Goal: Task Accomplishment & Management: Manage account settings

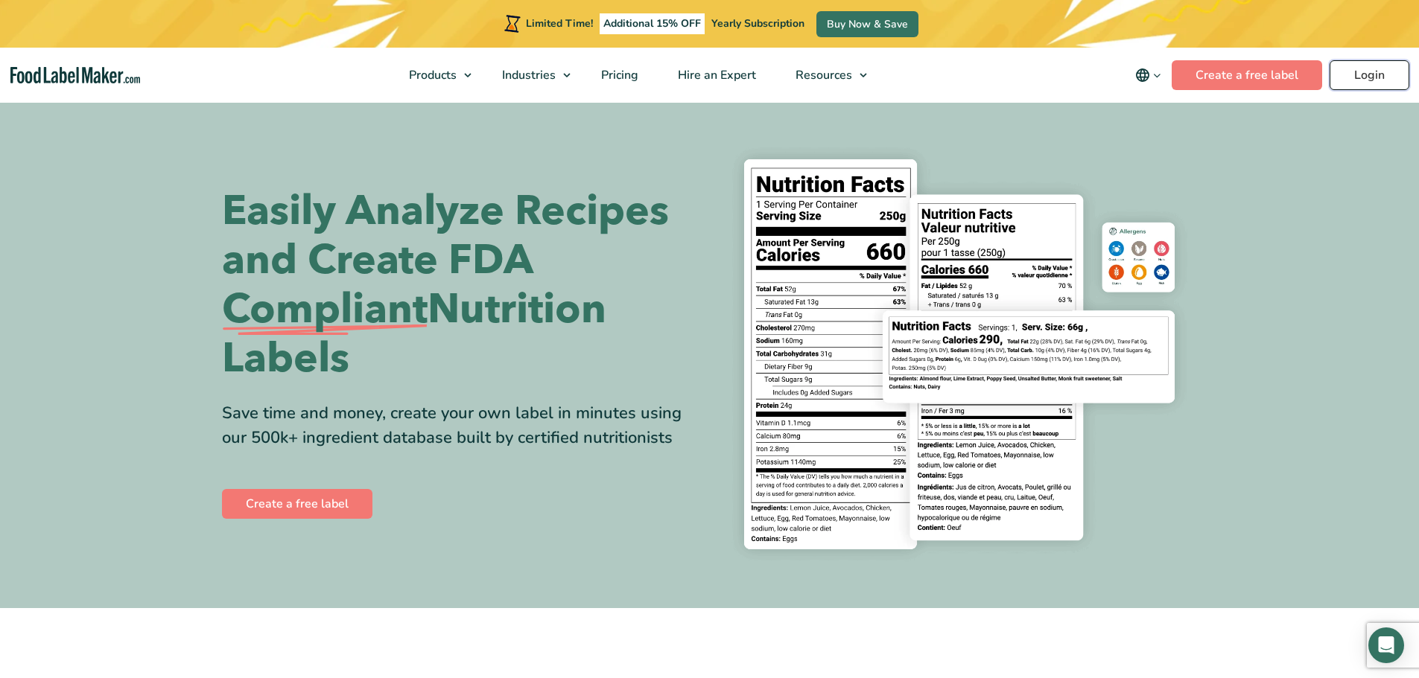
drag, startPoint x: 0, startPoint y: 0, endPoint x: 1363, endPoint y: 89, distance: 1365.6
click at [1363, 89] on link "Login" at bounding box center [1369, 75] width 80 height 30
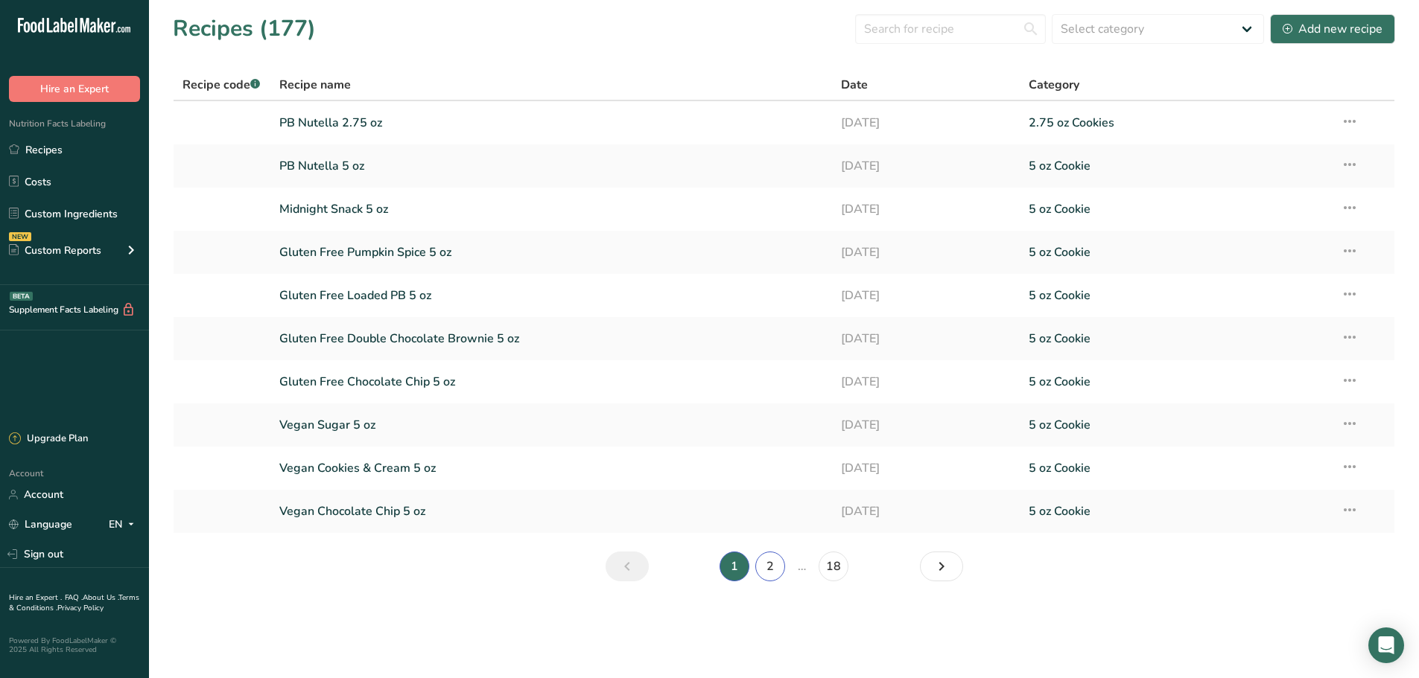
click at [774, 569] on link "2" at bounding box center [770, 567] width 30 height 30
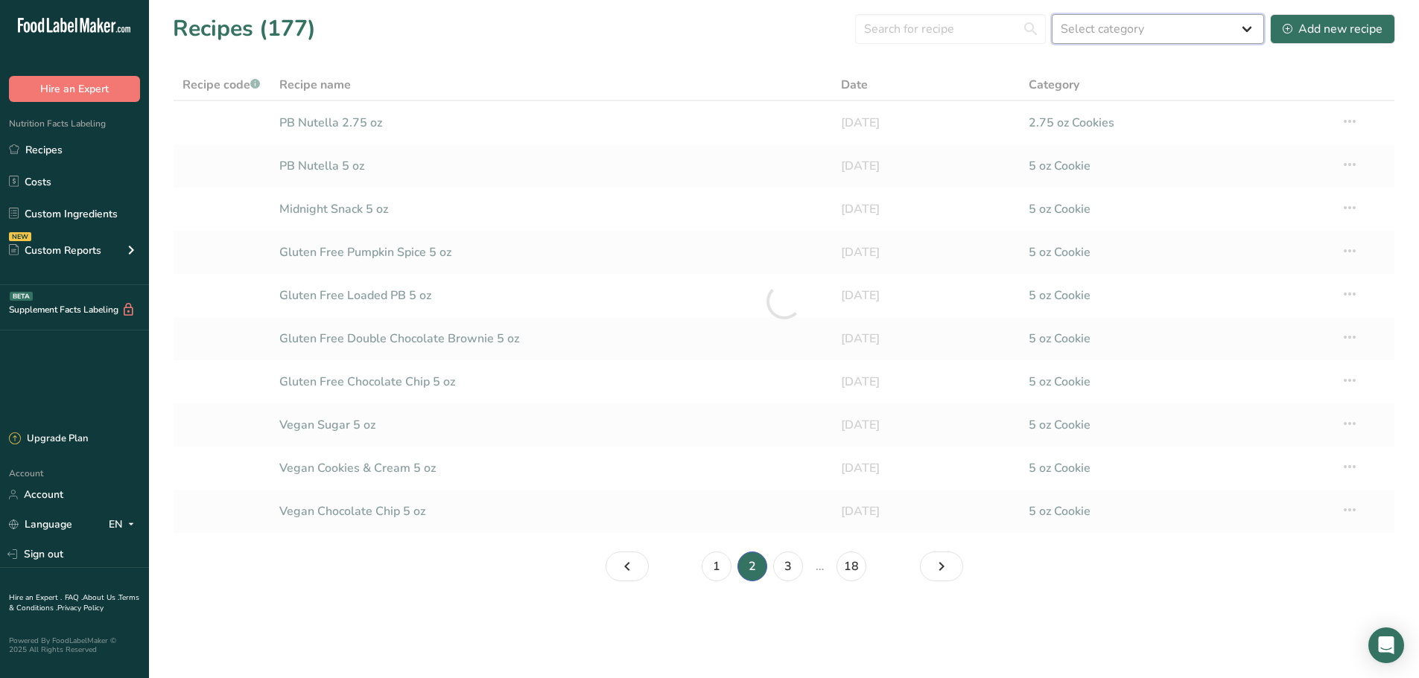
click at [1206, 33] on select "Select category All 1.4 oz Mini Cookie 2.75 oz Cookies 3 oz Cookies (2025) 5 oz…" at bounding box center [1157, 29] width 212 height 30
select select "2460"
click at [1052, 14] on select "Select category All 1.4 oz Mini Cookie 2.75 oz Cookies 3 oz Cookies (2025) 5 oz…" at bounding box center [1157, 29] width 212 height 30
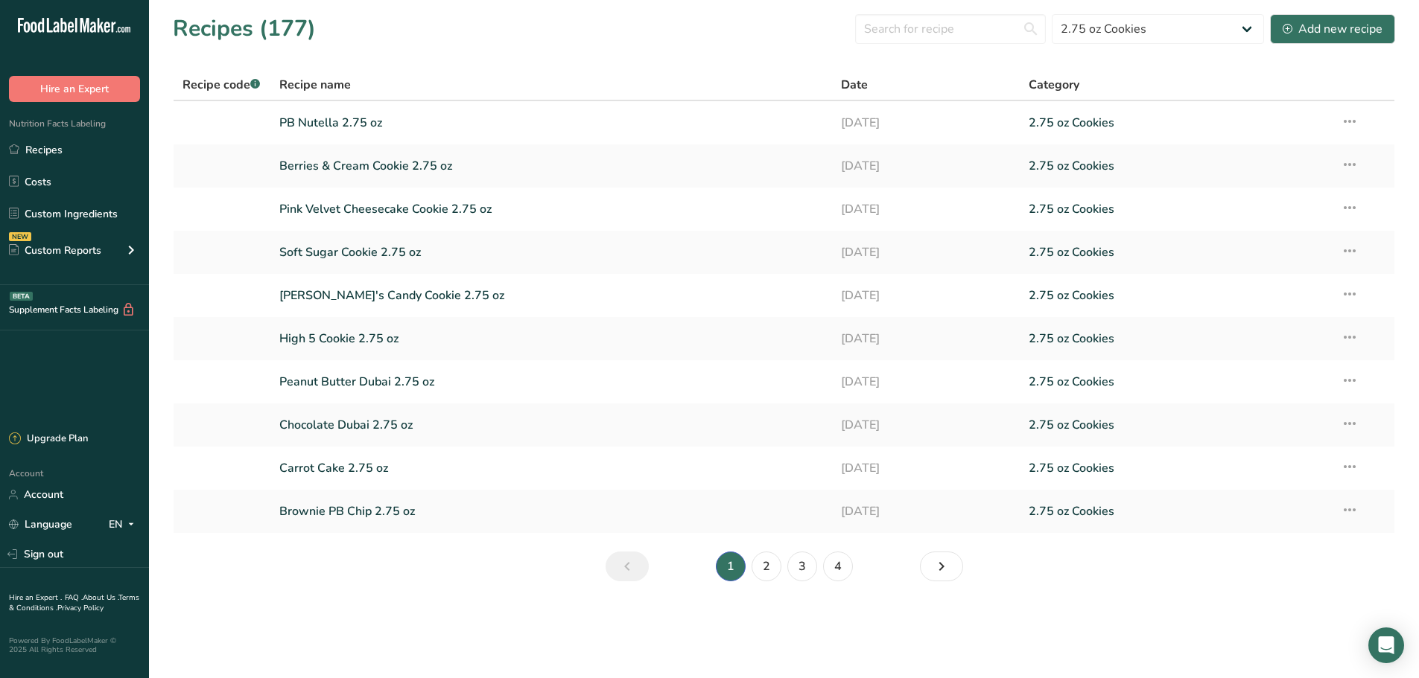
click at [790, 578] on li "3" at bounding box center [802, 567] width 36 height 30
click at [795, 574] on link "3" at bounding box center [802, 567] width 30 height 30
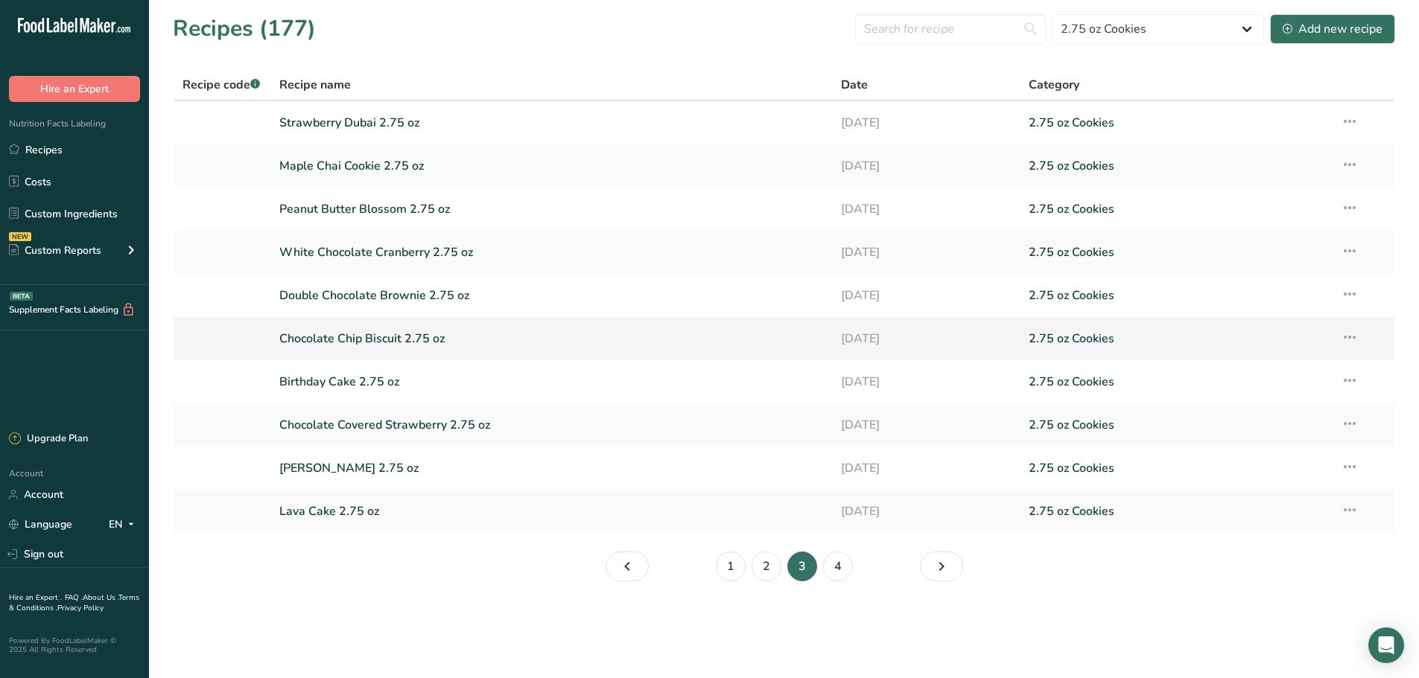
click at [384, 349] on link "Chocolate Chip Biscuit 2.75 oz" at bounding box center [551, 338] width 544 height 31
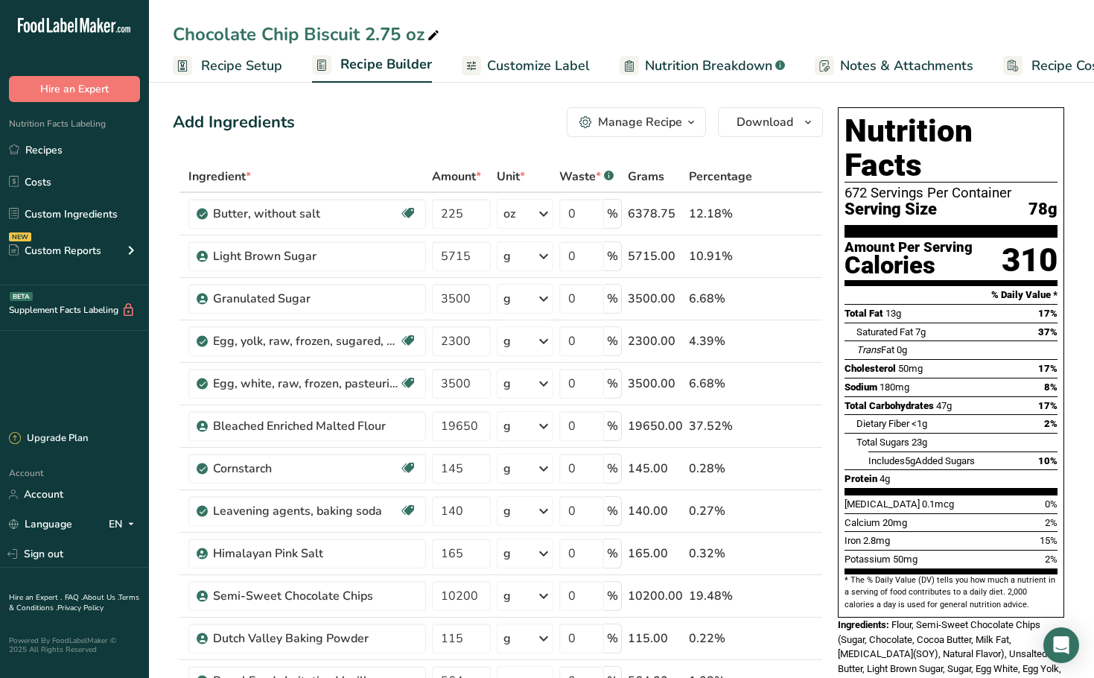
drag, startPoint x: 708, startPoint y: 16, endPoint x: 707, endPoint y: 7, distance: 8.2
click at [707, 7] on div "Chocolate Chip Biscuit 2.75 oz Recipe Setup Recipe Builder Customize Label Nutr…" at bounding box center [621, 41] width 945 height 83
click at [506, 130] on div "Add Ingredients Manage Recipe Delete Recipe Duplicate Recipe Scale Recipe Save …" at bounding box center [498, 122] width 650 height 30
click at [31, 141] on link "Recipes" at bounding box center [74, 150] width 149 height 28
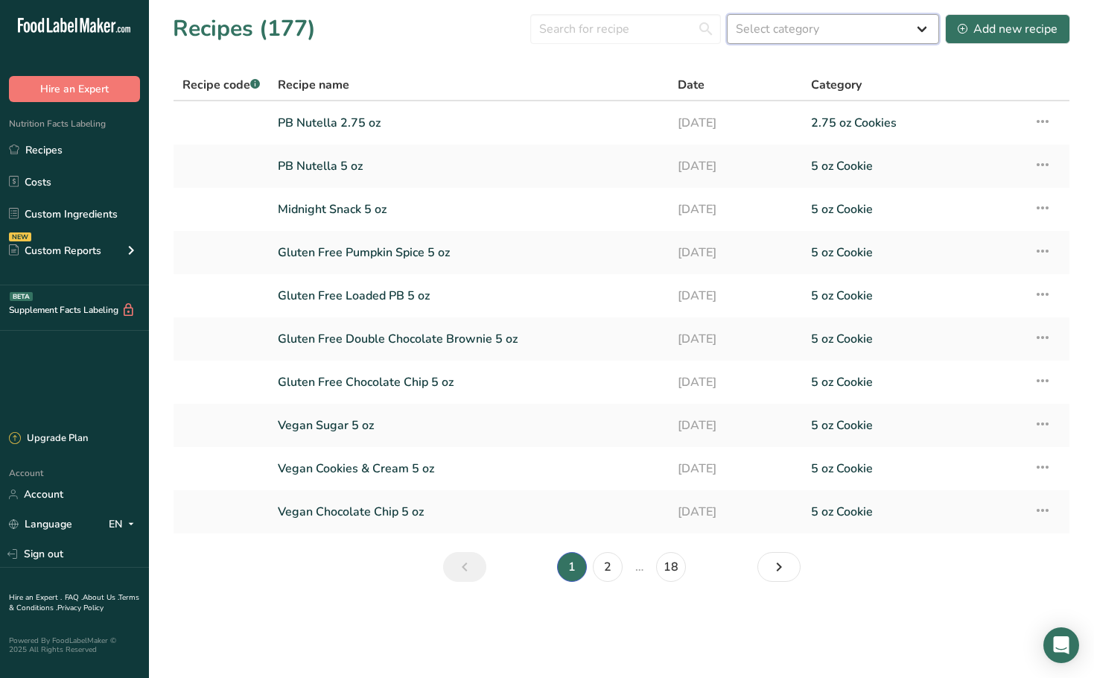
drag, startPoint x: 884, startPoint y: 16, endPoint x: 882, endPoint y: 38, distance: 22.4
click at [884, 16] on select "Select category All 1.4 oz Mini Cookie 2.75 oz Cookies 3 oz Cookies (2025) 5 oz…" at bounding box center [833, 29] width 212 height 30
select select "2460"
click at [728, 14] on select "Select category All 1.4 oz Mini Cookie 2.75 oz Cookies 3 oz Cookies (2025) 5 oz…" at bounding box center [833, 29] width 212 height 30
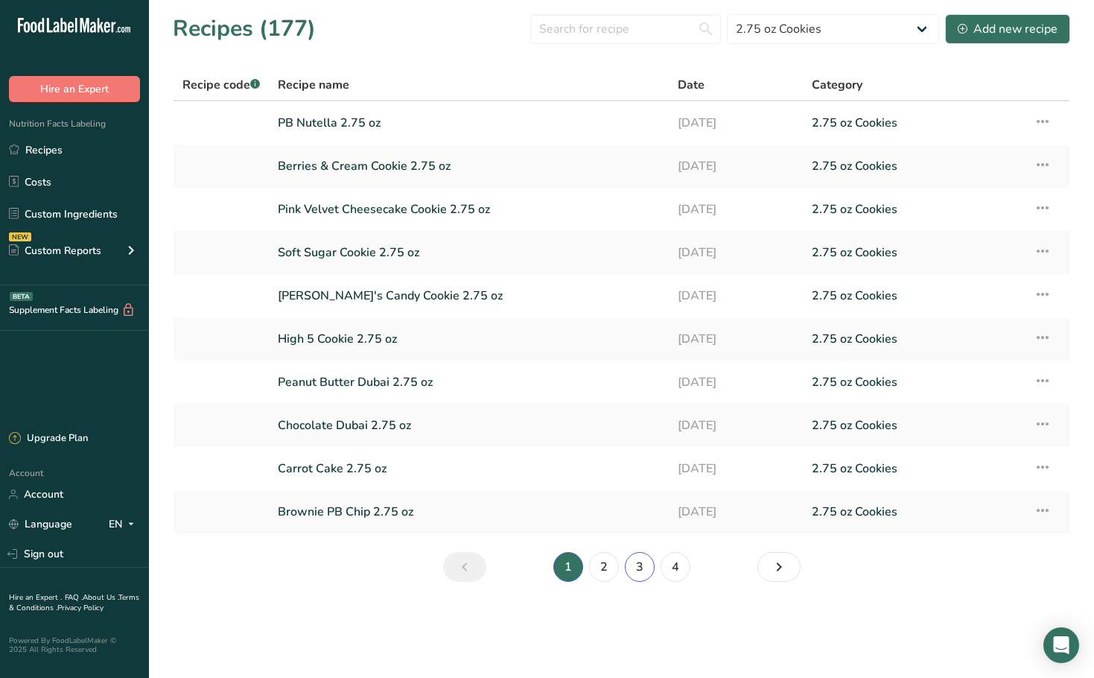
click at [631, 567] on link "3" at bounding box center [640, 567] width 30 height 30
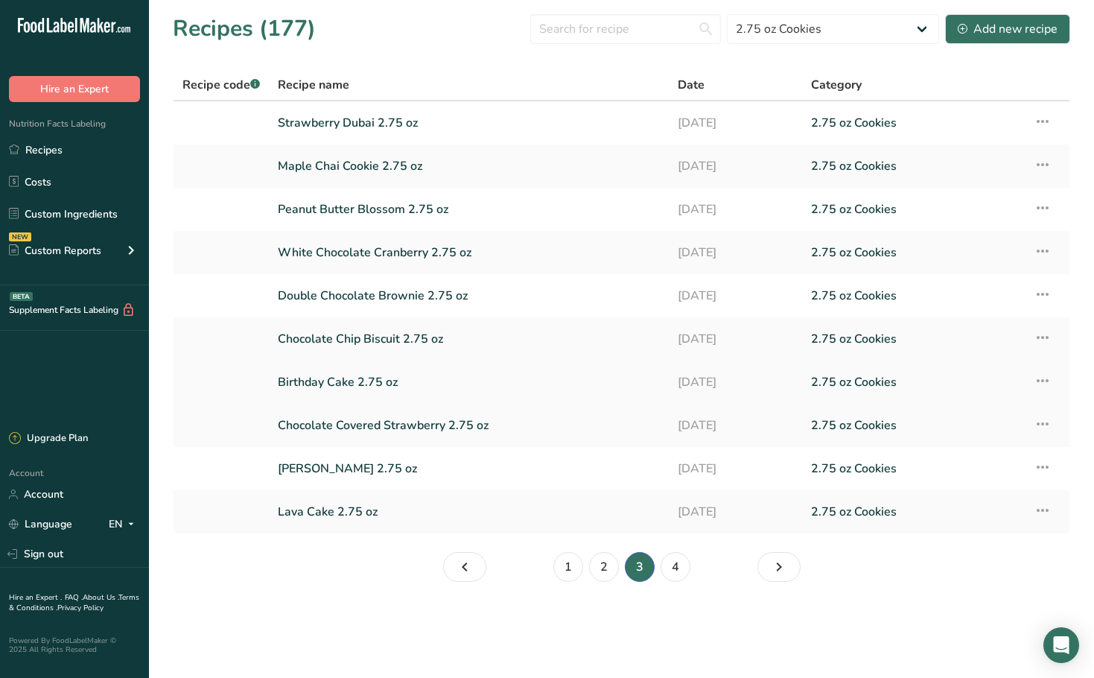
click at [468, 381] on link "Birthday Cake 2.75 oz" at bounding box center [469, 381] width 382 height 31
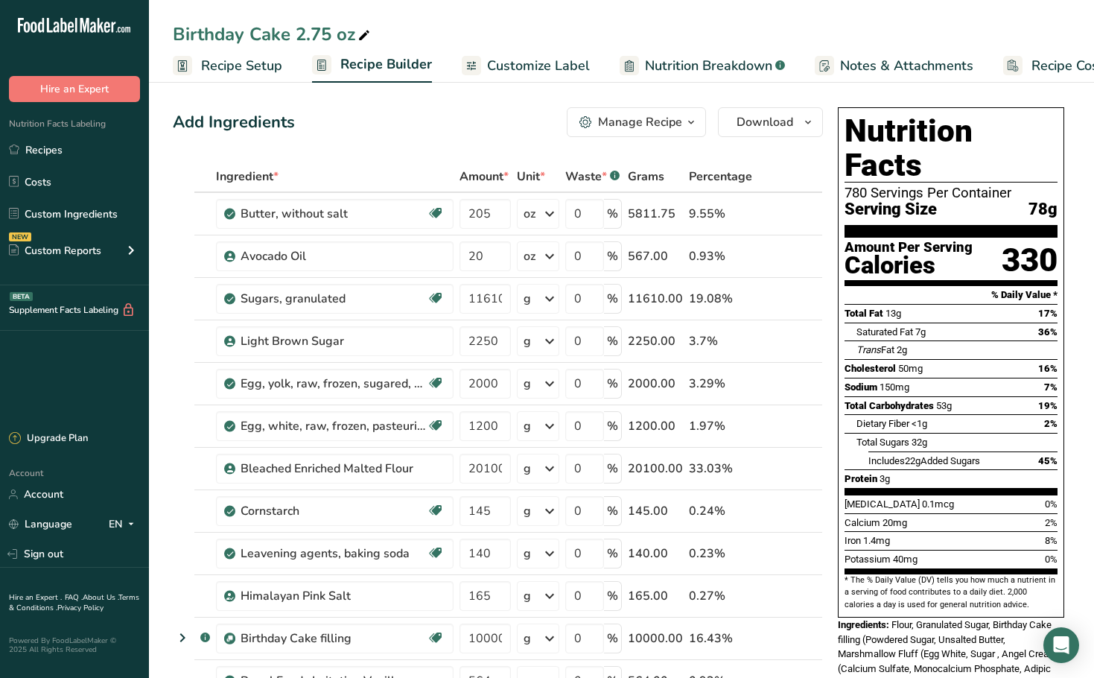
click at [558, 31] on div "Birthday Cake 2.75 oz" at bounding box center [621, 34] width 945 height 27
click at [64, 143] on link "Recipes" at bounding box center [74, 150] width 149 height 28
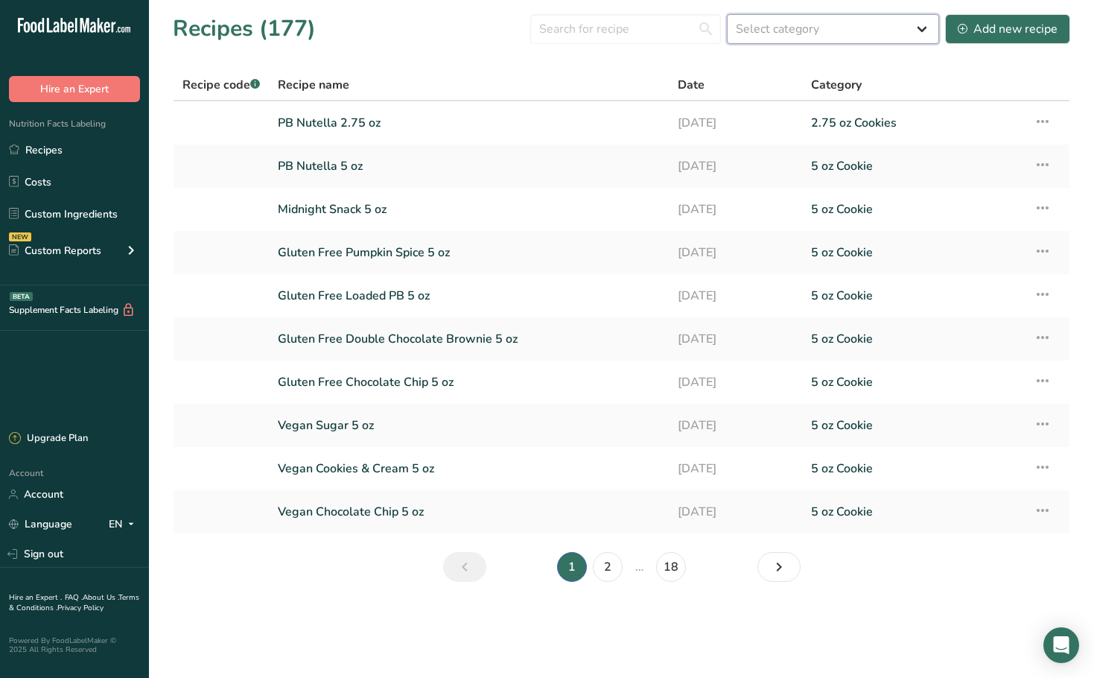
click at [810, 26] on select "Select category All 1.4 oz Mini Cookie 2.75 oz Cookies 3 oz Cookies (2025) 5 oz…" at bounding box center [833, 29] width 212 height 30
select select "2460"
click at [728, 14] on select "Select category All 1.4 oz Mini Cookie 2.75 oz Cookies 3 oz Cookies (2025) 5 oz…" at bounding box center [833, 29] width 212 height 30
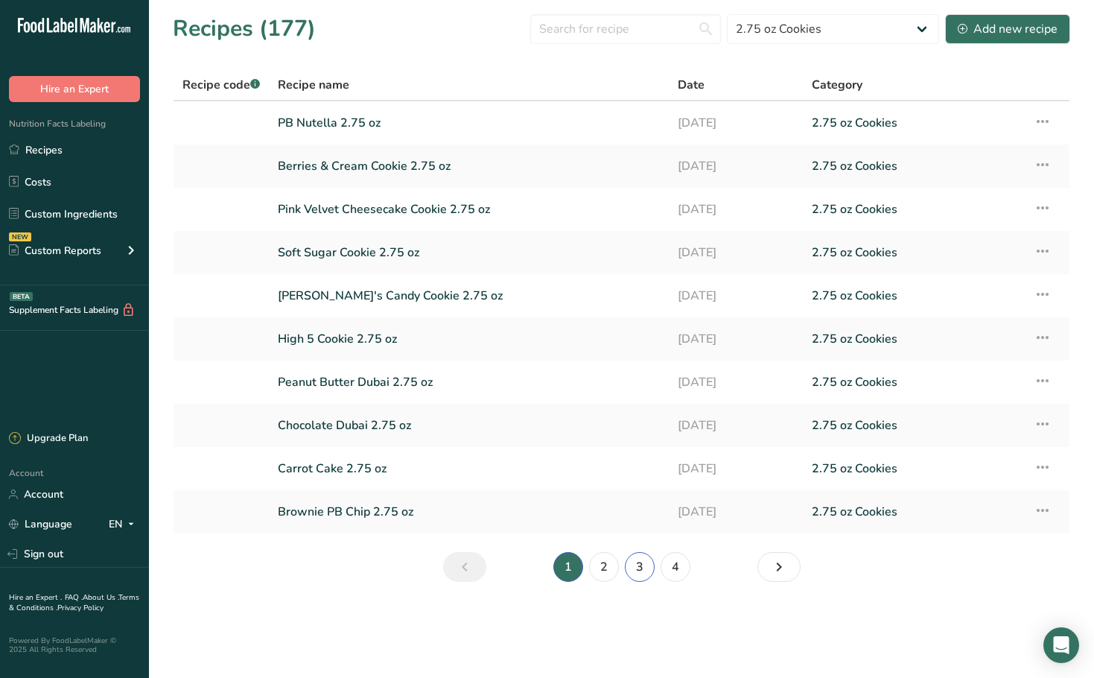
click at [636, 564] on link "3" at bounding box center [640, 567] width 30 height 30
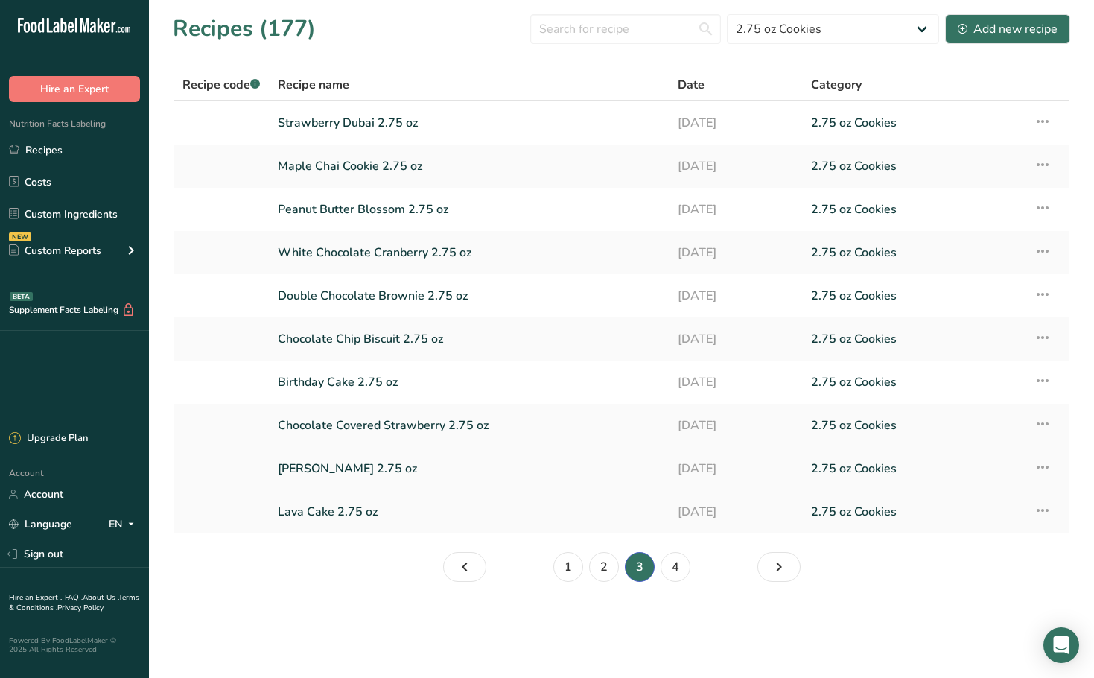
click at [399, 468] on link "[PERSON_NAME] 2.75 oz" at bounding box center [469, 468] width 382 height 31
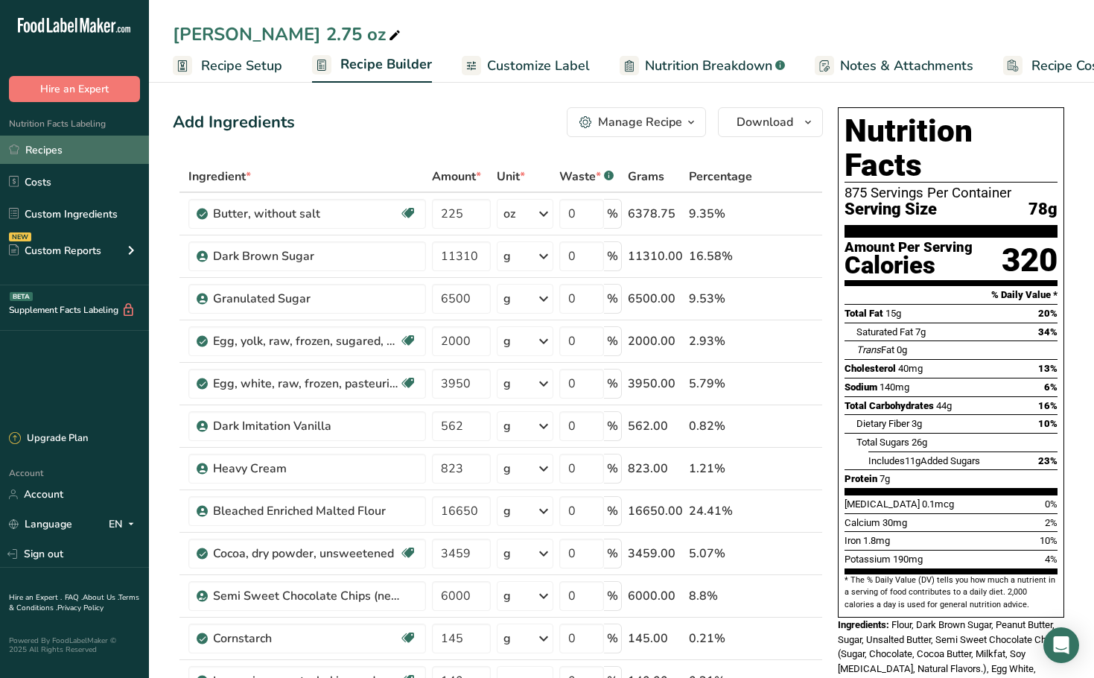
click at [16, 144] on icon at bounding box center [14, 149] width 10 height 11
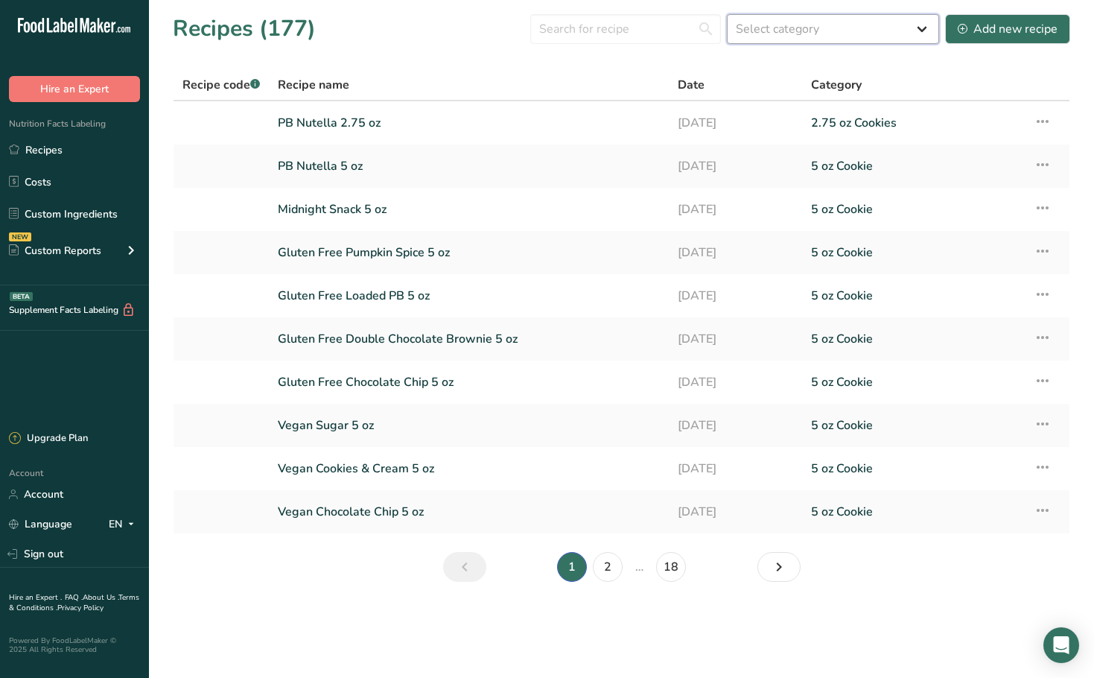
click at [835, 36] on select "Select category All 1.4 oz Mini Cookie 2.75 oz Cookies 3 oz Cookies (2025) 5 oz…" at bounding box center [833, 29] width 212 height 30
select select "2460"
click at [728, 14] on select "Select category All 1.4 oz Mini Cookie 2.75 oz Cookies 3 oz Cookies (2025) 5 oz…" at bounding box center [833, 29] width 212 height 30
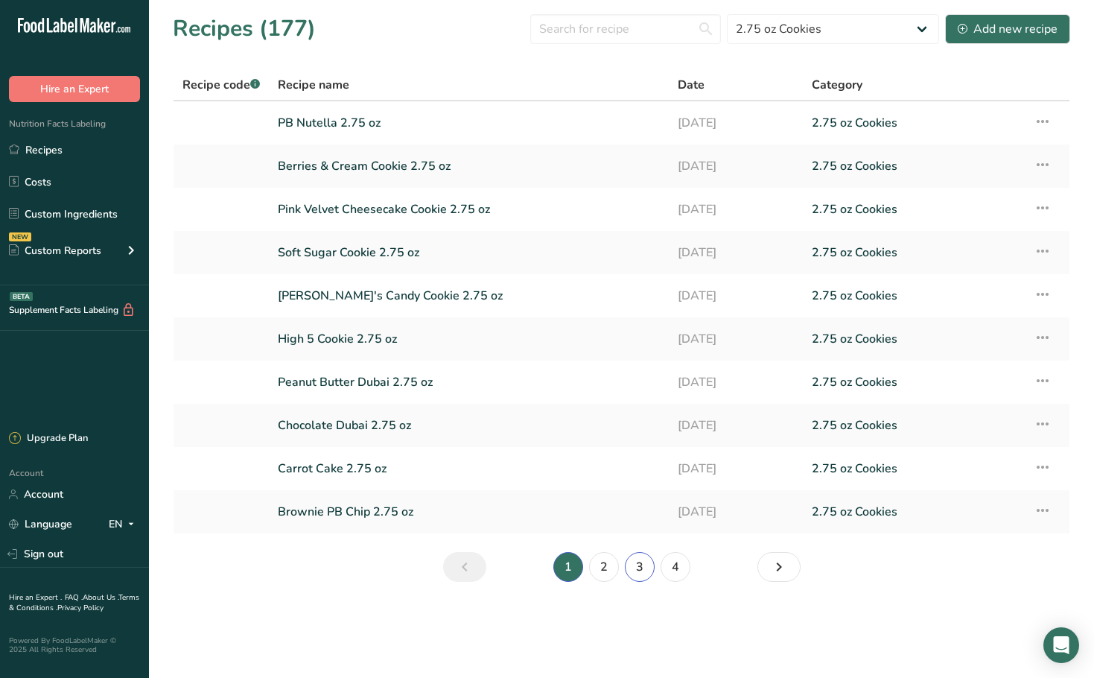
click at [635, 572] on link "3" at bounding box center [640, 567] width 30 height 30
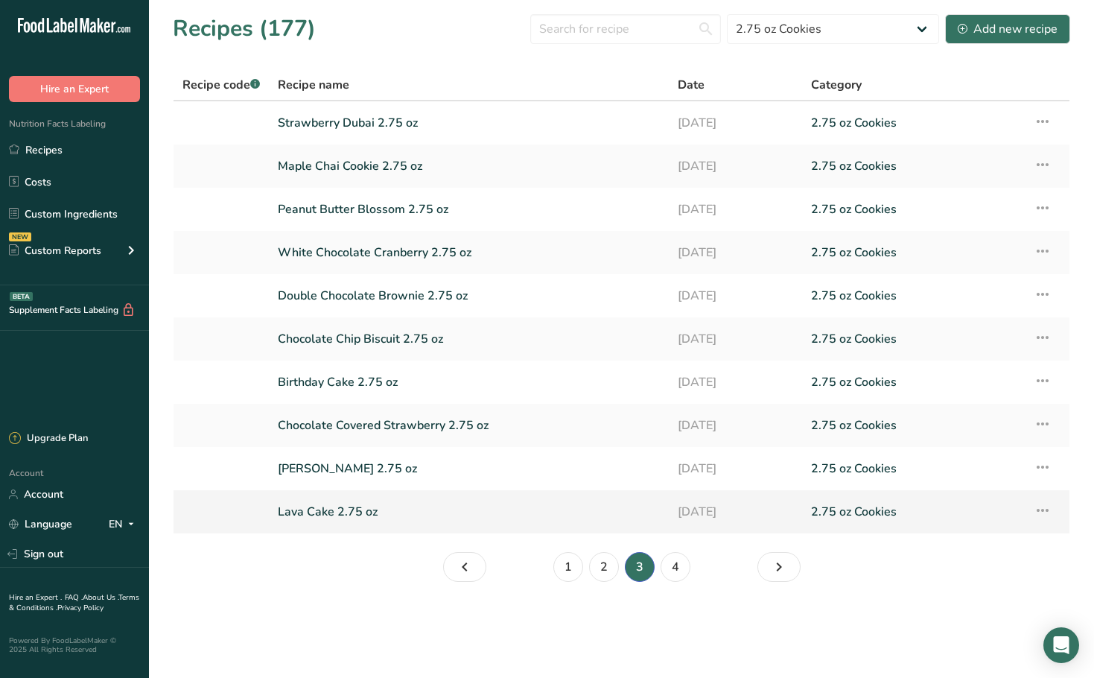
click at [411, 516] on link "Lava Cake 2.75 oz" at bounding box center [469, 511] width 382 height 31
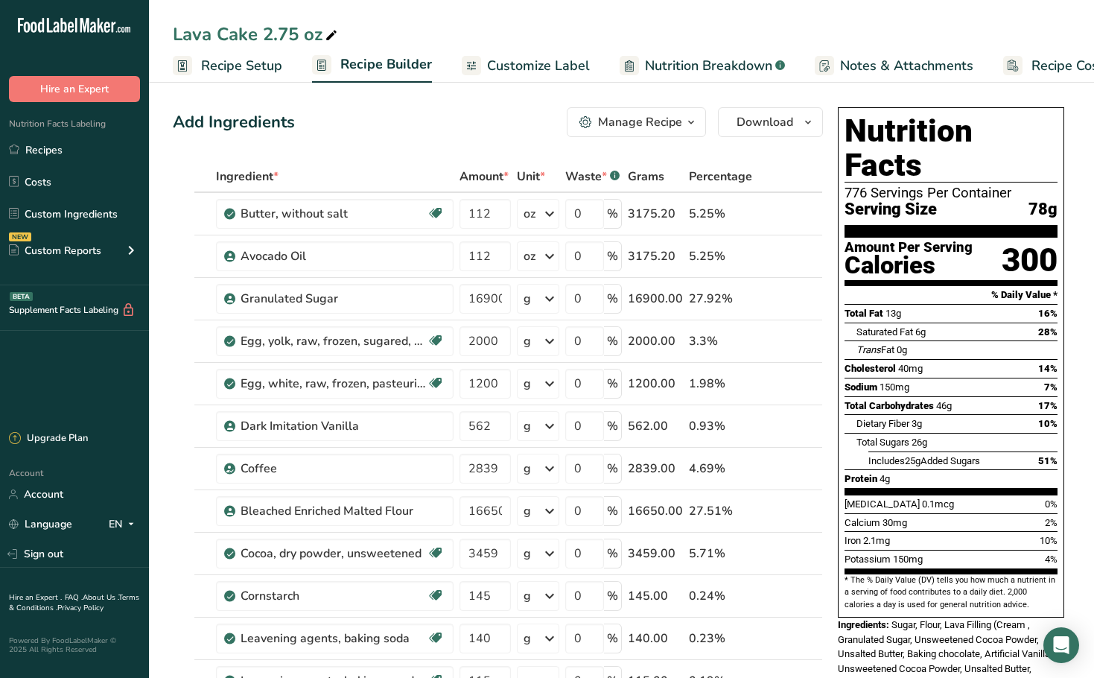
click at [697, 18] on div "Lava Cake 2.75 oz Recipe Setup Recipe Builder Customize Label Nutrition Breakdo…" at bounding box center [621, 41] width 945 height 83
click at [39, 153] on link "Recipes" at bounding box center [74, 150] width 149 height 28
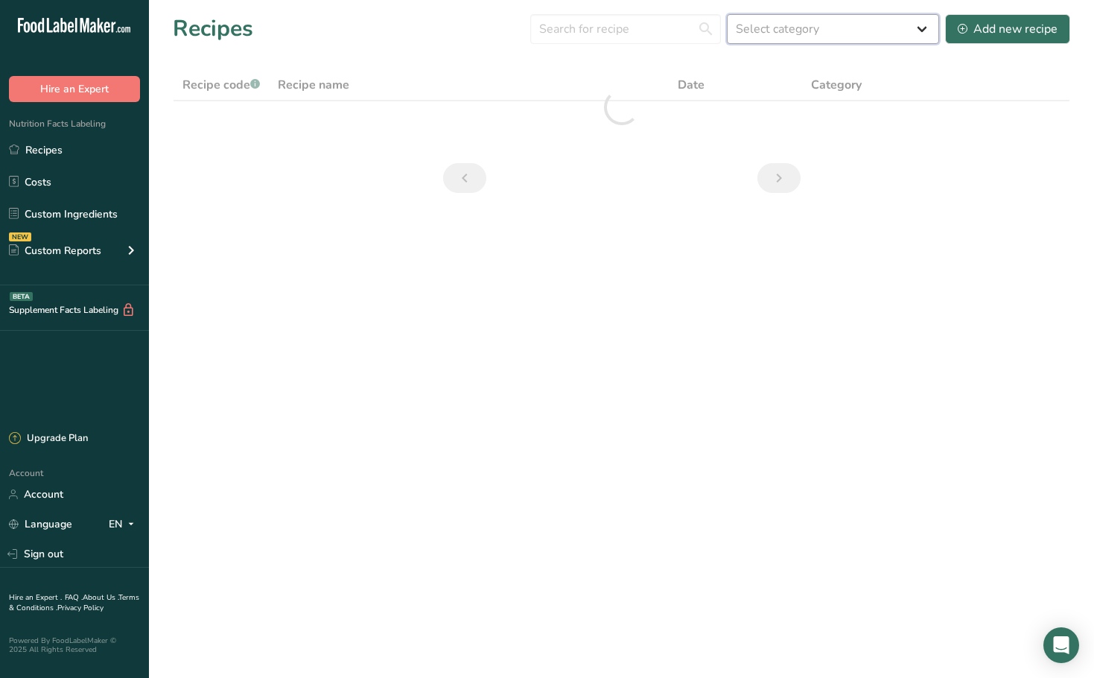
drag, startPoint x: 851, startPoint y: 26, endPoint x: 849, endPoint y: 39, distance: 12.9
click at [851, 26] on select "Select category All 1.4 oz Mini Cookie 2.75 oz Cookies 3 oz Cookies (2025) 5 oz…" at bounding box center [833, 29] width 212 height 30
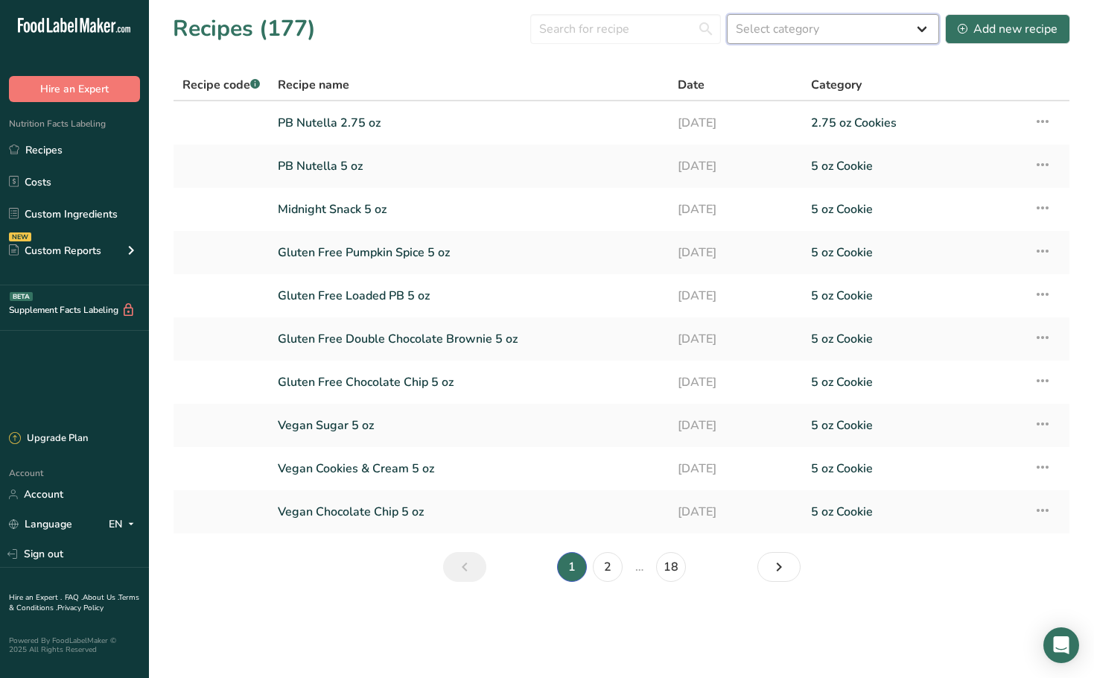
select select "2460"
click at [728, 14] on select "Select category All 1.4 oz Mini Cookie 2.75 oz Cookies 3 oz Cookies (2025) 5 oz…" at bounding box center [833, 29] width 212 height 30
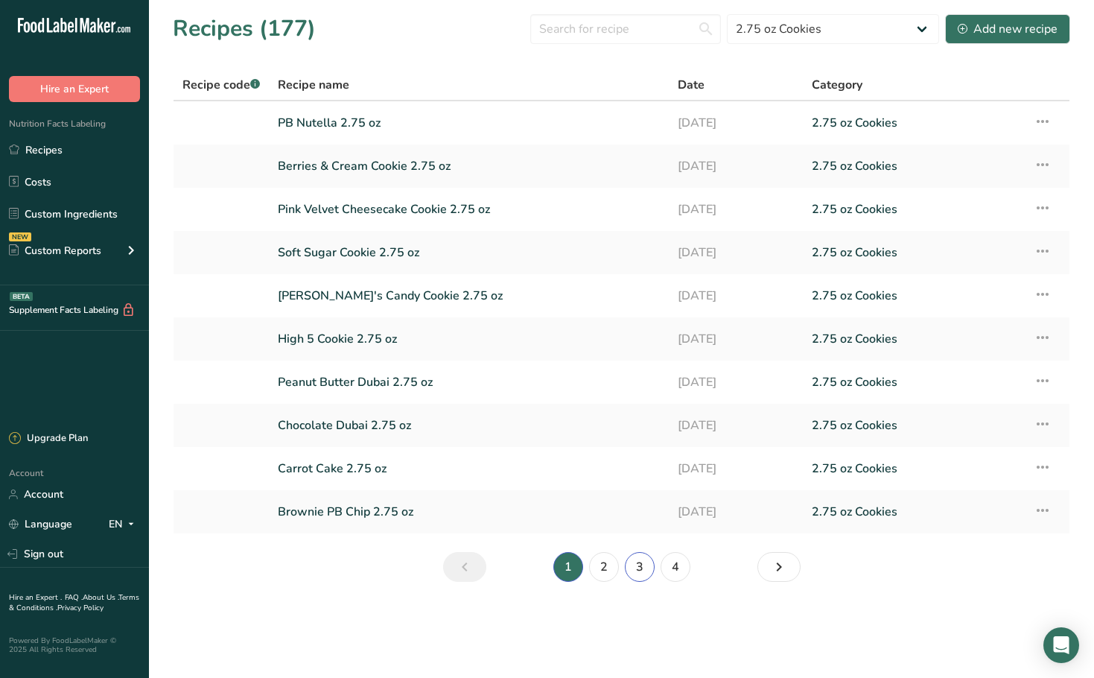
click at [644, 572] on link "3" at bounding box center [640, 567] width 30 height 30
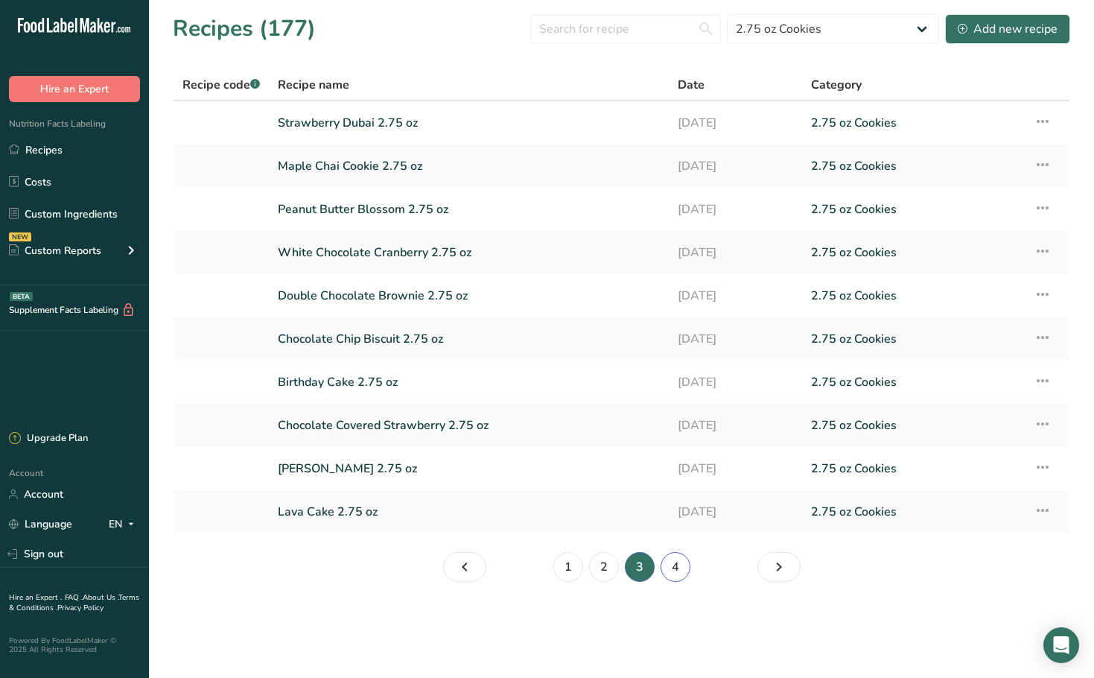
click at [675, 574] on link "4" at bounding box center [676, 567] width 30 height 30
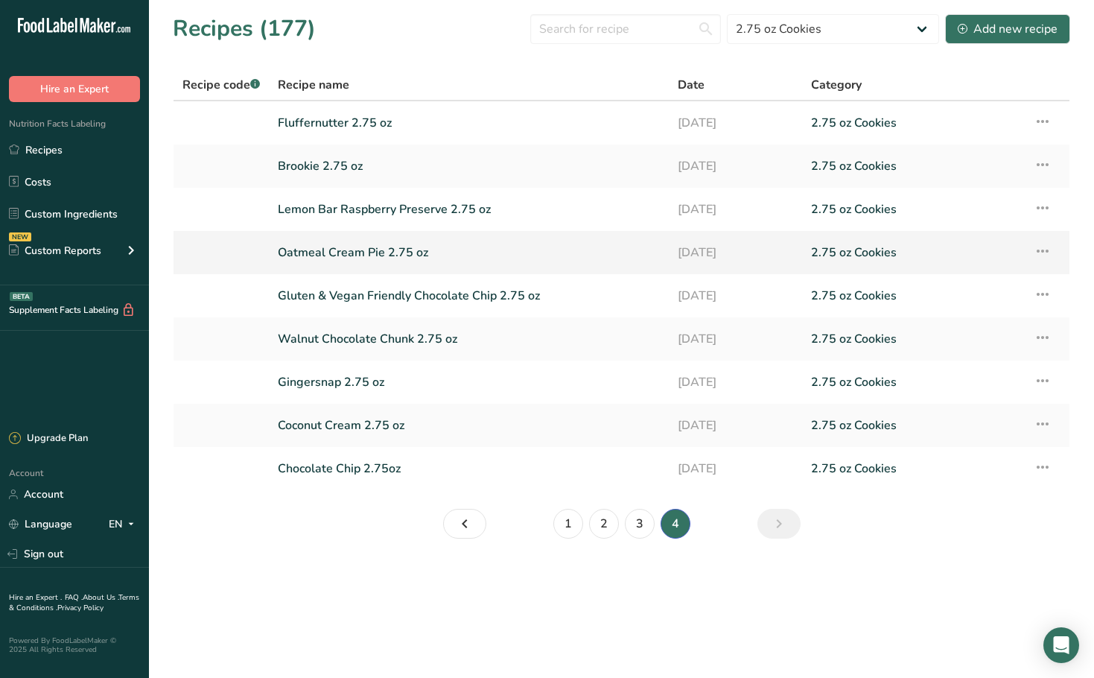
click at [360, 247] on link "Oatmeal Cream Pie 2.75 oz" at bounding box center [469, 252] width 382 height 31
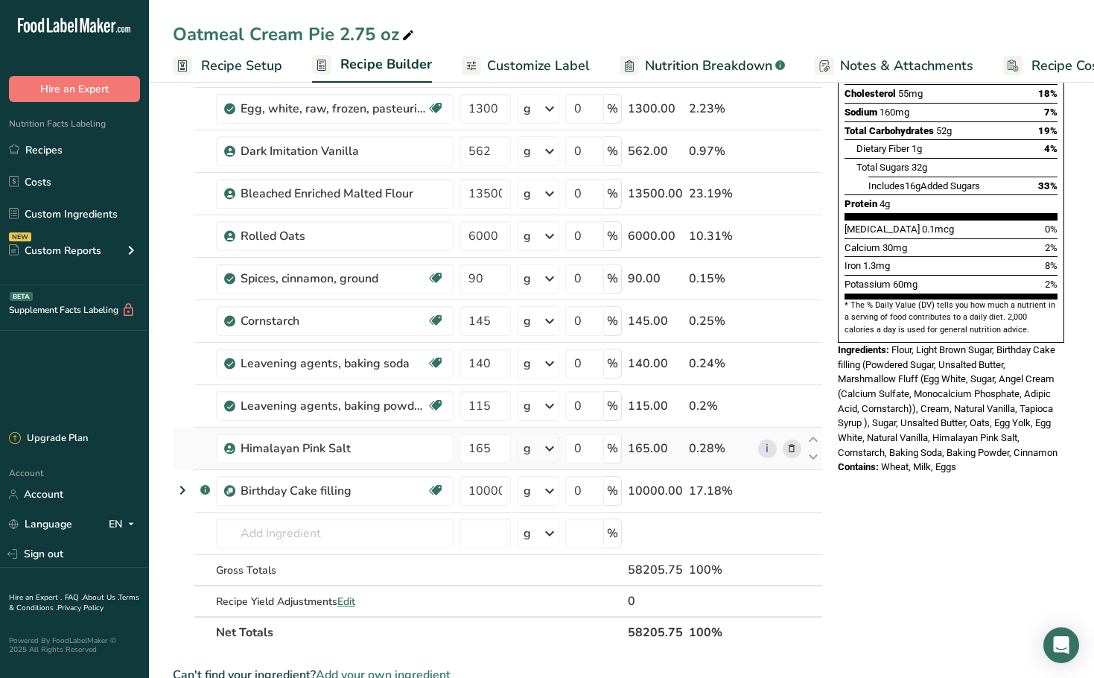
scroll to position [372, 0]
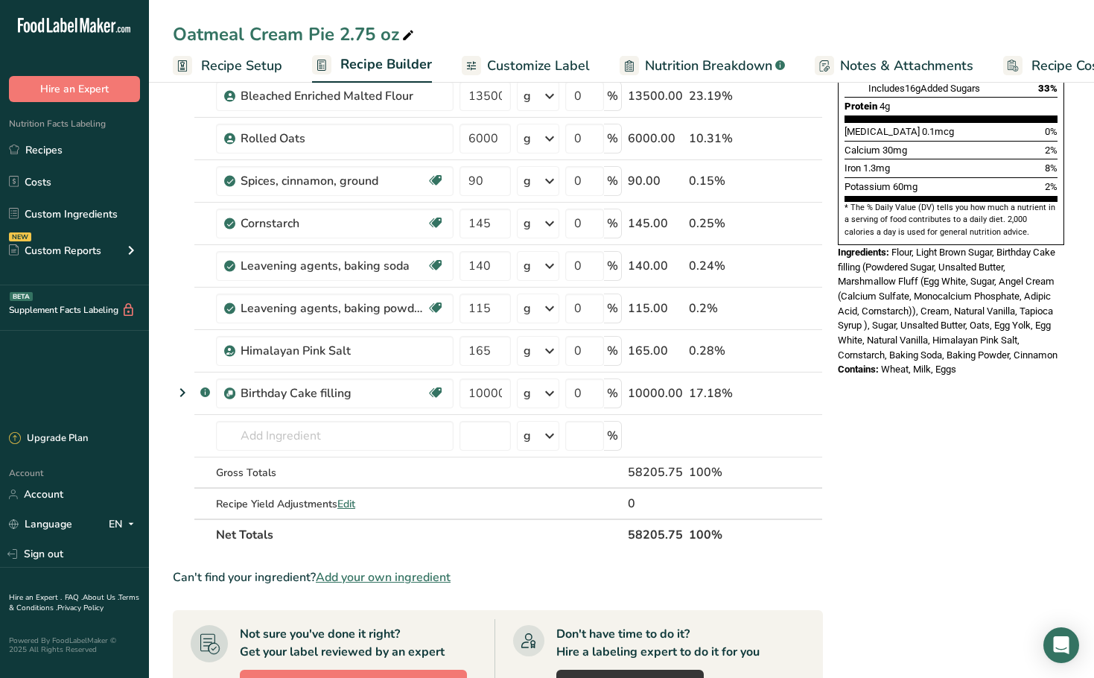
click at [602, 16] on div "Oatmeal Cream Pie 2.75 oz Recipe Setup Recipe Builder Customize Label Nutrition…" at bounding box center [621, 41] width 945 height 83
click at [60, 147] on link "Recipes" at bounding box center [74, 150] width 149 height 28
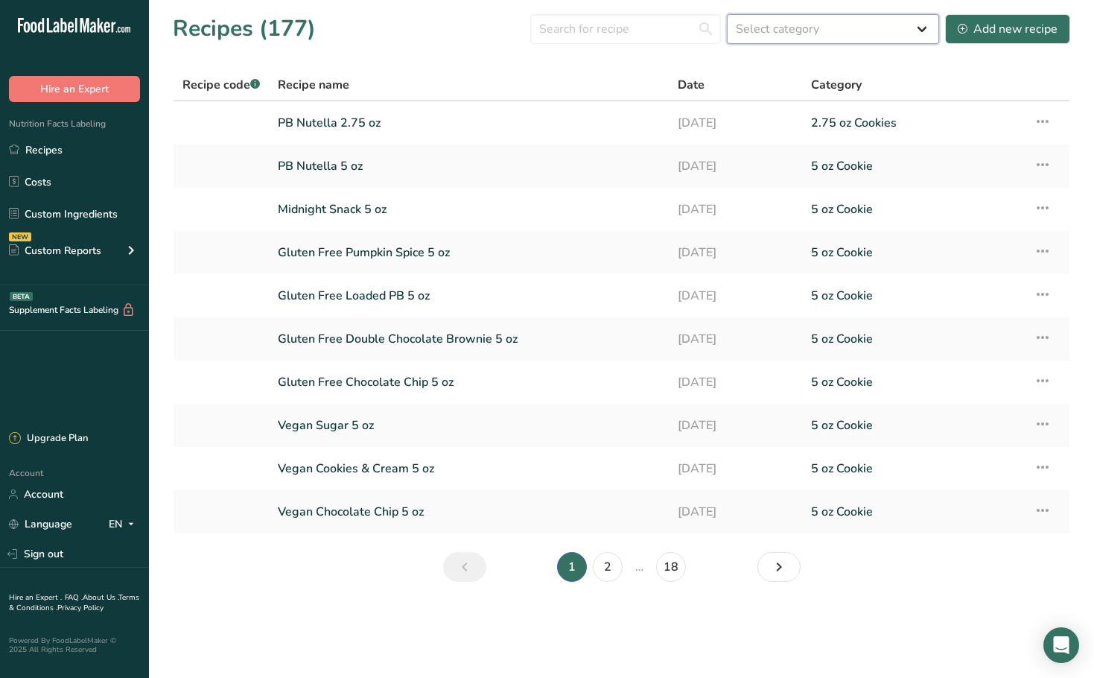
click at [868, 29] on select "Select category All 1.4 oz Mini Cookie 2.75 oz Cookies 3 oz Cookies (2025) 5 oz…" at bounding box center [833, 29] width 212 height 30
select select "2460"
click at [728, 14] on select "Select category All 1.4 oz Mini Cookie 2.75 oz Cookies 3 oz Cookies (2025) 5 oz…" at bounding box center [833, 29] width 212 height 30
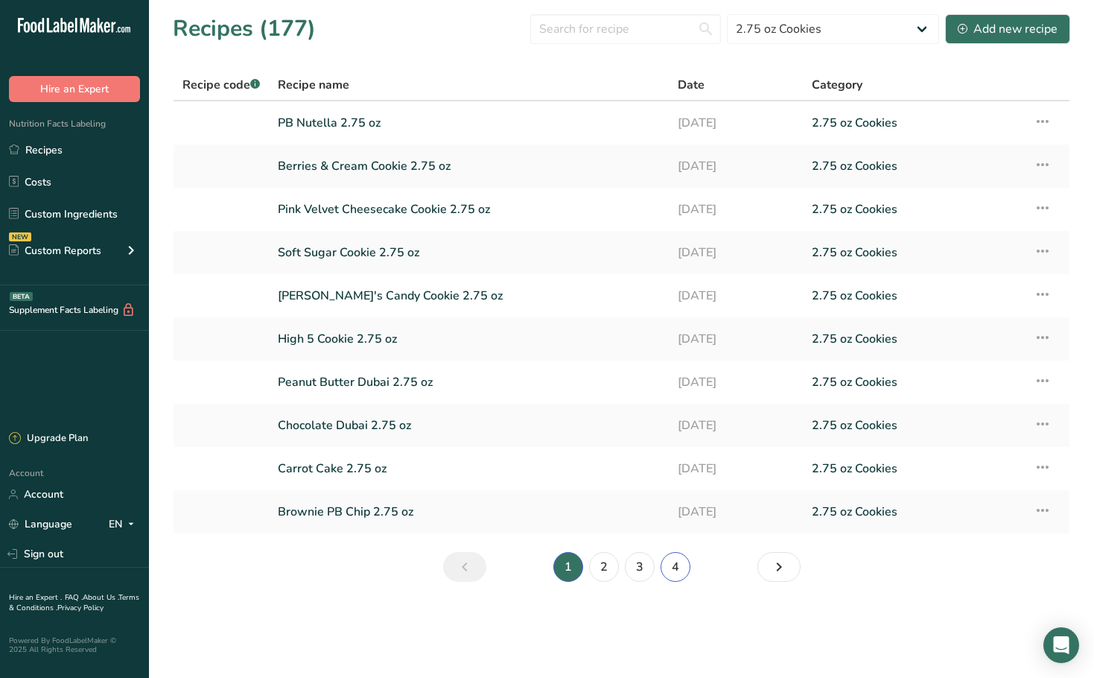
click at [678, 562] on link "4" at bounding box center [676, 567] width 30 height 30
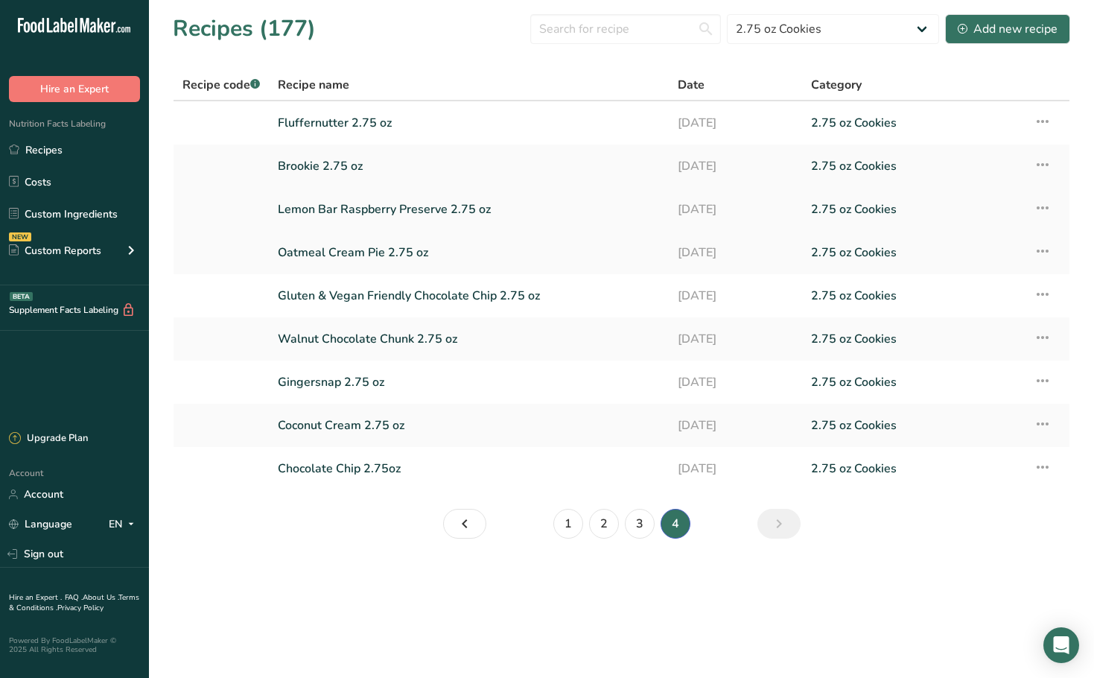
click at [348, 214] on link "Lemon Bar Raspberry Preserve 2.75 oz" at bounding box center [469, 209] width 382 height 31
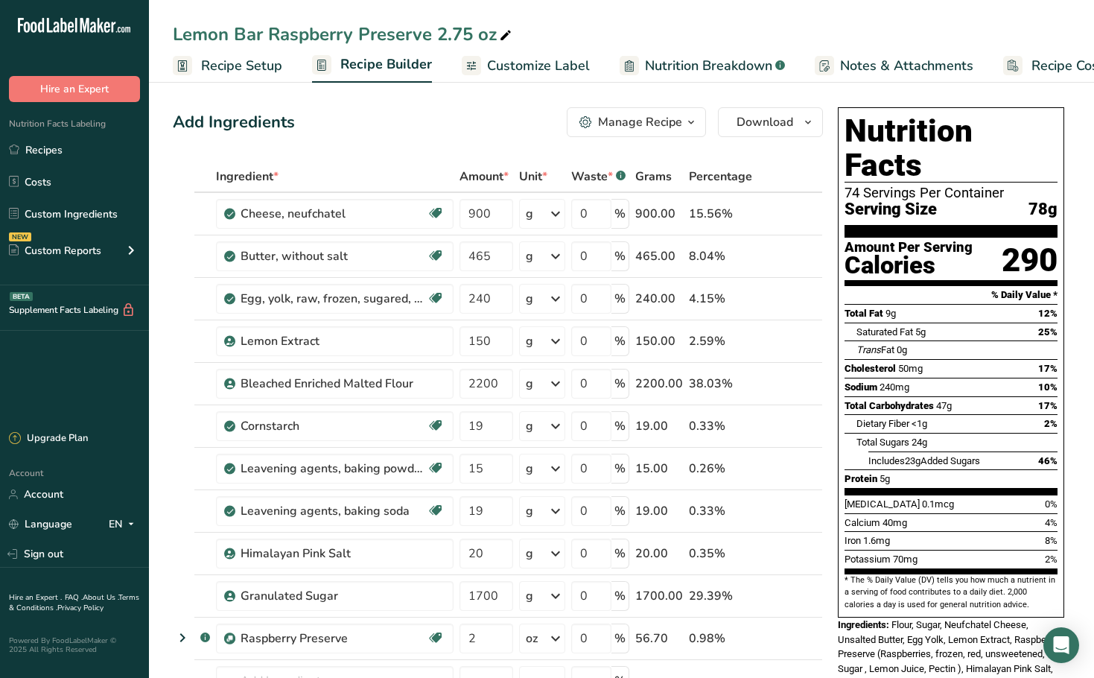
click at [795, 32] on div "Lemon Bar Raspberry Preserve 2.75 oz" at bounding box center [621, 34] width 945 height 27
click at [61, 147] on link "Recipes" at bounding box center [74, 150] width 149 height 28
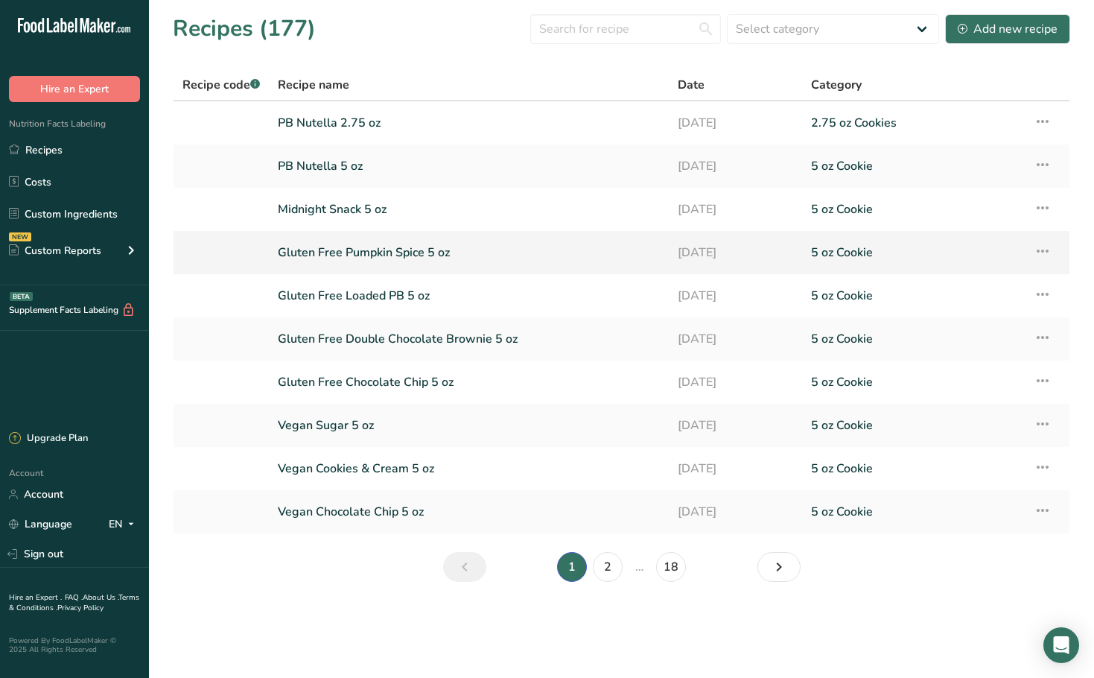
click at [381, 255] on link "Gluten Free Pumpkin Spice 5 oz" at bounding box center [469, 252] width 382 height 31
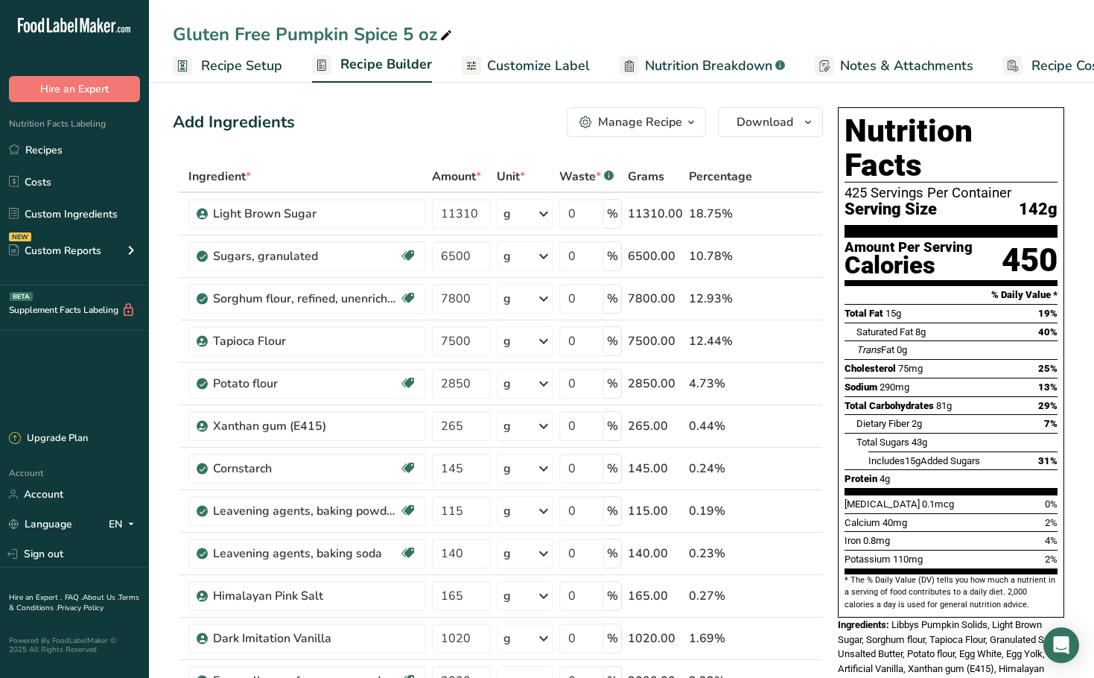
click at [698, 10] on div "Gluten Free Pumpkin Spice 5 oz Recipe Setup Recipe Builder Customize Label Nutr…" at bounding box center [621, 41] width 945 height 83
click at [77, 141] on link "Recipes" at bounding box center [74, 150] width 149 height 28
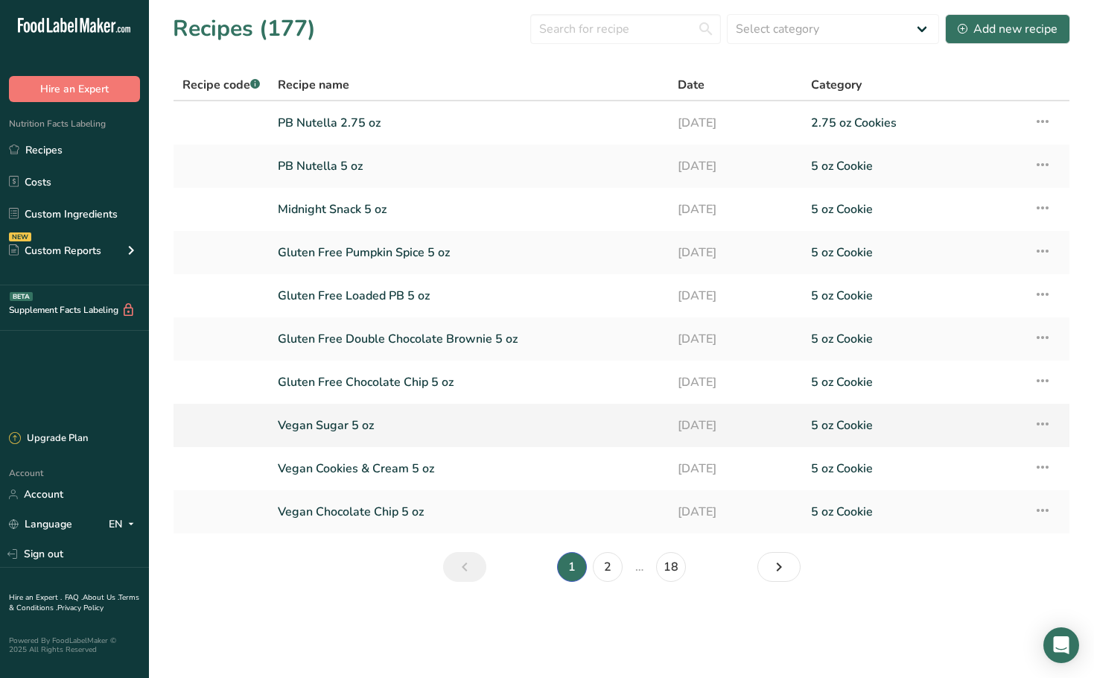
click at [380, 433] on link "Vegan Sugar 5 oz" at bounding box center [469, 425] width 382 height 31
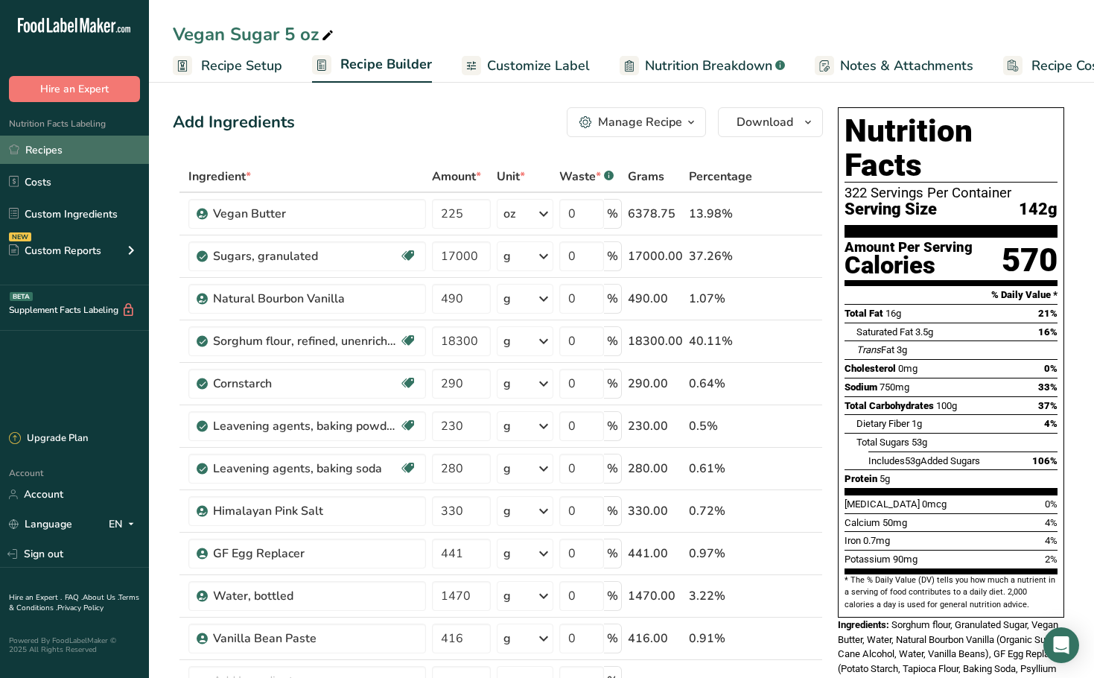
click at [60, 151] on link "Recipes" at bounding box center [74, 150] width 149 height 28
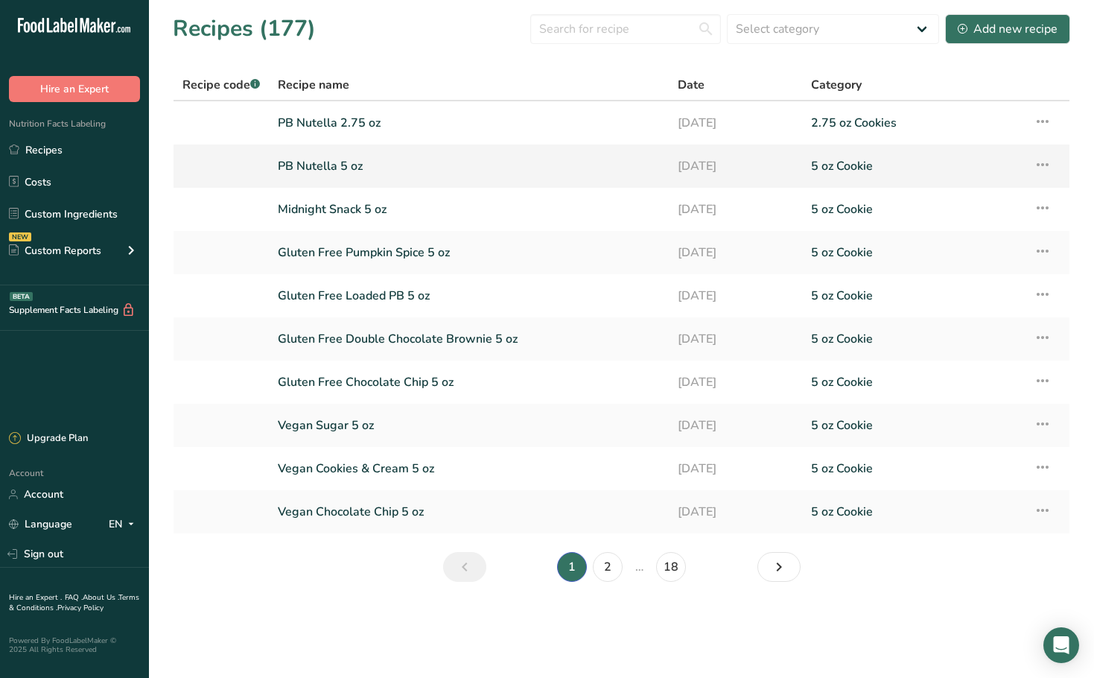
click at [344, 165] on link "PB Nutella 5 oz" at bounding box center [469, 165] width 382 height 31
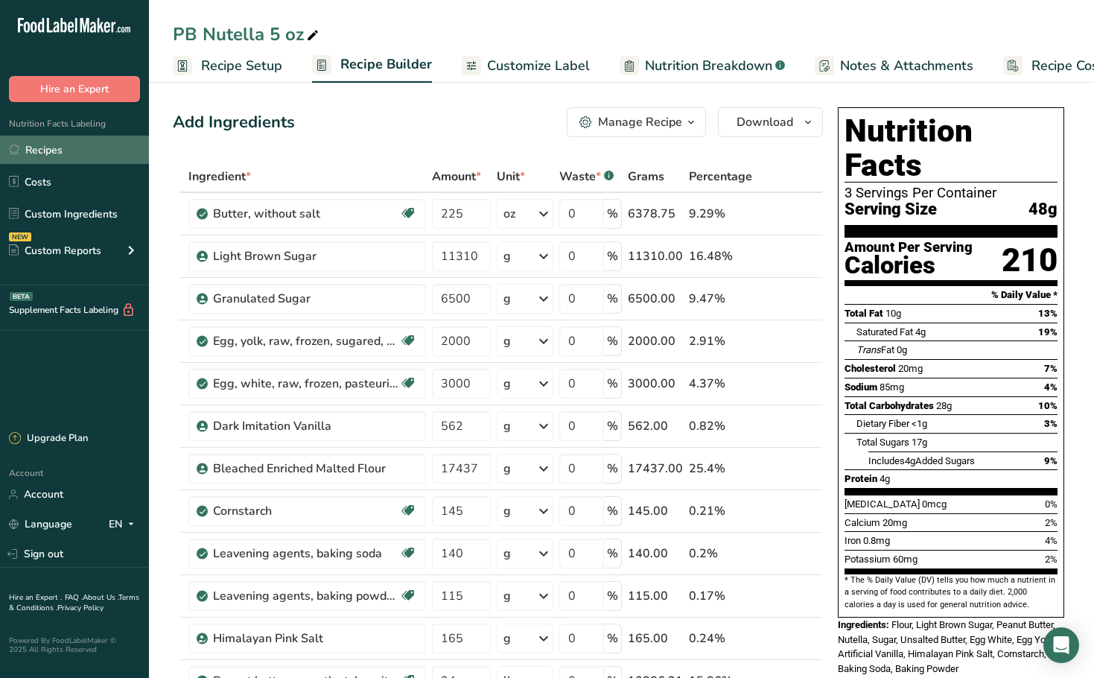
click at [57, 144] on link "Recipes" at bounding box center [74, 150] width 149 height 28
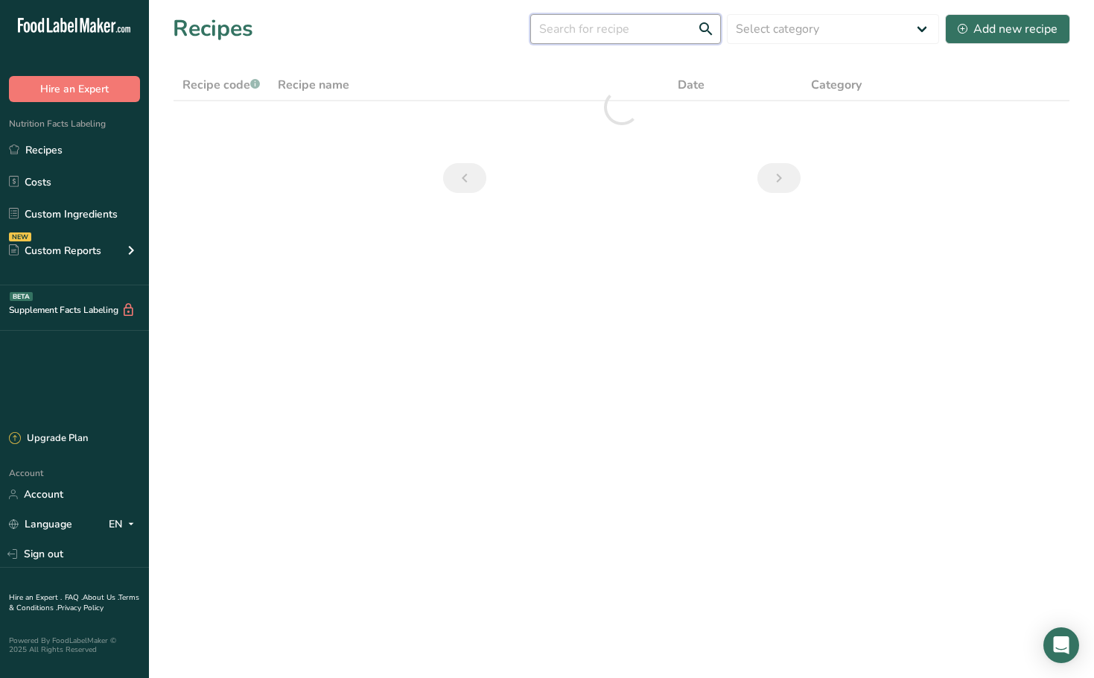
click at [657, 28] on input "text" at bounding box center [625, 29] width 191 height 30
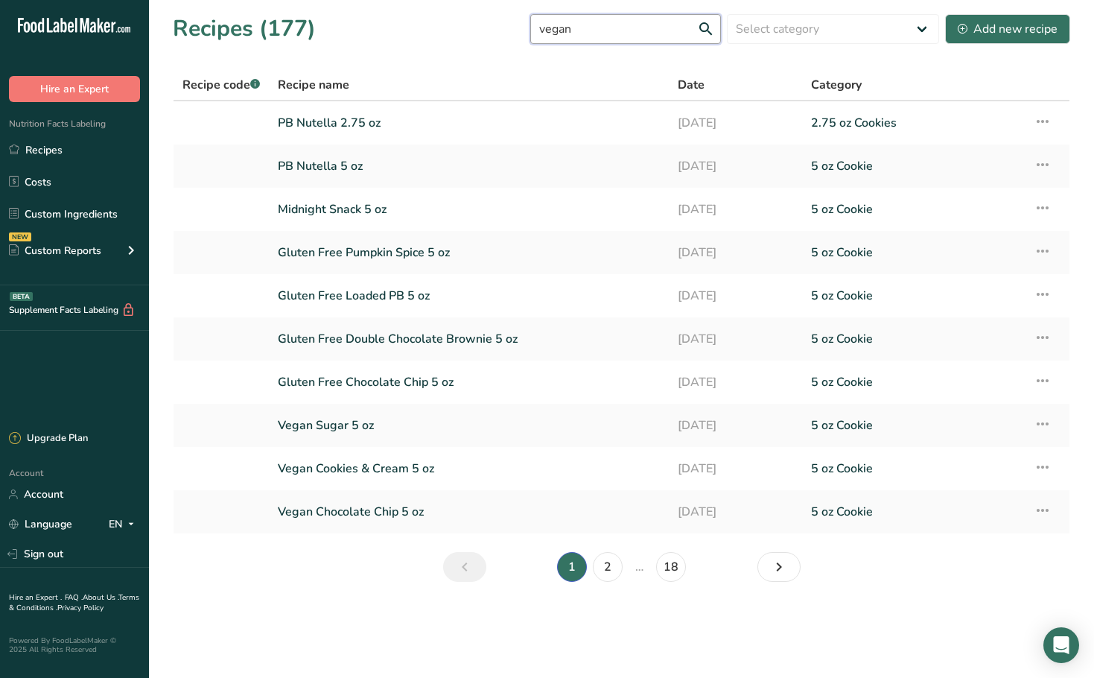
type input "vegan"
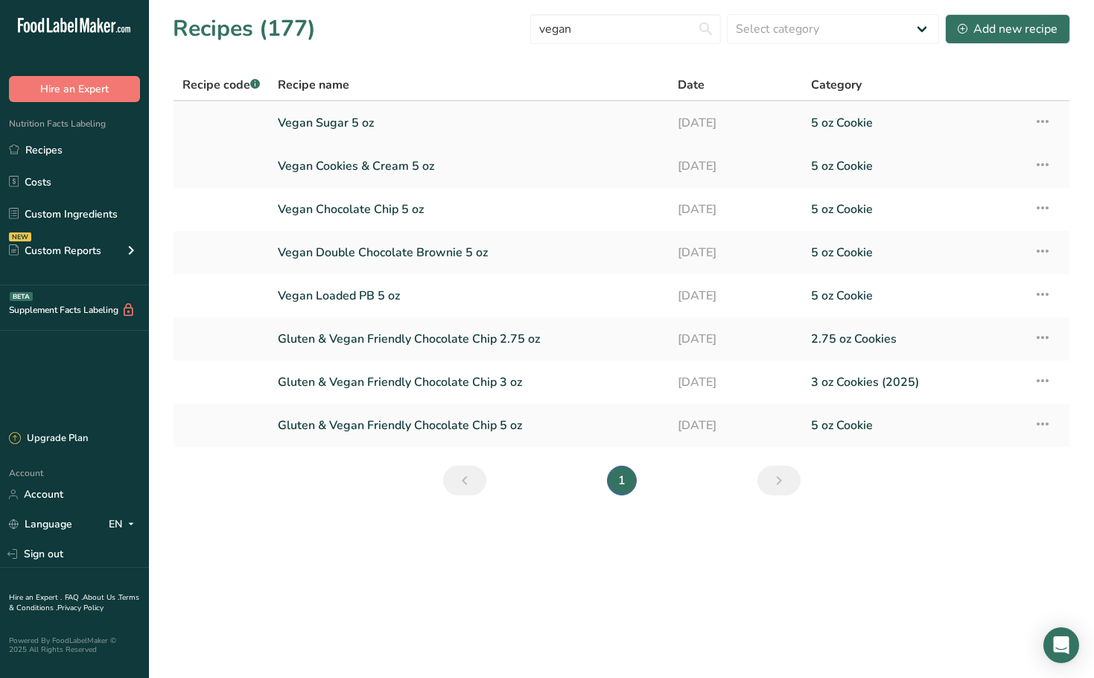
click at [348, 115] on link "Vegan Sugar 5 oz" at bounding box center [469, 122] width 382 height 31
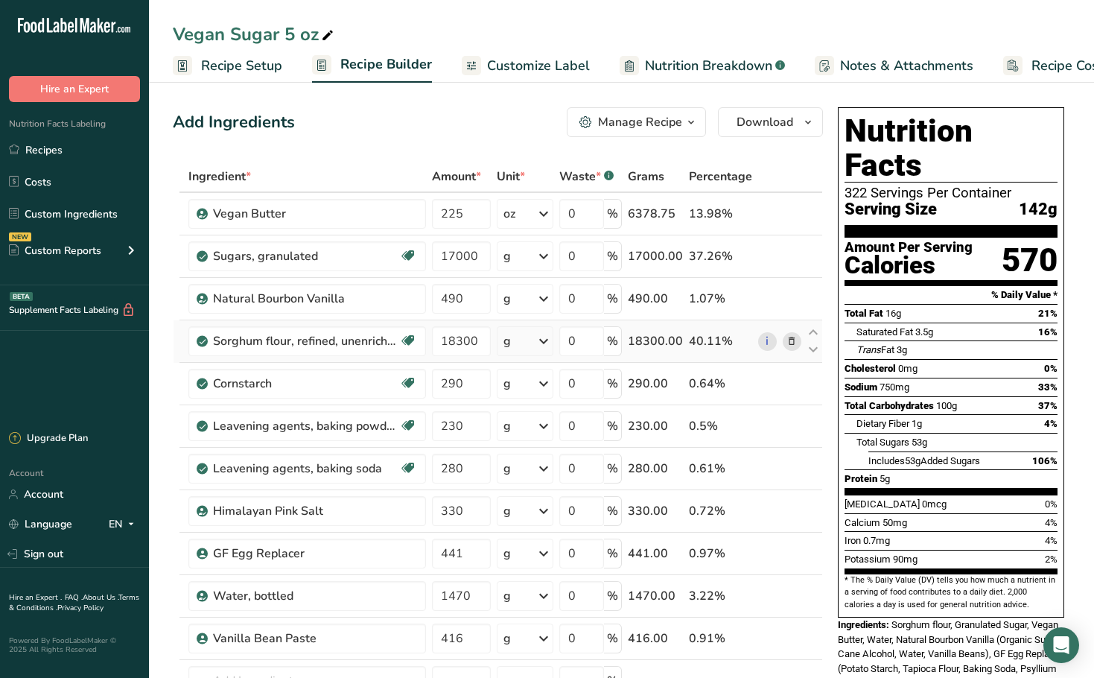
click at [792, 340] on icon at bounding box center [791, 342] width 10 height 16
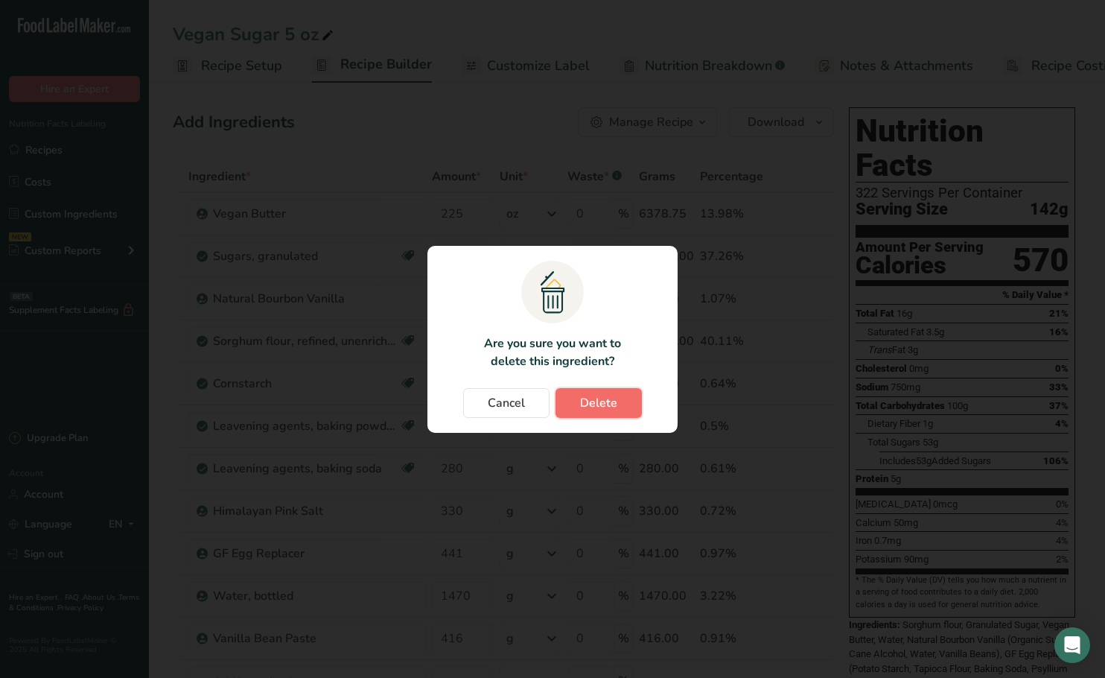
click at [624, 405] on button "Delete" at bounding box center [599, 403] width 86 height 30
type input "290"
type input "230"
type input "280"
type input "330"
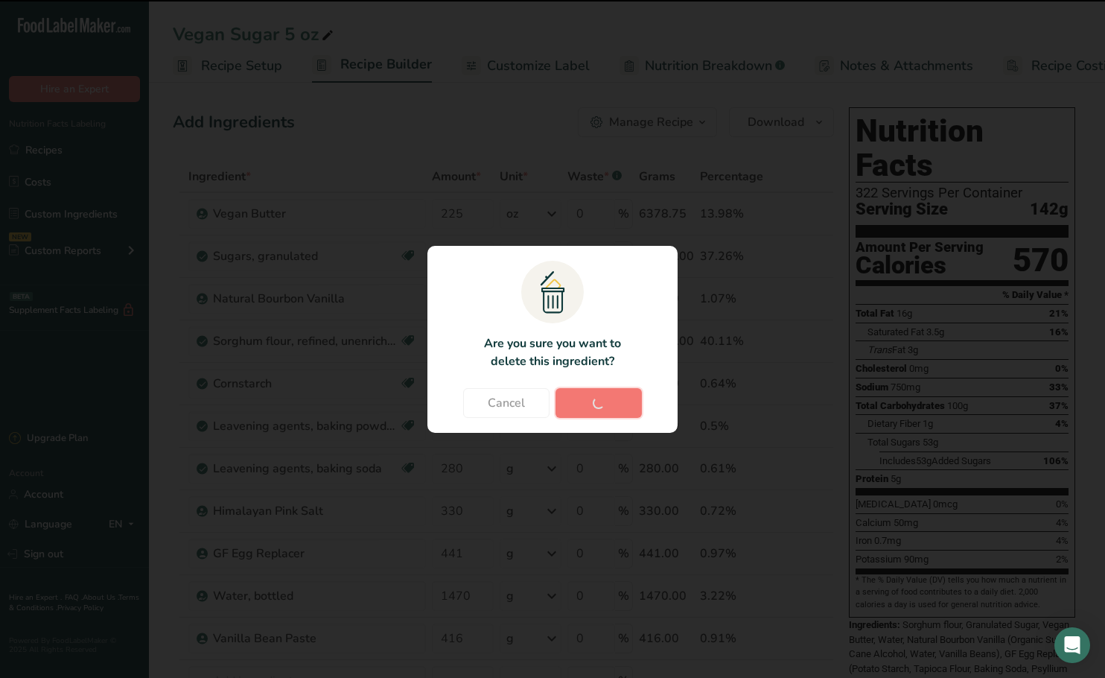
type input "441"
type input "1470"
type input "416"
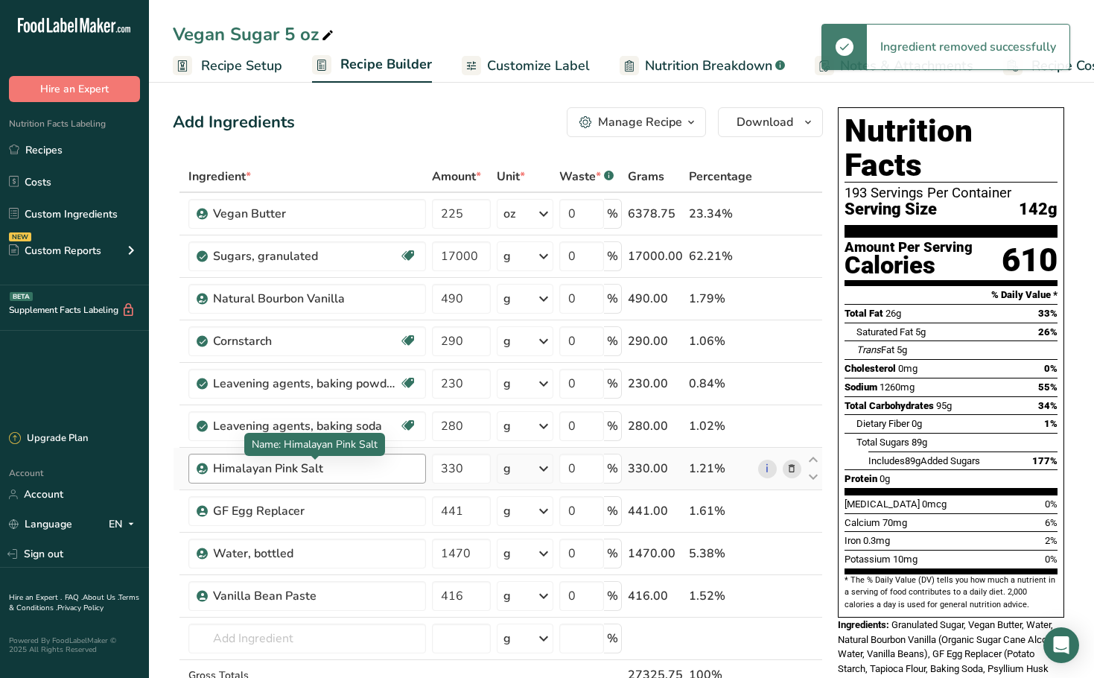
scroll to position [149, 0]
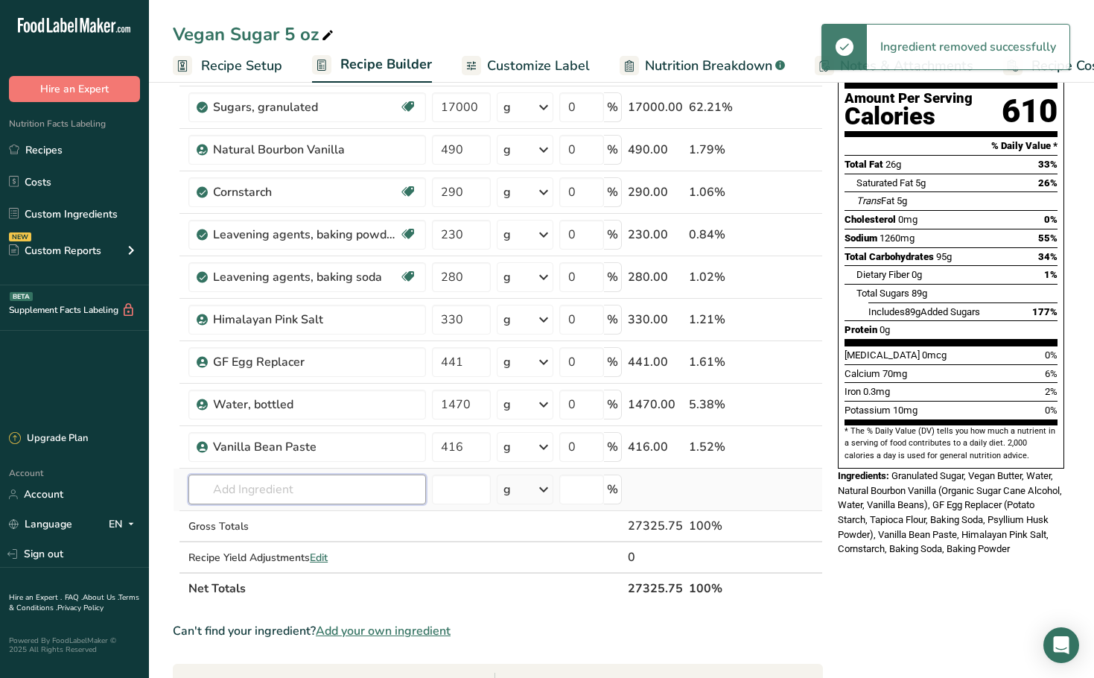
click at [268, 488] on input "text" at bounding box center [307, 489] width 238 height 30
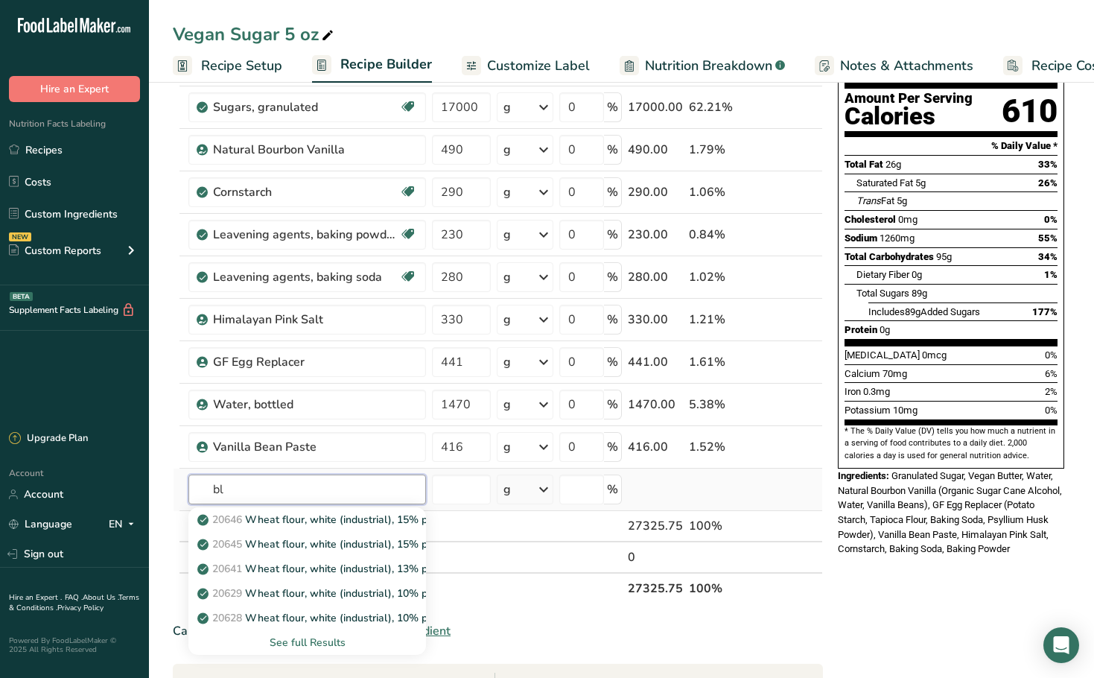
type input "b"
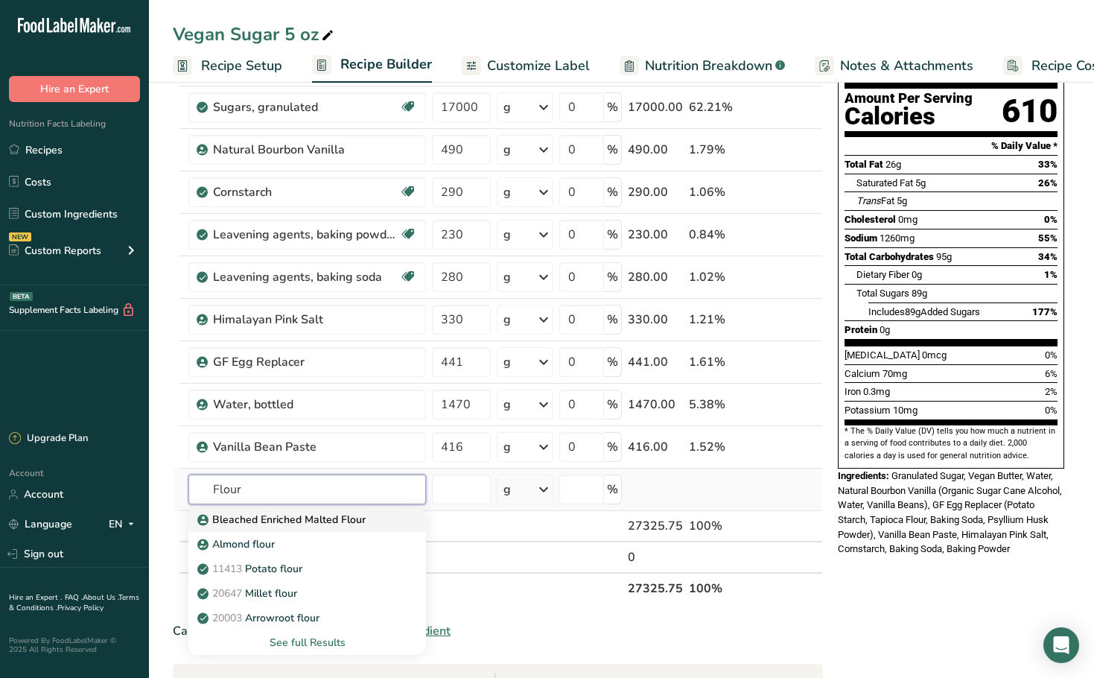
type input "Flour"
click at [305, 521] on p "Bleached Enriched Malted Flour" at bounding box center [282, 520] width 165 height 16
type input "Bleached Enriched Malted Flour"
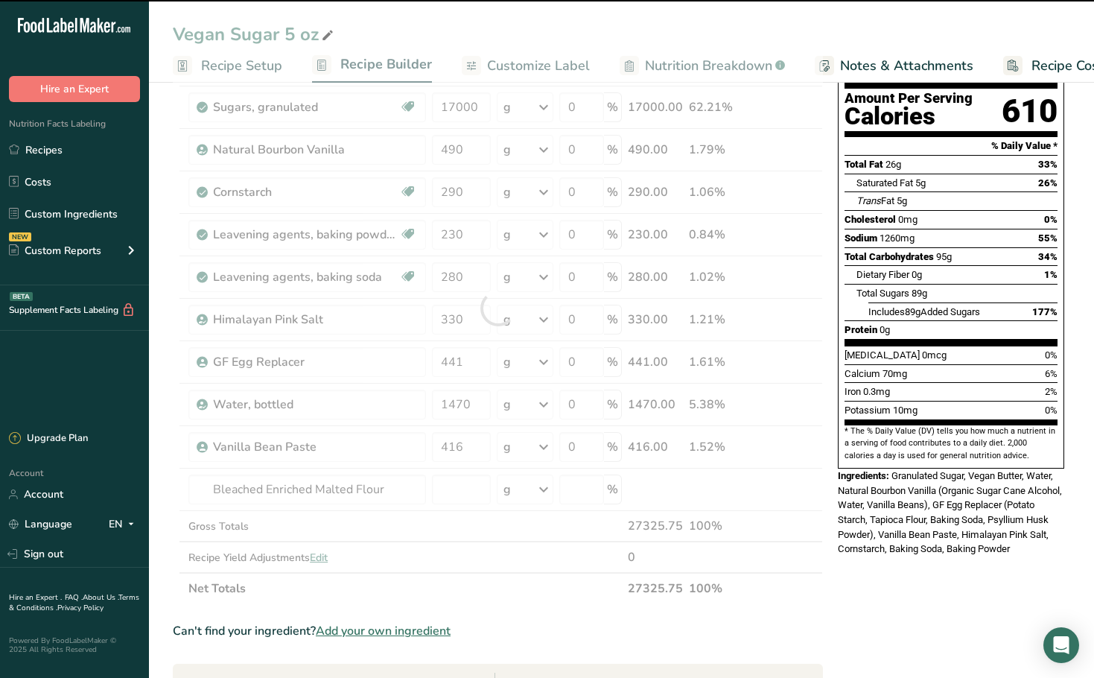
type input "0"
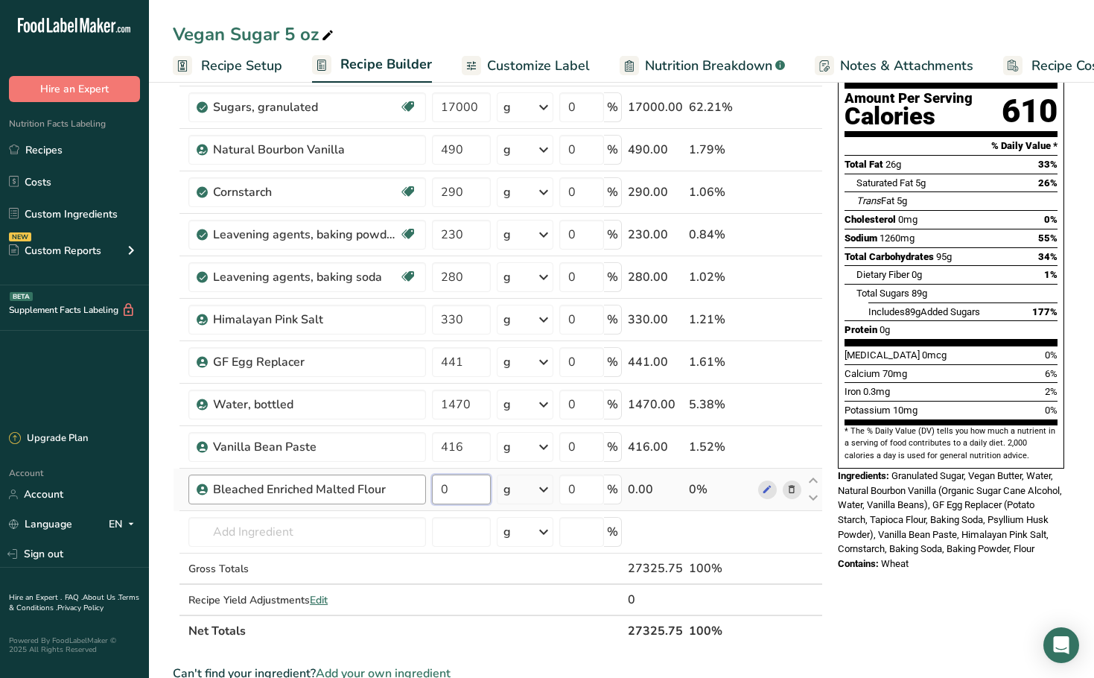
drag, startPoint x: 475, startPoint y: 489, endPoint x: 408, endPoint y: 487, distance: 67.1
click at [408, 487] on tr "Bleached Enriched Malted Flour 0 g Weight Units g kg mg See more Volume Units l…" at bounding box center [498, 489] width 649 height 42
type input "18300"
click at [415, 611] on div "Ingredient * Amount * Unit * Waste * .a-a{fill:#347362;}.b-a{fill:#fff;} Grams …" at bounding box center [498, 329] width 650 height 634
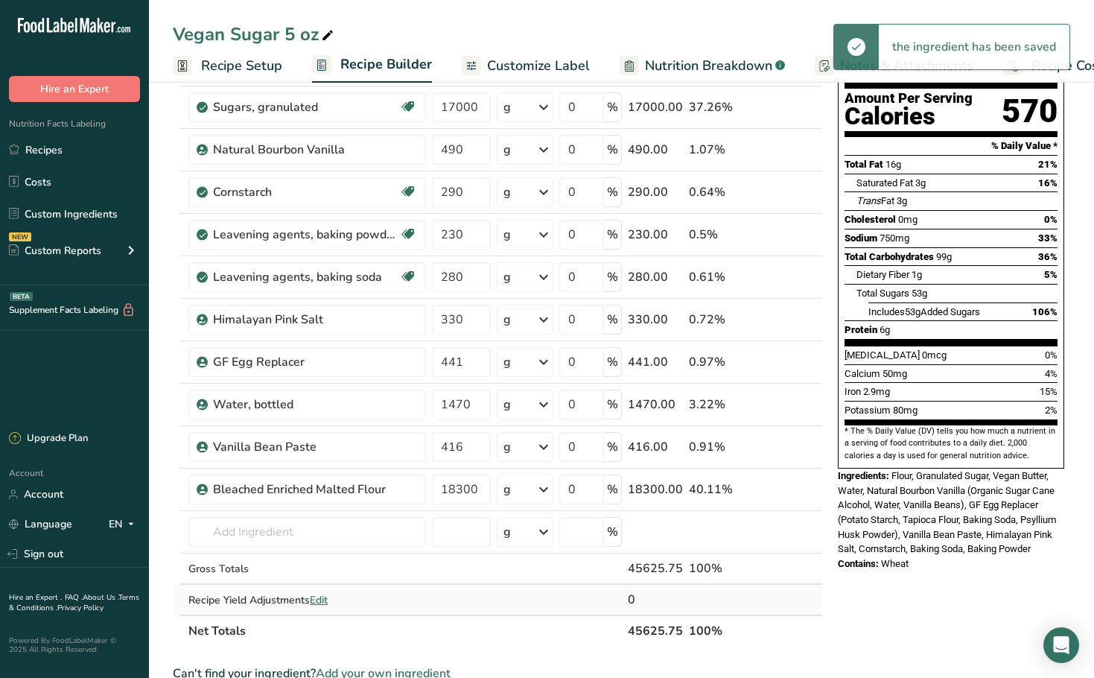
scroll to position [0, 0]
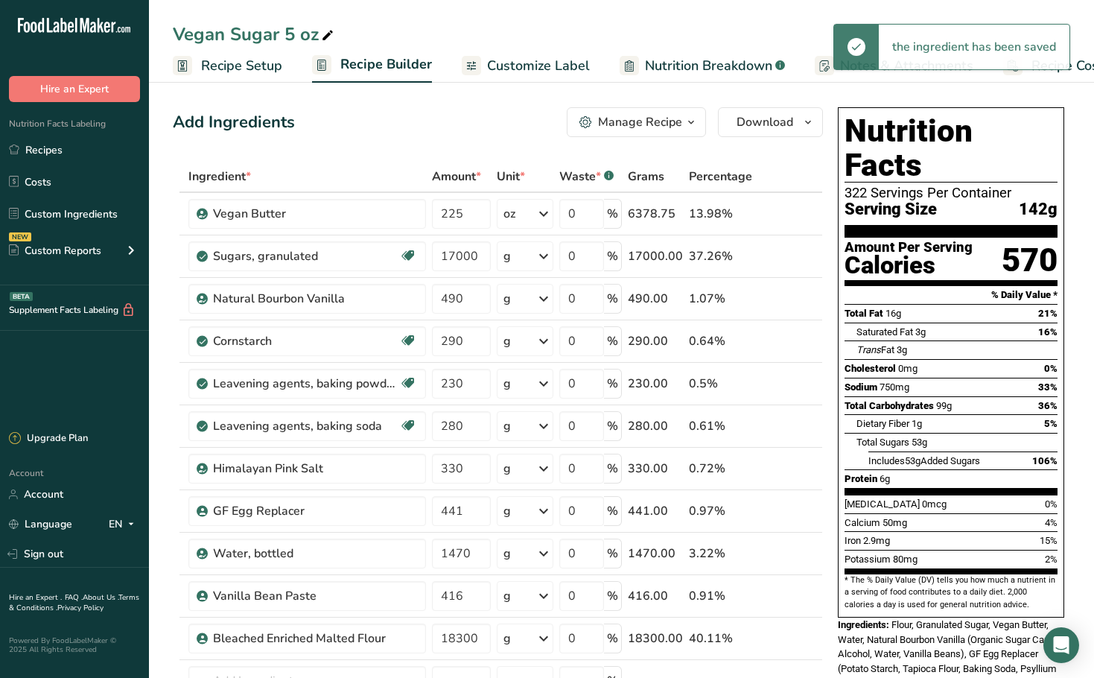
click at [647, 131] on button "Manage Recipe" at bounding box center [636, 122] width 139 height 30
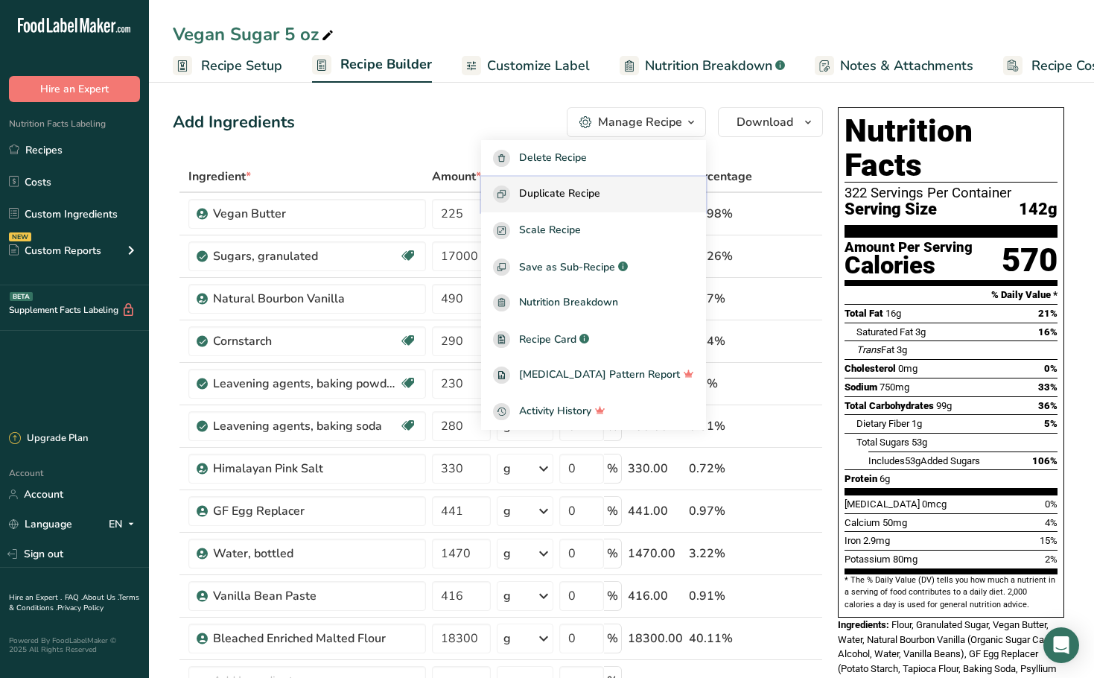
click at [632, 189] on div "Duplicate Recipe" at bounding box center [593, 193] width 201 height 17
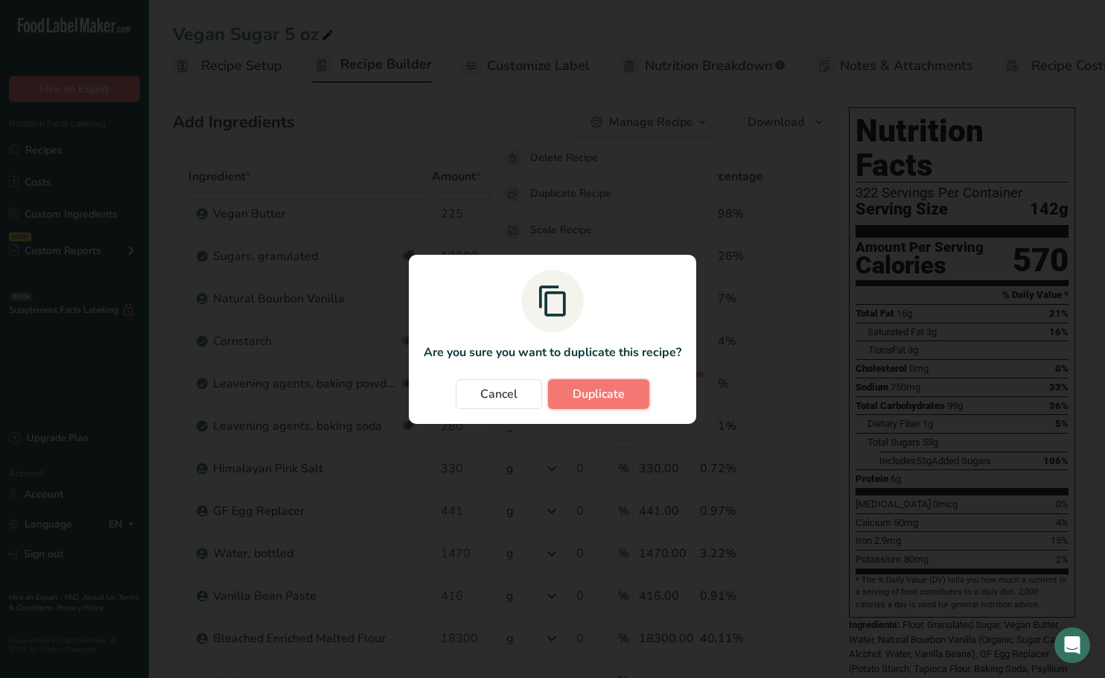
click at [602, 398] on span "Duplicate" at bounding box center [599, 394] width 52 height 18
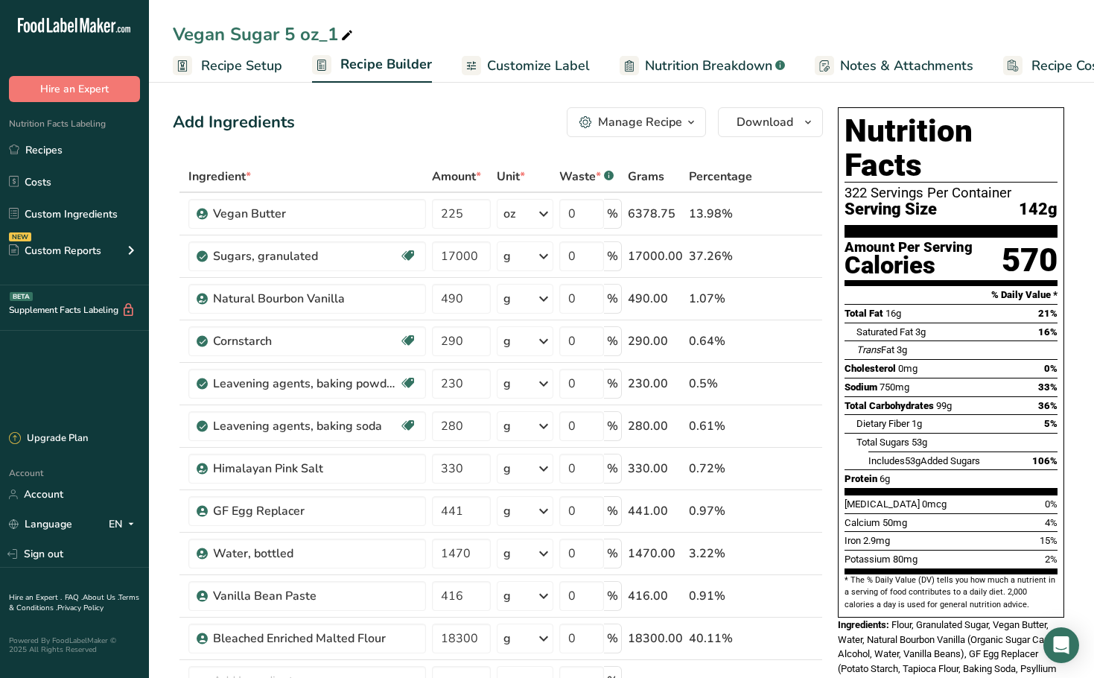
click at [331, 36] on div "Vegan Sugar 5 oz_1" at bounding box center [264, 34] width 183 height 27
drag, startPoint x: 335, startPoint y: 32, endPoint x: 280, endPoint y: 40, distance: 55.7
click at [280, 40] on input "Vegan Sugar 5 oz_1" at bounding box center [621, 34] width 897 height 27
click at [284, 31] on input "Vegan Sugar2.75 oz" at bounding box center [621, 34] width 897 height 27
click at [337, 34] on input "Vegan Sugar 2.75 oz" at bounding box center [621, 34] width 897 height 27
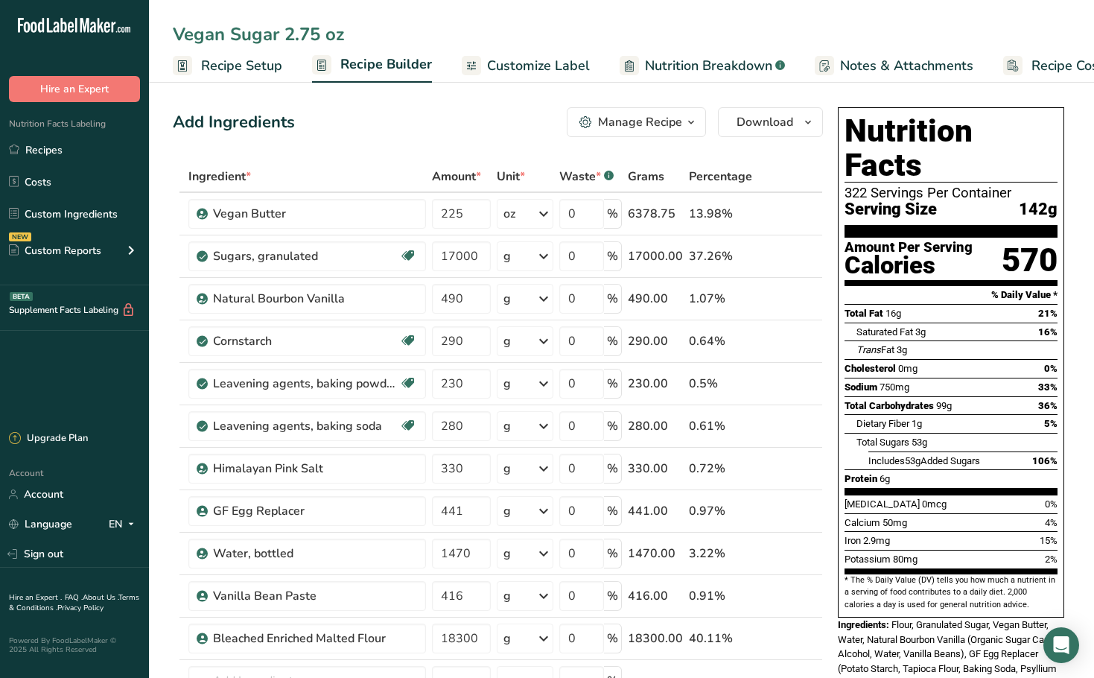
type input "Vegan Sugar 2.75 oz"
click at [232, 69] on span "Recipe Setup" at bounding box center [241, 66] width 81 height 20
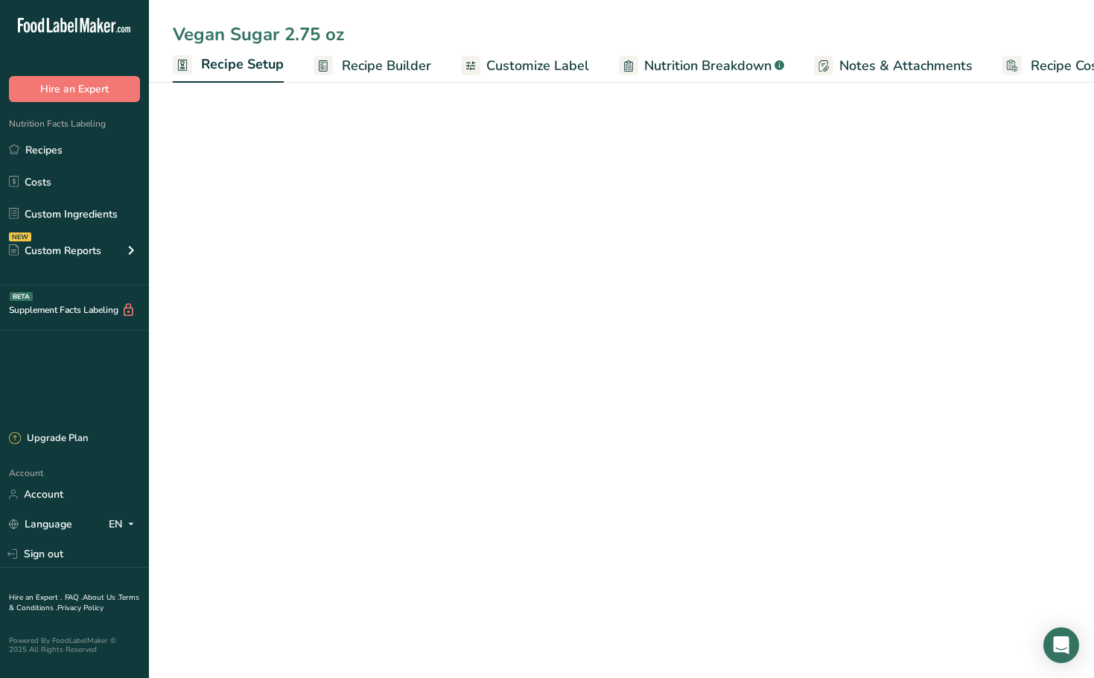
scroll to position [0, 5]
select select "5"
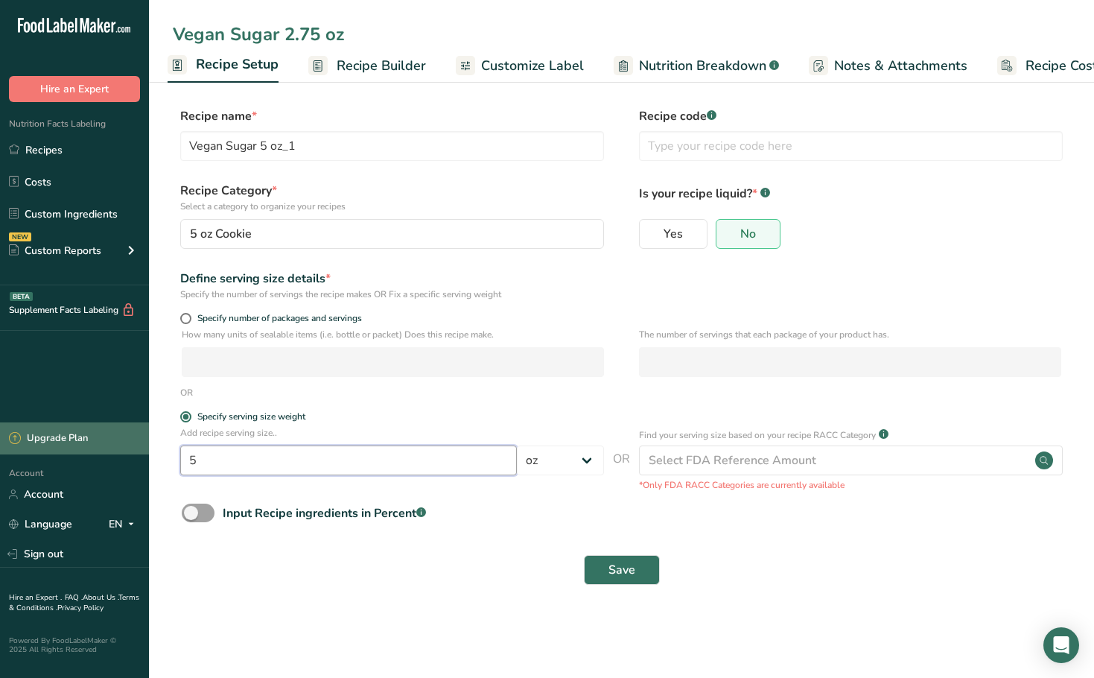
type input "Vegan Sugar 2.75 oz"
drag, startPoint x: 223, startPoint y: 454, endPoint x: 111, endPoint y: 443, distance: 112.3
click at [107, 446] on div ".a-20{fill:#fff;} Hire an Expert Nutrition Facts Labeling Recipes Costs Custom …" at bounding box center [547, 339] width 1094 height 678
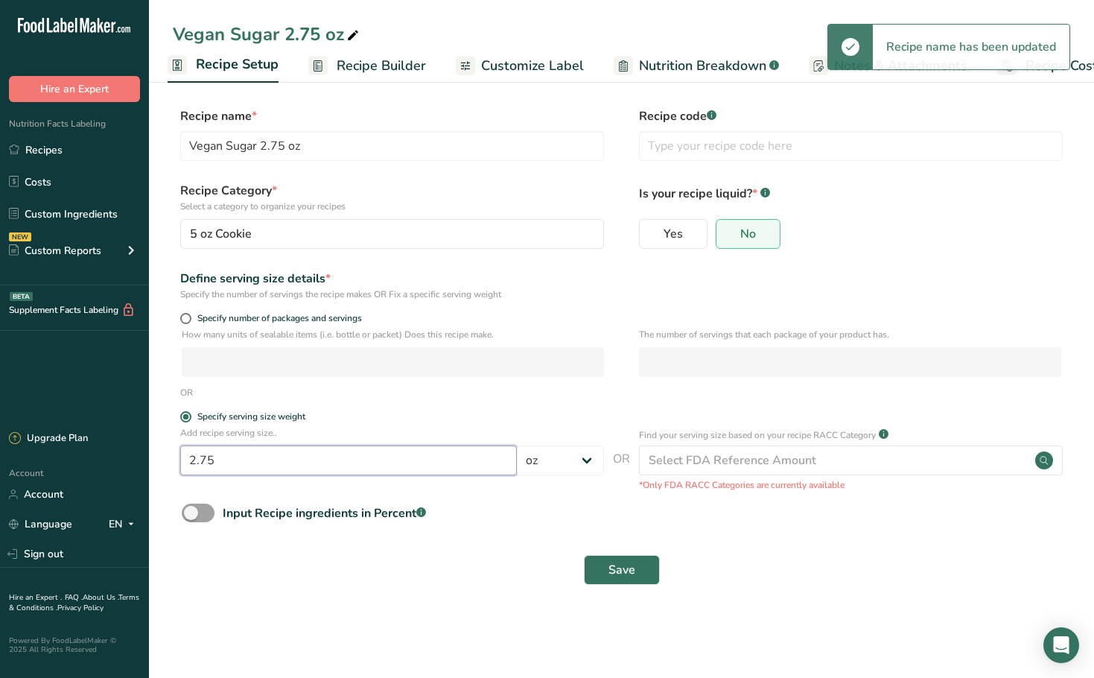
type input "2.75"
click at [523, 524] on div "Input Recipe ingredients in Percent .a-a{fill:#347362;}.b-a{fill:#fff;}" at bounding box center [621, 518] width 897 height 31
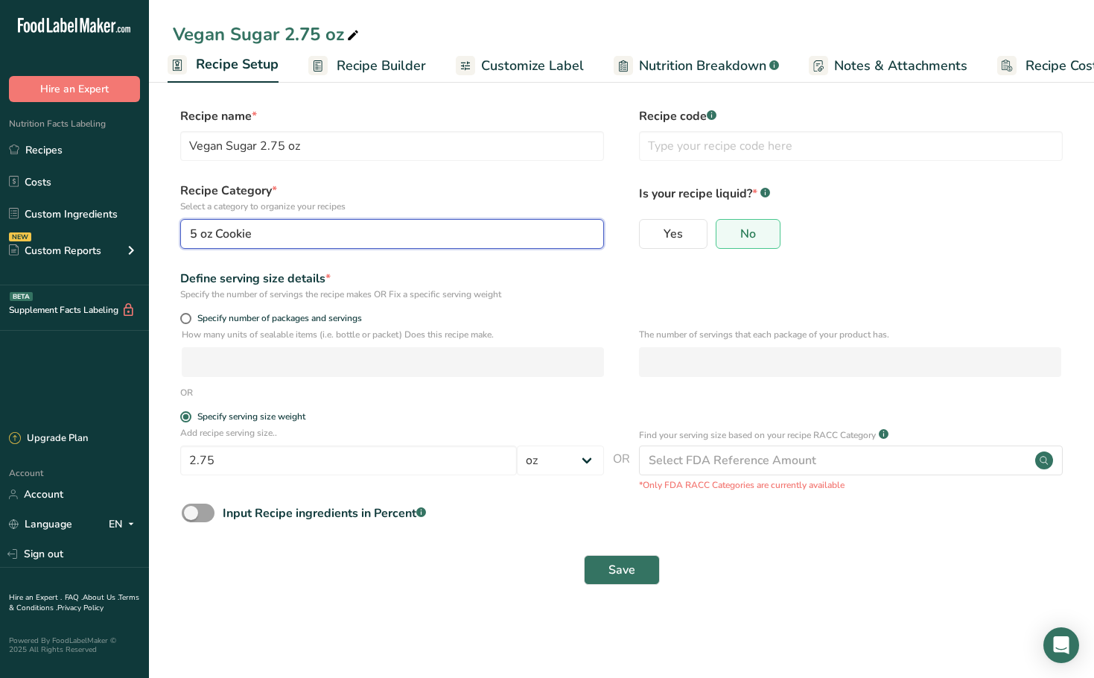
click at [311, 228] on div "5 oz Cookie" at bounding box center [387, 234] width 395 height 18
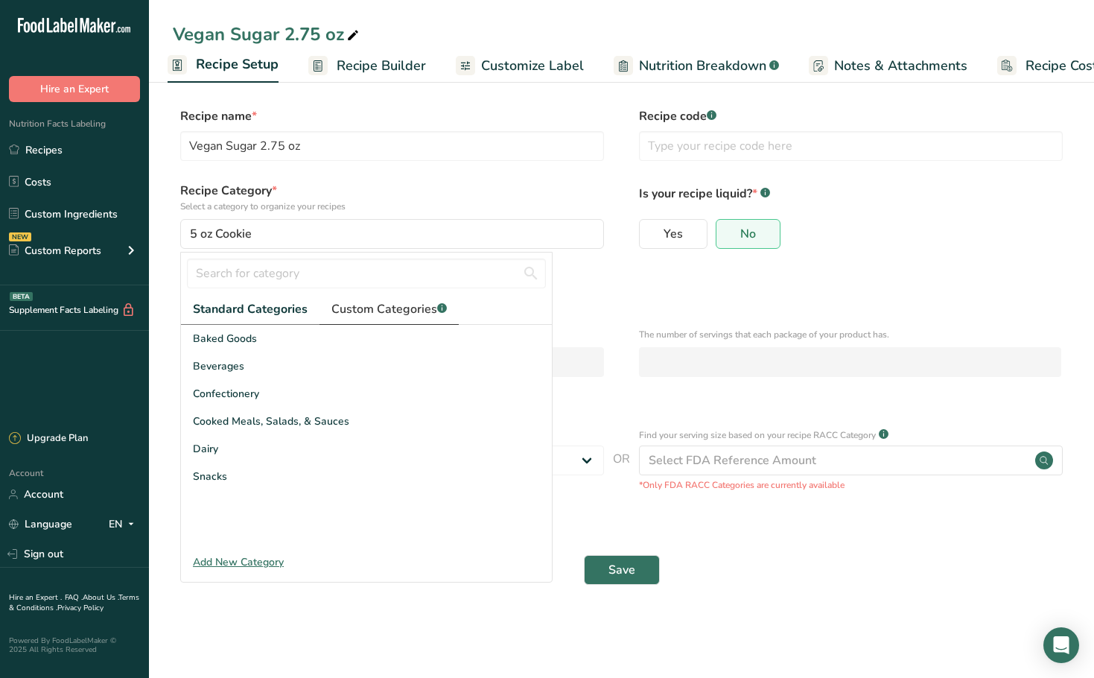
click at [427, 311] on span "Custom Categories .a-a{fill:#347362;}.b-a{fill:#fff;}" at bounding box center [388, 309] width 115 height 18
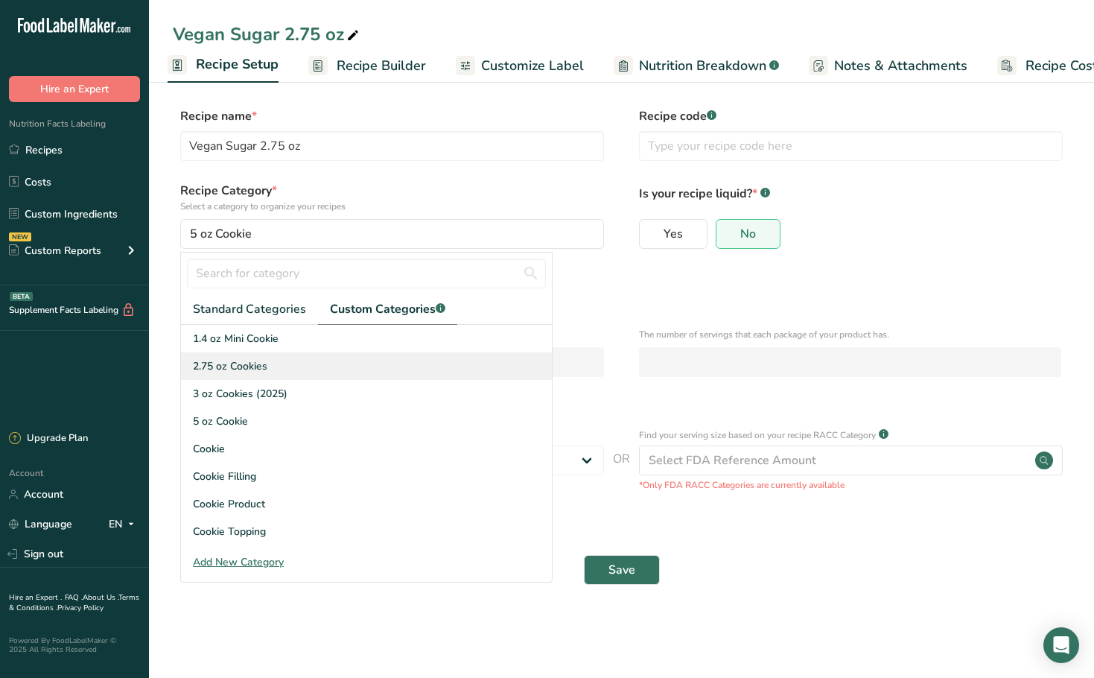
click at [256, 372] on span "2.75 oz Cookies" at bounding box center [230, 366] width 74 height 16
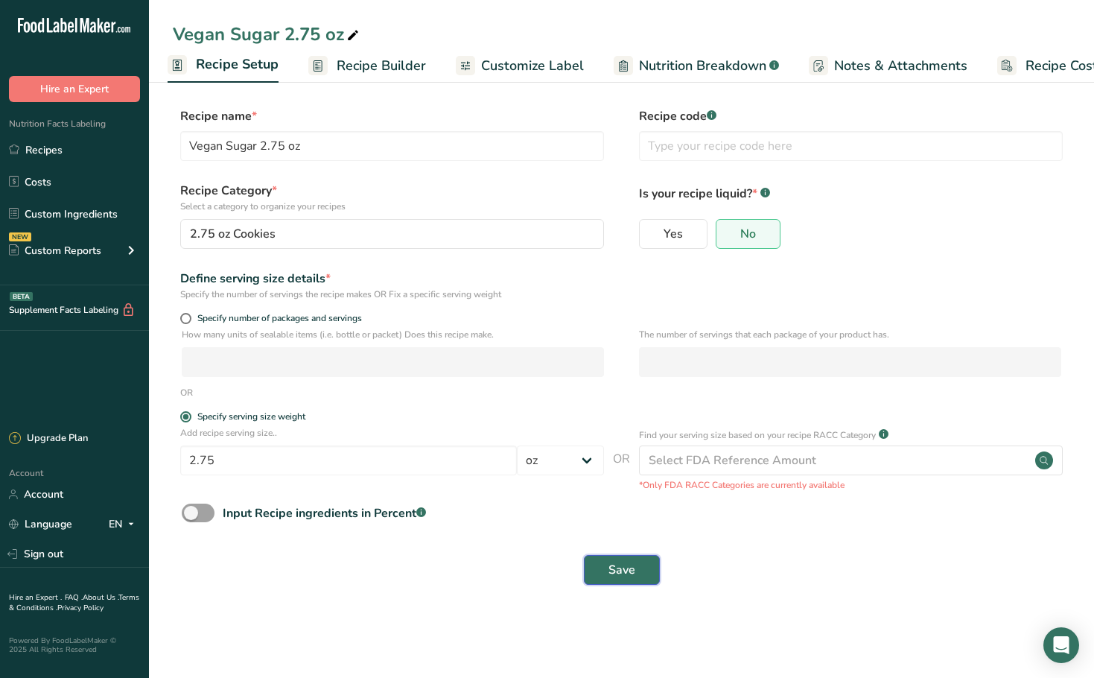
click at [626, 562] on span "Save" at bounding box center [621, 570] width 27 height 18
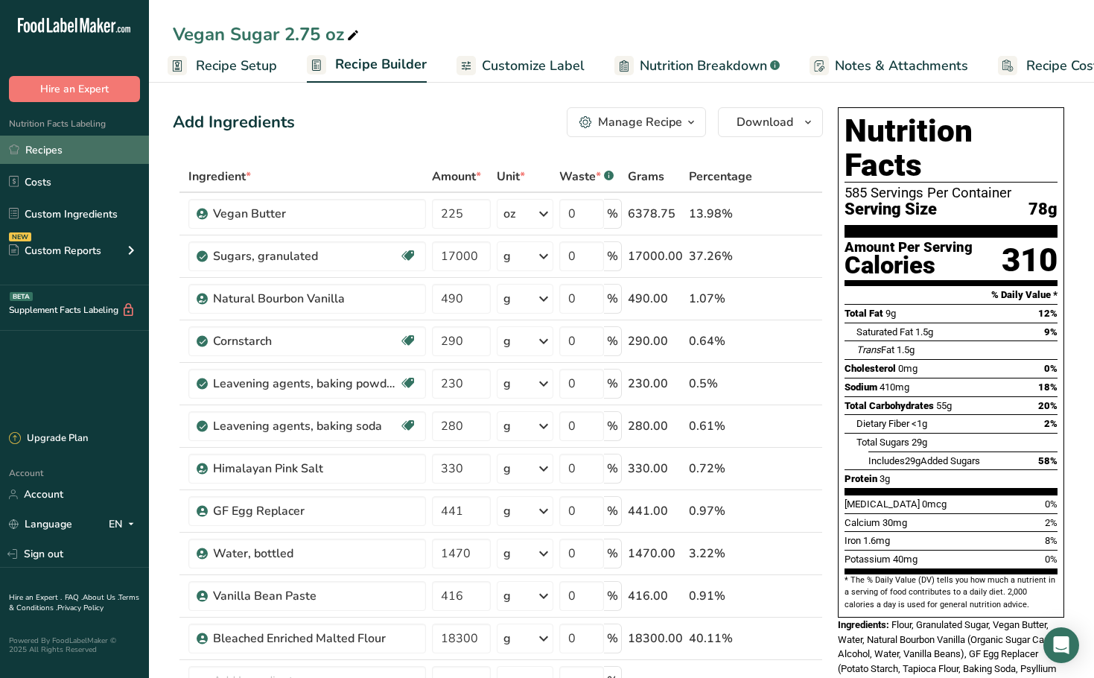
click at [93, 152] on link "Recipes" at bounding box center [74, 150] width 149 height 28
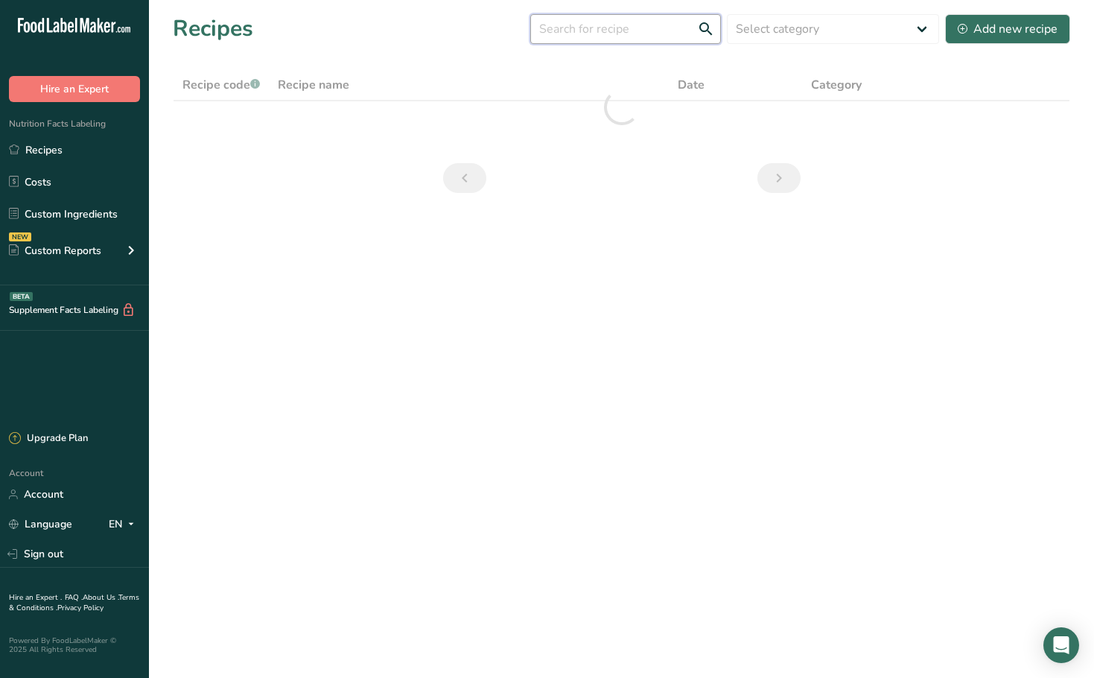
click at [596, 31] on input "text" at bounding box center [625, 29] width 191 height 30
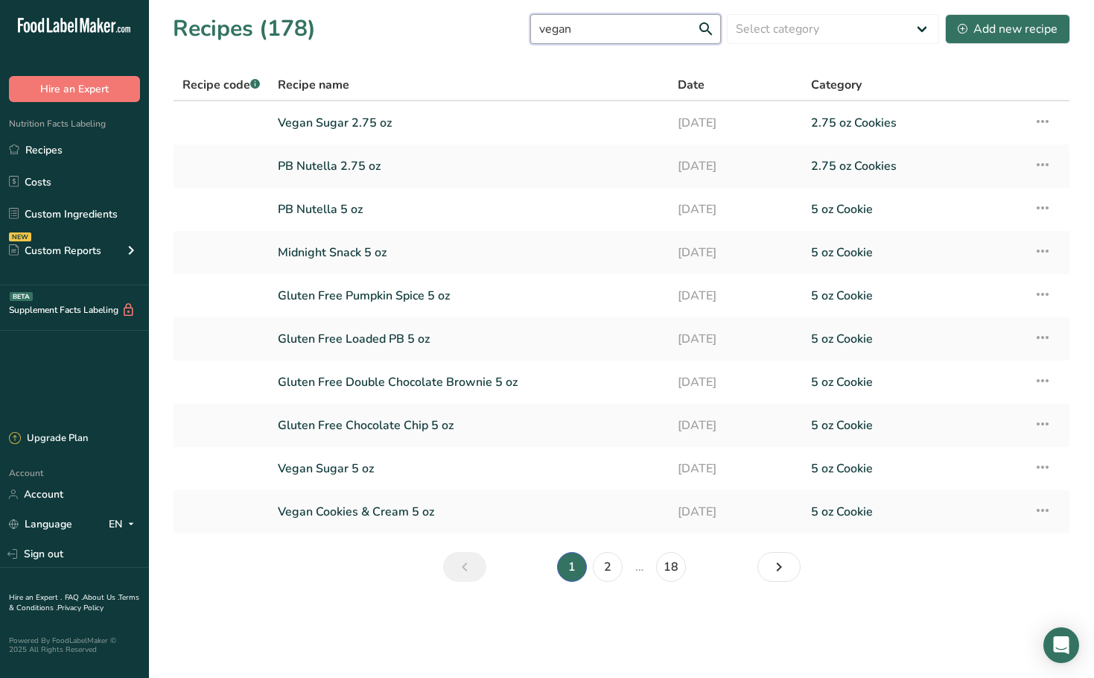
type input "vegan"
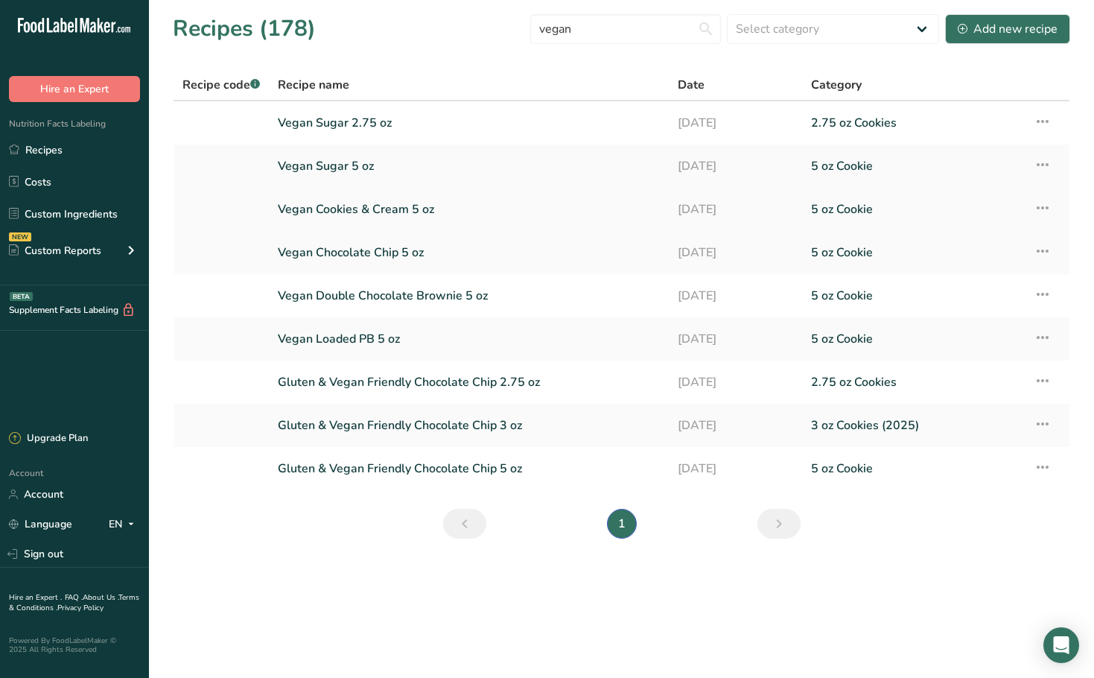
click at [406, 205] on link "Vegan Cookies & Cream 5 oz" at bounding box center [469, 209] width 382 height 31
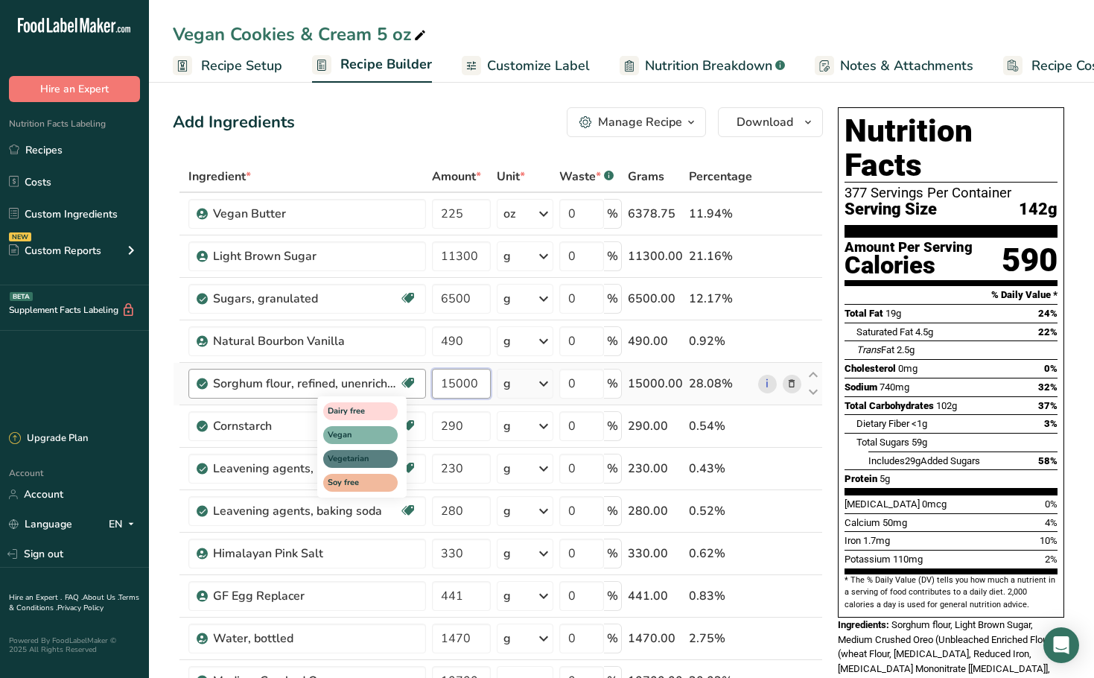
drag, startPoint x: 475, startPoint y: 386, endPoint x: 413, endPoint y: 386, distance: 62.6
click at [406, 383] on tr "Sorghum flour, refined, unenriched Dairy free Vegan Vegetarian Soy free 15000 g…" at bounding box center [498, 384] width 649 height 42
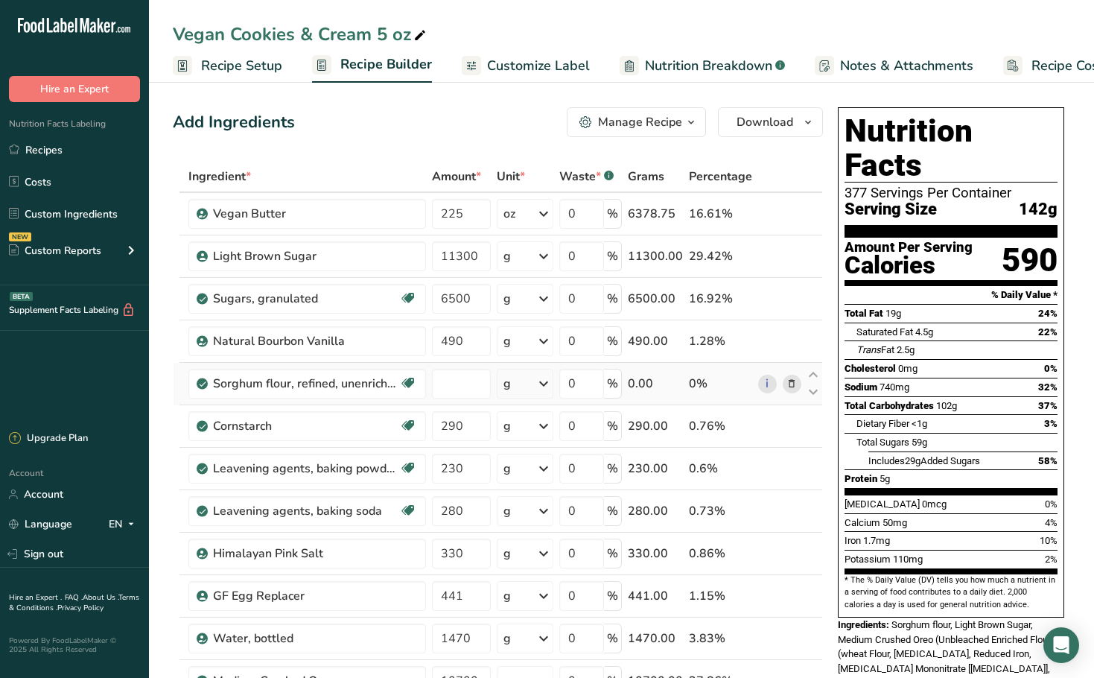
type input "0"
click at [783, 386] on div "Ingredient * Amount * Unit * Waste * .a-a{fill:#347362;}.b-a{fill:#fff;} Grams …" at bounding box center [498, 499] width 650 height 677
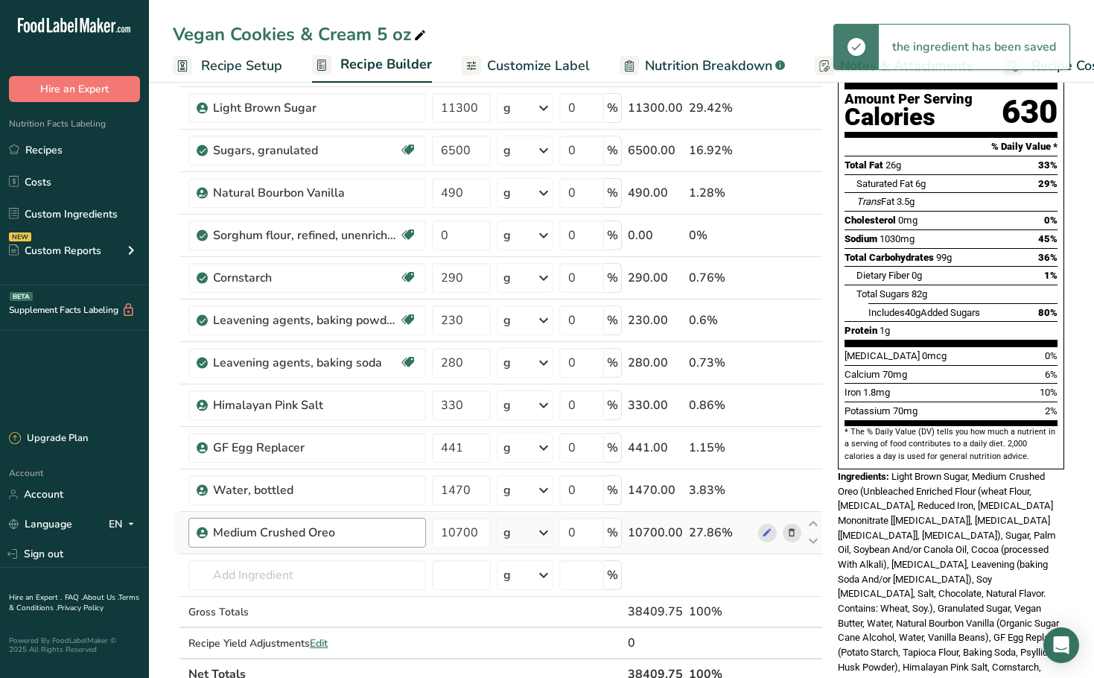
scroll to position [149, 0]
click at [241, 566] on input "text" at bounding box center [307, 574] width 238 height 30
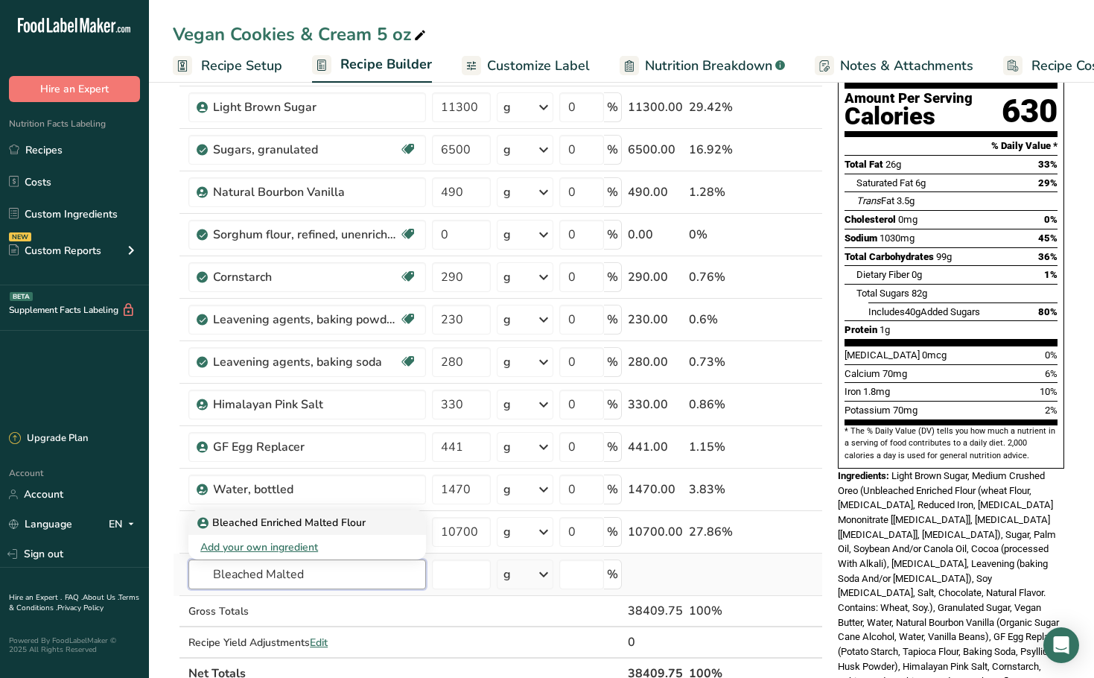
type input "Bleached Malted"
click at [272, 522] on p "Bleached Enriched Malted Flour" at bounding box center [282, 523] width 165 height 16
type input "Bleached Enriched Malted Flour"
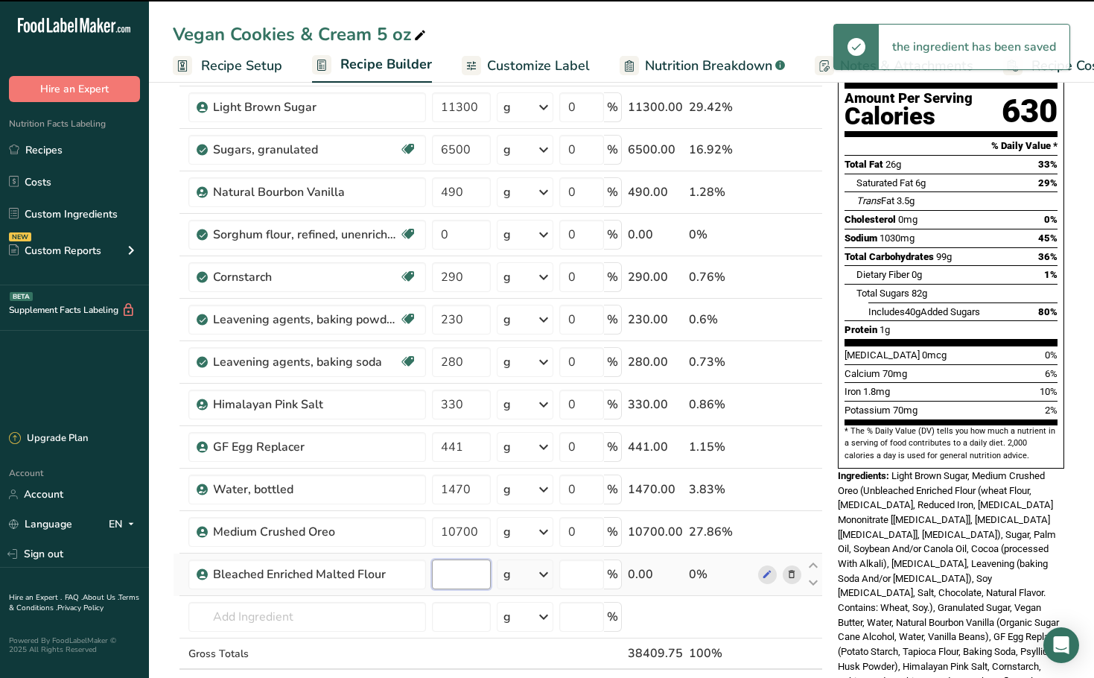
type input "0"
click at [456, 578] on input "0" at bounding box center [461, 574] width 59 height 30
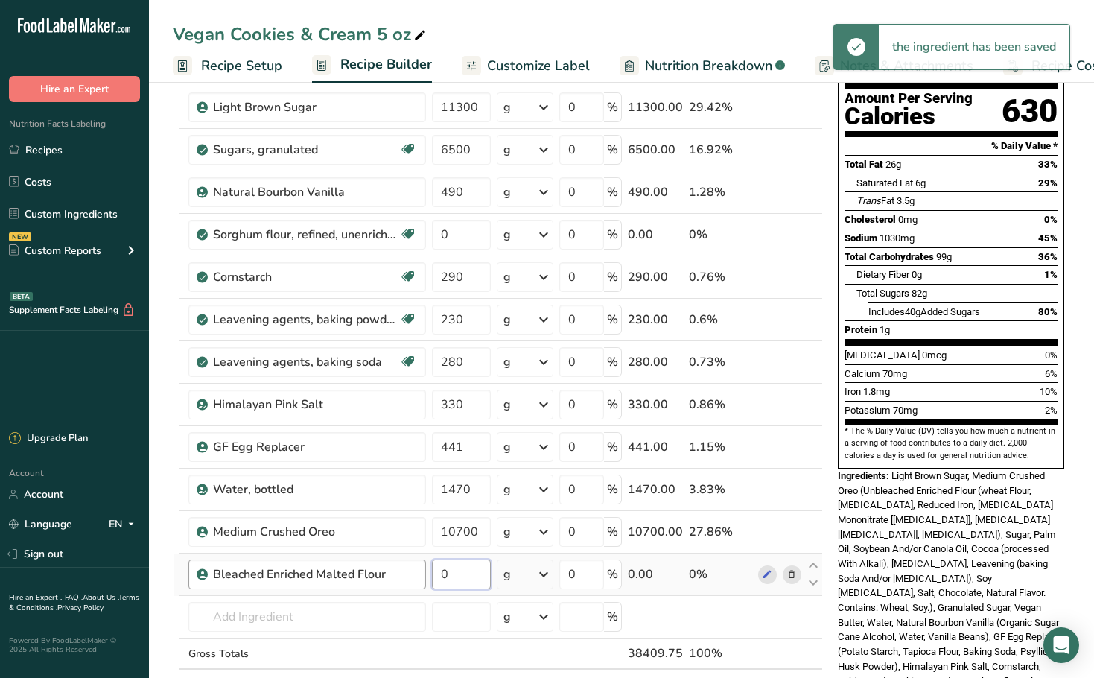
drag, startPoint x: 456, startPoint y: 579, endPoint x: 398, endPoint y: 588, distance: 59.5
click at [398, 588] on tr "Bleached Enriched Malted Flour 0 g Weight Units g kg mg See more Volume Units l…" at bounding box center [498, 574] width 649 height 42
paste input "1500"
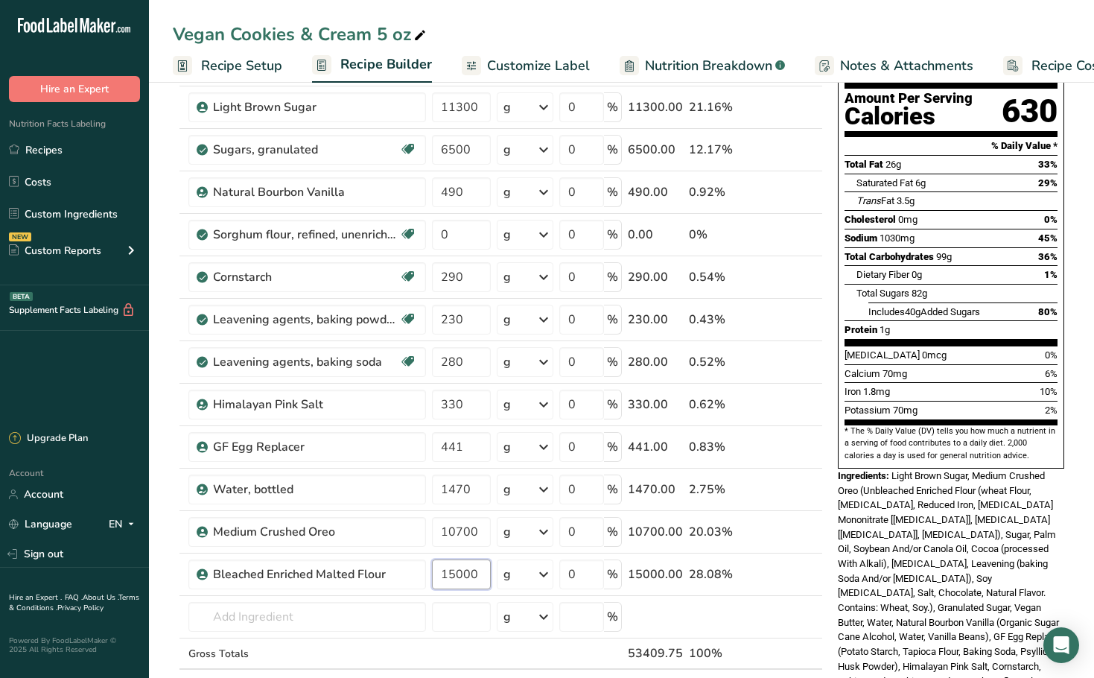
type input "15000"
click at [165, 538] on section "Add Ingredients Manage Recipe Delete Recipe Duplicate Recipe Scale Recipe Save …" at bounding box center [621, 593] width 945 height 1329
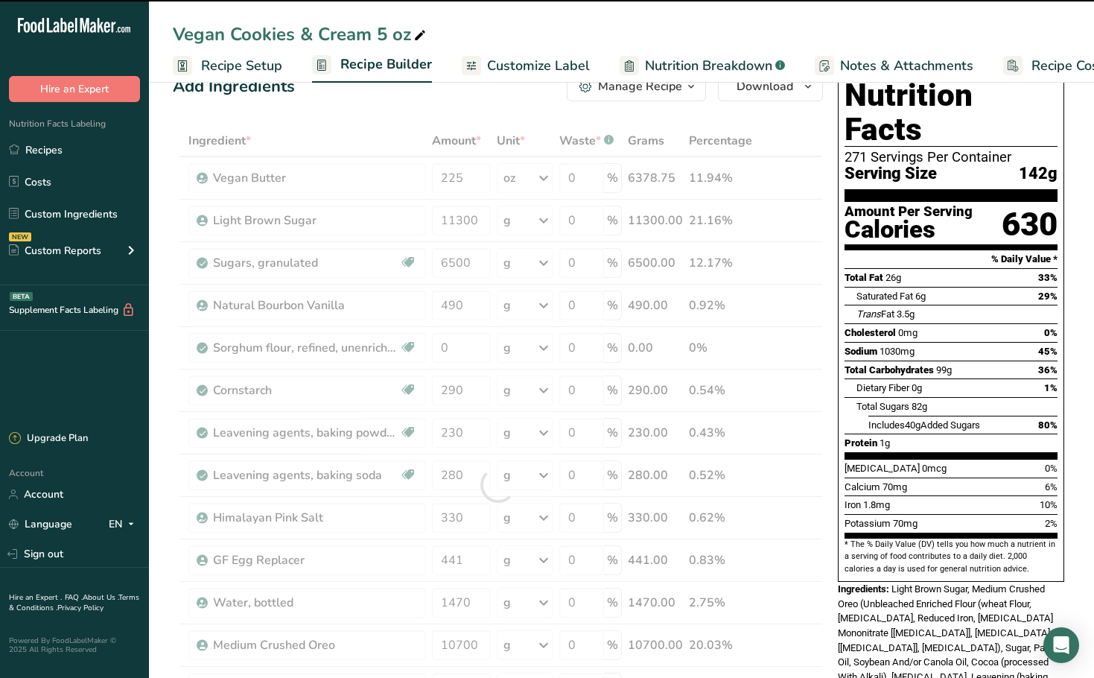
scroll to position [0, 0]
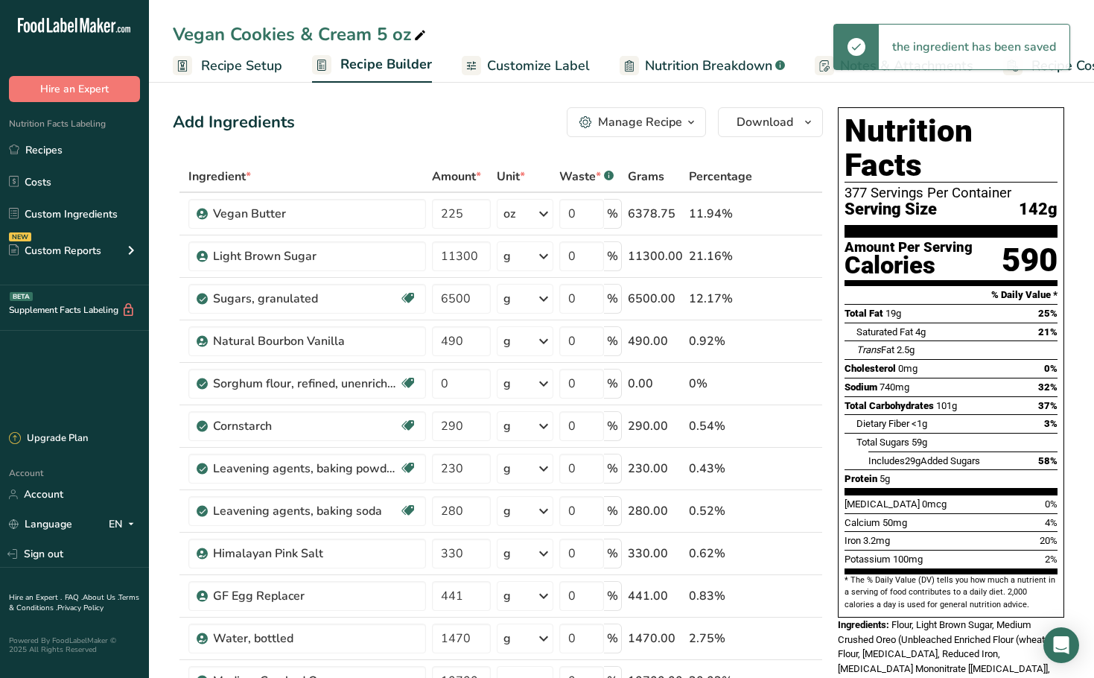
click at [601, 129] on div "Manage Recipe" at bounding box center [640, 122] width 84 height 18
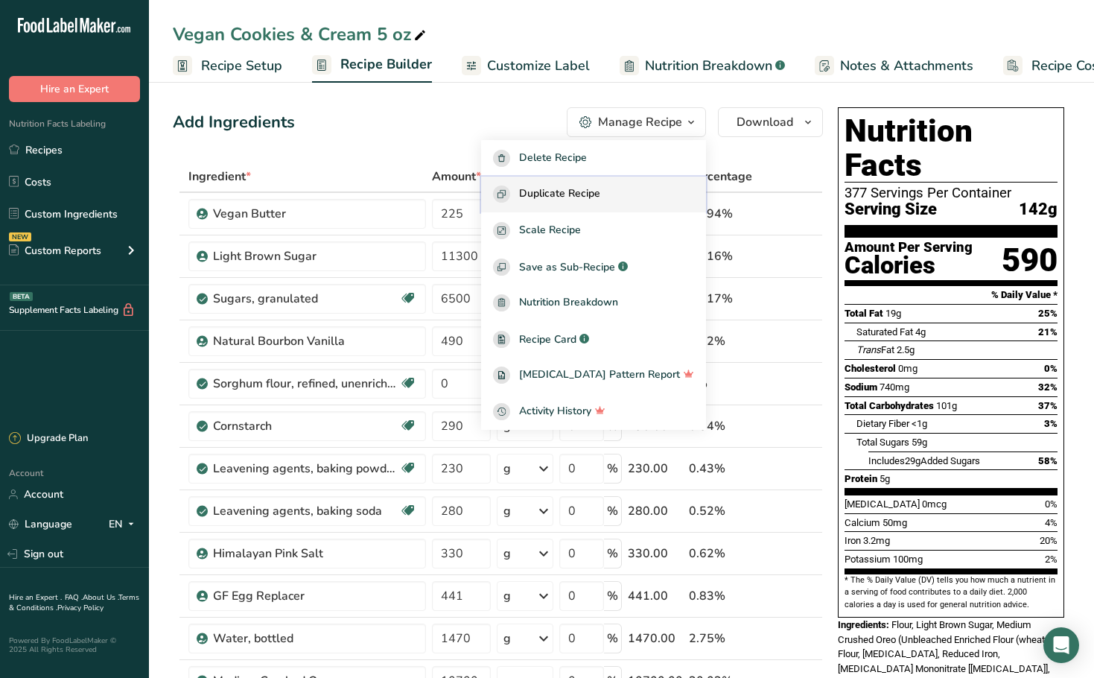
click at [600, 193] on span "Duplicate Recipe" at bounding box center [559, 193] width 81 height 17
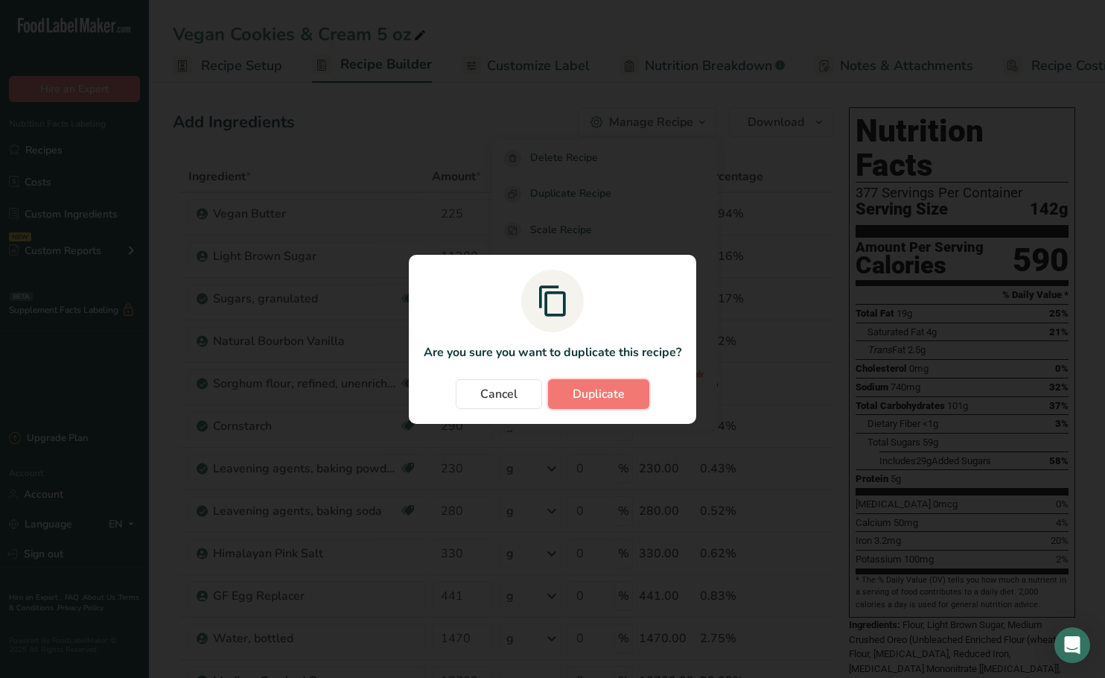
click at [623, 389] on span "Duplicate" at bounding box center [599, 394] width 52 height 18
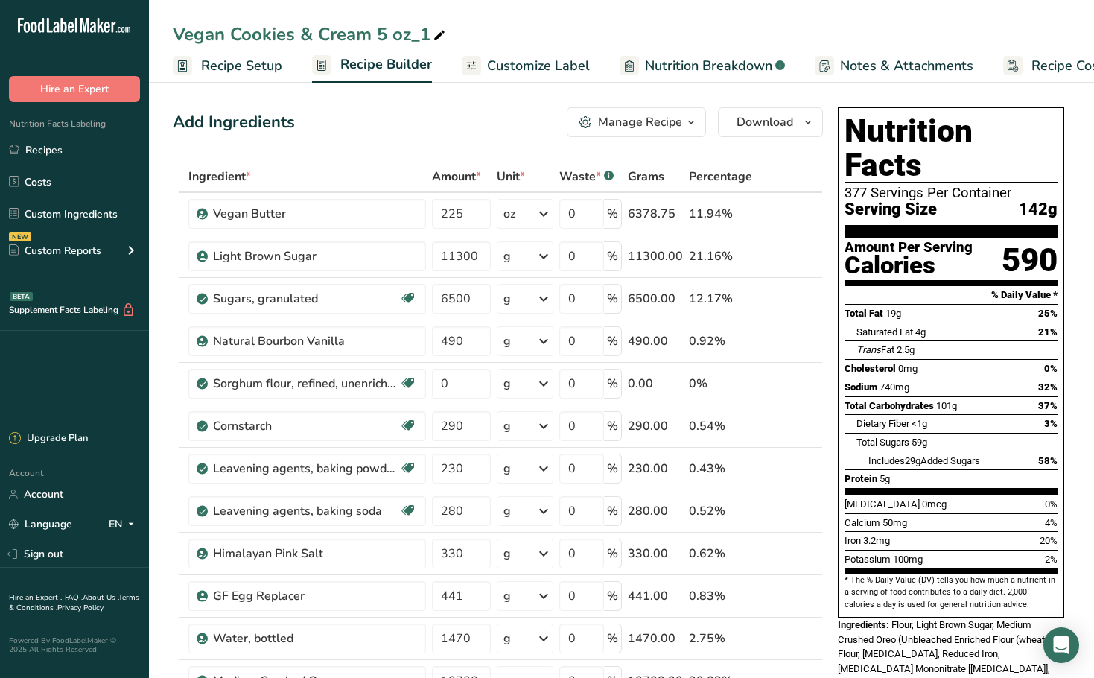
drag, startPoint x: 429, startPoint y: 35, endPoint x: 376, endPoint y: 31, distance: 53.0
click at [376, 31] on div "Vegan Cookies & Cream 5 oz_1" at bounding box center [311, 34] width 276 height 27
type input "Vegan Cookies & Cream 2.75oz"
click at [226, 72] on span "Recipe Setup" at bounding box center [241, 66] width 81 height 20
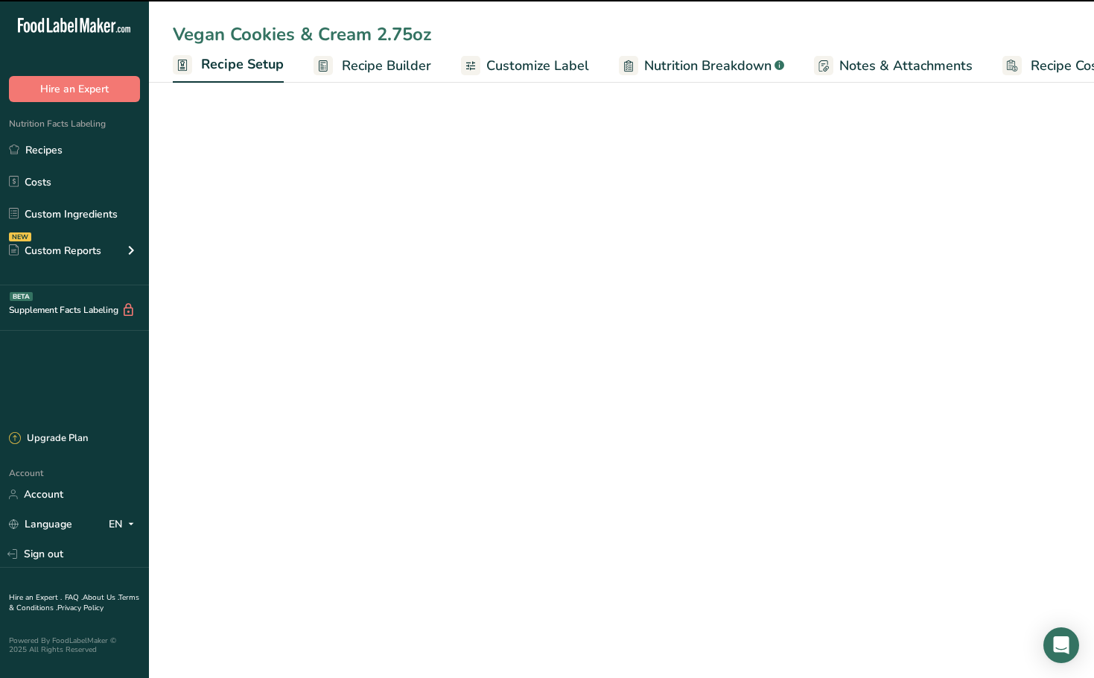
scroll to position [0, 5]
select select "5"
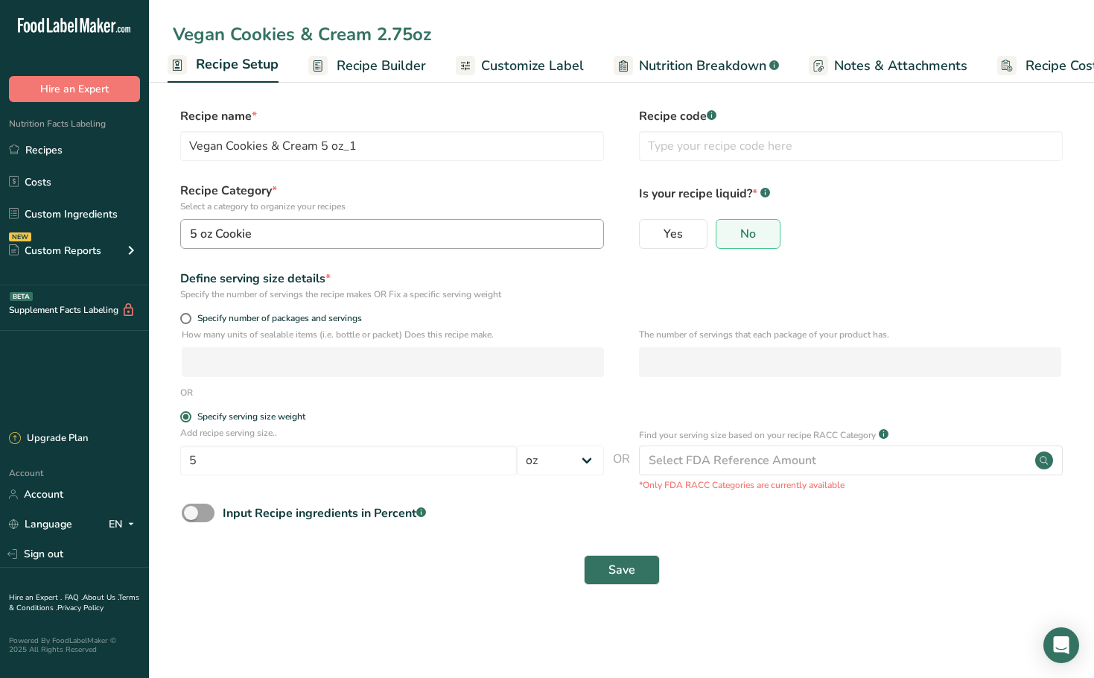
type input "Vegan Cookies & Cream 2.75oz"
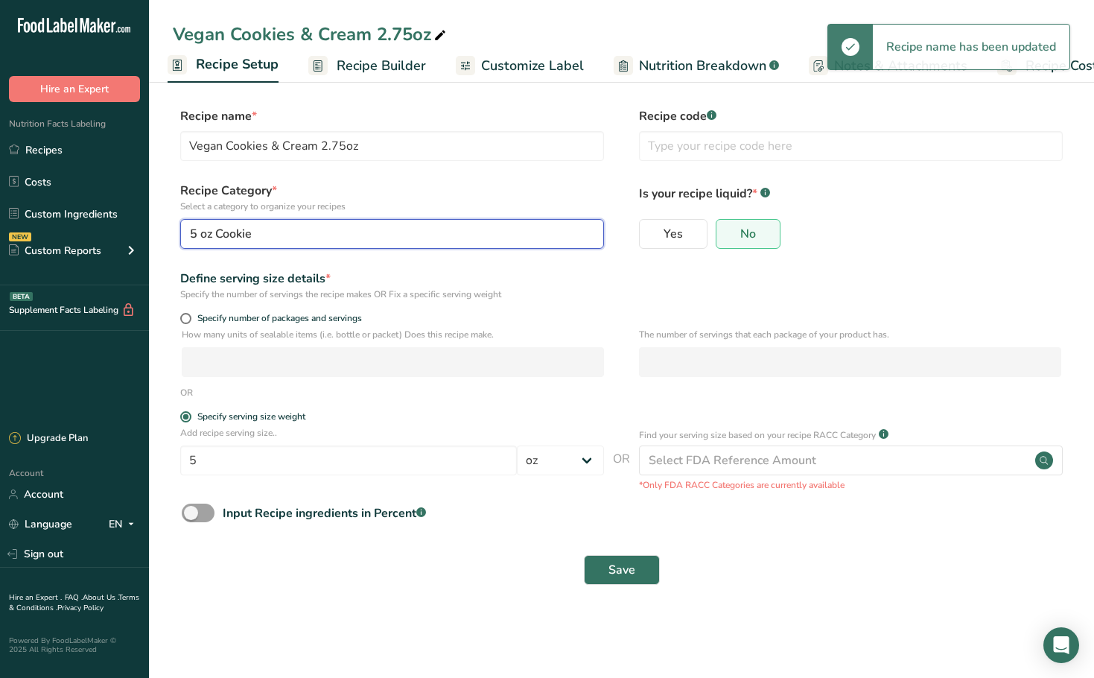
drag, startPoint x: 391, startPoint y: 232, endPoint x: 401, endPoint y: 235, distance: 9.9
click at [392, 232] on div "5 oz Cookie" at bounding box center [387, 234] width 395 height 18
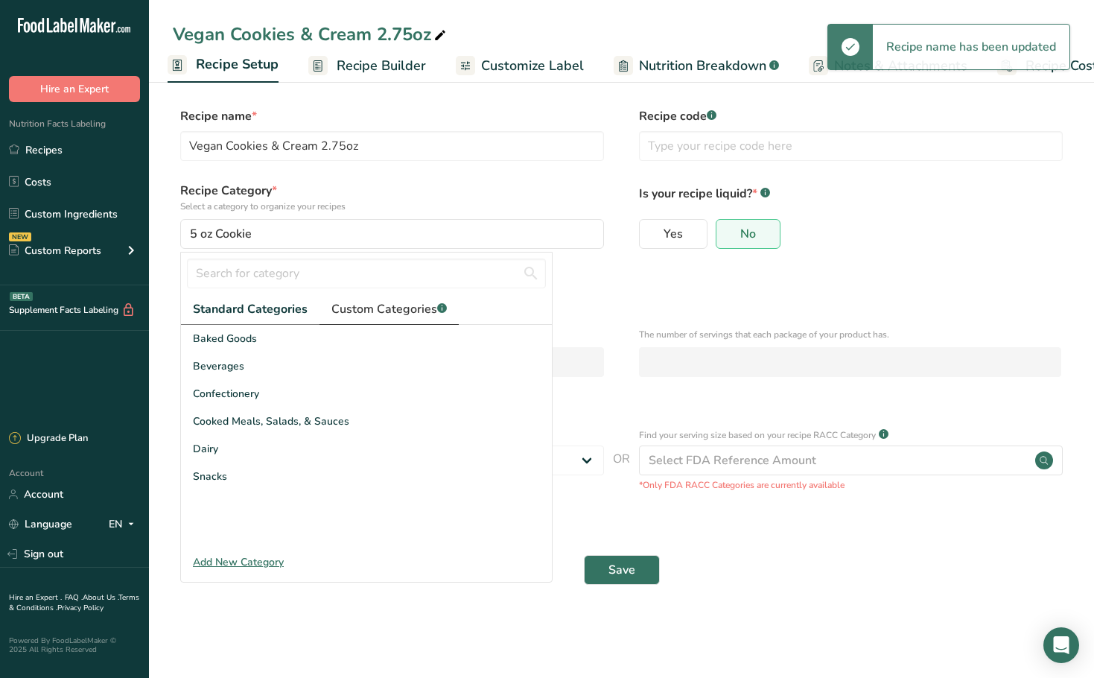
click at [417, 311] on span "Custom Categories .a-a{fill:#347362;}.b-a{fill:#fff;}" at bounding box center [388, 309] width 115 height 18
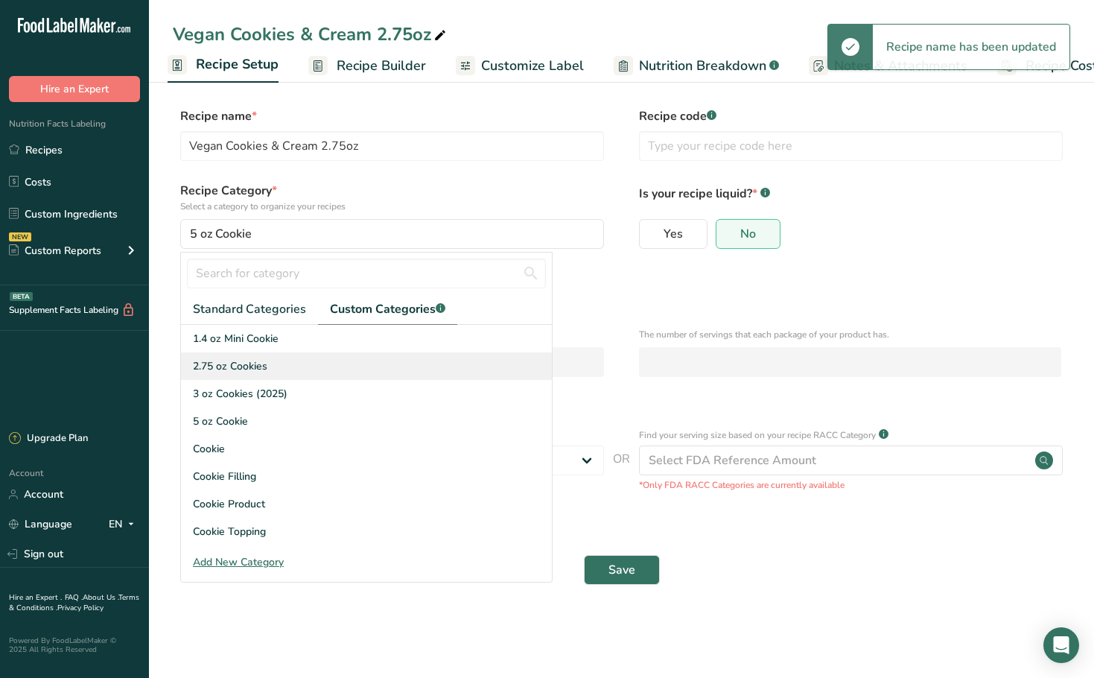
click at [264, 362] on span "2.75 oz Cookies" at bounding box center [230, 366] width 74 height 16
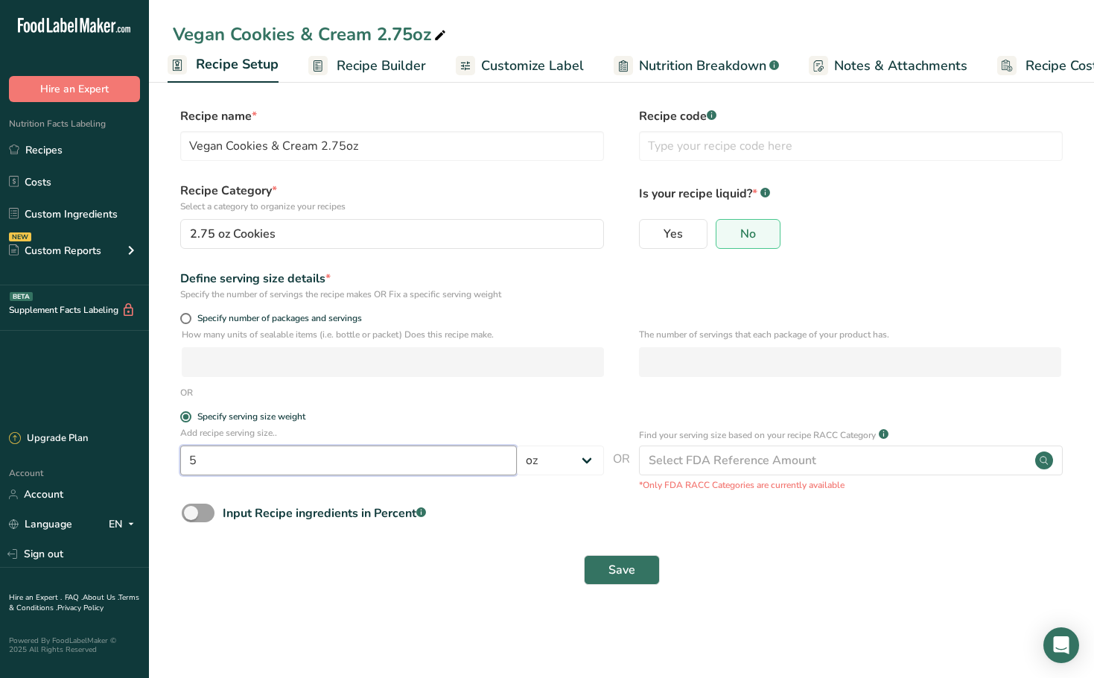
drag, startPoint x: 262, startPoint y: 466, endPoint x: 103, endPoint y: 466, distance: 159.4
click at [103, 466] on div ".a-20{fill:#fff;} Hire an Expert Nutrition Facts Labeling Recipes Costs Custom …" at bounding box center [547, 339] width 1094 height 678
type input "2.75"
click at [322, 619] on main "Vegan Cookies & Cream 2.75oz Recipe Setup Recipe Builder Customize Label Nutrit…" at bounding box center [547, 339] width 1094 height 678
click at [611, 579] on button "Save" at bounding box center [622, 570] width 76 height 30
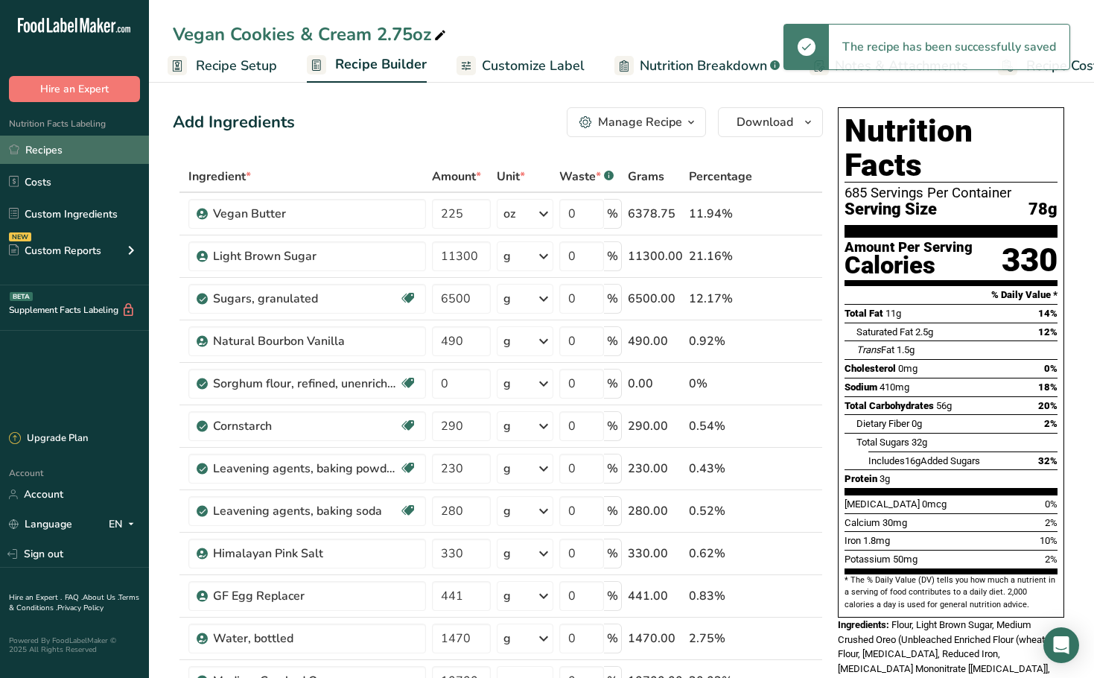
click at [102, 154] on link "Recipes" at bounding box center [74, 150] width 149 height 28
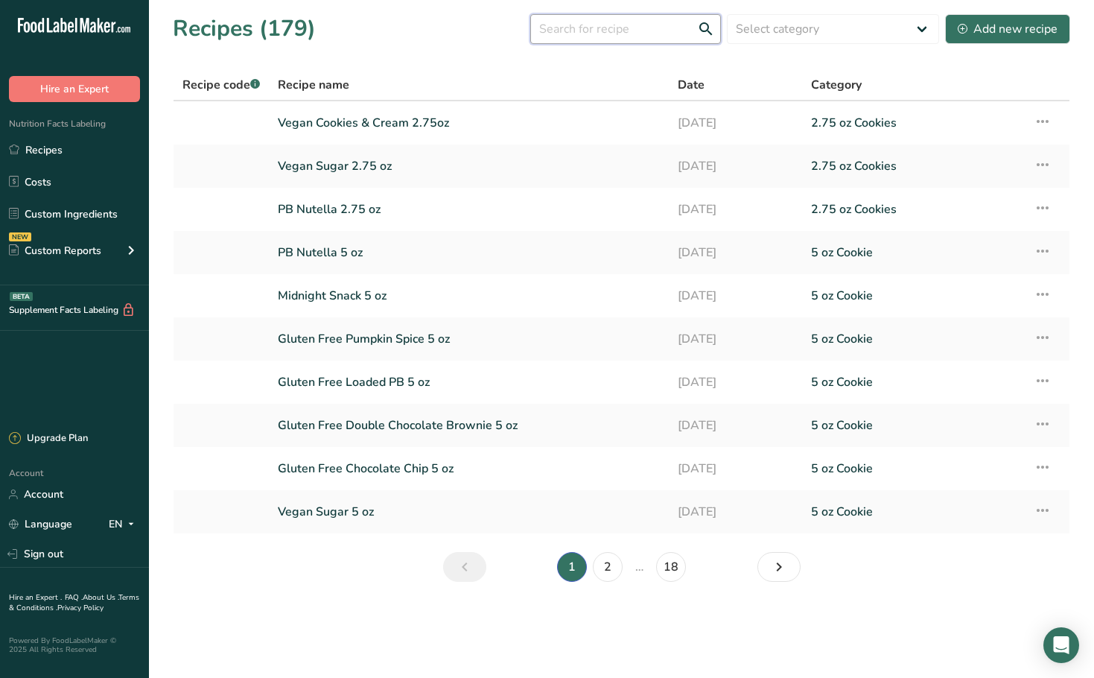
click at [583, 31] on input "text" at bounding box center [625, 29] width 191 height 30
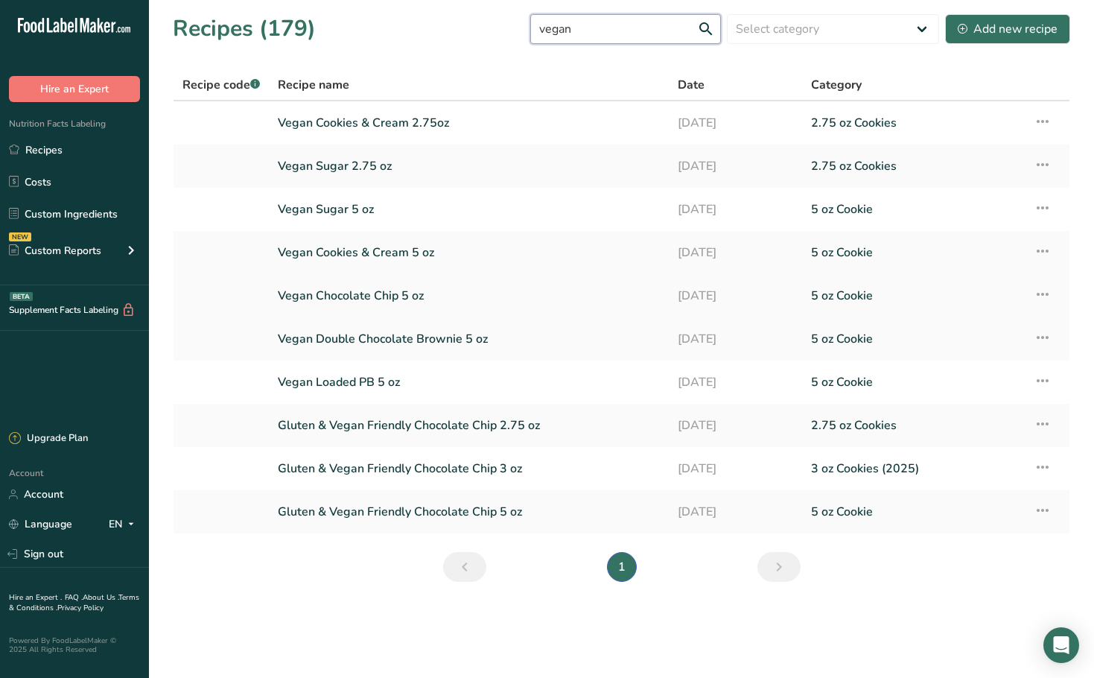
type input "vegan"
click at [418, 305] on link "Vegan Chocolate Chip 5 oz" at bounding box center [469, 295] width 382 height 31
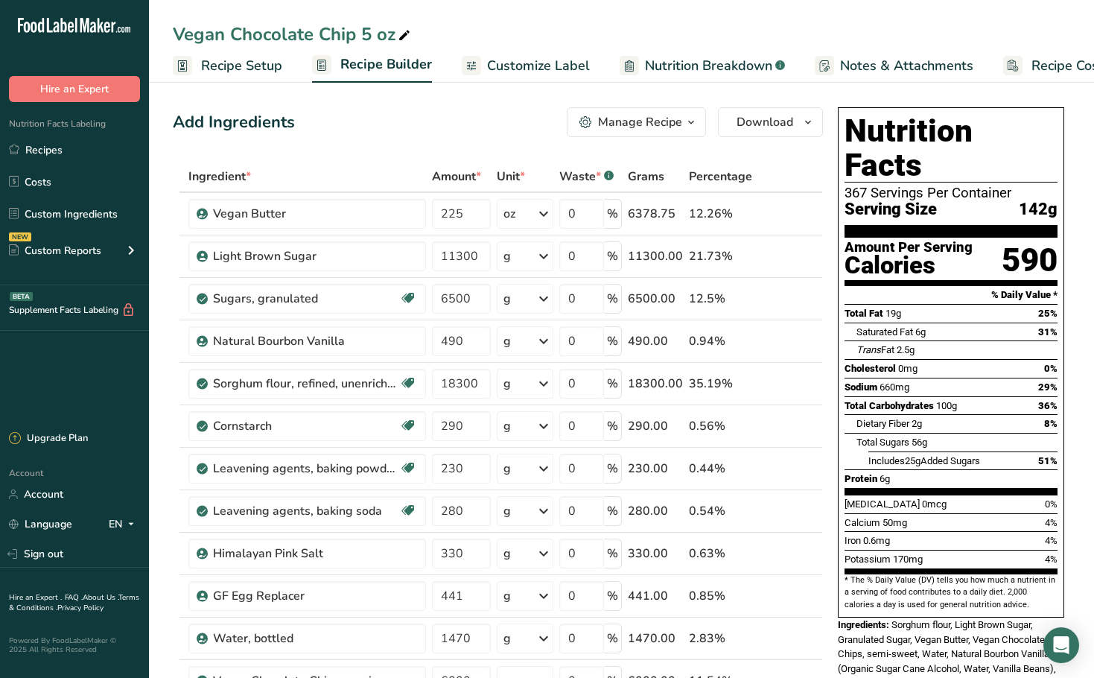
click at [368, 32] on div "Vegan Chocolate Chip 5 oz" at bounding box center [293, 34] width 241 height 27
click at [469, 384] on input "18300" at bounding box center [461, 384] width 59 height 30
drag, startPoint x: 480, startPoint y: 384, endPoint x: 375, endPoint y: 384, distance: 105.0
click at [375, 384] on tr "Sorghum flour, refined, unenriched Dairy free Vegan Vegetarian Soy free 18300 g…" at bounding box center [498, 384] width 649 height 42
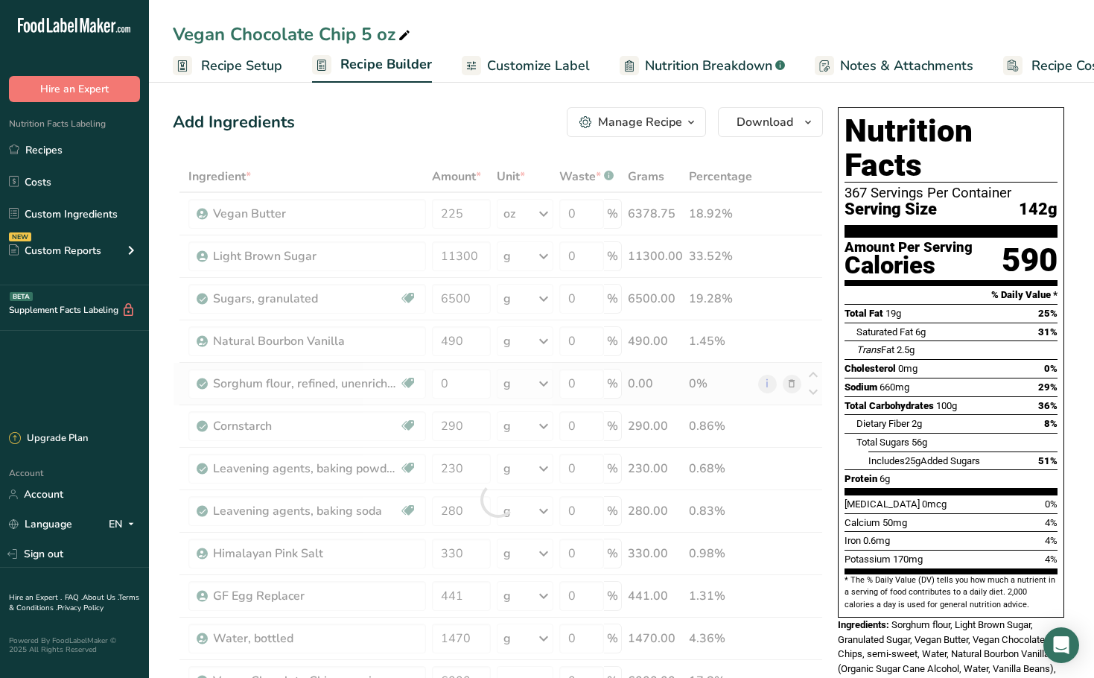
click at [792, 386] on div "Ingredient * Amount * Unit * Waste * .a-a{fill:#347362;}.b-a{fill:#fff;} Grams …" at bounding box center [498, 499] width 650 height 677
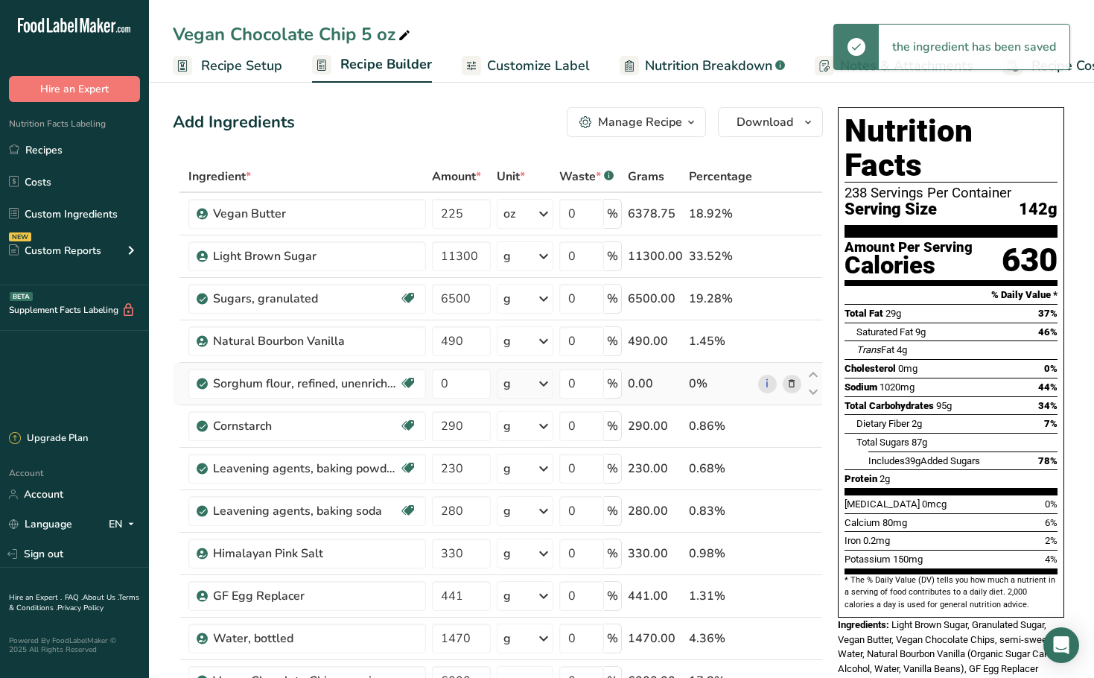
click at [792, 389] on icon at bounding box center [791, 384] width 10 height 16
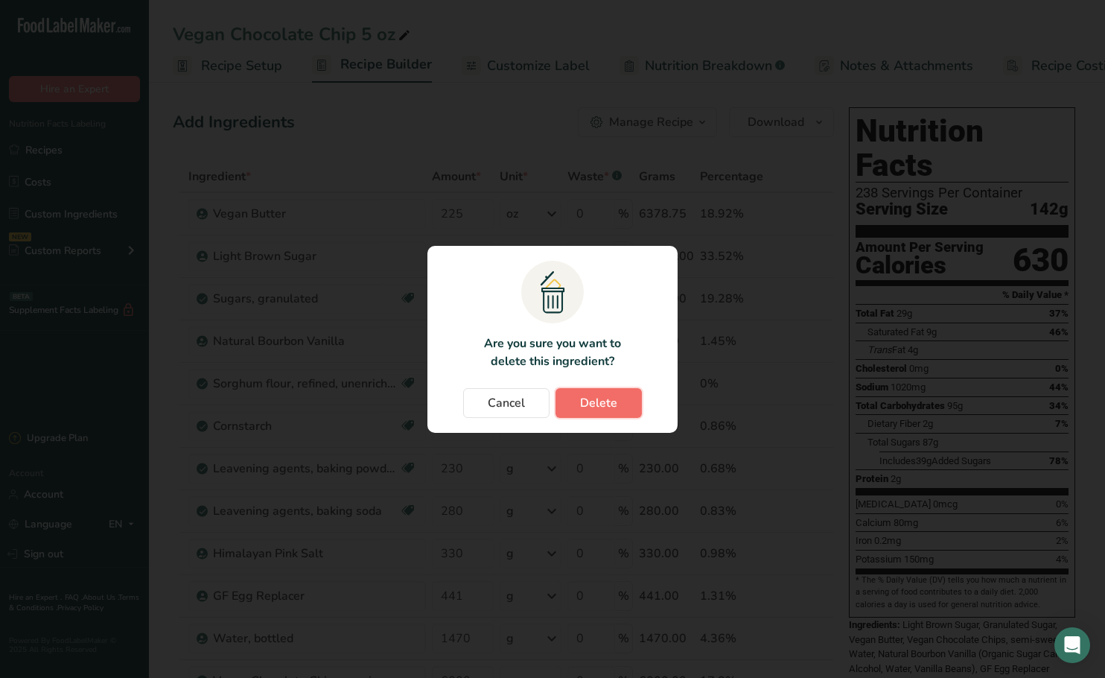
click at [623, 415] on button "Delete" at bounding box center [599, 403] width 86 height 30
click at [621, 407] on div "Cancel [GEOGRAPHIC_DATA]" at bounding box center [552, 403] width 220 height 30
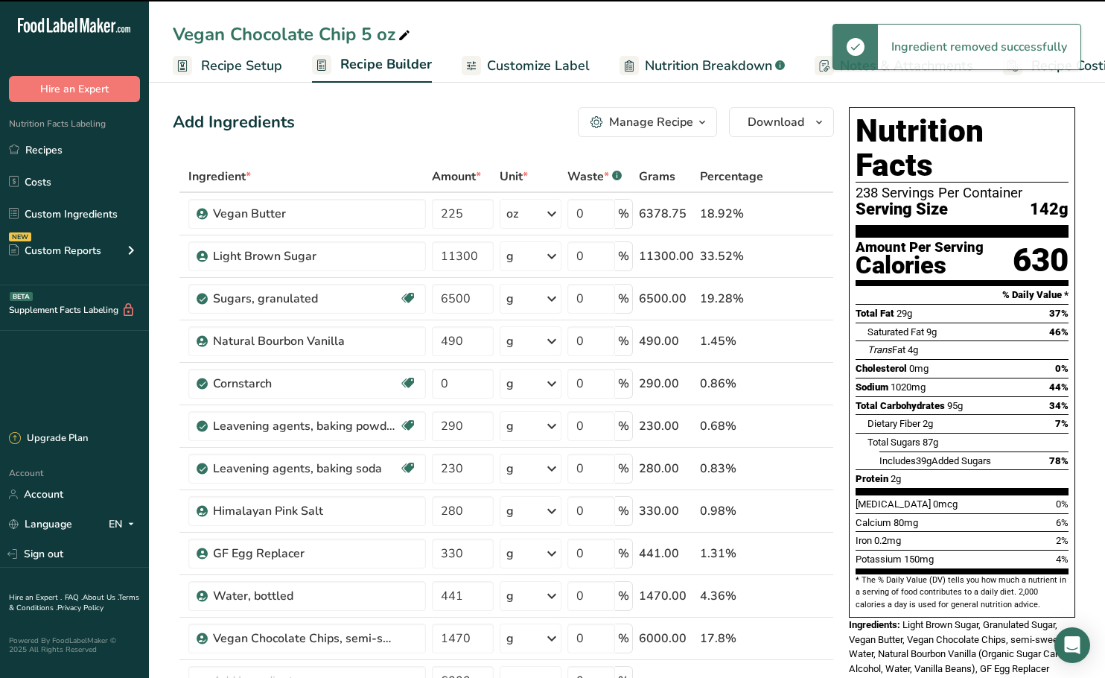
type input "290"
type input "230"
type input "280"
type input "330"
type input "441"
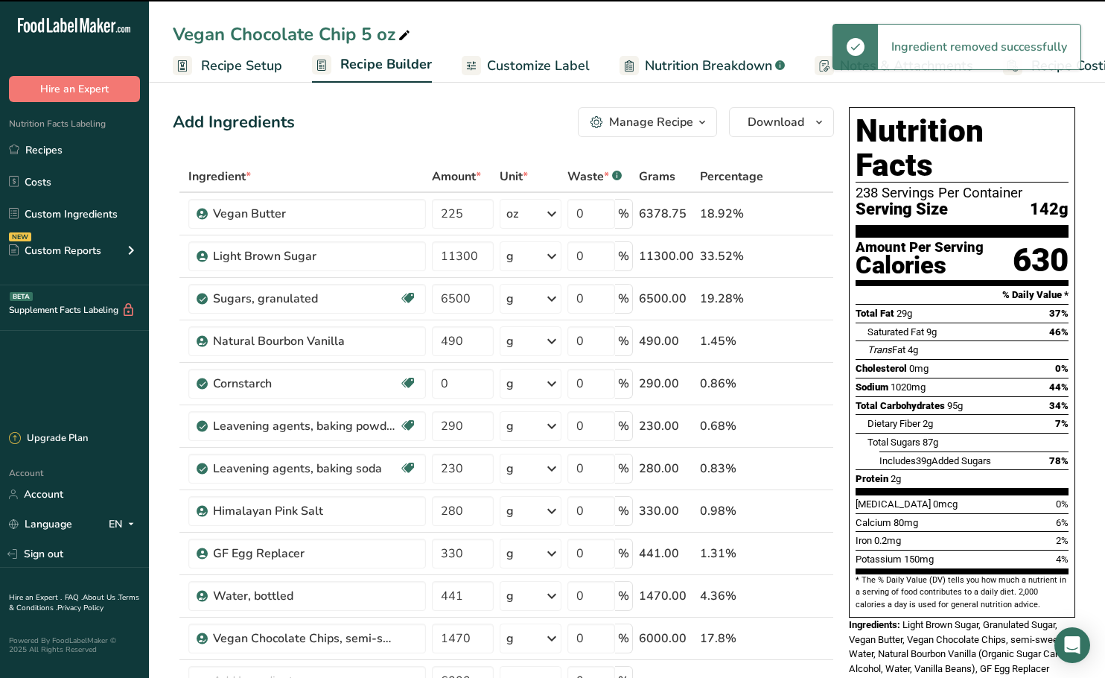
type input "1470"
type input "6000"
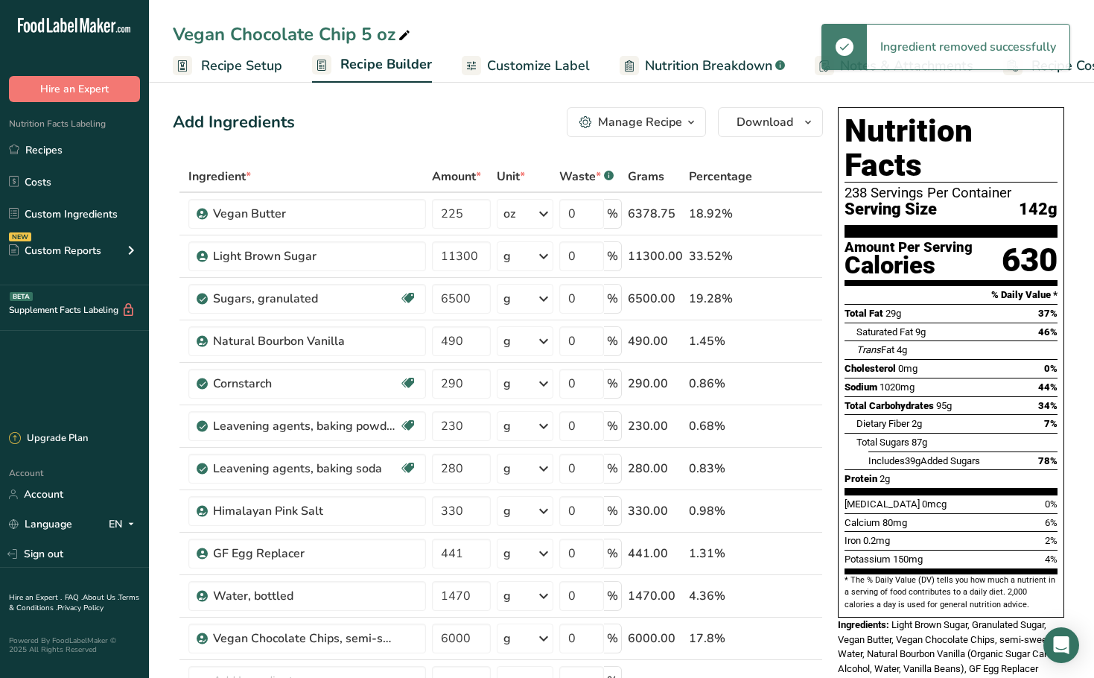
scroll to position [223, 0]
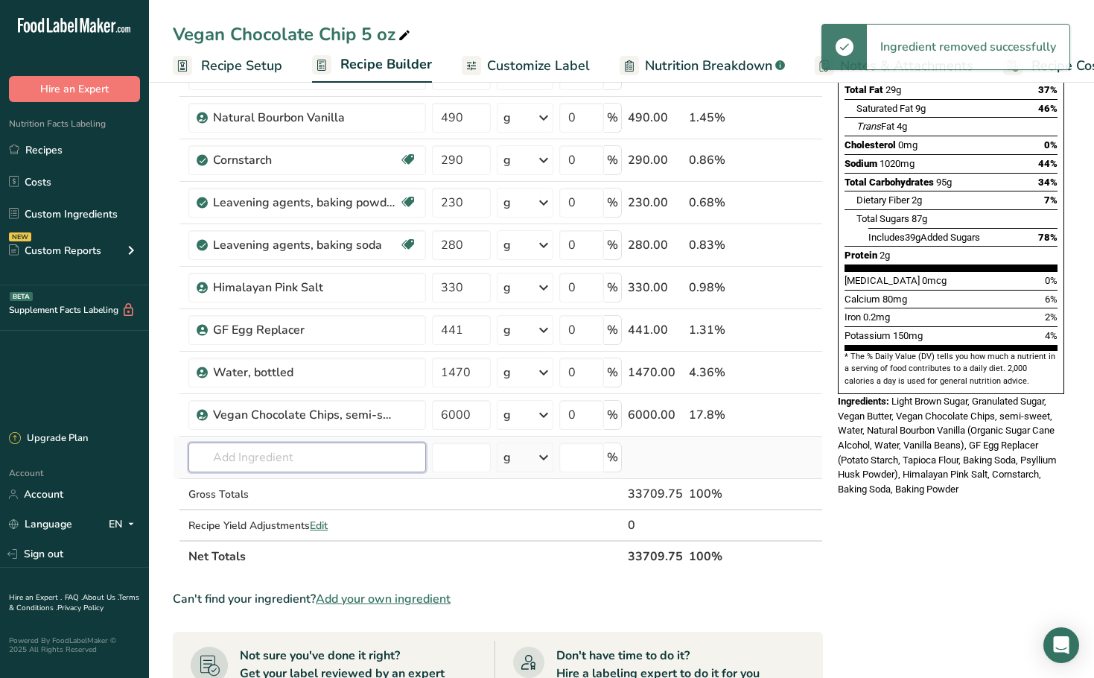
click at [267, 455] on input "text" at bounding box center [307, 457] width 238 height 30
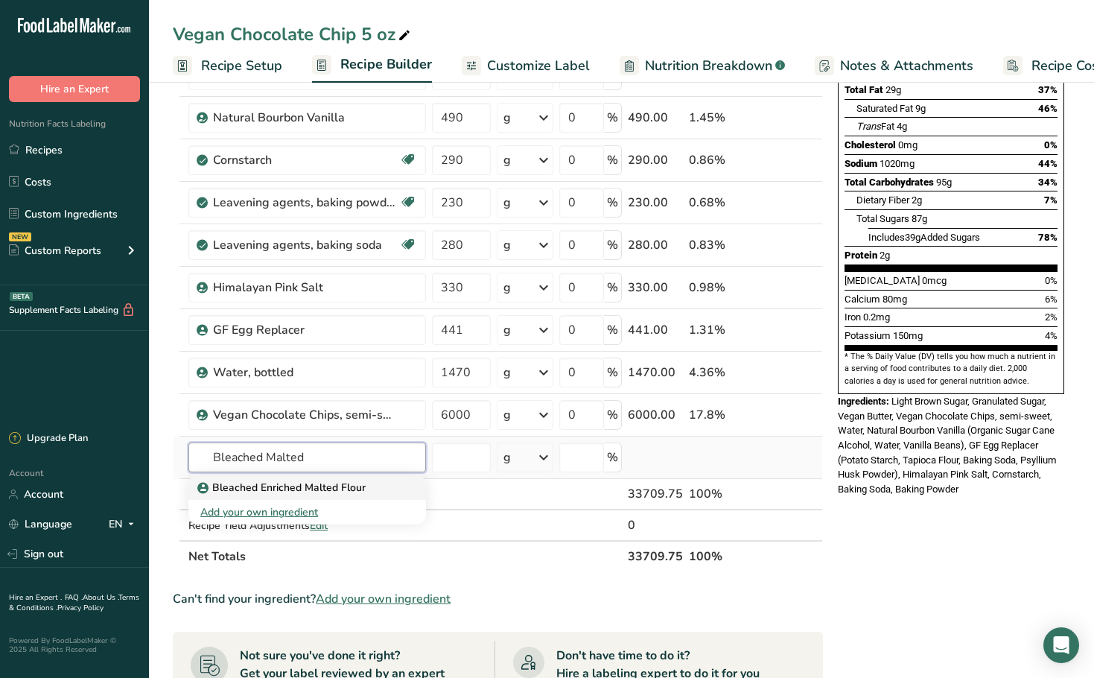
type input "Bleached Malted"
click at [266, 484] on p "Bleached Enriched Malted Flour" at bounding box center [282, 488] width 165 height 16
type input "Bleached Enriched Malted Flour"
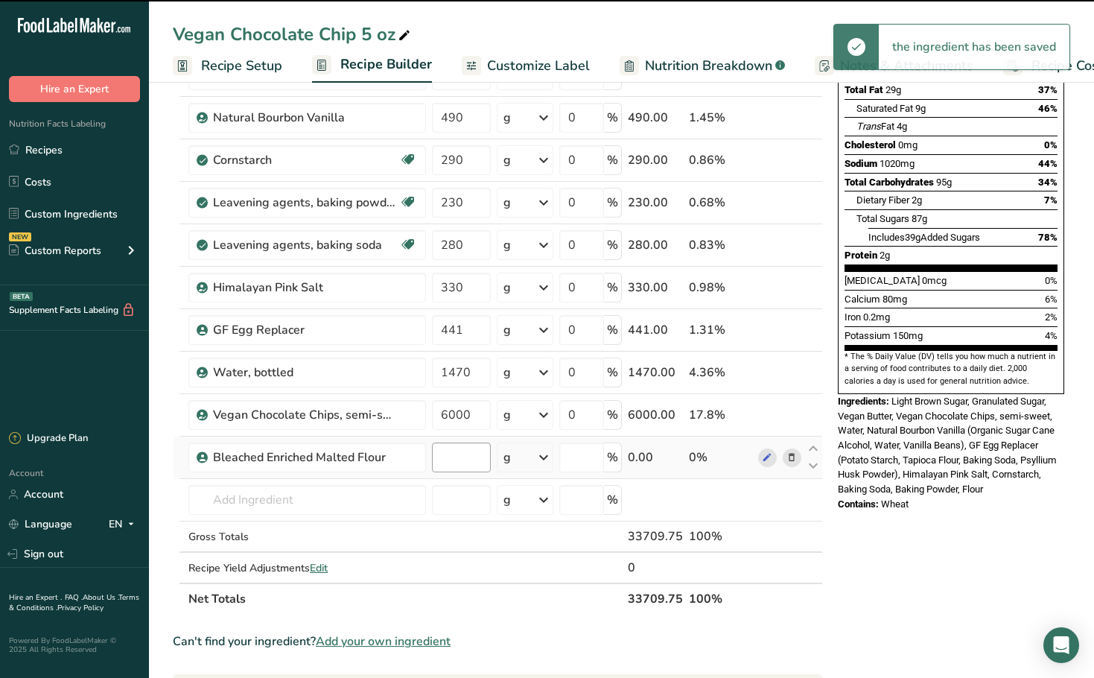
type input "0"
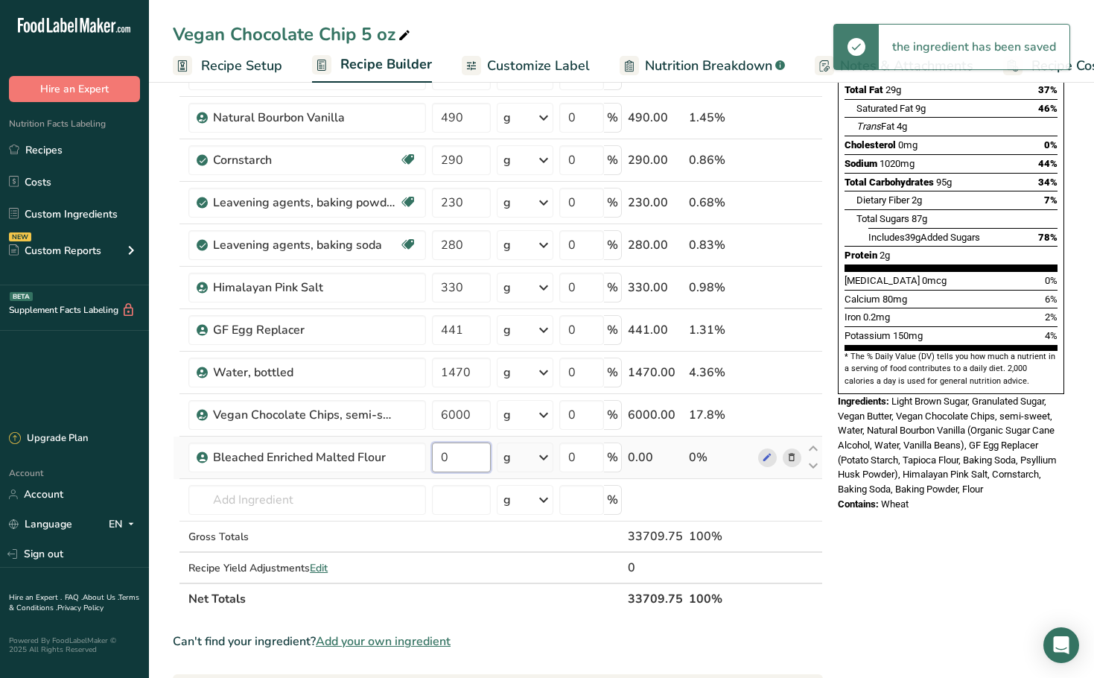
click at [466, 459] on input "0" at bounding box center [461, 457] width 59 height 30
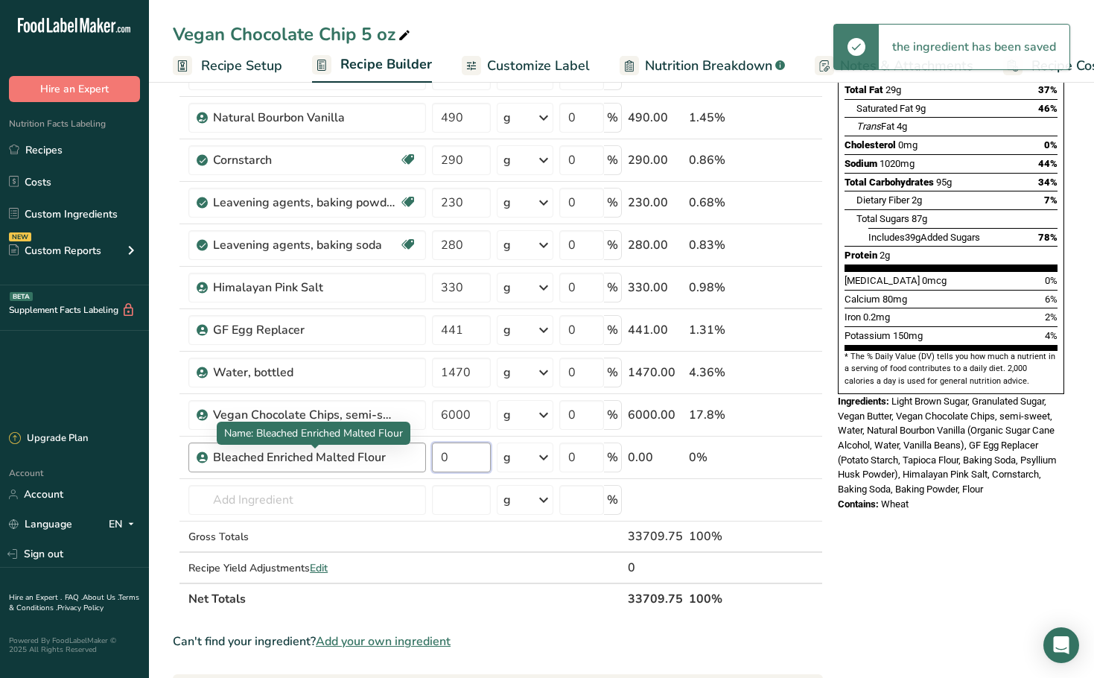
drag, startPoint x: 466, startPoint y: 459, endPoint x: 397, endPoint y: 460, distance: 69.3
click at [397, 460] on tr "Bleached Enriched Malted Flour 0 g Weight Units g kg mg See more Volume Units l…" at bounding box center [498, 457] width 649 height 42
paste input "1830"
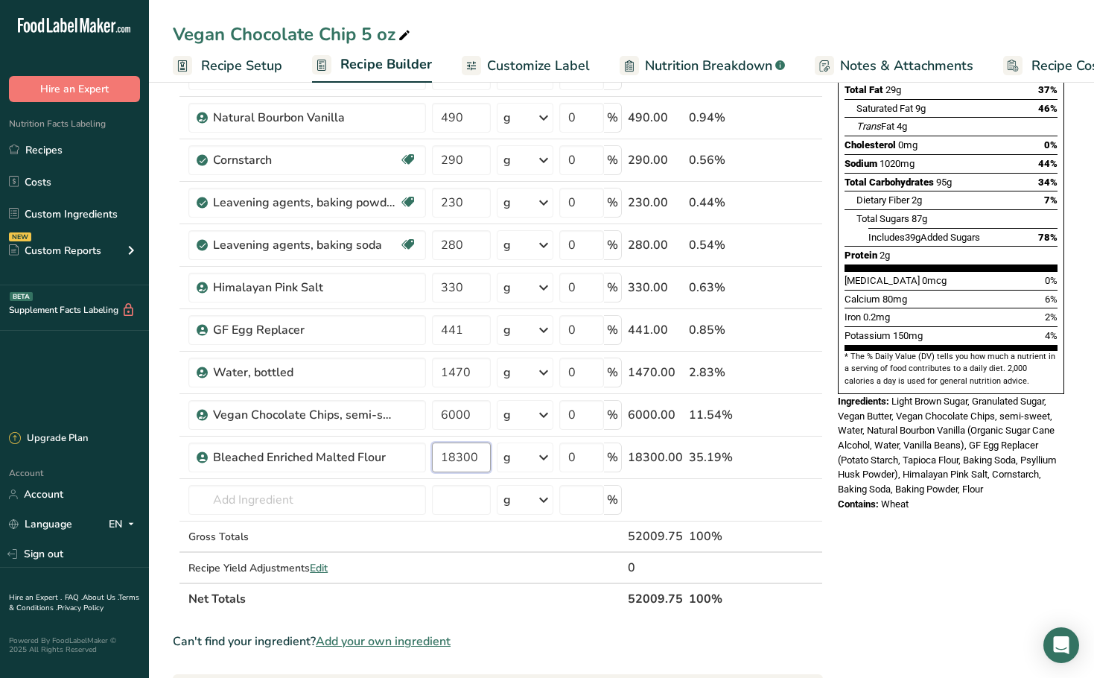
type input "18300"
click at [502, 612] on div "Ingredient * Amount * Unit * Waste * .a-a{fill:#347362;}.b-a{fill:#fff;} Grams …" at bounding box center [498, 275] width 650 height 677
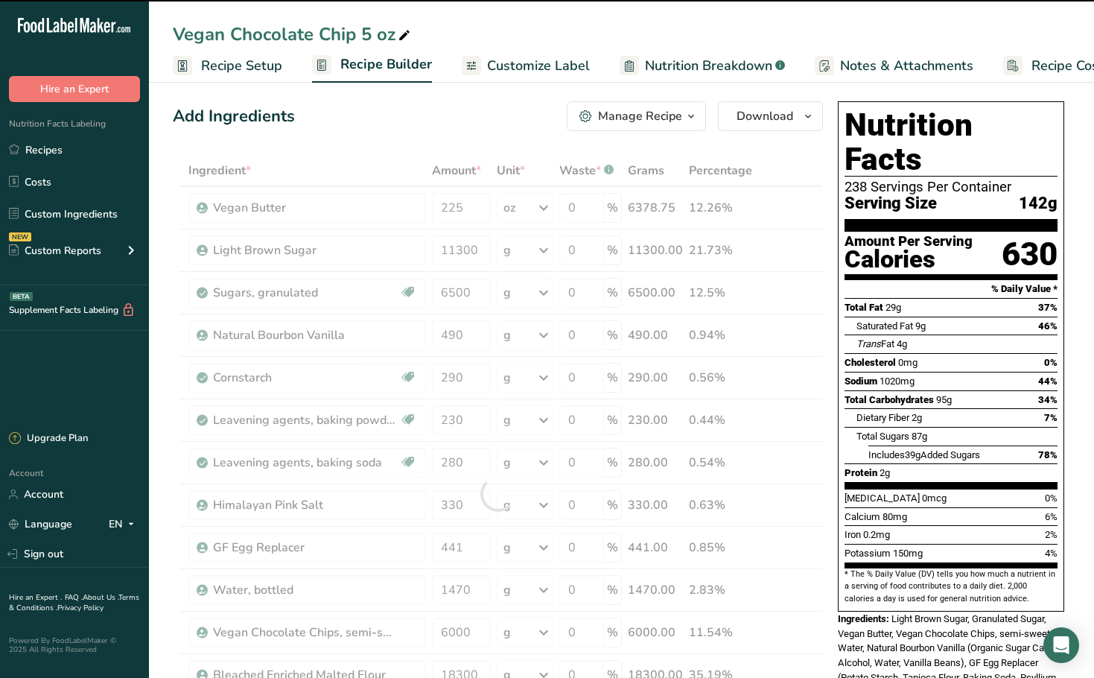
scroll to position [0, 0]
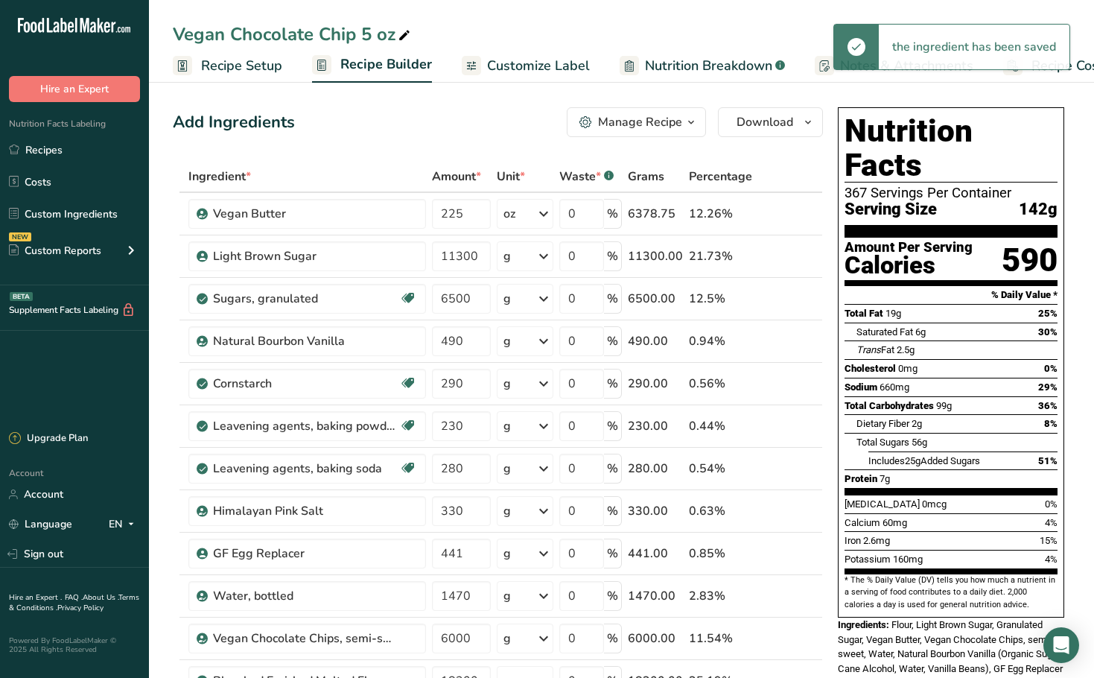
click at [649, 130] on div "Manage Recipe" at bounding box center [640, 122] width 84 height 18
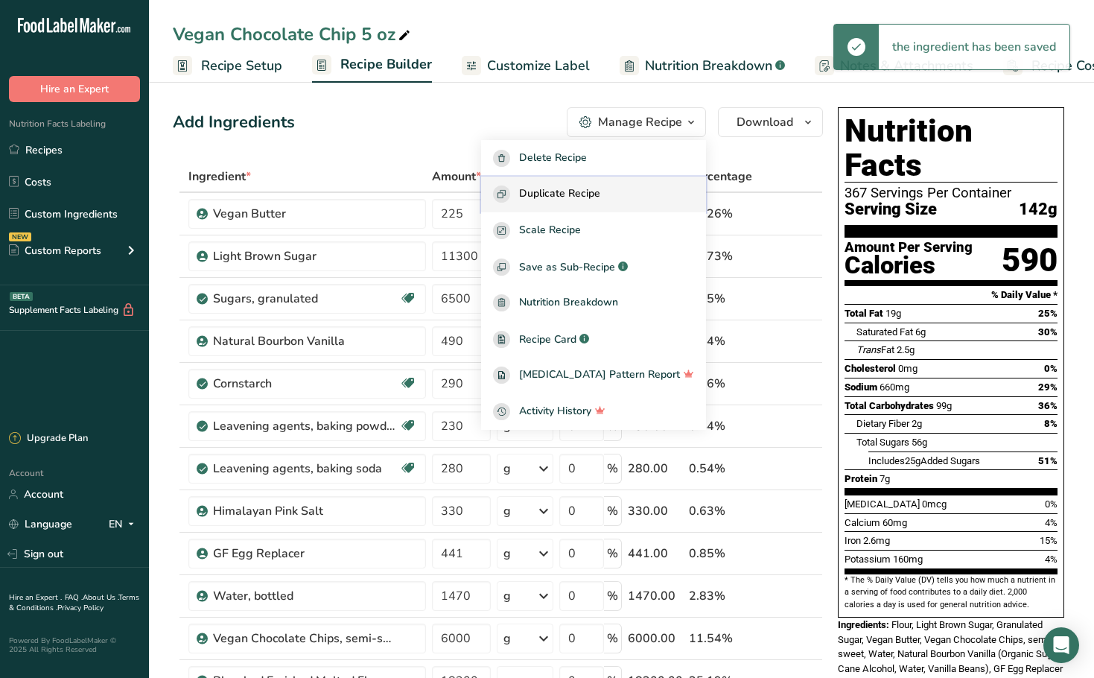
click at [645, 199] on div "Duplicate Recipe" at bounding box center [593, 193] width 201 height 17
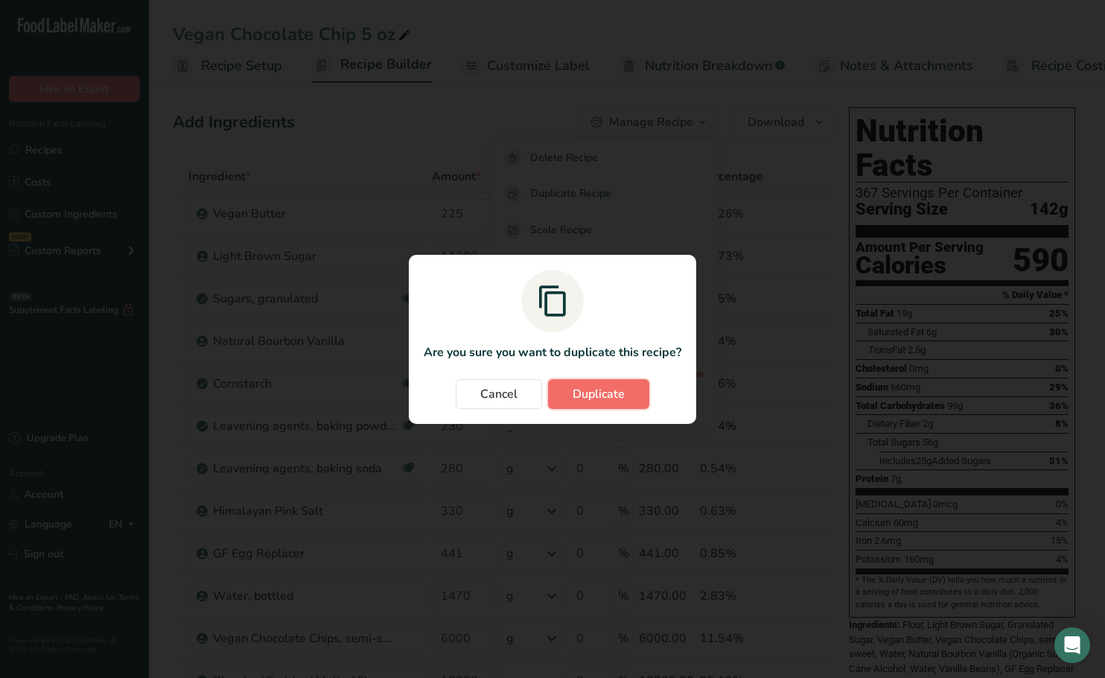
click at [609, 404] on button "Duplicate" at bounding box center [598, 394] width 101 height 30
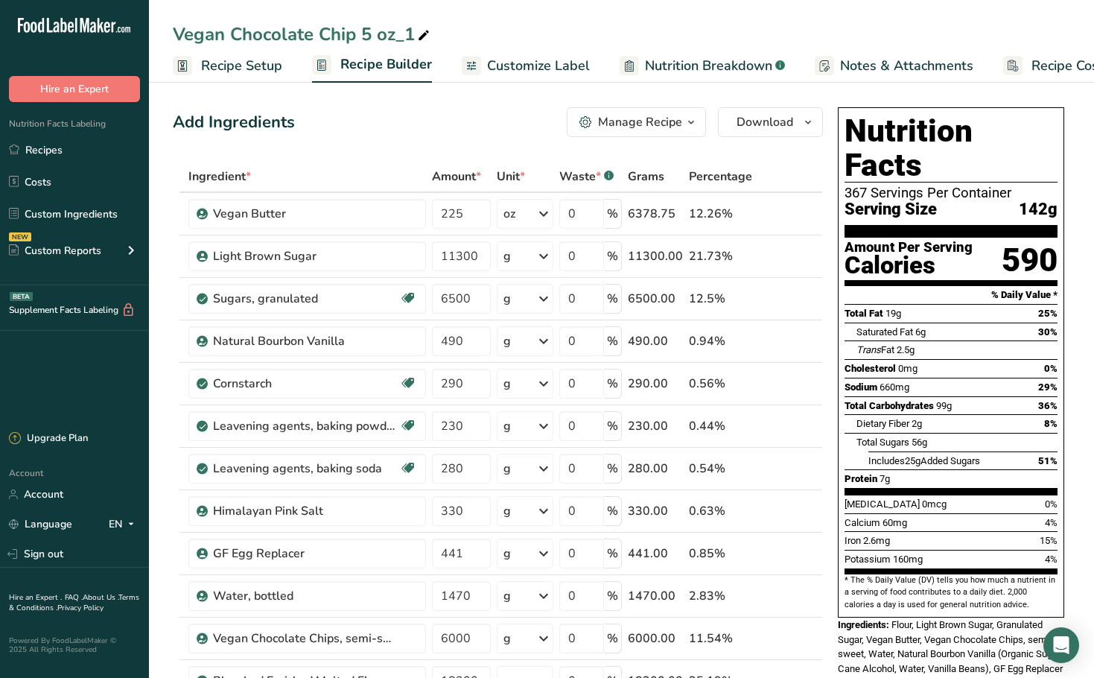
click at [402, 36] on div "Vegan Chocolate Chip 5 oz_1" at bounding box center [303, 34] width 260 height 27
drag, startPoint x: 414, startPoint y: 34, endPoint x: 364, endPoint y: 34, distance: 49.9
click at [364, 34] on input "Vegan Chocolate Chip 5 oz_1" at bounding box center [621, 34] width 897 height 27
type input "Vegan Chocolate Chip 2.75 oz"
click at [271, 63] on span "Recipe Setup" at bounding box center [241, 66] width 81 height 20
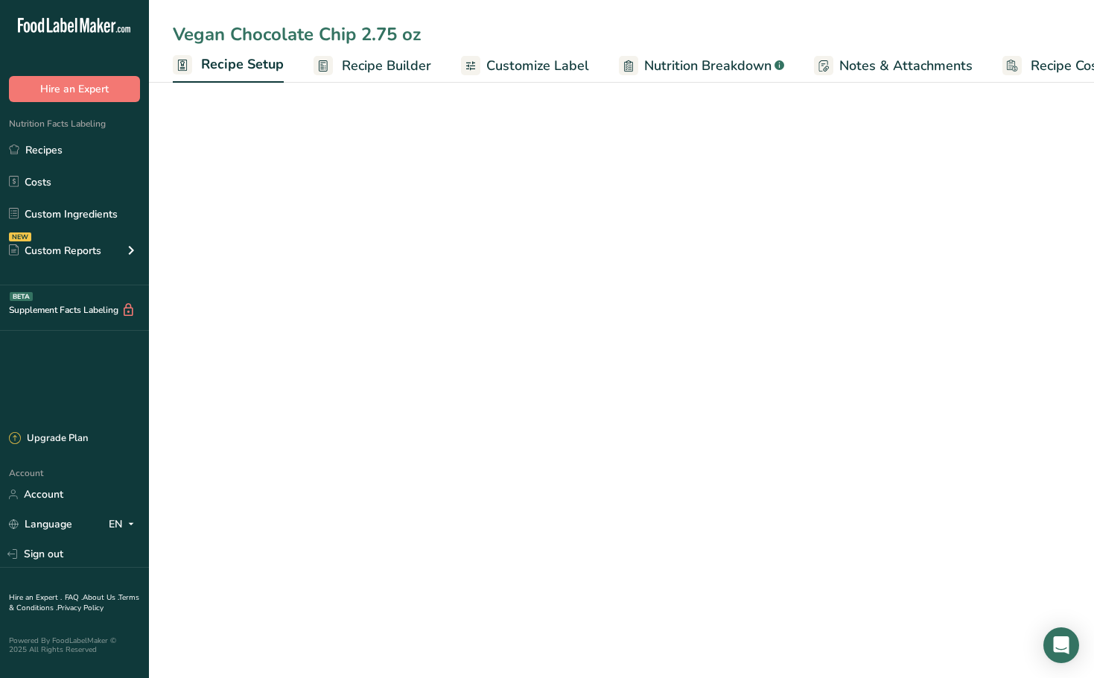
scroll to position [0, 5]
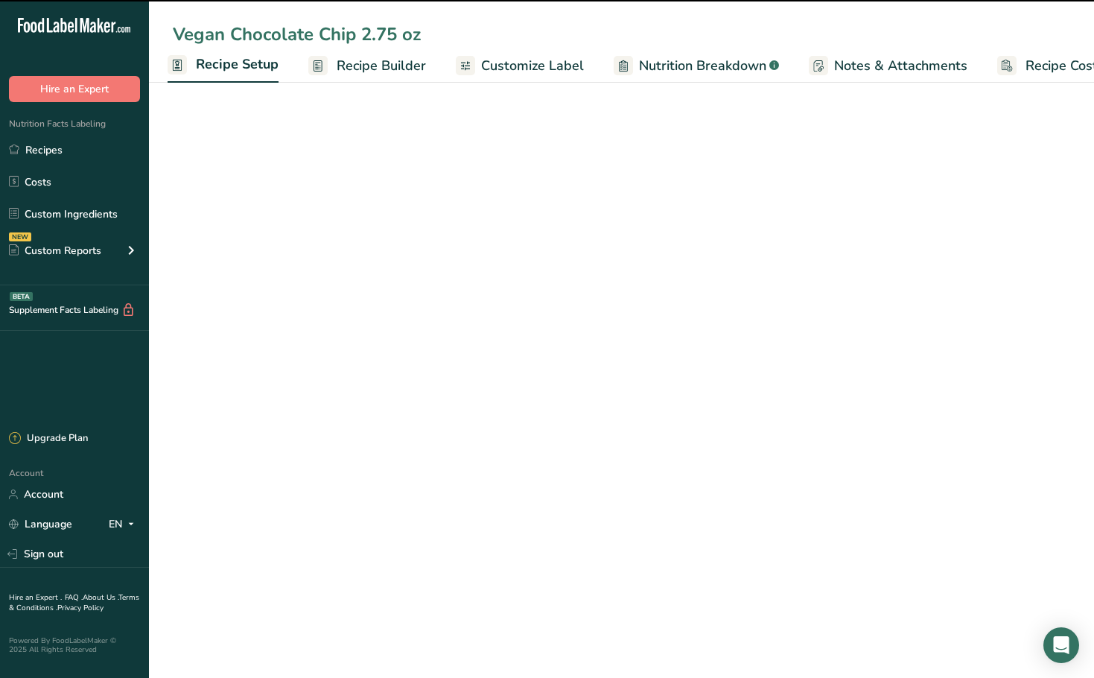
select select "5"
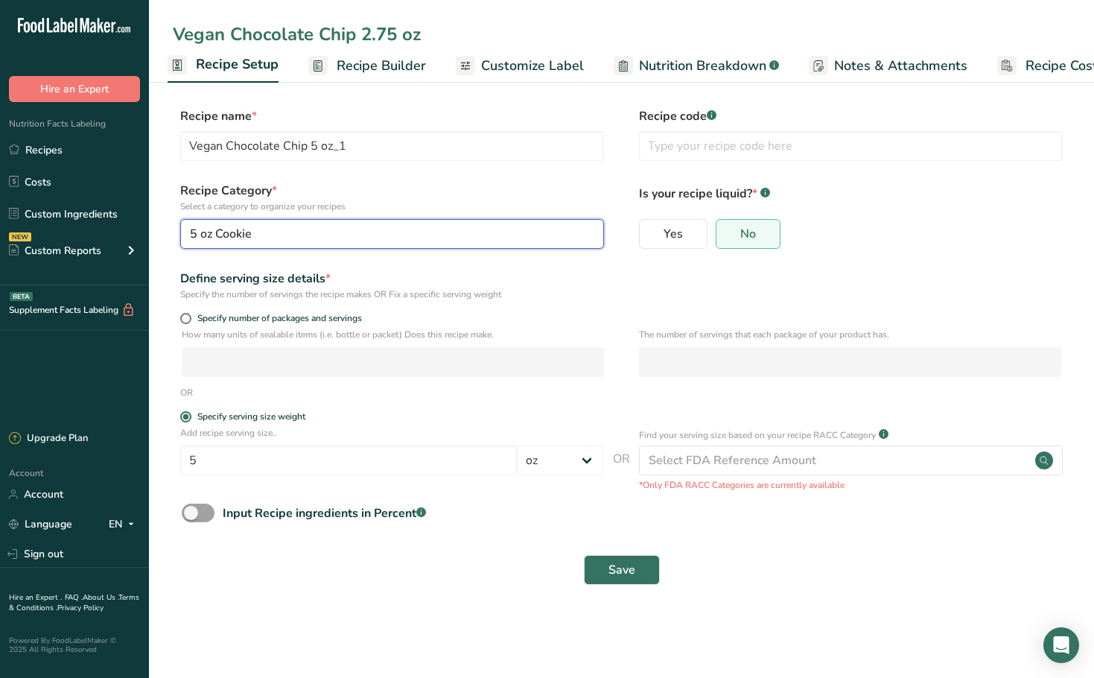
click at [360, 232] on div "5 oz Cookie" at bounding box center [387, 234] width 395 height 18
type input "Vegan Chocolate Chip 2.75 oz"
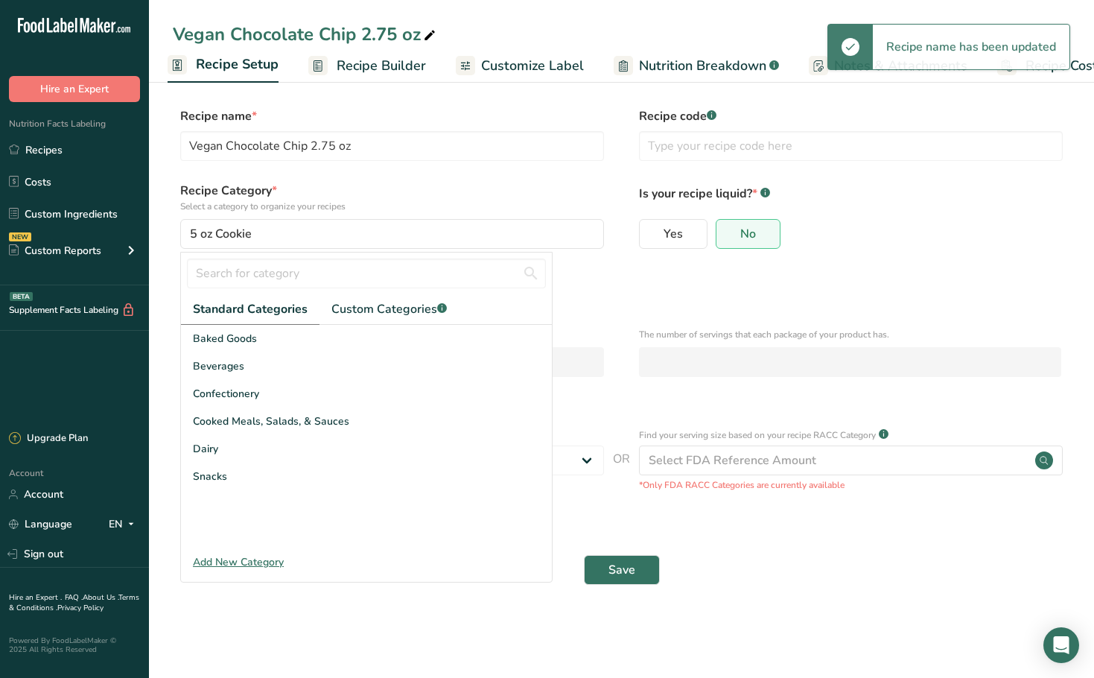
click at [459, 303] on ul "Standard Categories Custom Categories .a-a{fill:#347362;}.b-a{fill:#fff;}" at bounding box center [366, 309] width 371 height 31
click at [452, 315] on link "Custom Categories .a-a{fill:#347362;}.b-a{fill:#fff;}" at bounding box center [388, 309] width 139 height 31
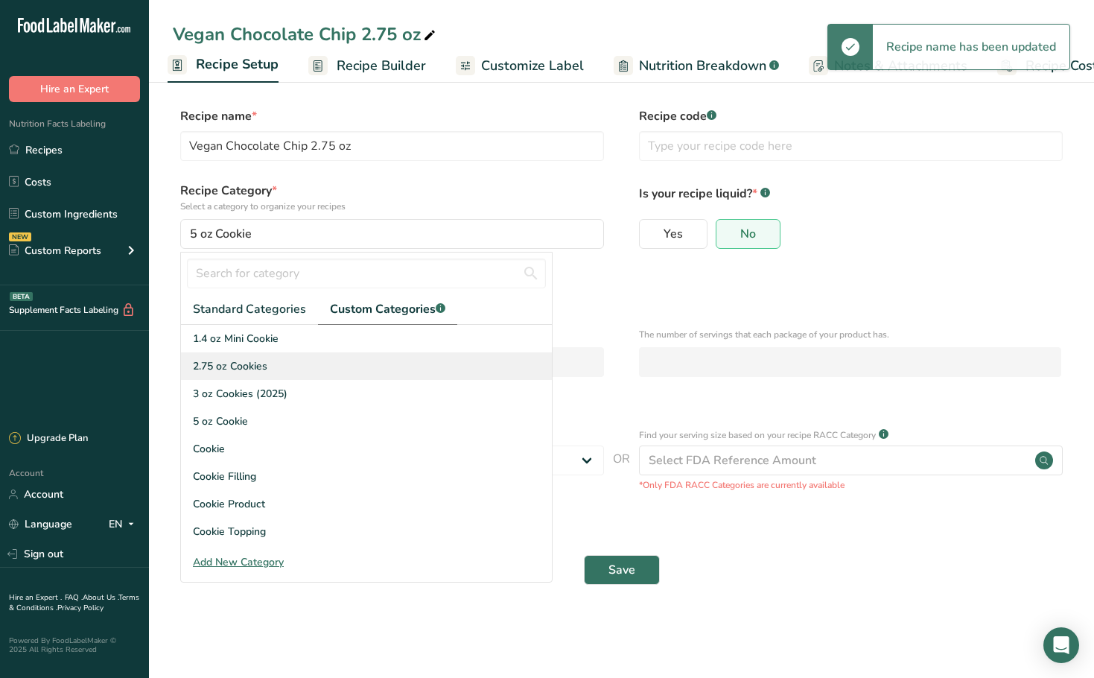
click at [252, 362] on span "2.75 oz Cookies" at bounding box center [230, 366] width 74 height 16
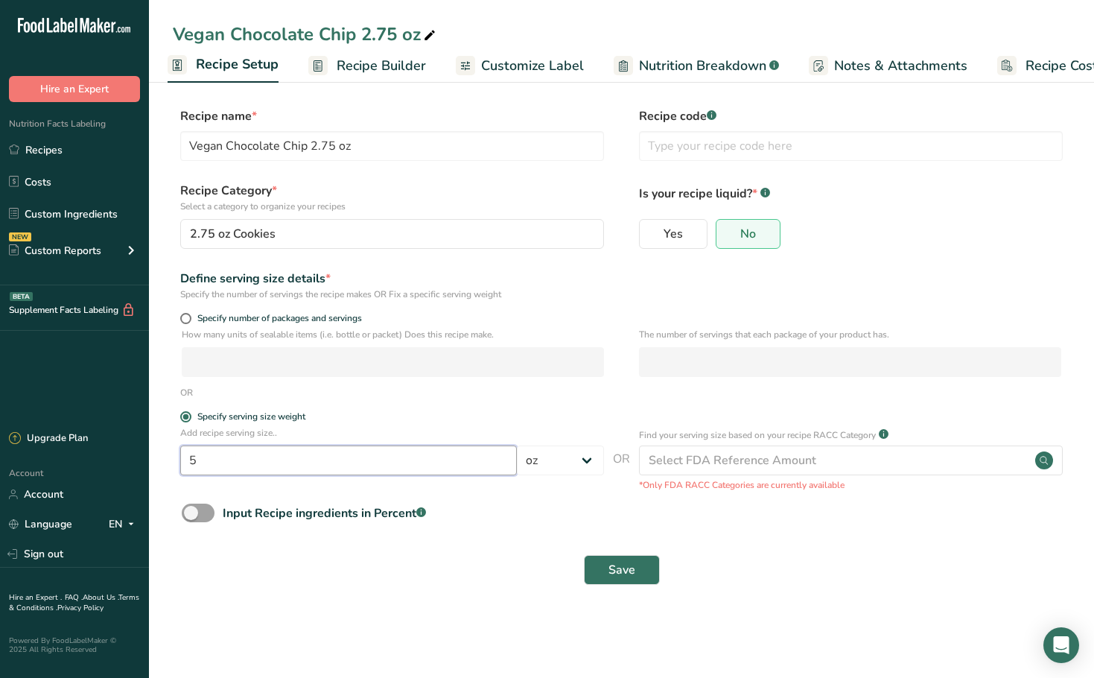
drag, startPoint x: 249, startPoint y: 465, endPoint x: 155, endPoint y: 428, distance: 101.6
click at [151, 462] on section "Recipe name * Vegan Chocolate Chip 2.75 oz Recipe code .a-a{fill:#347362;}.b-a{…" at bounding box center [621, 347] width 945 height 540
type input "2.75"
click at [471, 605] on section "Recipe name * Vegan Chocolate Chip 2.75 oz Recipe code .a-a{fill:#347362;}.b-a{…" at bounding box center [621, 347] width 945 height 540
click at [626, 574] on span "Save" at bounding box center [621, 570] width 27 height 18
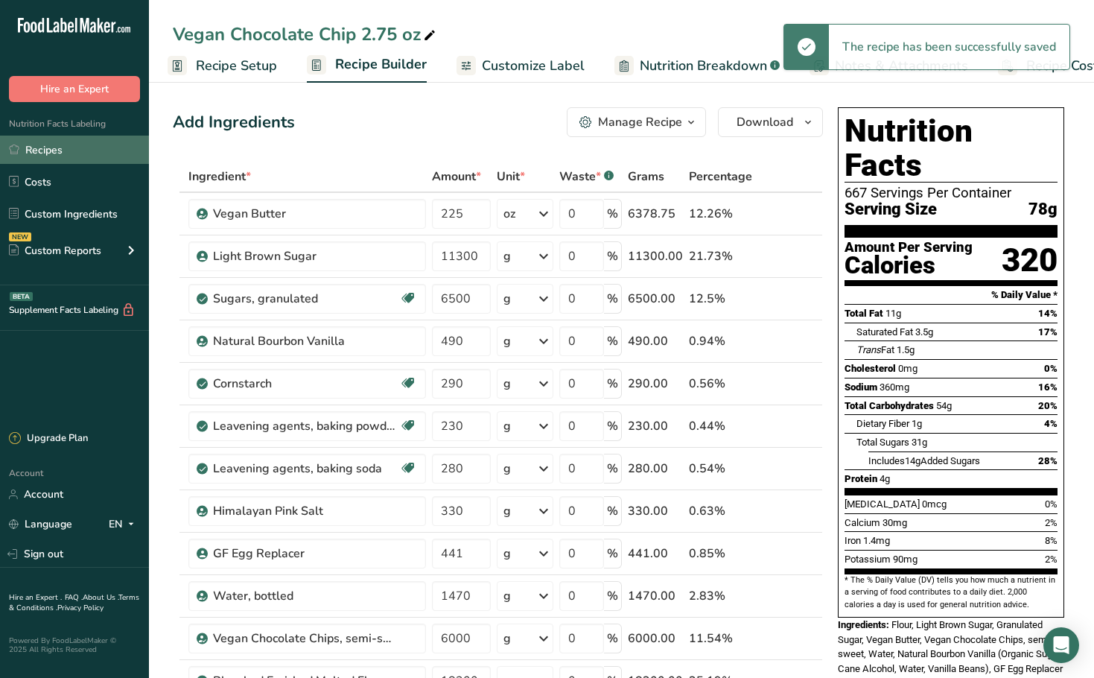
click at [84, 151] on link "Recipes" at bounding box center [74, 150] width 149 height 28
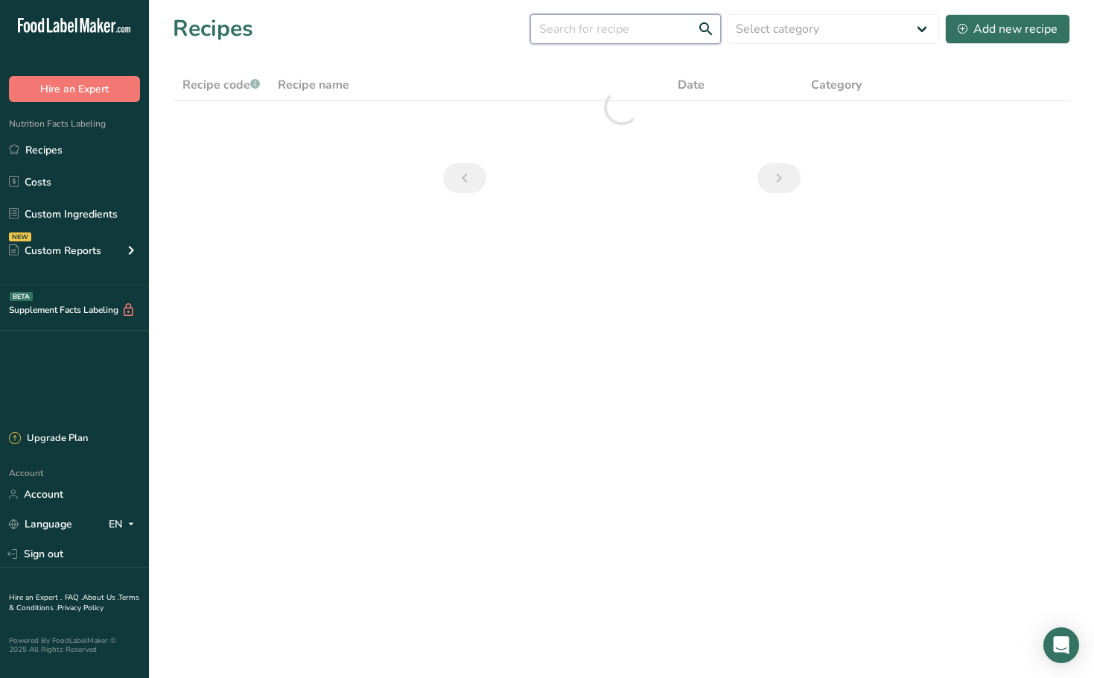
click at [622, 16] on input "text" at bounding box center [625, 29] width 191 height 30
type input "vegan"
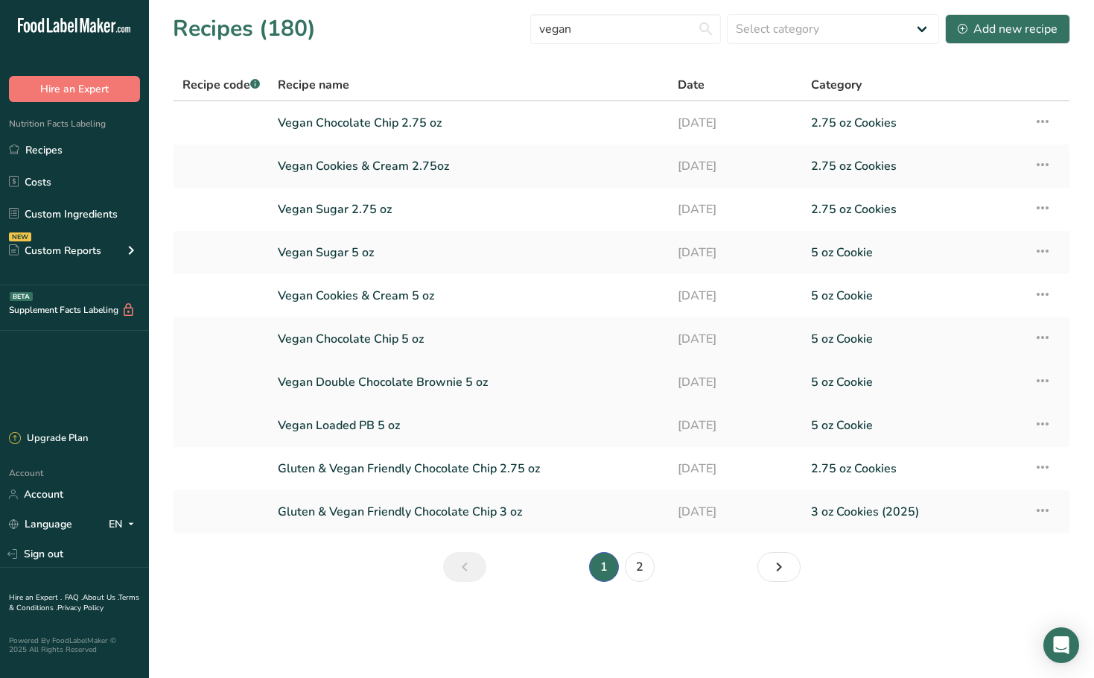
click at [402, 384] on link "Vegan Double Chocolate Brownie 5 oz" at bounding box center [469, 381] width 382 height 31
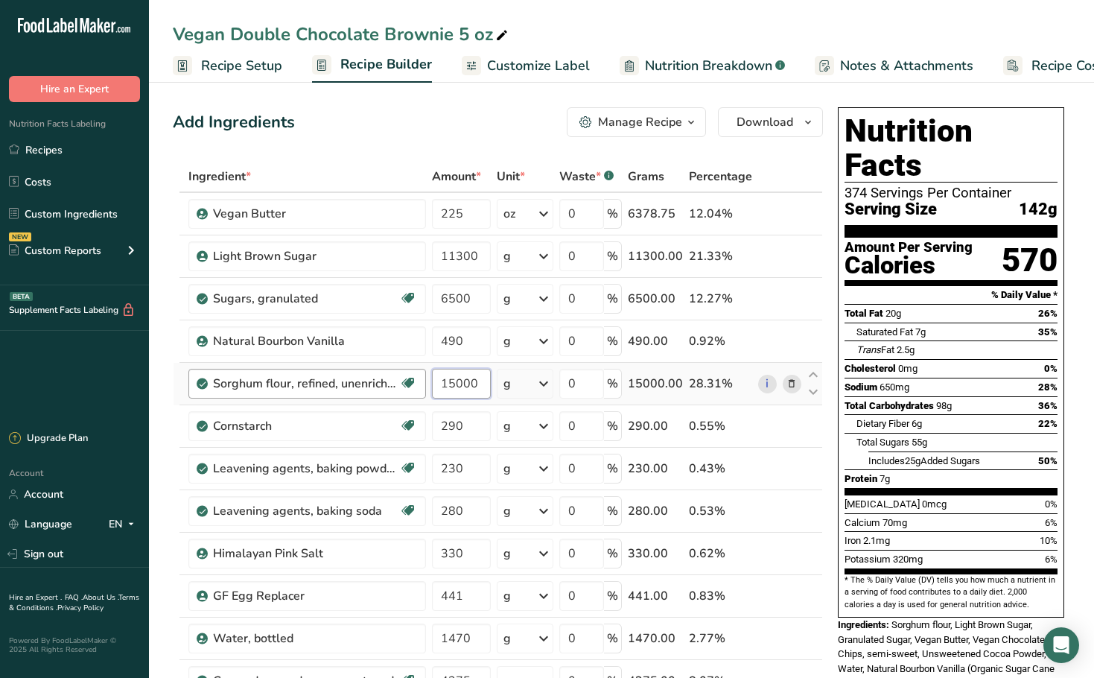
drag, startPoint x: 487, startPoint y: 378, endPoint x: 285, endPoint y: 380, distance: 201.8
click at [285, 380] on tr "Sorghum flour, refined, unenriched Dairy free Vegan Vegetarian Soy free 15000 g…" at bounding box center [498, 384] width 649 height 42
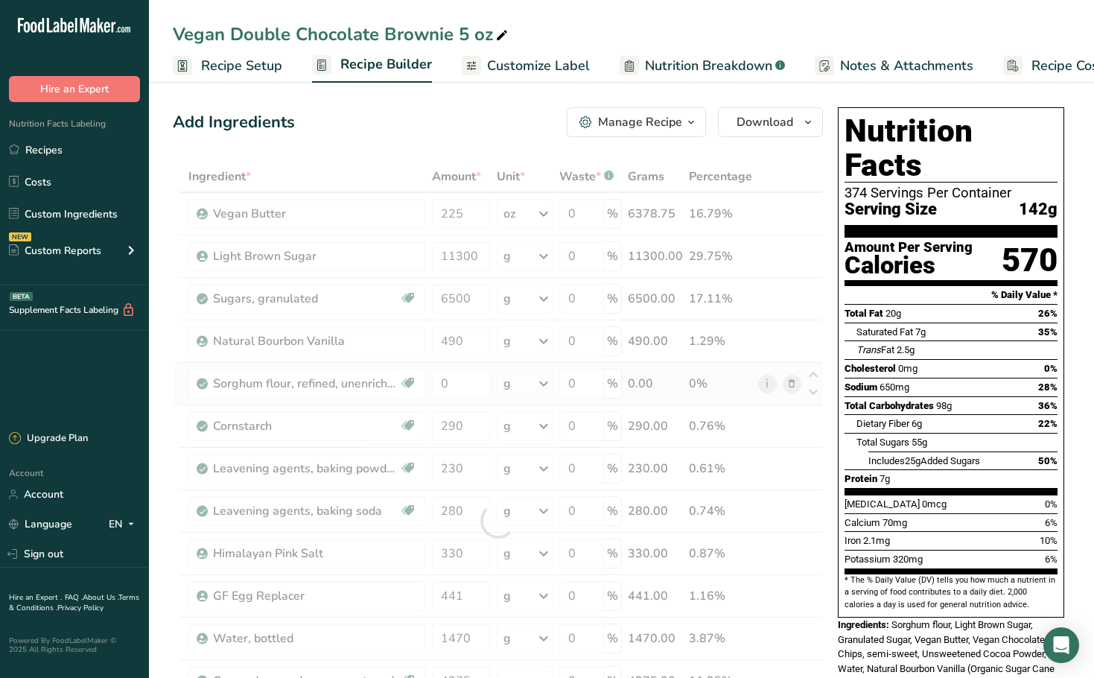
click at [789, 385] on div "Ingredient * Amount * Unit * Waste * .a-a{fill:#347362;}.b-a{fill:#fff;} Grams …" at bounding box center [498, 520] width 650 height 719
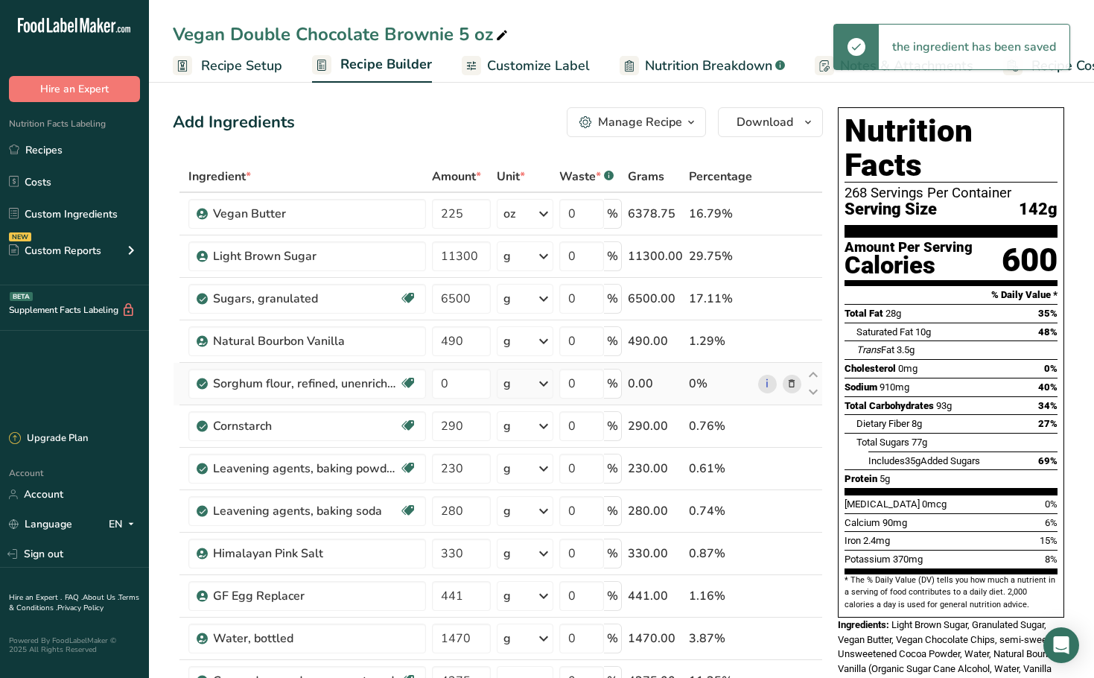
click at [791, 385] on icon at bounding box center [791, 384] width 10 height 16
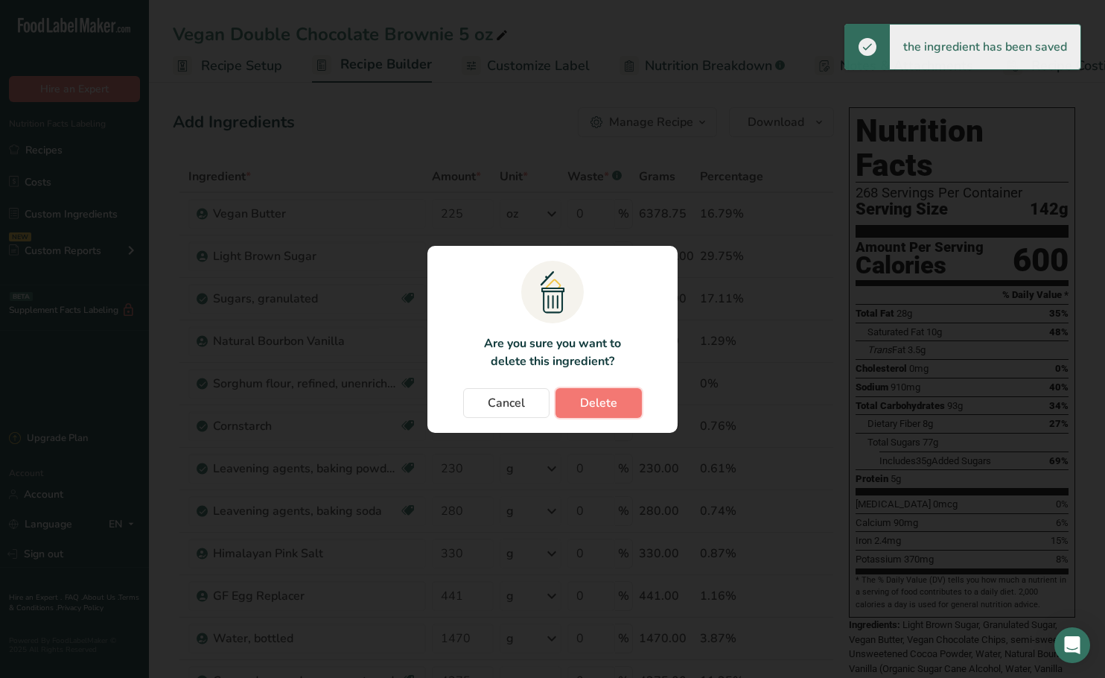
click at [636, 403] on button "Delete" at bounding box center [599, 403] width 86 height 30
type input "290"
type input "230"
type input "280"
type input "330"
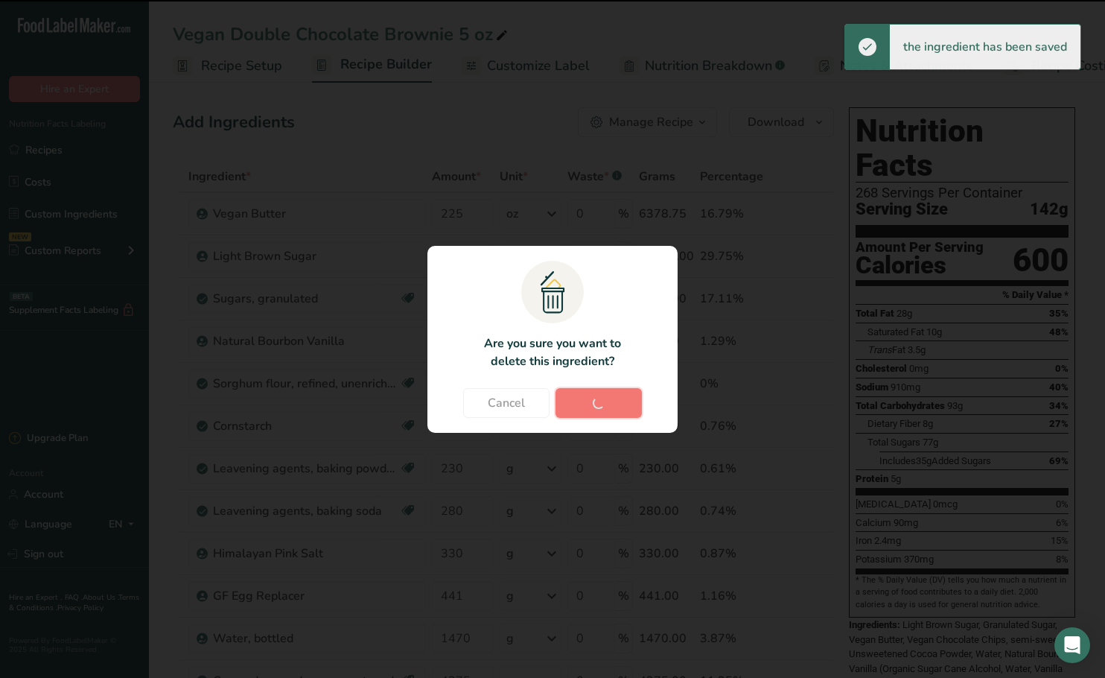
type input "441"
type input "1470"
type input "4275"
type input "6000"
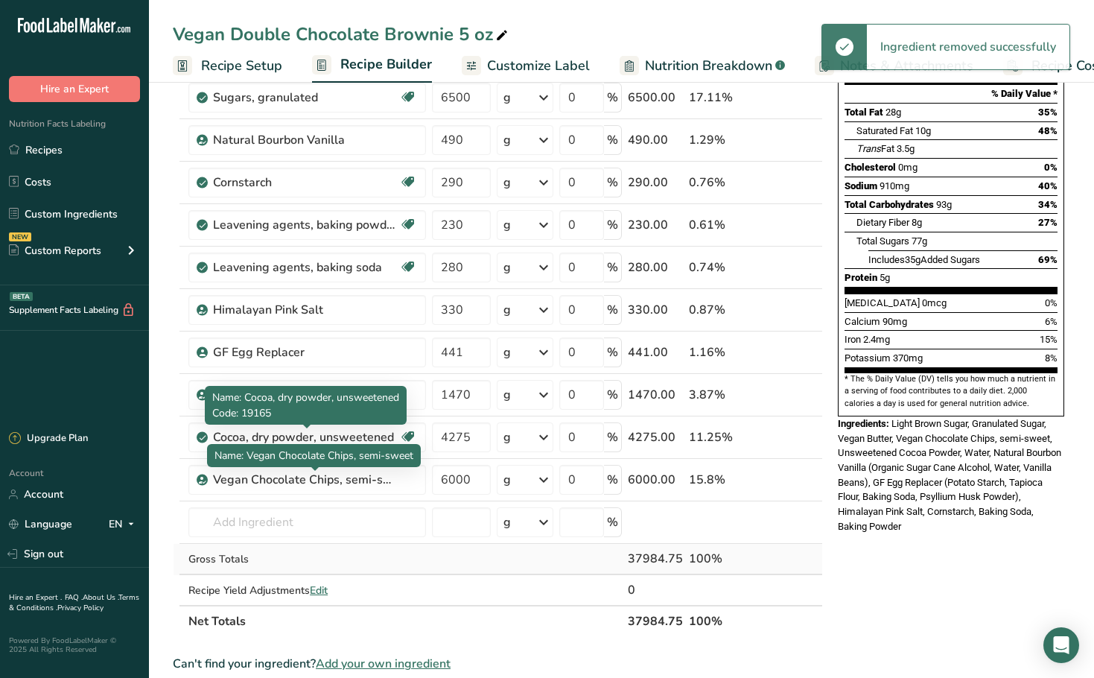
scroll to position [223, 0]
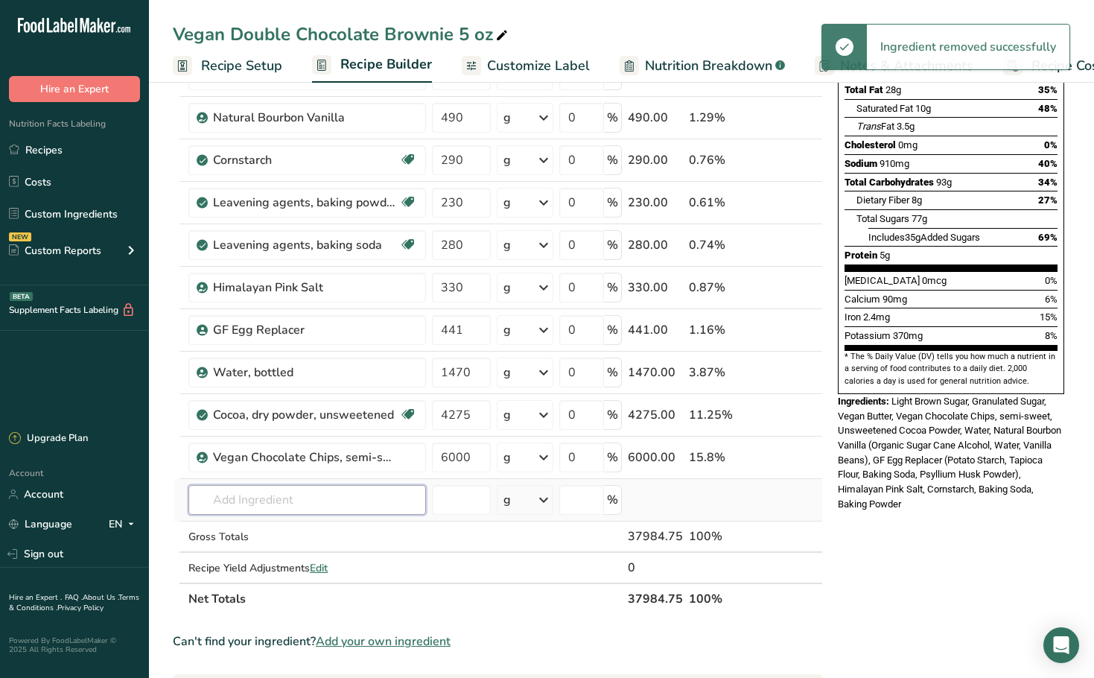
click at [247, 506] on input "text" at bounding box center [307, 500] width 238 height 30
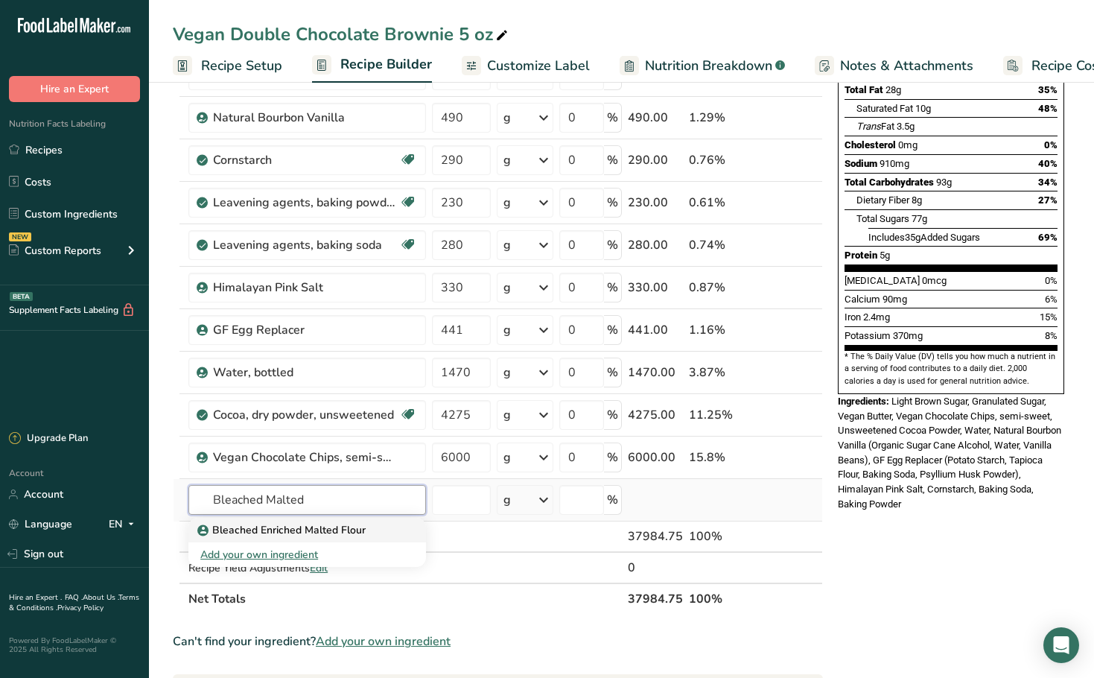
type input "Bleached Malted"
click at [270, 523] on p "Bleached Enriched Malted Flour" at bounding box center [282, 530] width 165 height 16
type input "Bleached Enriched Malted Flour"
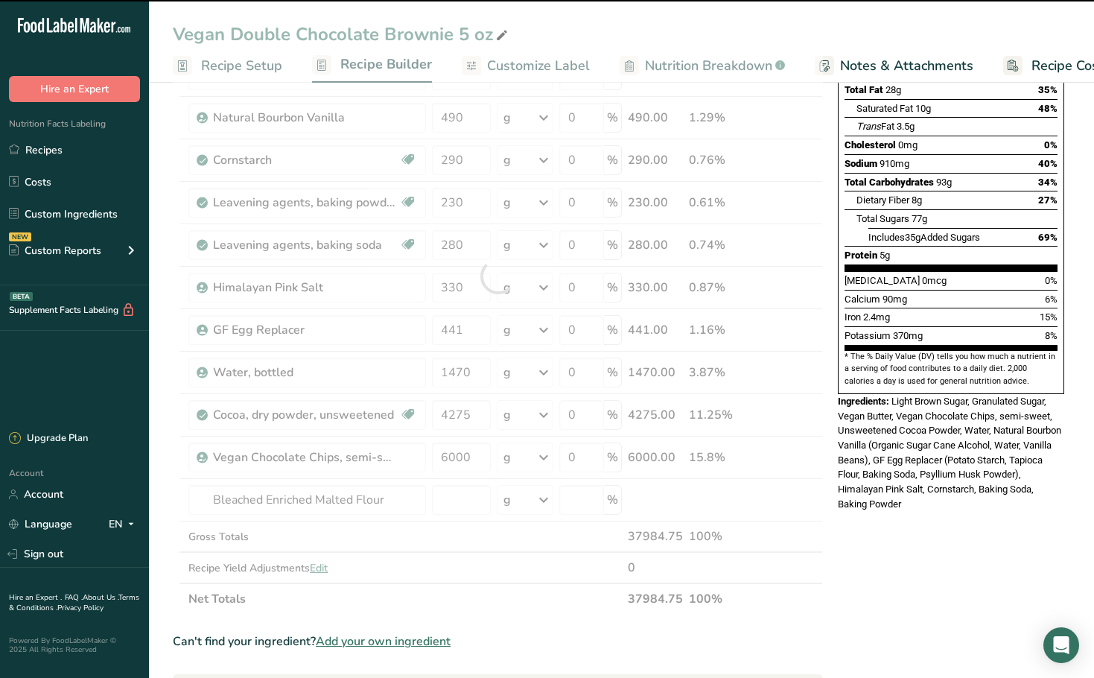
type input "0"
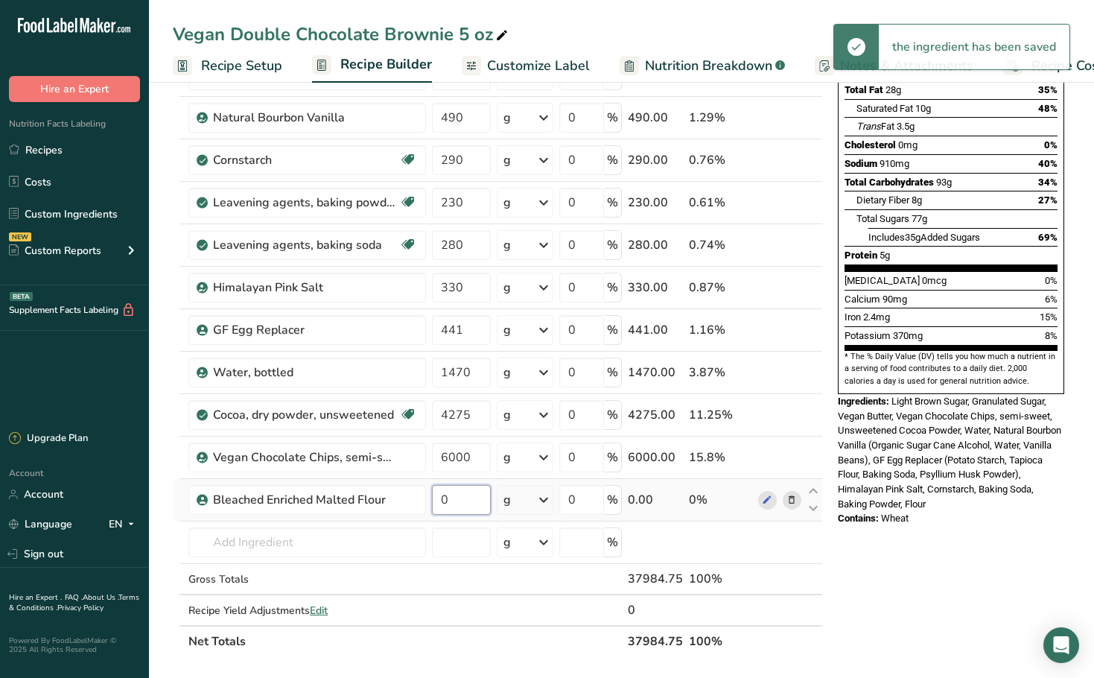
click at [444, 503] on input "0" at bounding box center [461, 500] width 59 height 30
drag, startPoint x: 453, startPoint y: 505, endPoint x: 433, endPoint y: 500, distance: 20.6
click at [433, 500] on input "0" at bounding box center [461, 500] width 59 height 30
paste input "1500"
type input "15000"
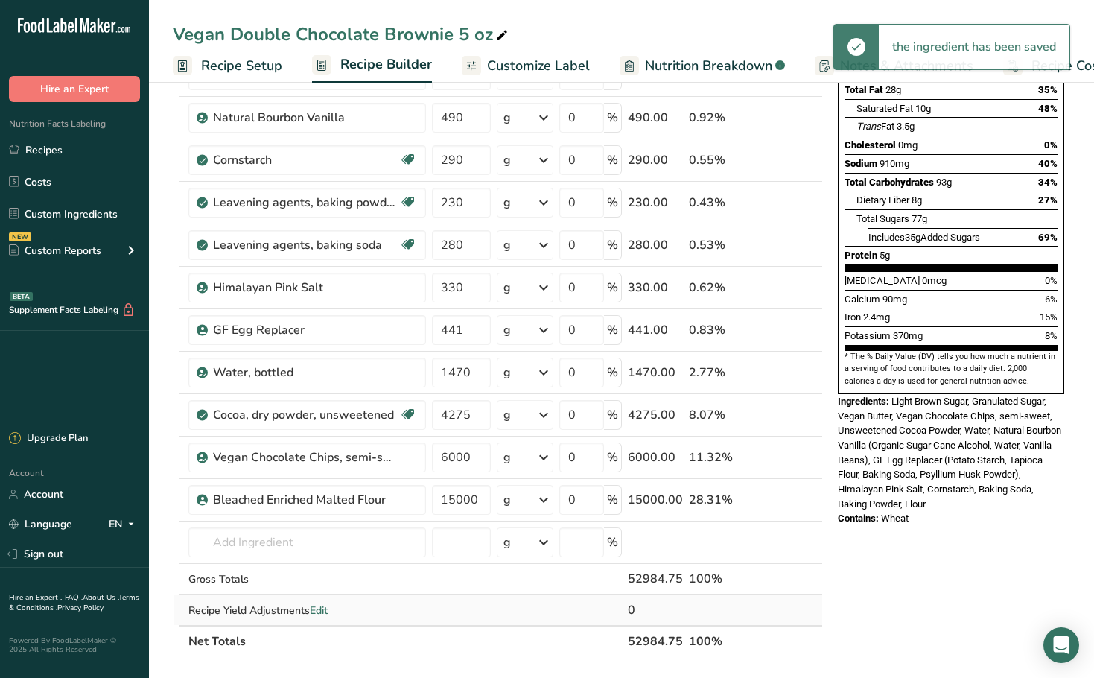
click at [444, 608] on div "Ingredient * Amount * Unit * Waste * .a-a{fill:#347362;}.b-a{fill:#fff;} Grams …" at bounding box center [498, 296] width 650 height 719
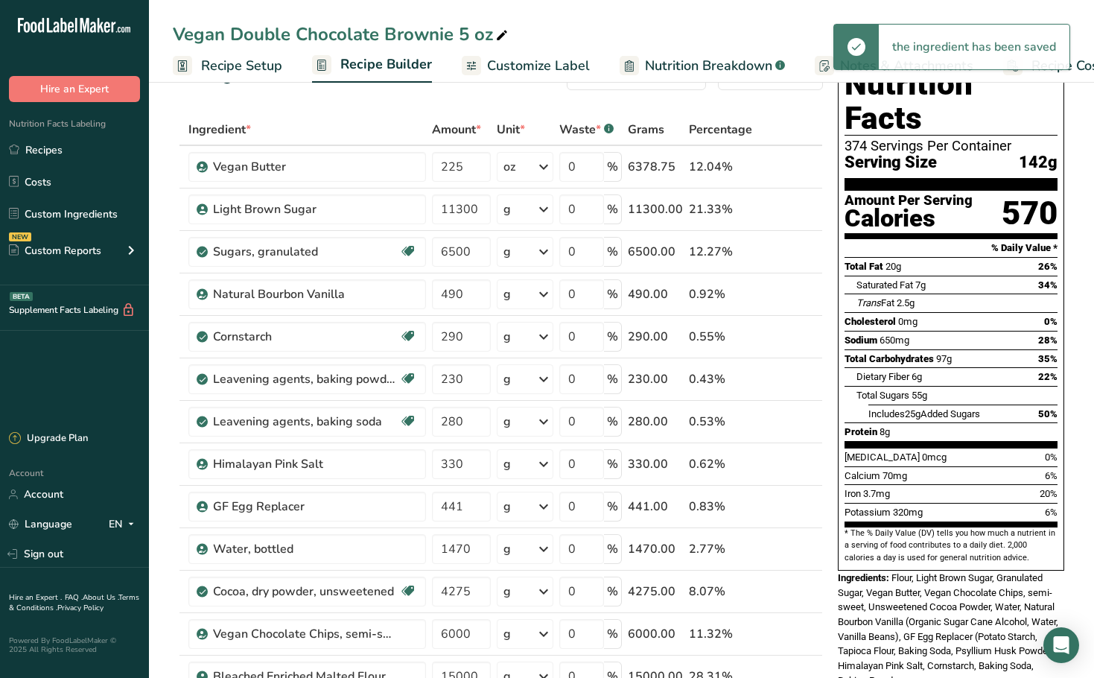
scroll to position [0, 0]
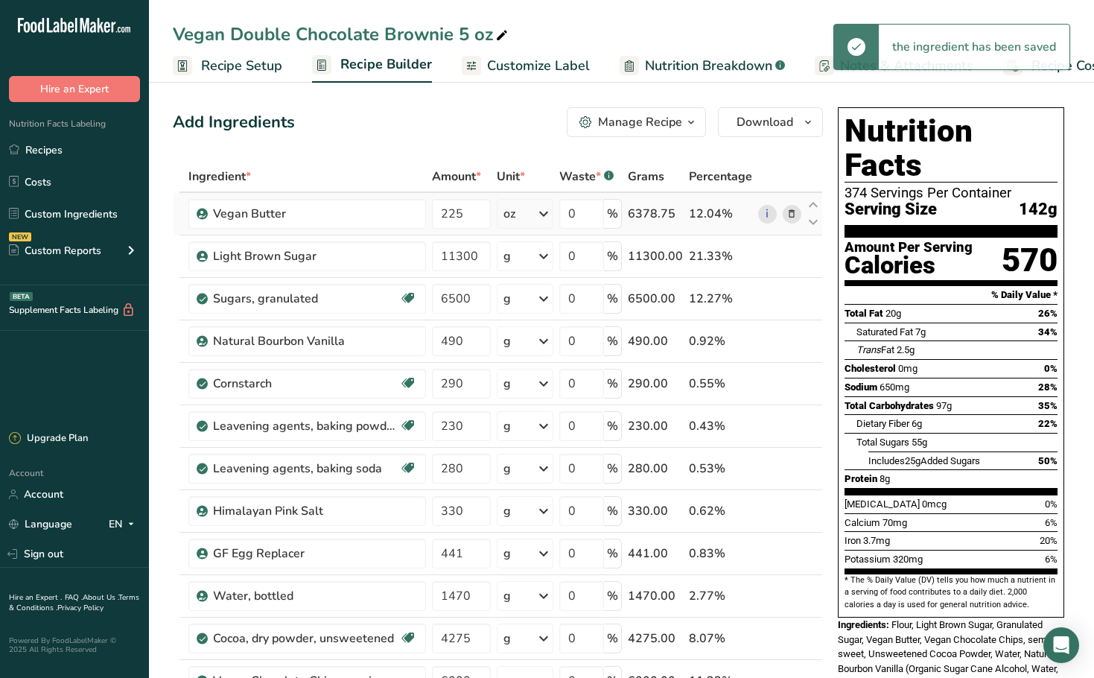
drag, startPoint x: 224, startPoint y: 60, endPoint x: 499, endPoint y: 218, distance: 316.9
click at [224, 60] on span "Recipe Setup" at bounding box center [241, 66] width 81 height 20
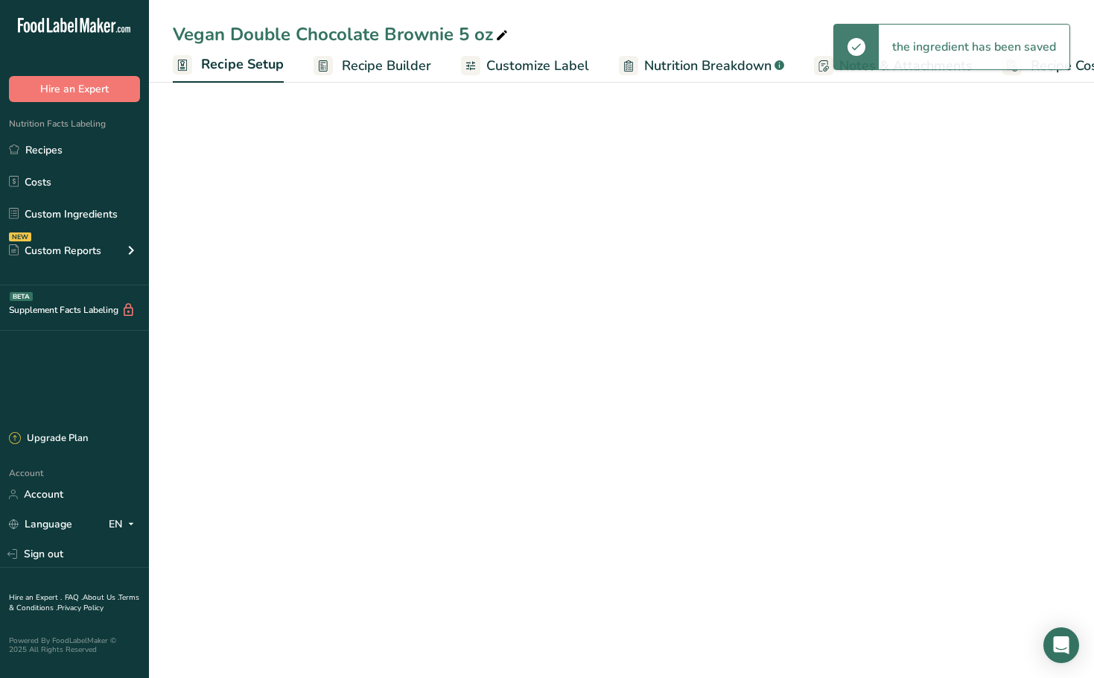
scroll to position [0, 5]
select select "5"
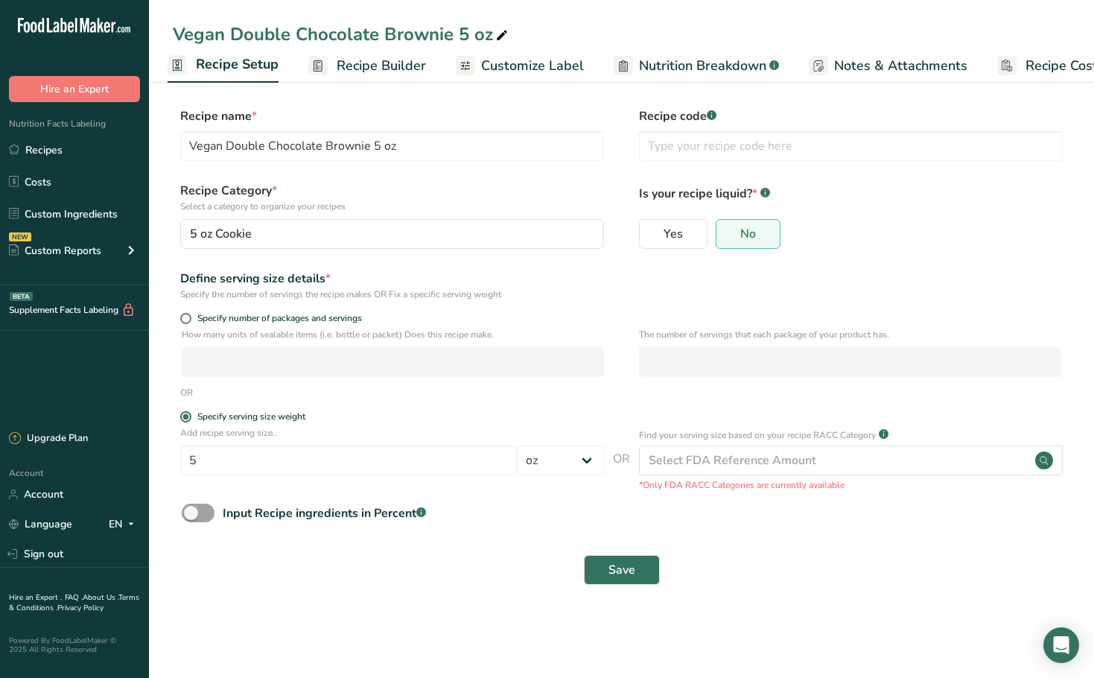
click at [370, 71] on span "Recipe Builder" at bounding box center [381, 66] width 89 height 20
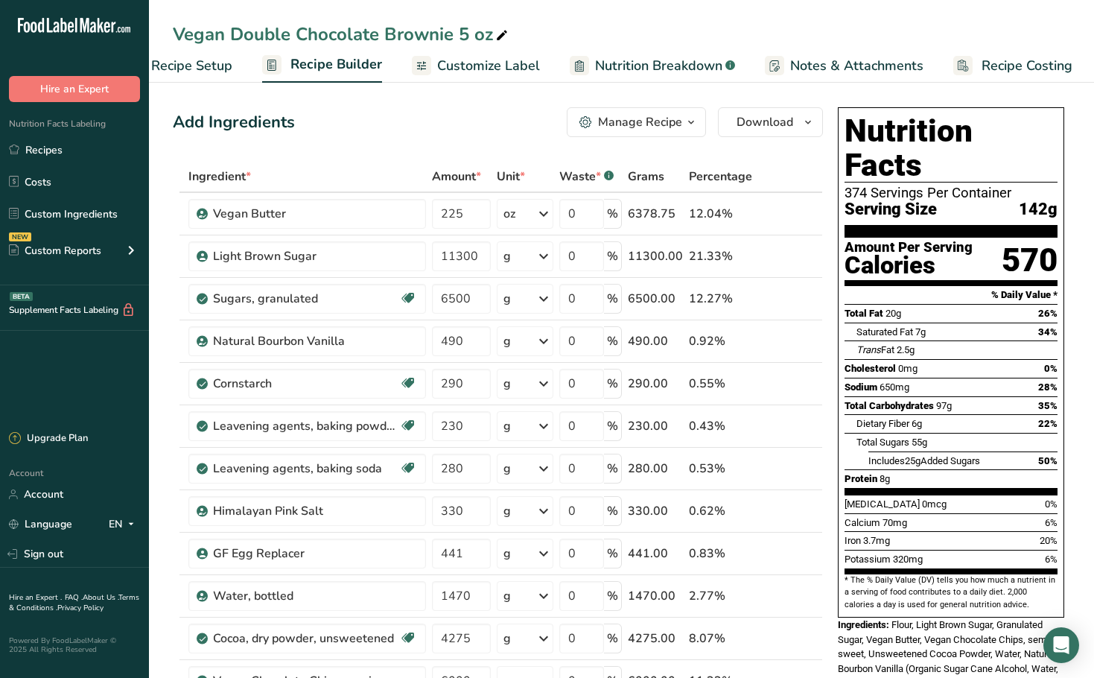
scroll to position [0, 51]
click at [631, 124] on div "Manage Recipe" at bounding box center [640, 122] width 84 height 18
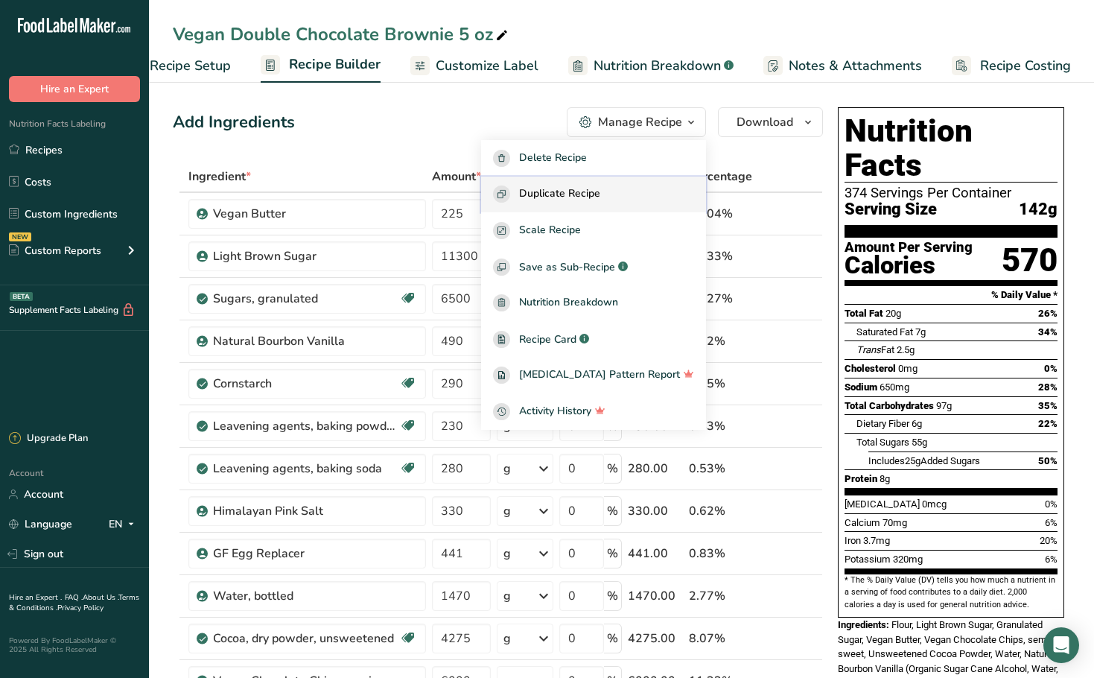
click at [600, 193] on span "Duplicate Recipe" at bounding box center [559, 193] width 81 height 17
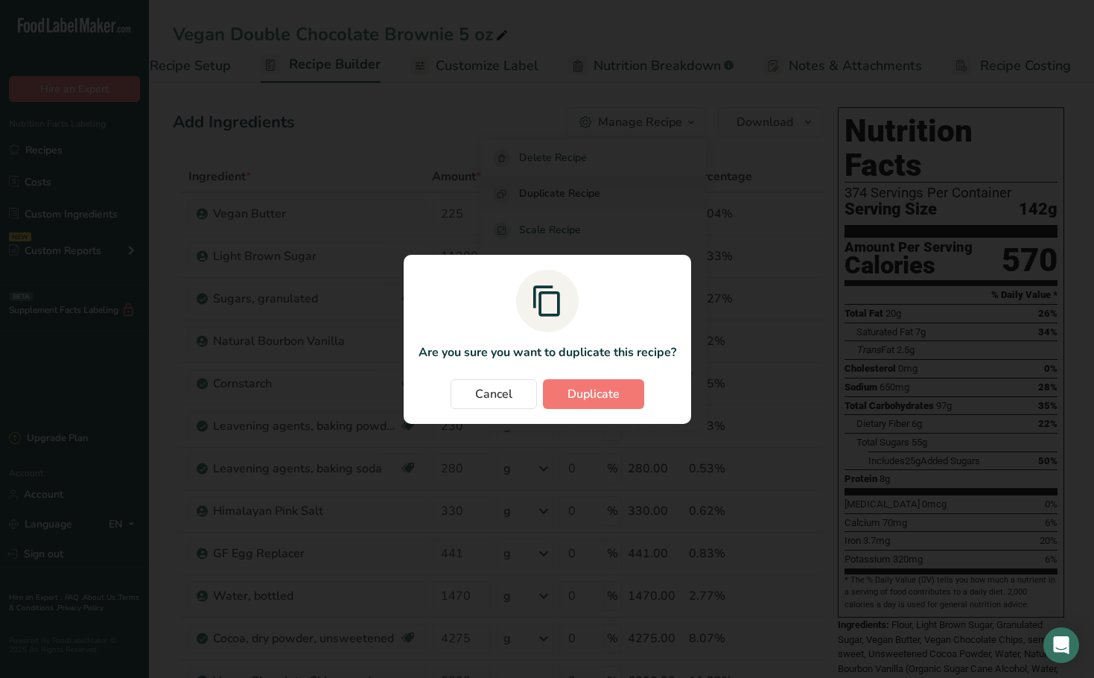
scroll to position [0, 40]
drag, startPoint x: 583, startPoint y: 382, endPoint x: 591, endPoint y: 381, distance: 7.6
click at [586, 381] on button "Duplicate" at bounding box center [598, 394] width 101 height 30
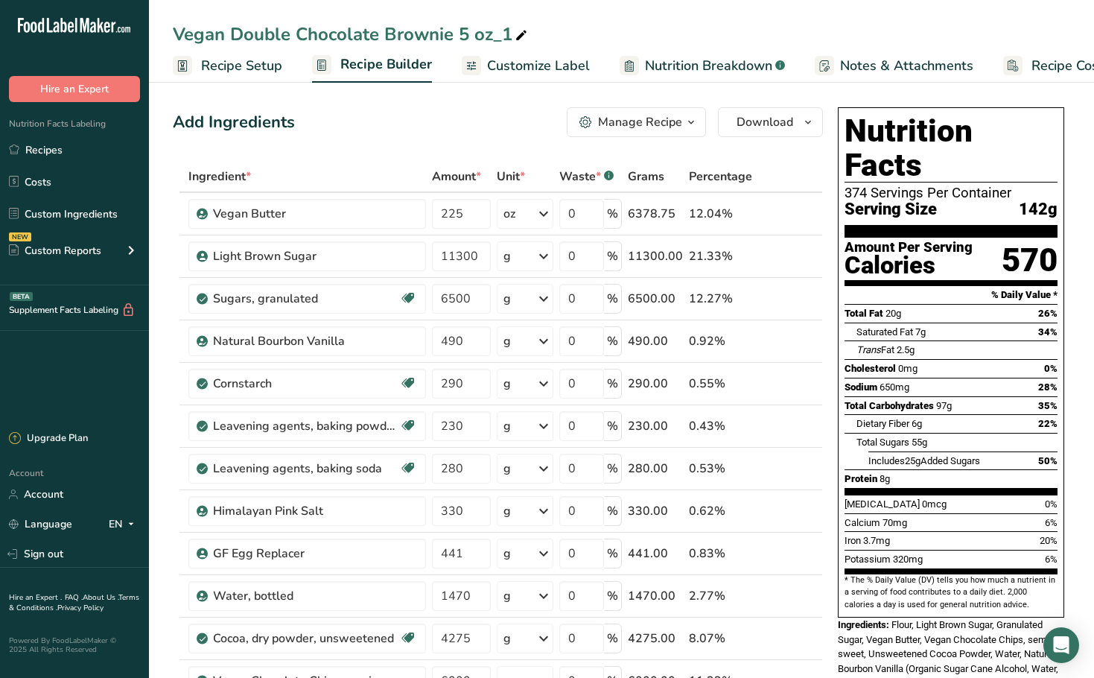
drag, startPoint x: 506, startPoint y: 38, endPoint x: 459, endPoint y: 35, distance: 47.8
click at [459, 35] on div "Vegan Double Chocolate Brownie 5 oz_1" at bounding box center [351, 34] width 357 height 27
type input "Vegan Double Chocolate Brownie 2.75 oz"
click at [246, 65] on span "Recipe Setup" at bounding box center [241, 66] width 81 height 20
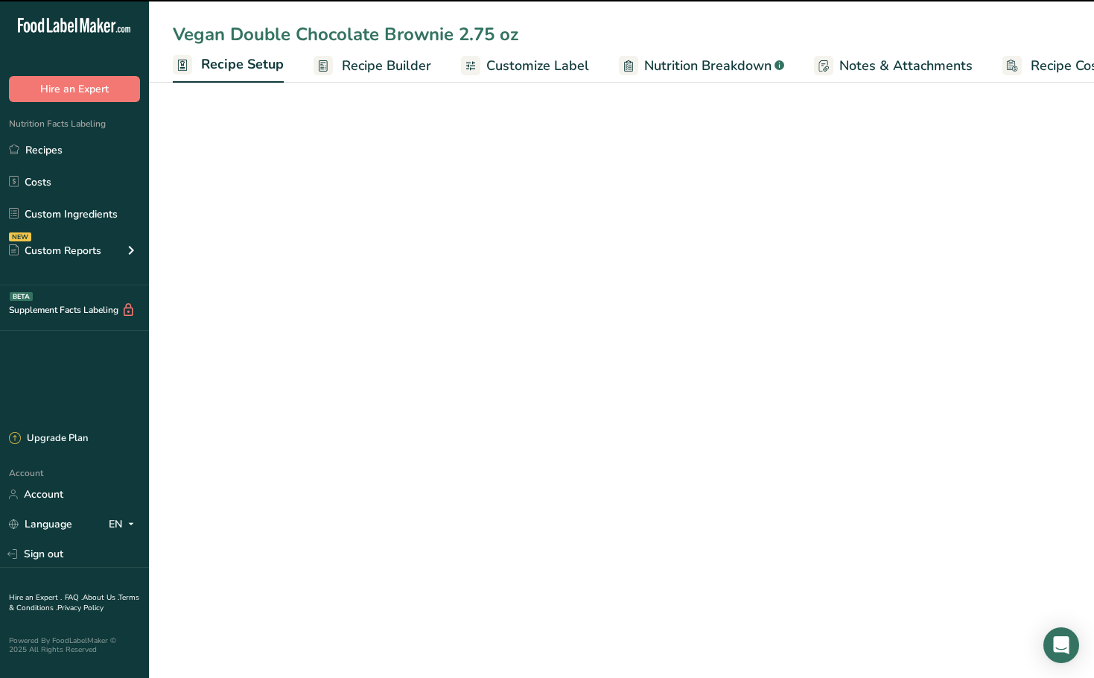
scroll to position [0, 5]
select select "5"
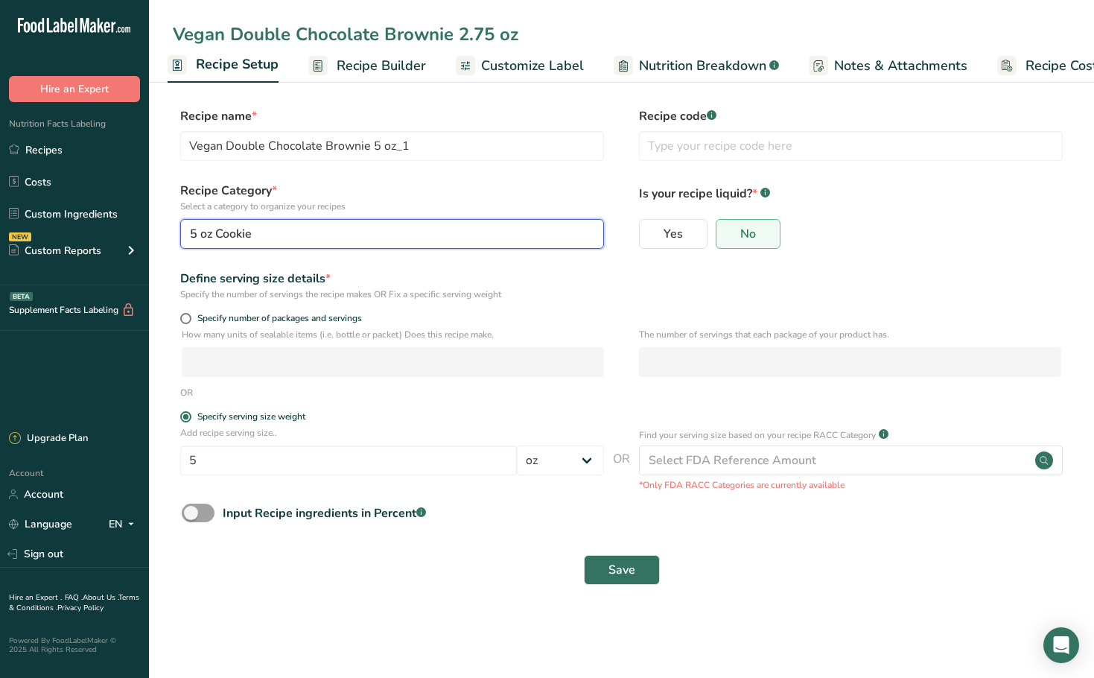
type input "Vegan Double Chocolate Brownie 2.75 oz"
drag, startPoint x: 274, startPoint y: 230, endPoint x: 202, endPoint y: 228, distance: 72.3
click at [202, 228] on div "5 oz Cookie" at bounding box center [387, 234] width 395 height 18
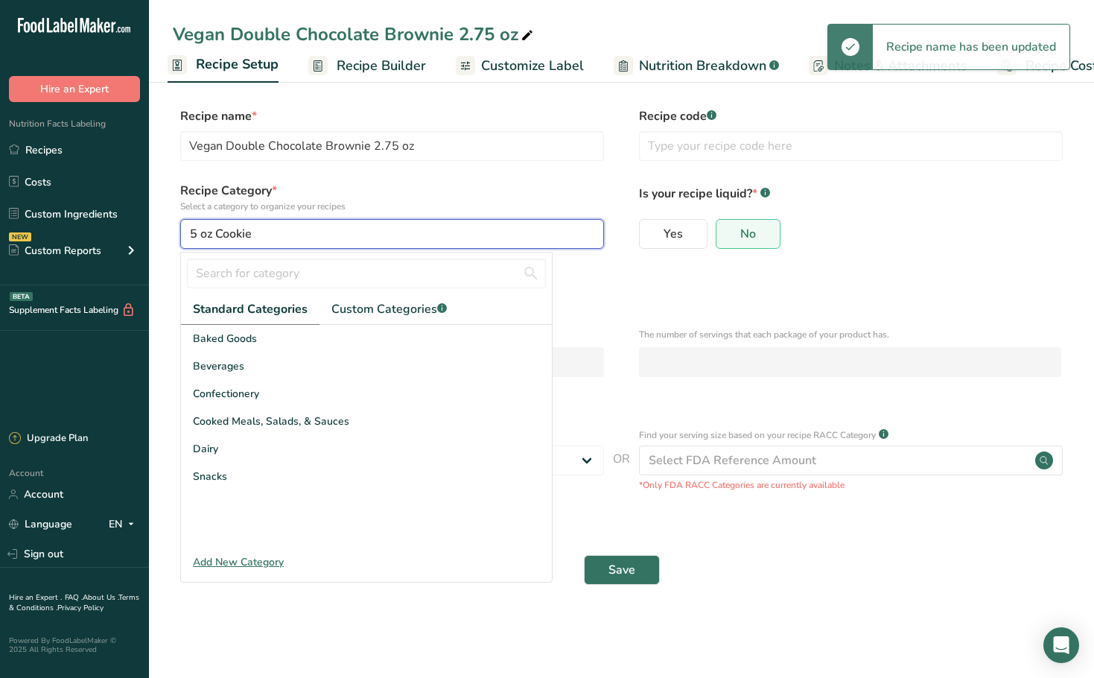
click at [293, 231] on div "5 oz Cookie" at bounding box center [387, 234] width 395 height 18
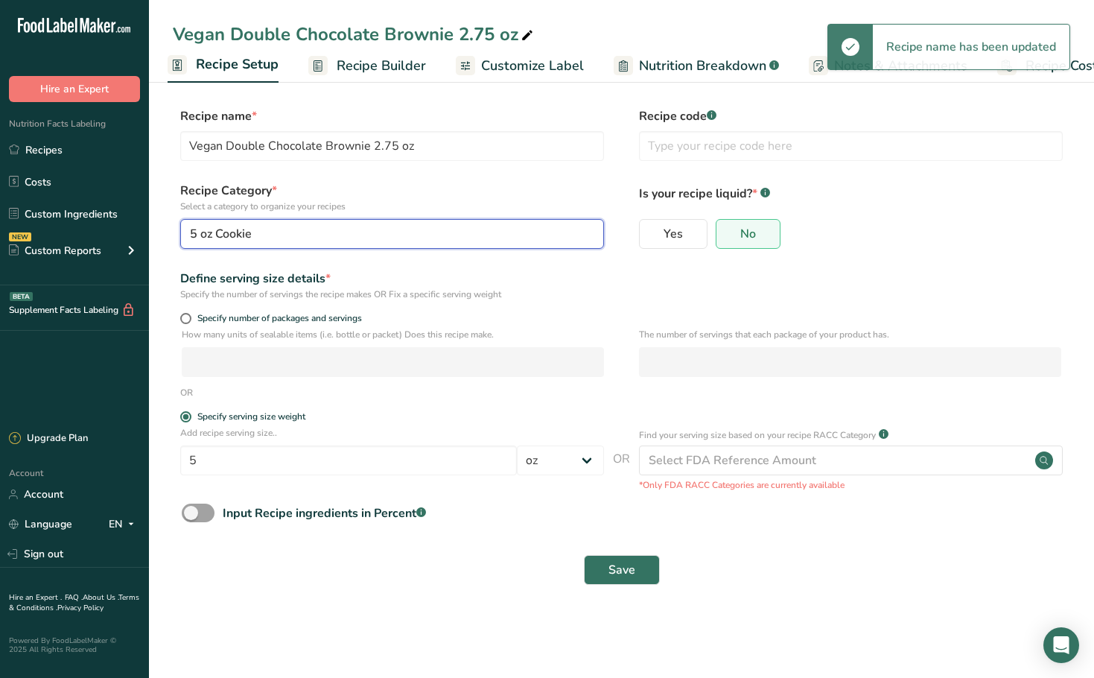
click at [294, 230] on div "5 oz Cookie" at bounding box center [387, 234] width 395 height 18
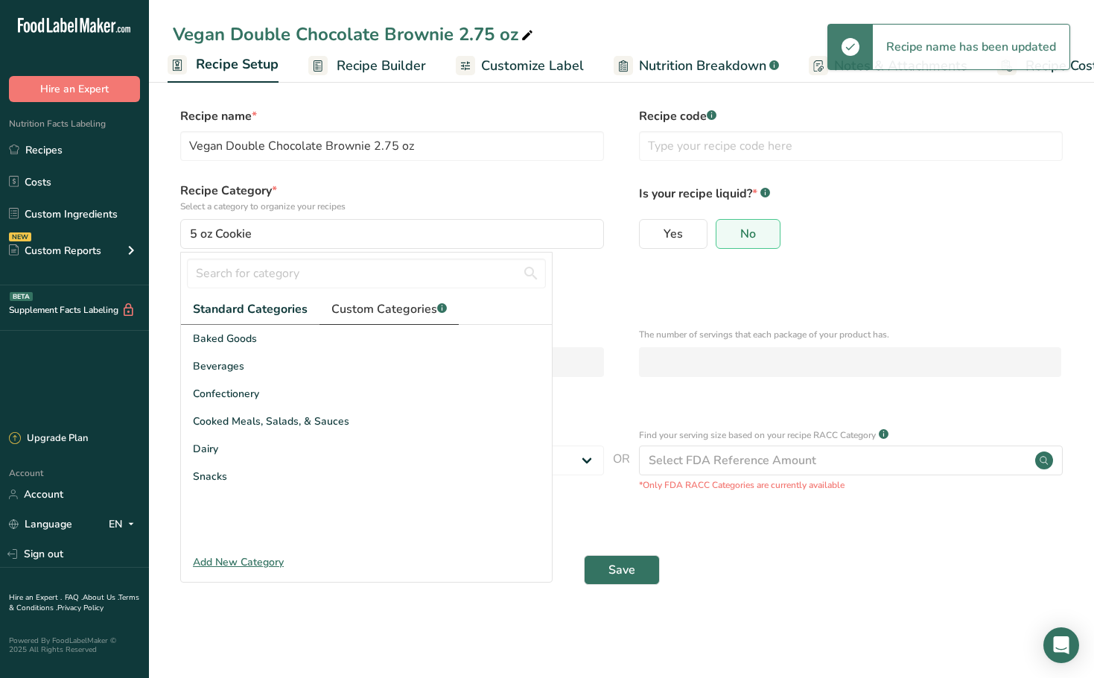
click at [385, 313] on span "Custom Categories .a-a{fill:#347362;}.b-a{fill:#fff;}" at bounding box center [388, 309] width 115 height 18
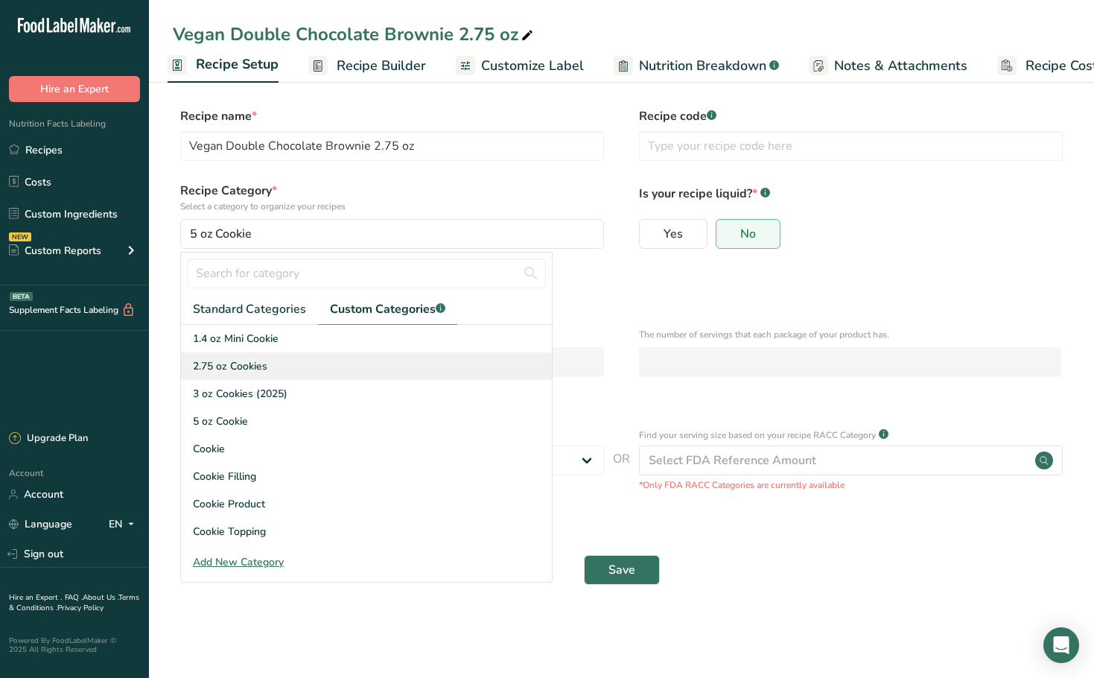
click at [258, 372] on span "2.75 oz Cookies" at bounding box center [230, 366] width 74 height 16
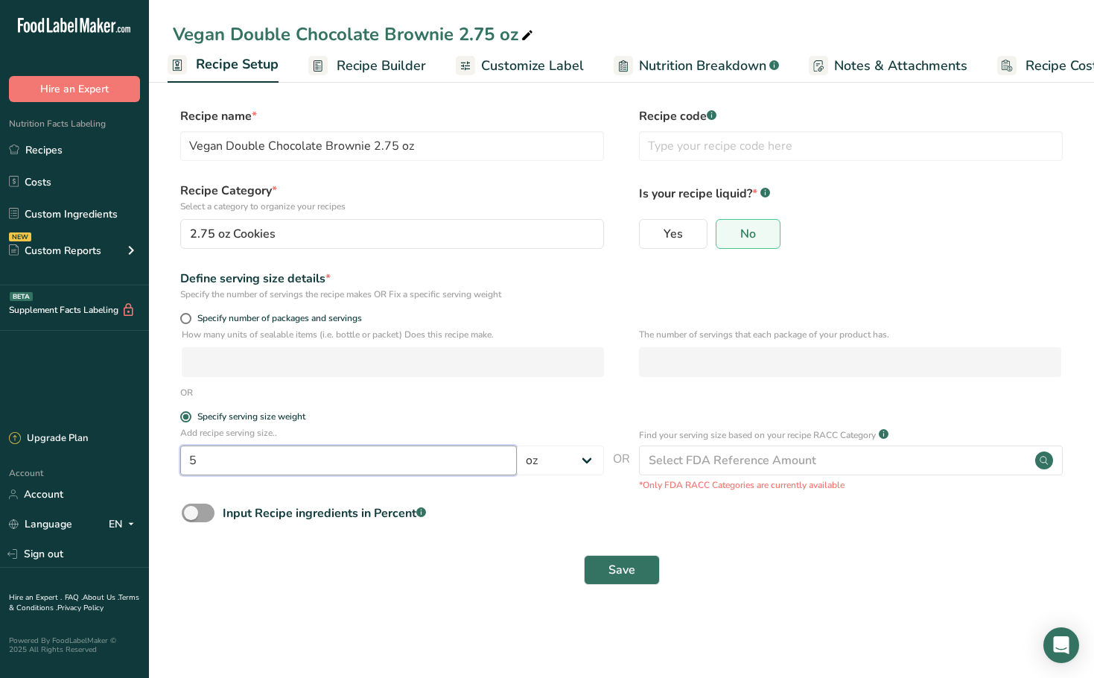
drag, startPoint x: 139, startPoint y: 464, endPoint x: 121, endPoint y: 462, distance: 17.9
click at [127, 462] on div ".a-20{fill:#fff;} Hire an Expert Nutrition Facts Labeling Recipes Costs Custom …" at bounding box center [547, 339] width 1094 height 678
type input "2.75"
drag, startPoint x: 319, startPoint y: 559, endPoint x: 407, endPoint y: 567, distance: 88.2
click at [320, 558] on div "Save" at bounding box center [621, 570] width 879 height 30
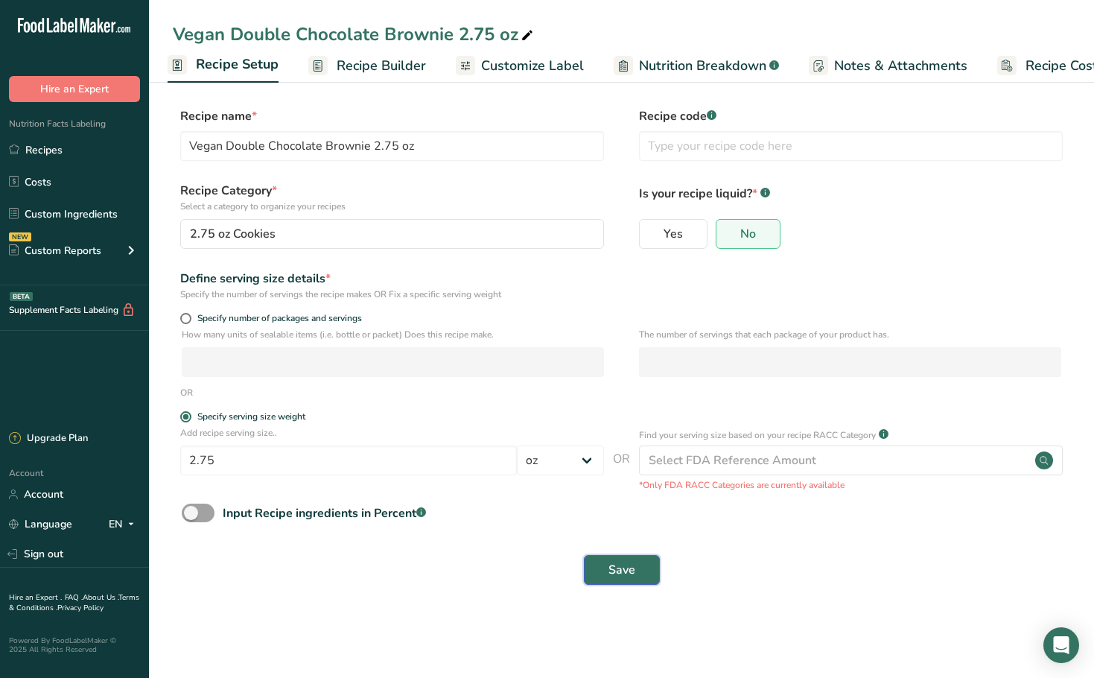
click at [623, 573] on span "Save" at bounding box center [621, 570] width 27 height 18
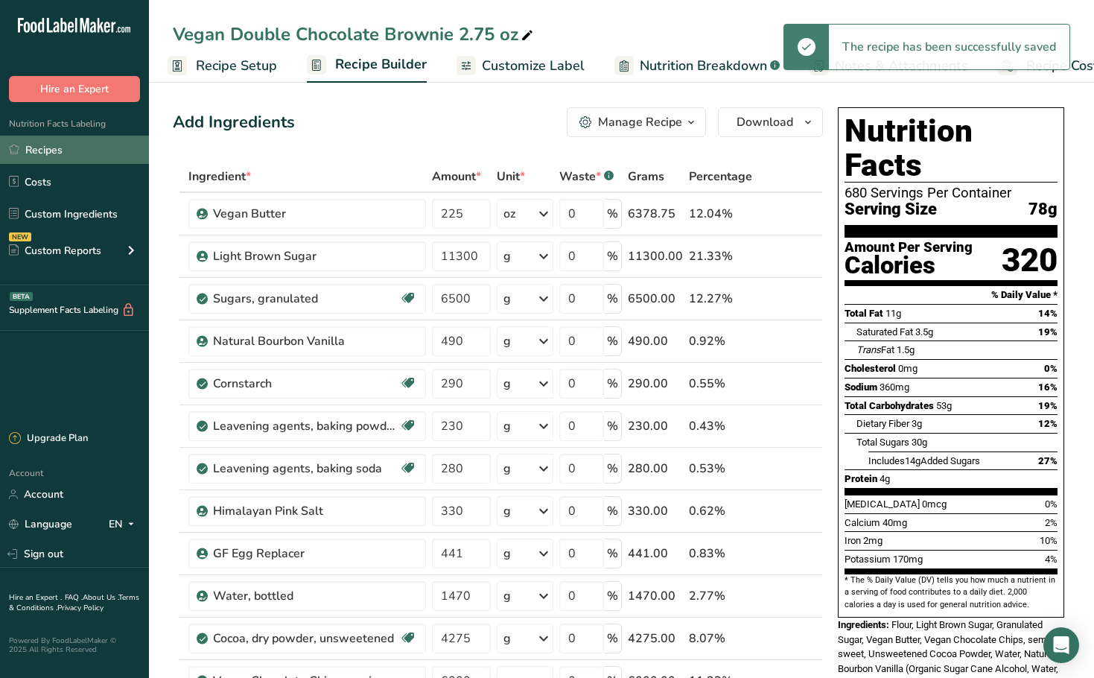
click at [86, 150] on link "Recipes" at bounding box center [74, 150] width 149 height 28
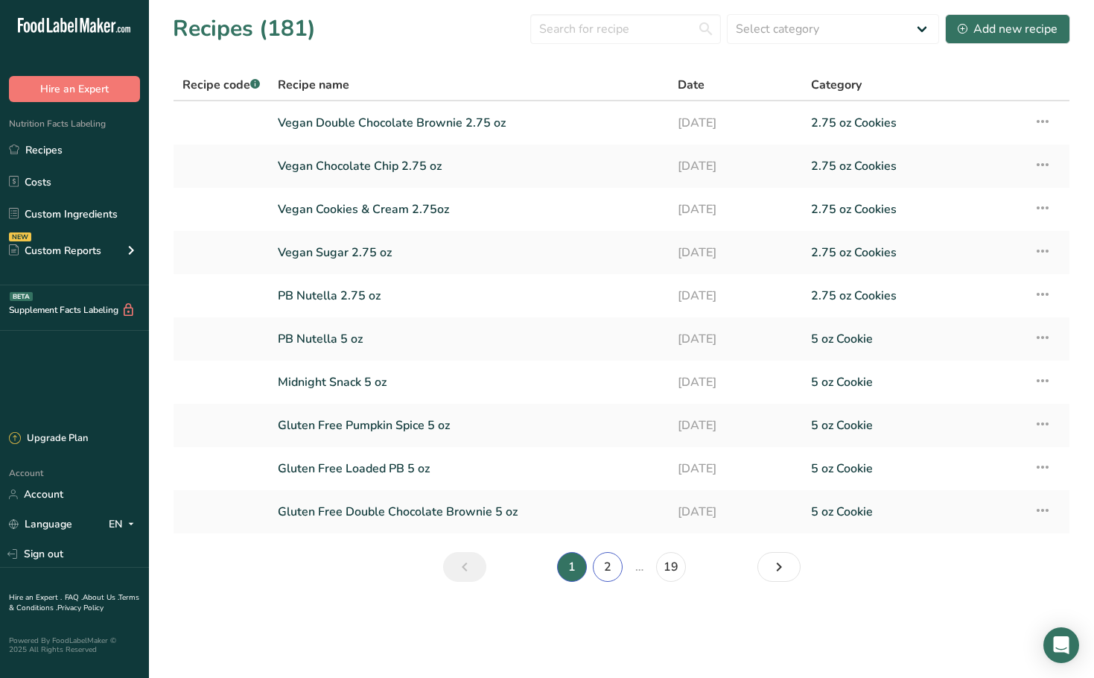
click at [606, 579] on link "2" at bounding box center [608, 567] width 30 height 30
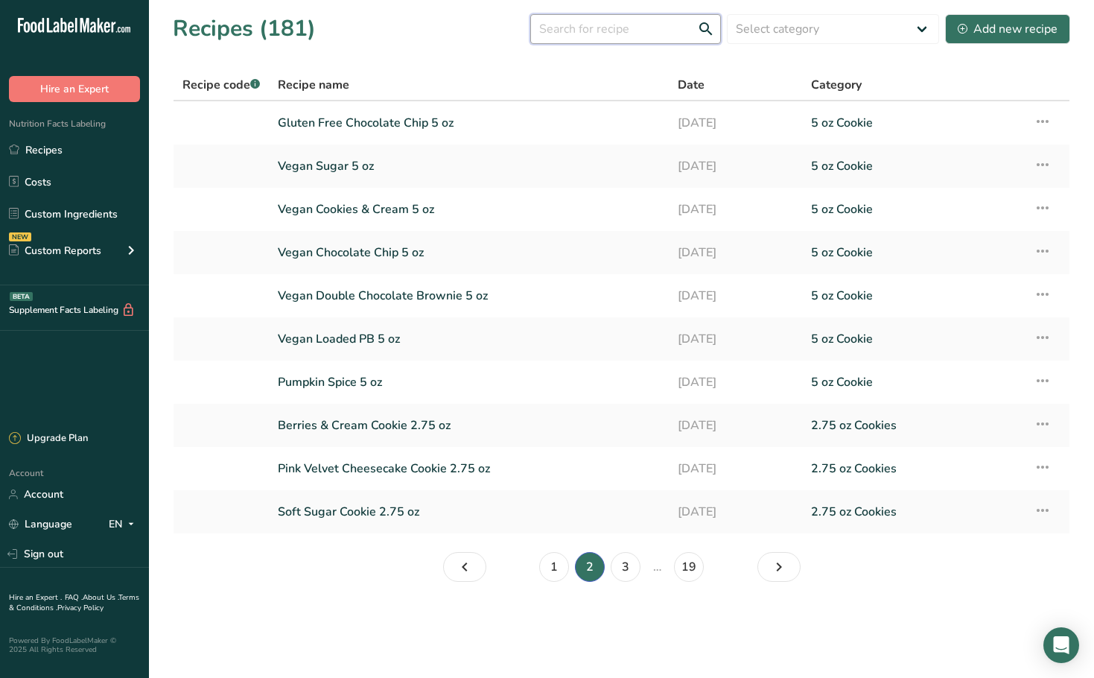
click at [601, 28] on input "text" at bounding box center [625, 29] width 191 height 30
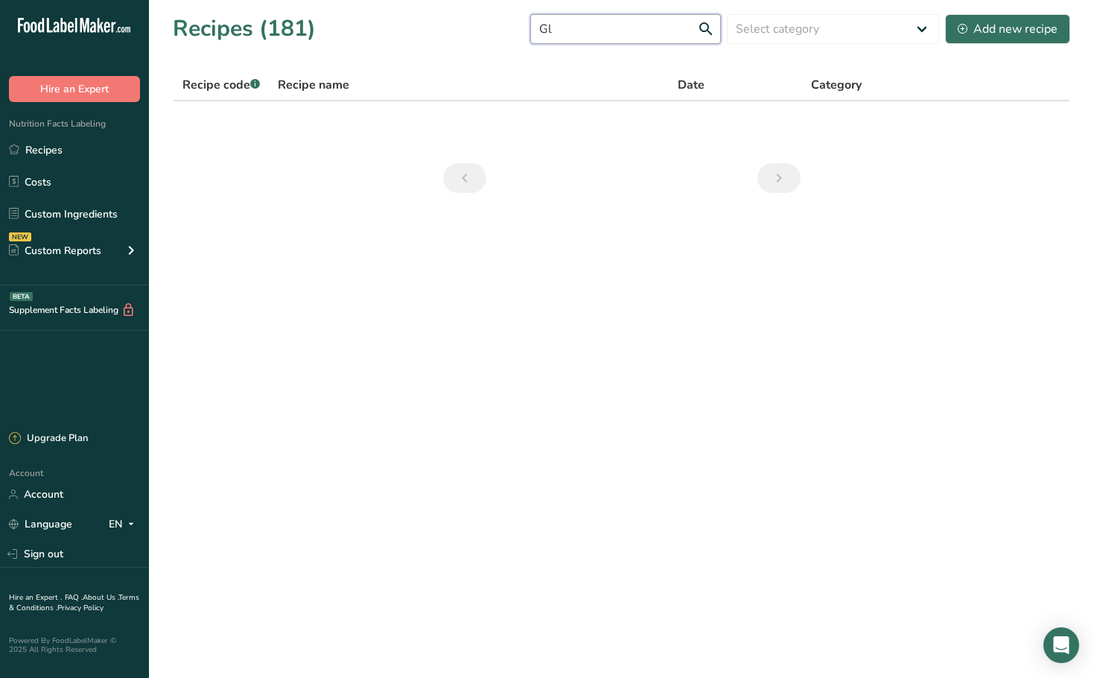
type input "G"
click at [556, 251] on main "Recipes (181) Select category All 1.4 oz Mini Cookie 2.75 oz Cookies 3 oz Cooki…" at bounding box center [547, 339] width 1094 height 678
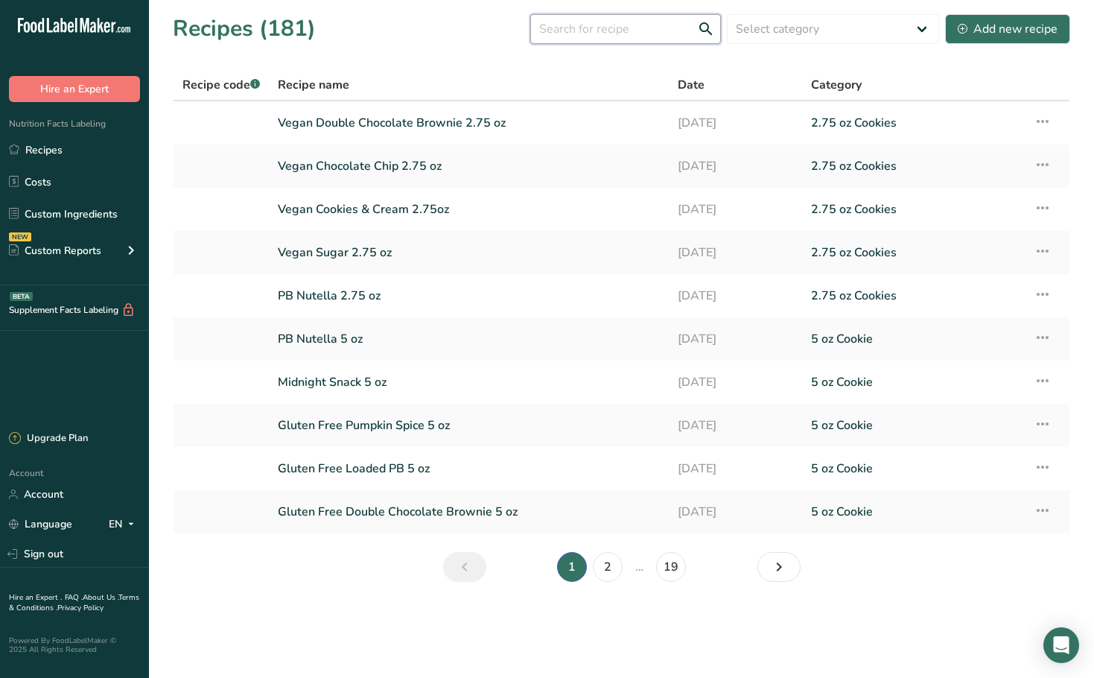
click at [680, 33] on input "text" at bounding box center [625, 29] width 191 height 30
type input "gLUTEN"
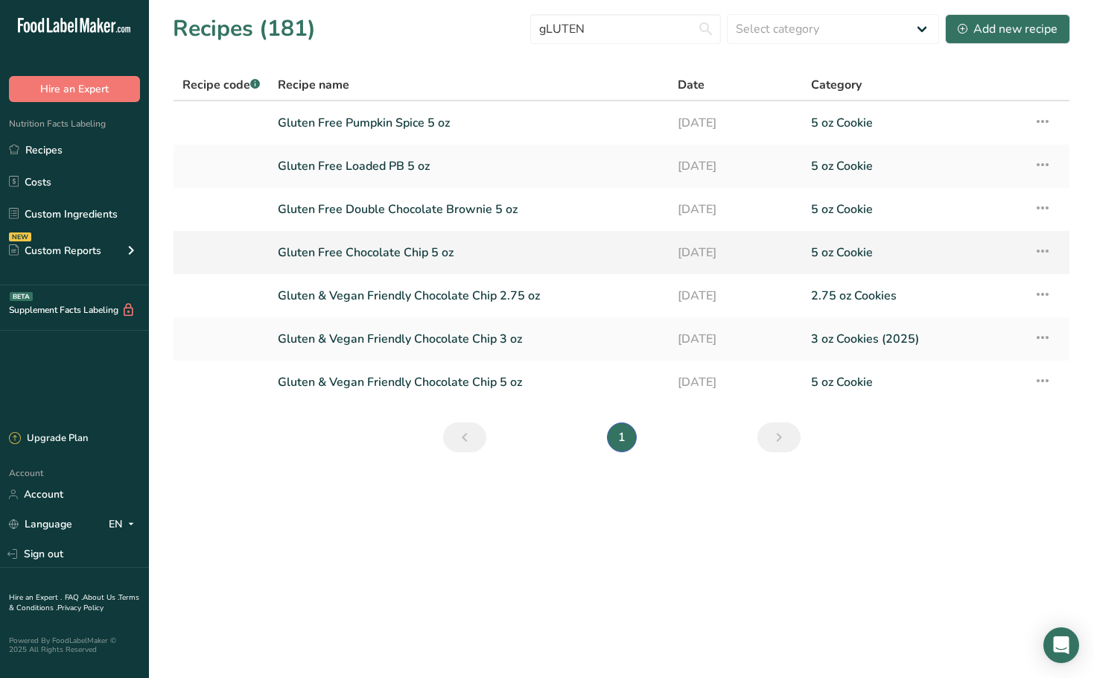
click at [454, 257] on link "Gluten Free Chocolate Chip 5 oz" at bounding box center [469, 252] width 382 height 31
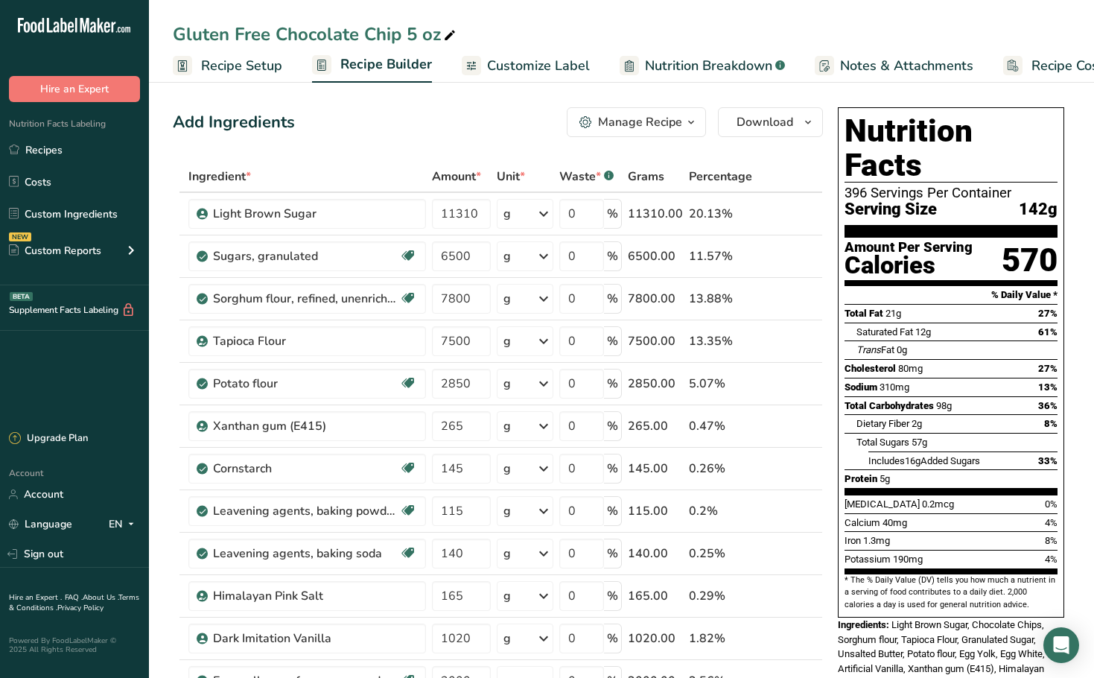
click at [663, 115] on div "Manage Recipe" at bounding box center [640, 122] width 84 height 18
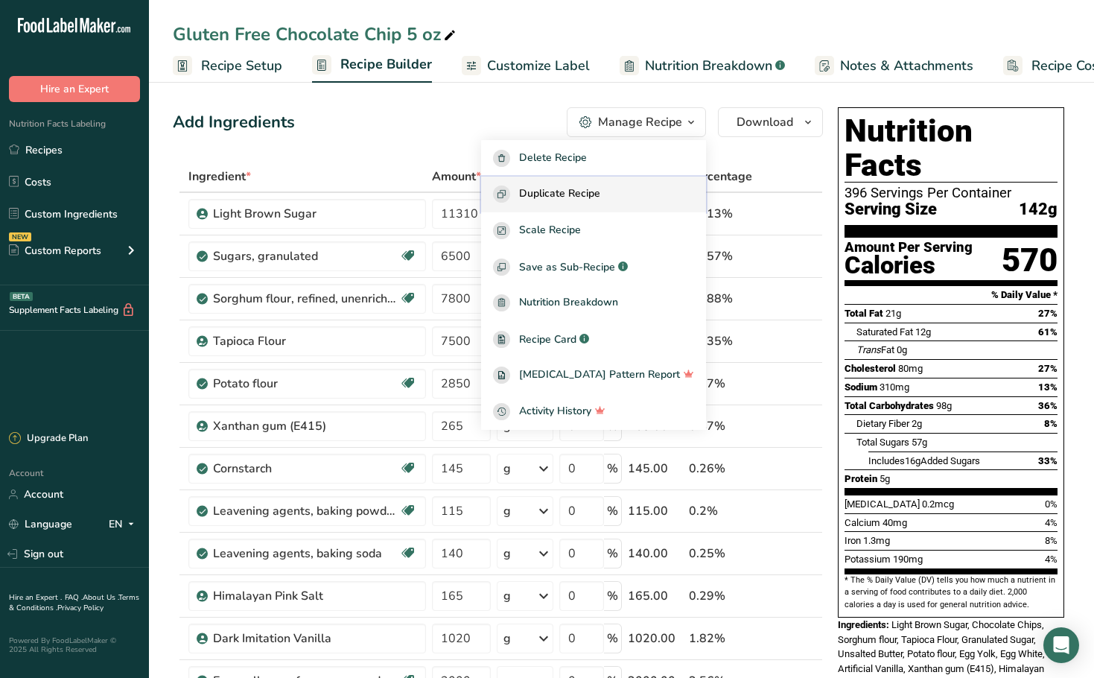
click at [600, 200] on span "Duplicate Recipe" at bounding box center [559, 193] width 81 height 17
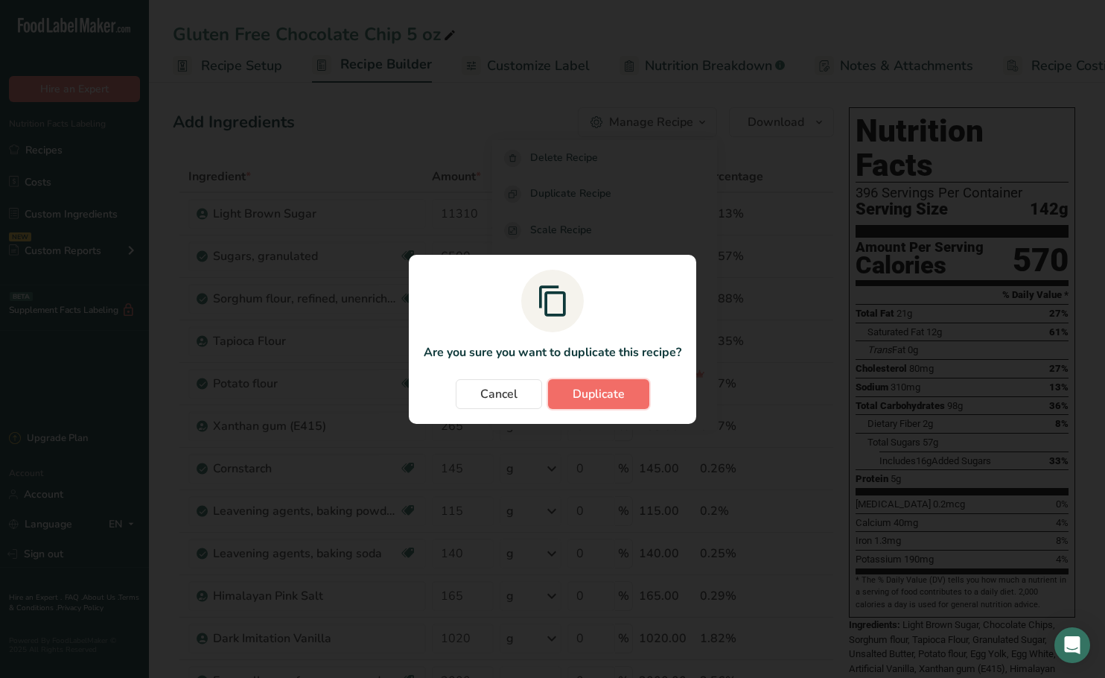
click at [602, 388] on span "Duplicate" at bounding box center [599, 394] width 52 height 18
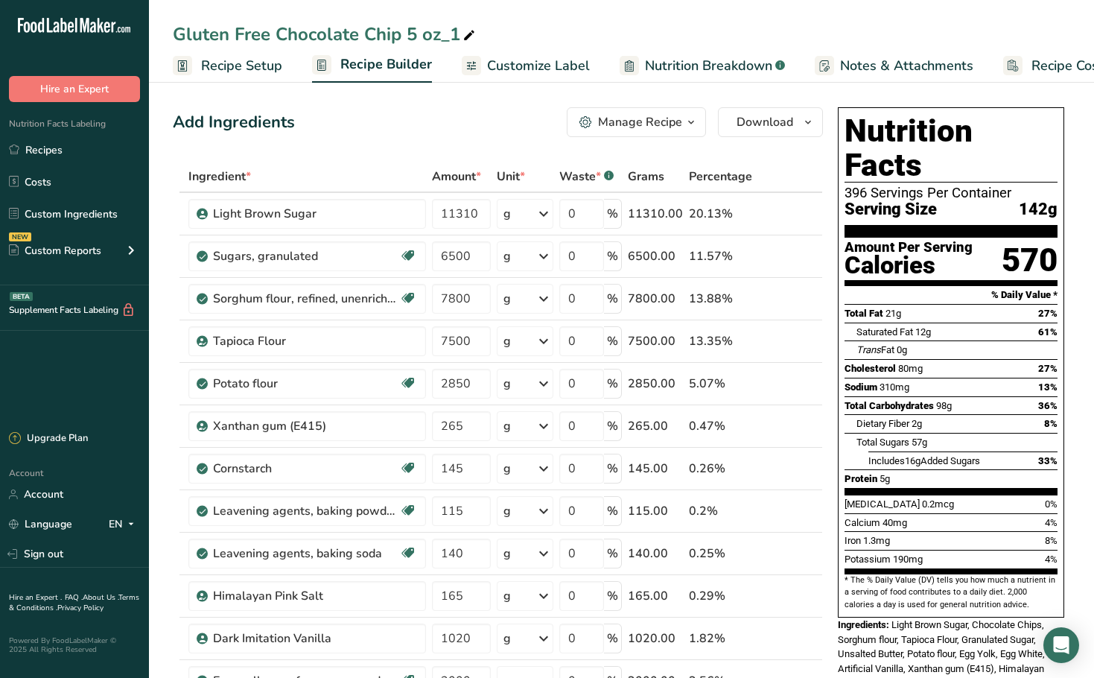
click at [457, 31] on div "Gluten Free Chocolate Chip 5 oz_1" at bounding box center [325, 34] width 305 height 27
drag, startPoint x: 457, startPoint y: 31, endPoint x: 410, endPoint y: 33, distance: 46.9
click at [410, 33] on input "Gluten Free Chocolate Chip 5 oz_1" at bounding box center [621, 34] width 897 height 27
type input "Gluten Free Chocolate Chip 2.75 oz"
click at [252, 64] on span "Recipe Setup" at bounding box center [241, 66] width 81 height 20
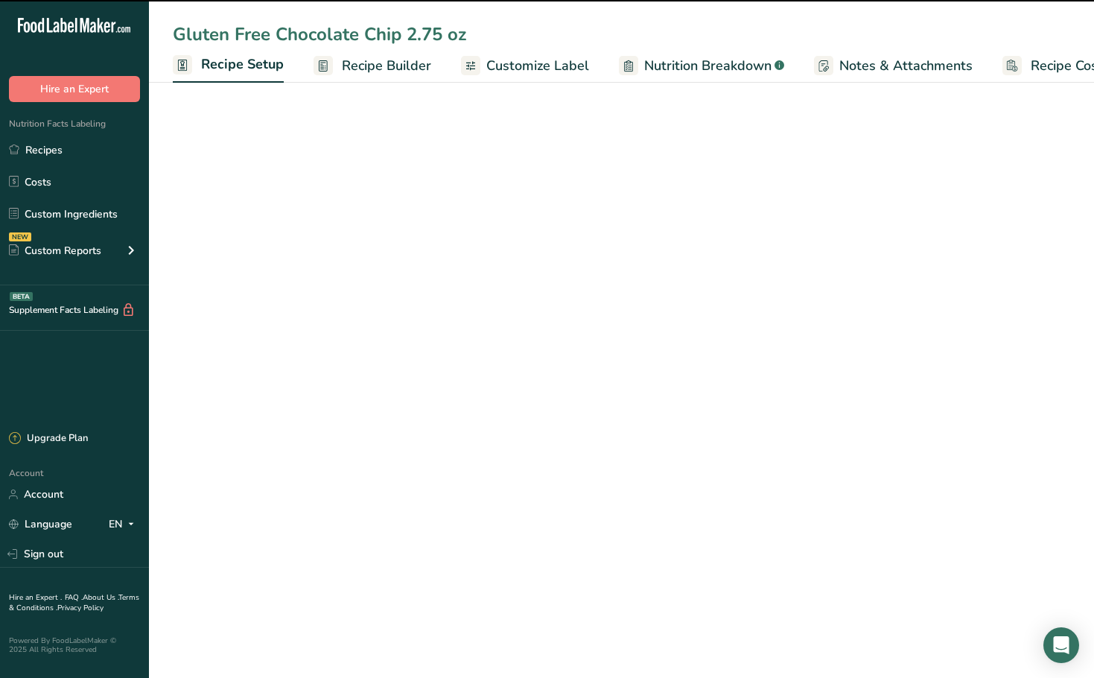
scroll to position [0, 5]
select select "5"
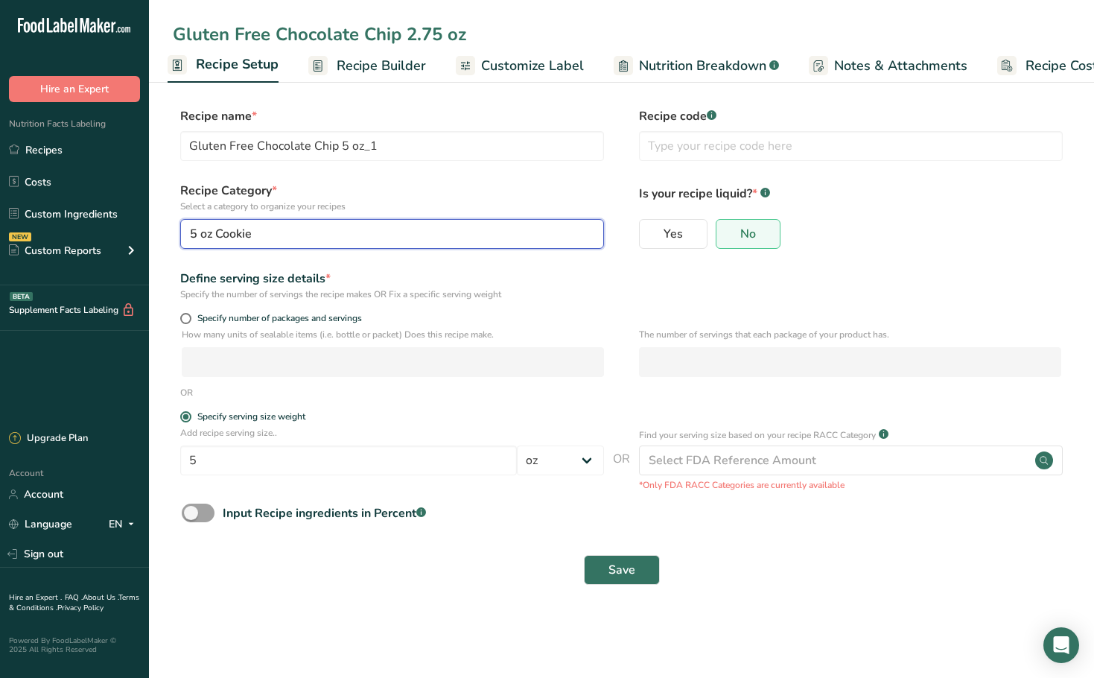
click at [274, 223] on button "5 oz Cookie" at bounding box center [392, 234] width 424 height 30
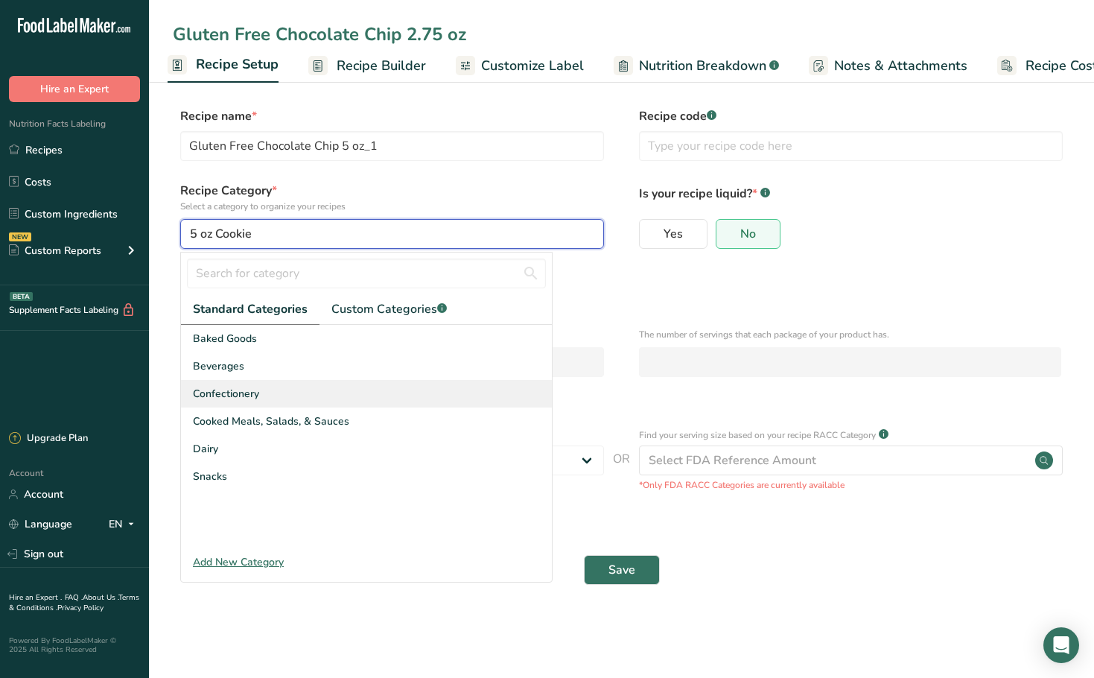
type input "Gluten Free Chocolate Chip 2.75 oz"
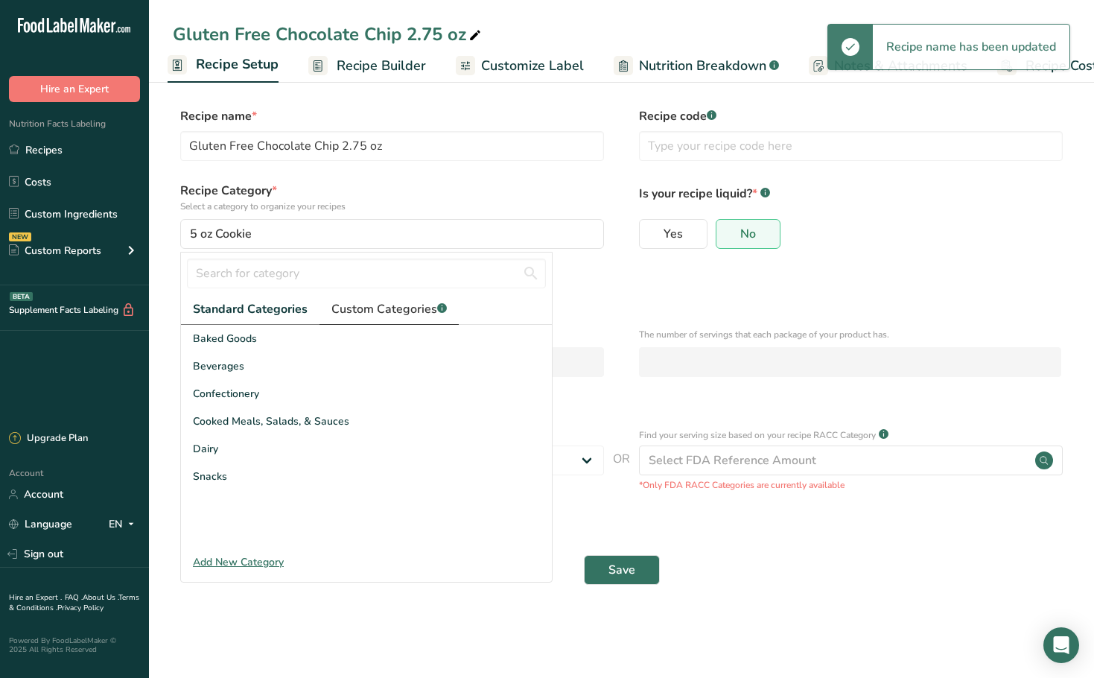
click at [389, 311] on span "Custom Categories .a-a{fill:#347362;}.b-a{fill:#fff;}" at bounding box center [388, 309] width 115 height 18
click at [264, 38] on div "Gluten Free Chocolate Chip 2.75 oz" at bounding box center [328, 34] width 311 height 27
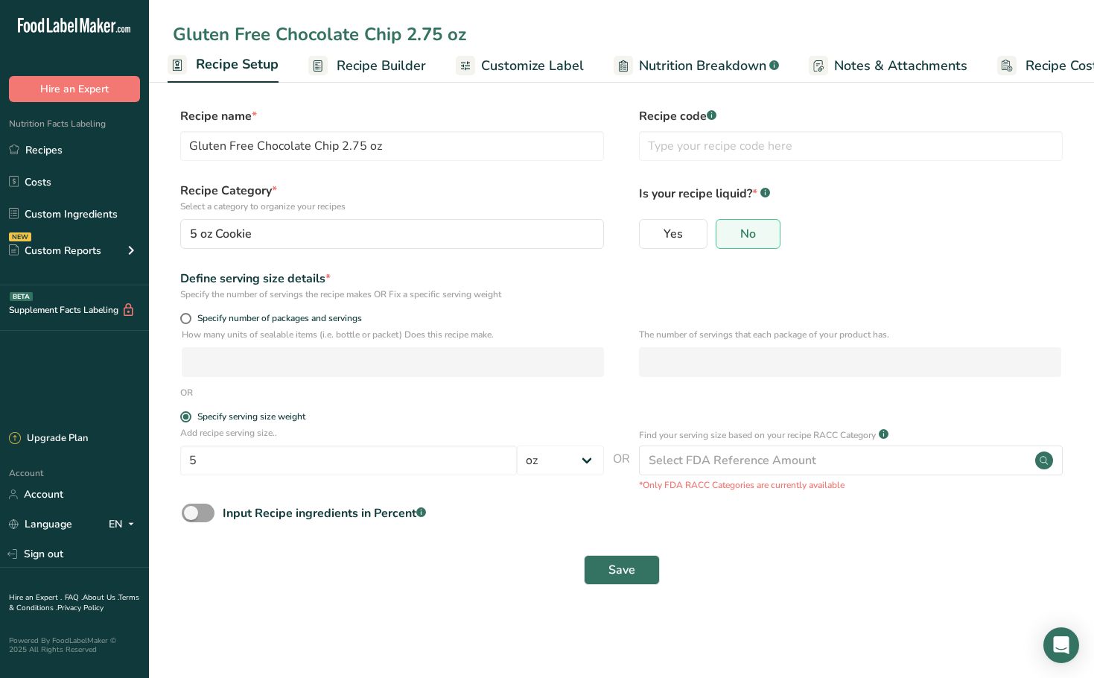
drag, startPoint x: 269, startPoint y: 34, endPoint x: 252, endPoint y: 34, distance: 17.1
click at [252, 34] on input "Gluten Free Chocolate Chip 2.75 oz" at bounding box center [621, 34] width 897 height 27
type input "Gluten Friendly Chocolate Chip 2.75 oz"
drag, startPoint x: 227, startPoint y: 455, endPoint x: 186, endPoint y: 453, distance: 41.0
click at [185, 453] on input "5" at bounding box center [348, 460] width 337 height 30
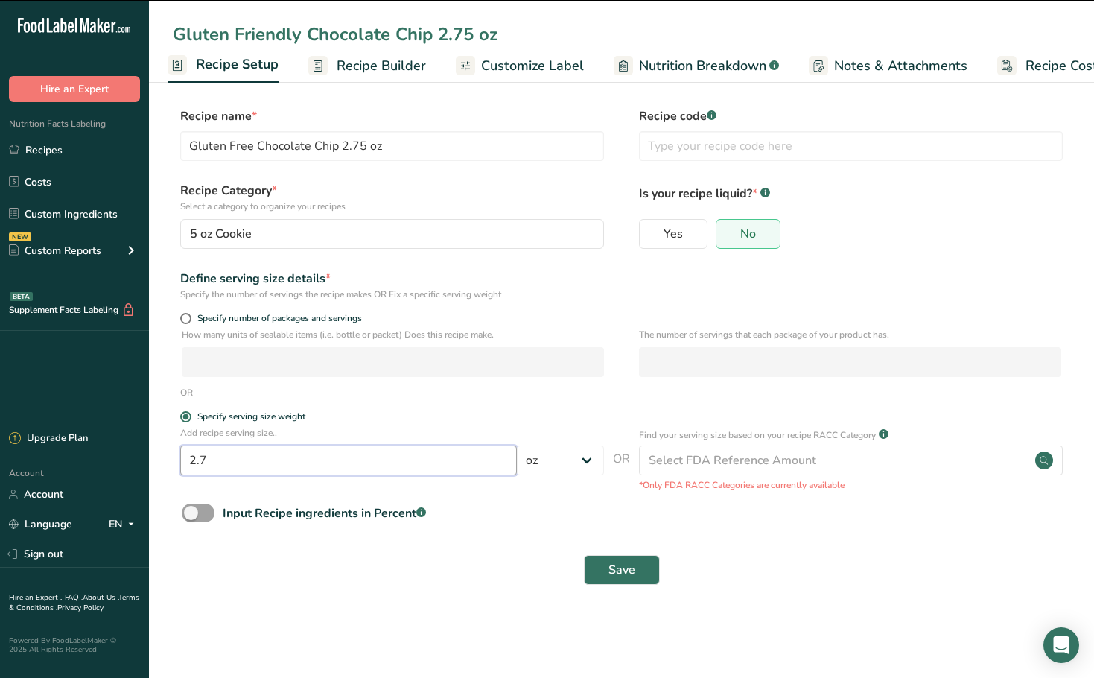
type input "2.75"
type input "Gluten Friendly Chocolate Chip 2.75 oz"
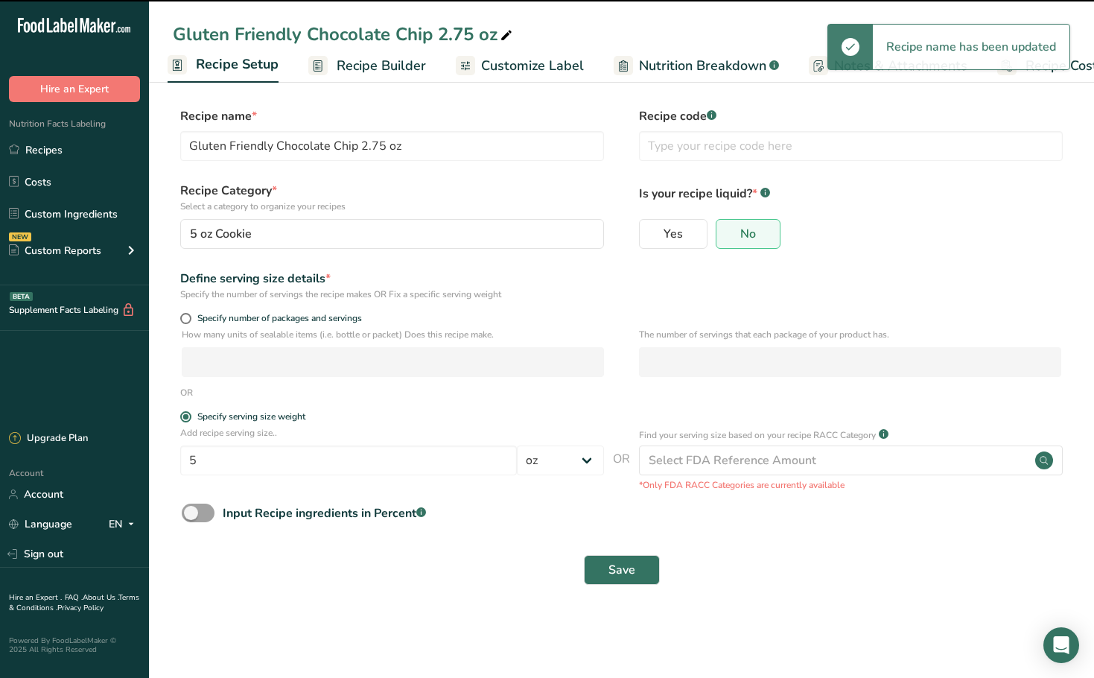
click at [431, 207] on p "Select a category to organize your recipes" at bounding box center [392, 206] width 424 height 13
click at [431, 217] on div "Recipe Category * Select a category to organize your recipes 5 oz Cookie Standa…" at bounding box center [392, 215] width 424 height 67
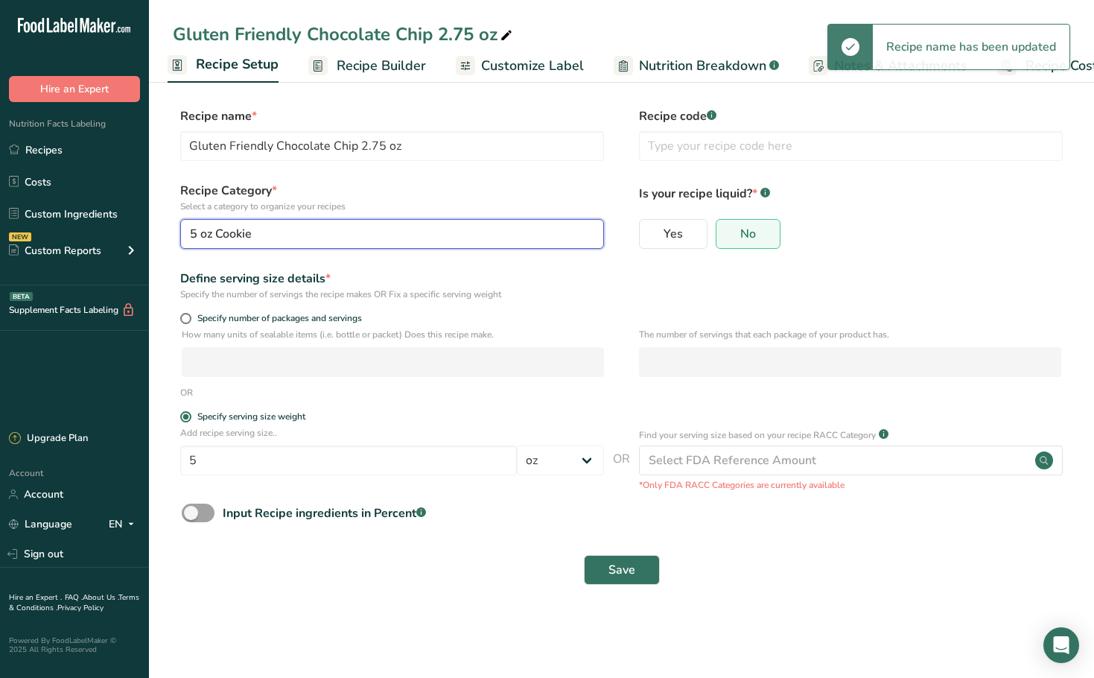
click at [430, 223] on button "5 oz Cookie" at bounding box center [392, 234] width 424 height 30
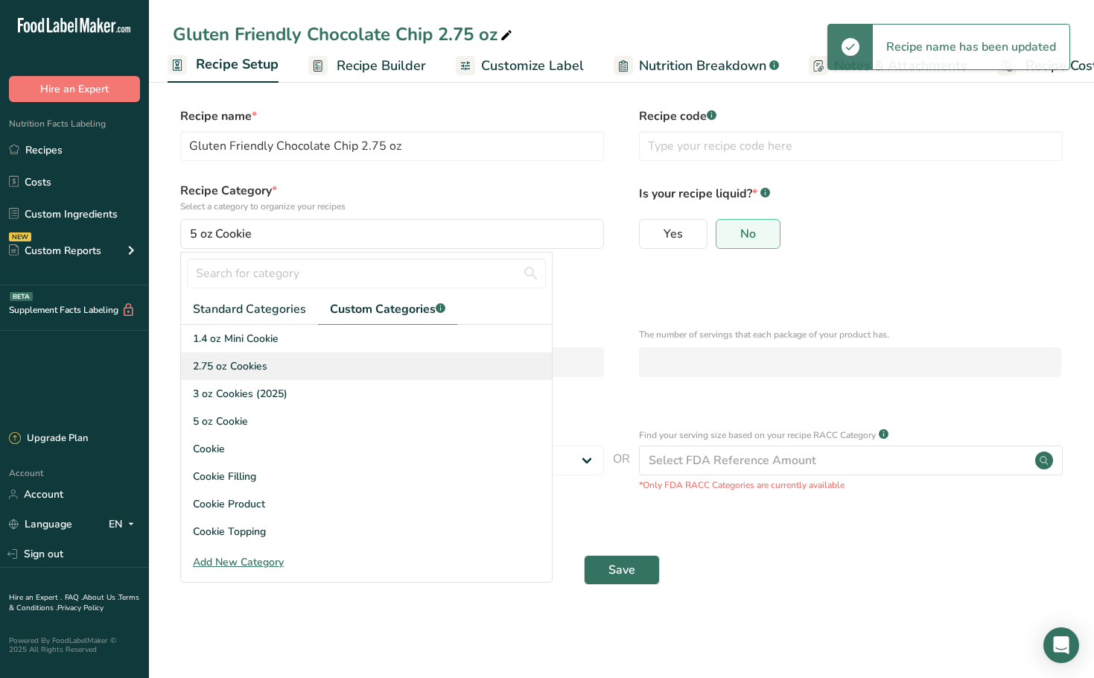
click at [278, 372] on div "2.75 oz Cookies" at bounding box center [366, 366] width 371 height 28
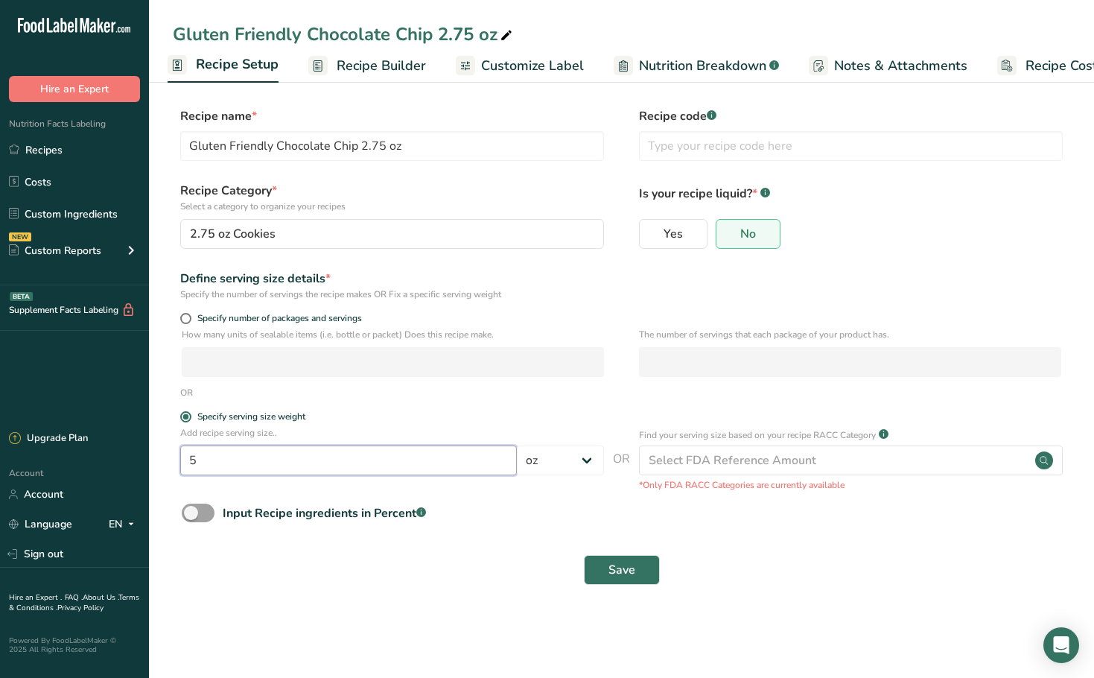
drag, startPoint x: 238, startPoint y: 471, endPoint x: 83, endPoint y: 464, distance: 155.0
click at [83, 464] on div ".a-20{fill:#fff;} Hire an Expert Nutrition Facts Labeling Recipes Costs Custom …" at bounding box center [547, 339] width 1094 height 678
type input "2.75"
click at [443, 636] on main "Gluten Friendly Chocolate Chip 2.75 oz Recipe Setup Recipe Builder Customize La…" at bounding box center [547, 339] width 1094 height 678
click at [595, 573] on button "Save" at bounding box center [622, 570] width 76 height 30
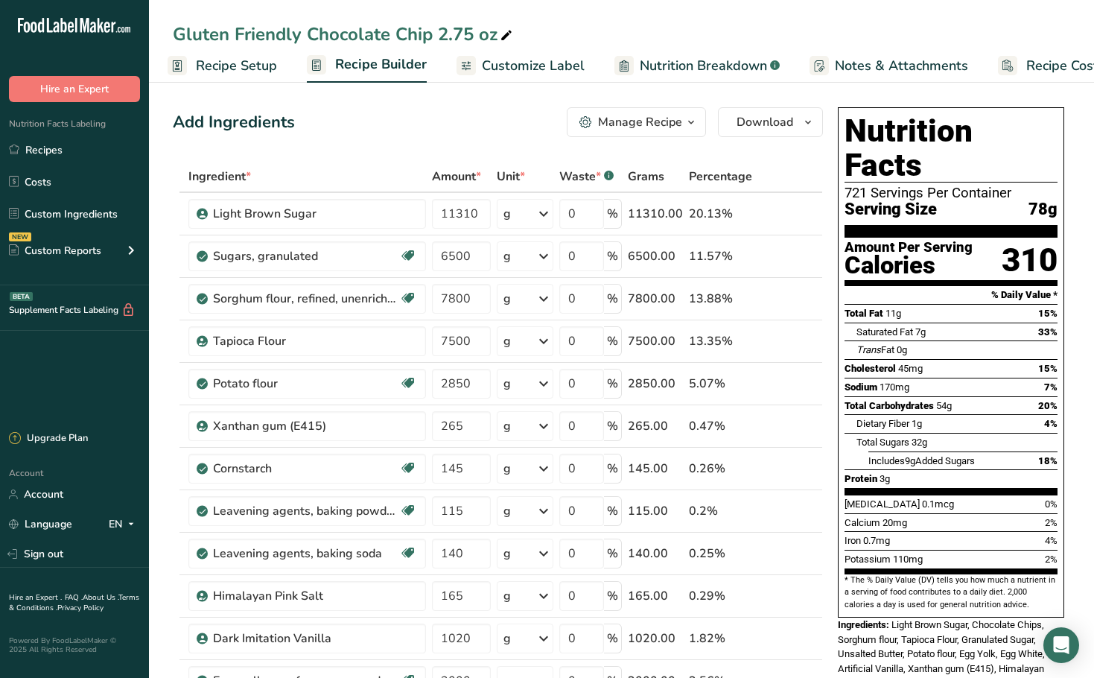
drag, startPoint x: 725, startPoint y: 34, endPoint x: 715, endPoint y: 31, distance: 10.1
click at [725, 34] on div "Gluten Friendly Chocolate Chip 2.75 oz" at bounding box center [621, 34] width 945 height 27
click at [61, 154] on link "Recipes" at bounding box center [74, 150] width 149 height 28
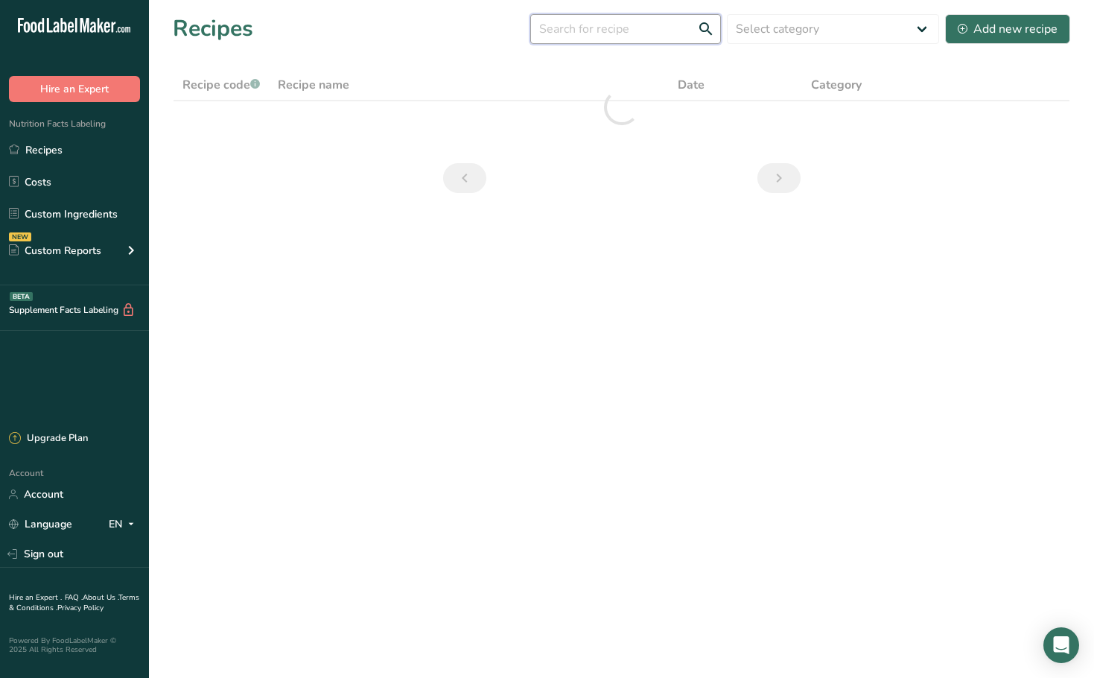
click at [632, 37] on input "text" at bounding box center [625, 29] width 191 height 30
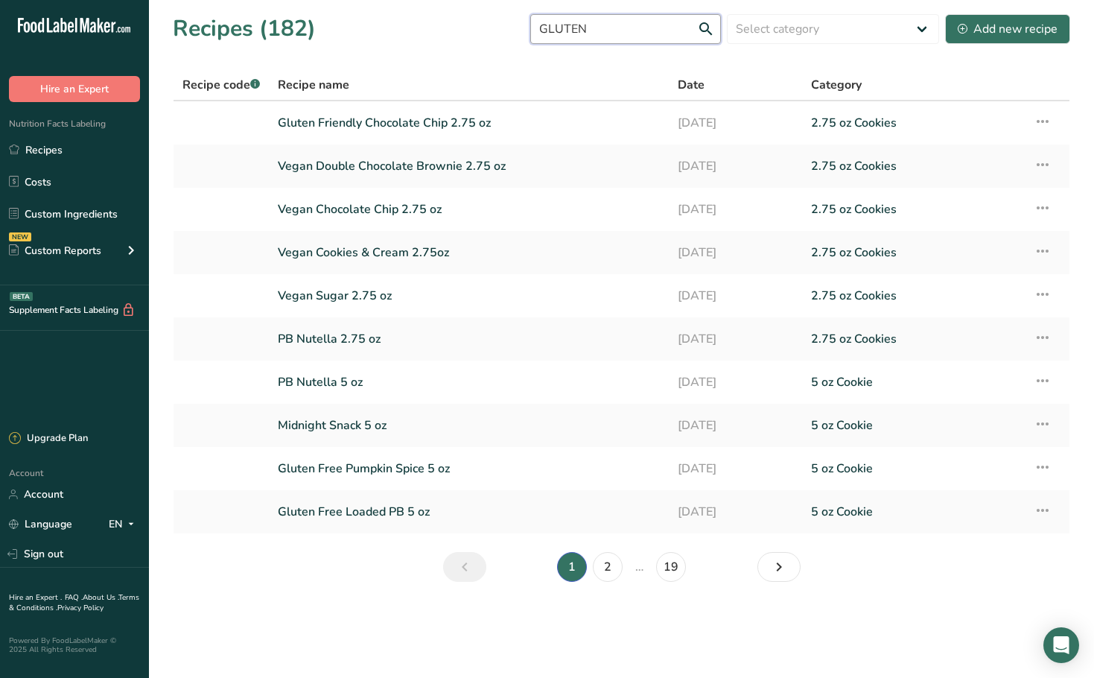
type input "GLUTEN"
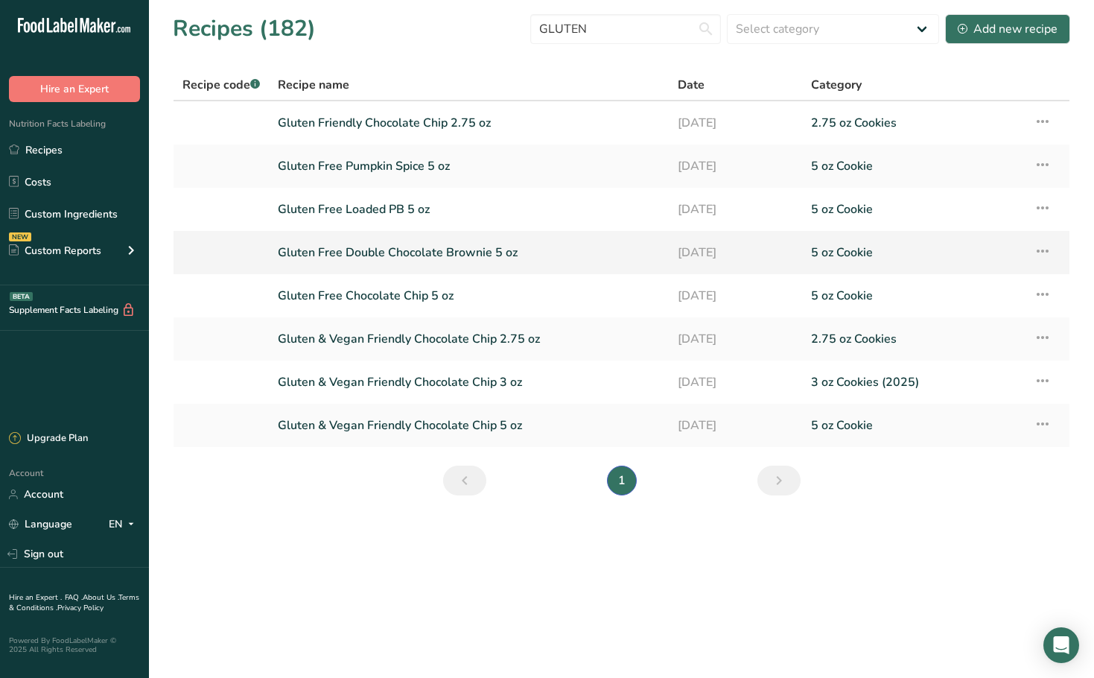
click at [509, 260] on link "Gluten Free Double Chocolate Brownie 5 oz" at bounding box center [469, 252] width 382 height 31
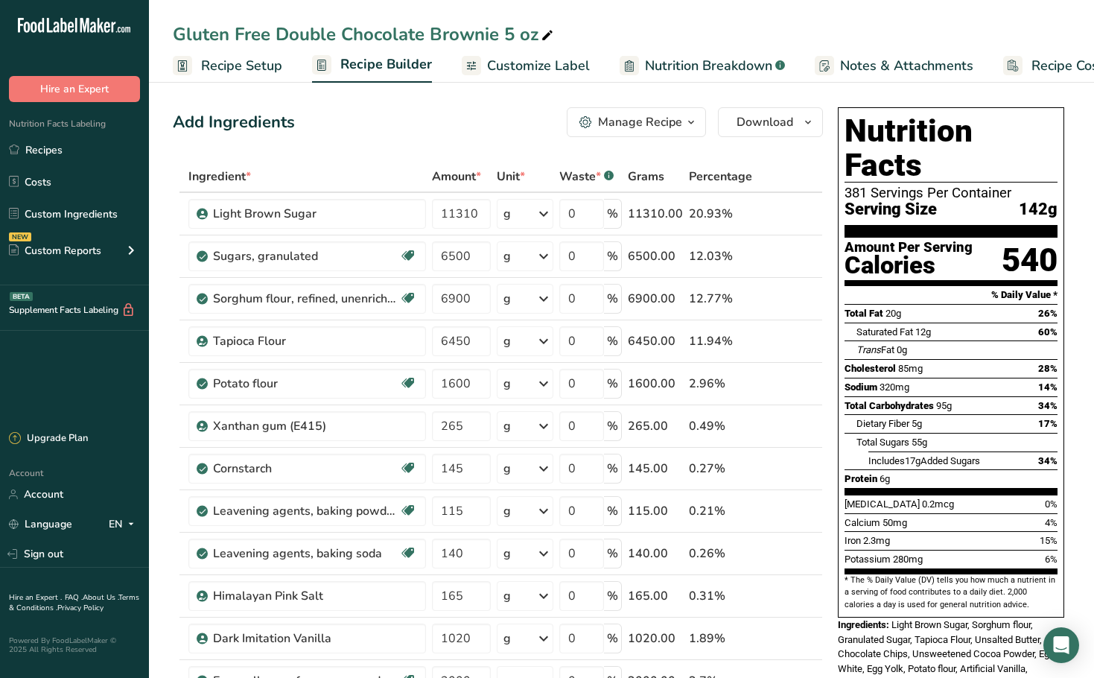
click at [684, 133] on button "Manage Recipe" at bounding box center [636, 122] width 139 height 30
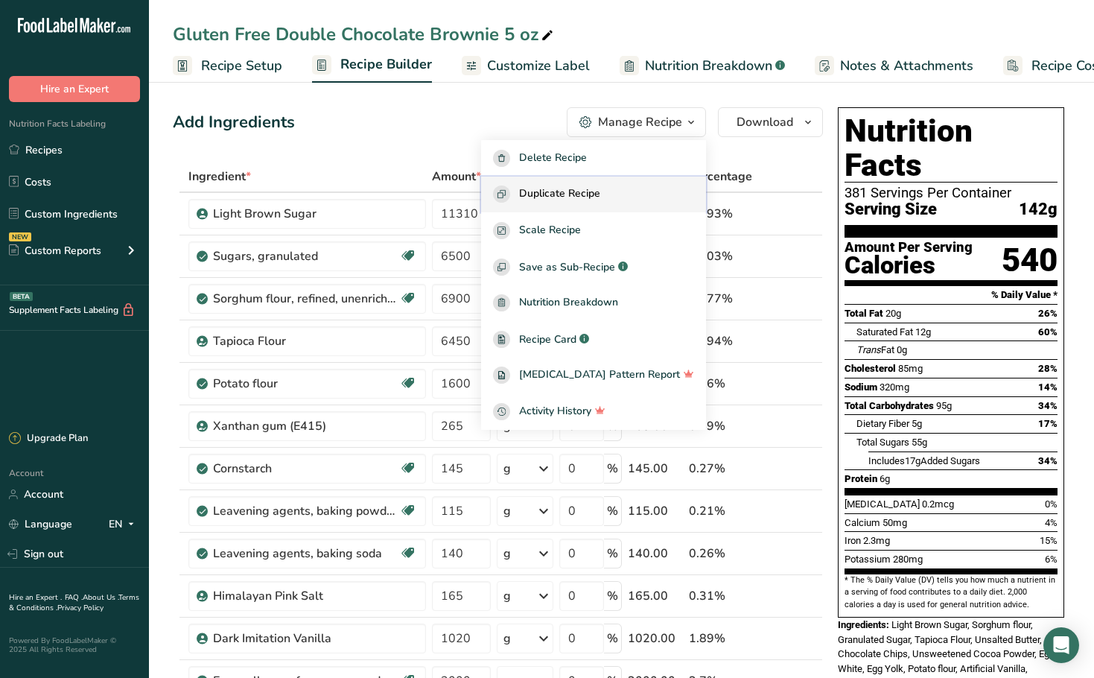
click at [657, 191] on div "Duplicate Recipe" at bounding box center [593, 193] width 201 height 17
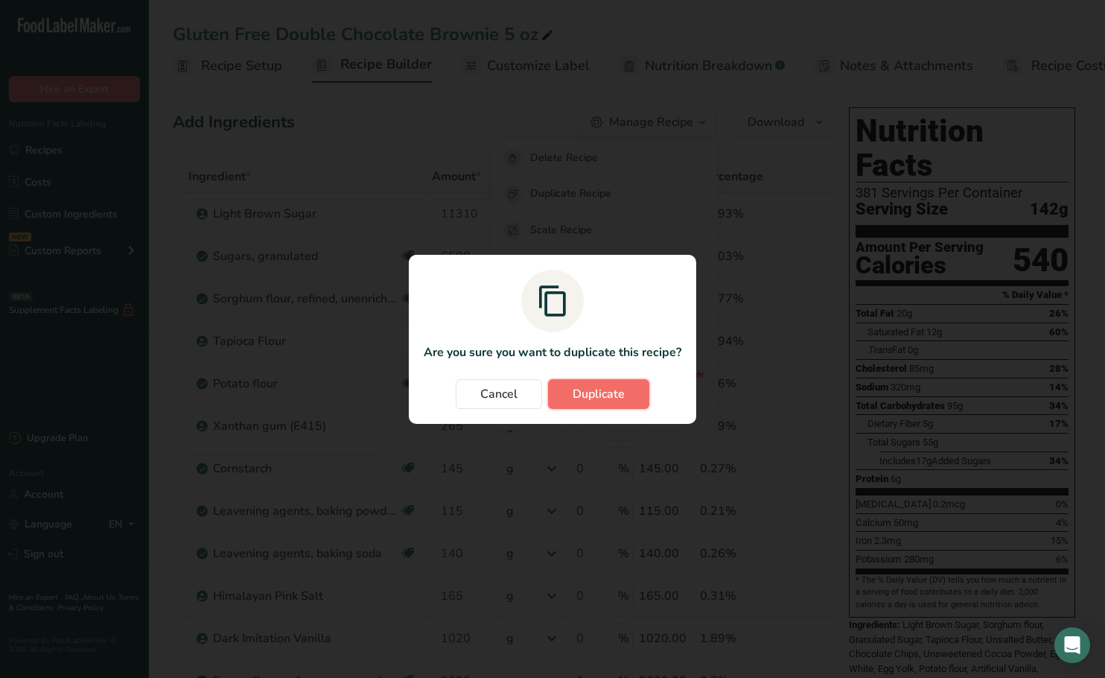
click at [614, 399] on span "Duplicate" at bounding box center [599, 394] width 52 height 18
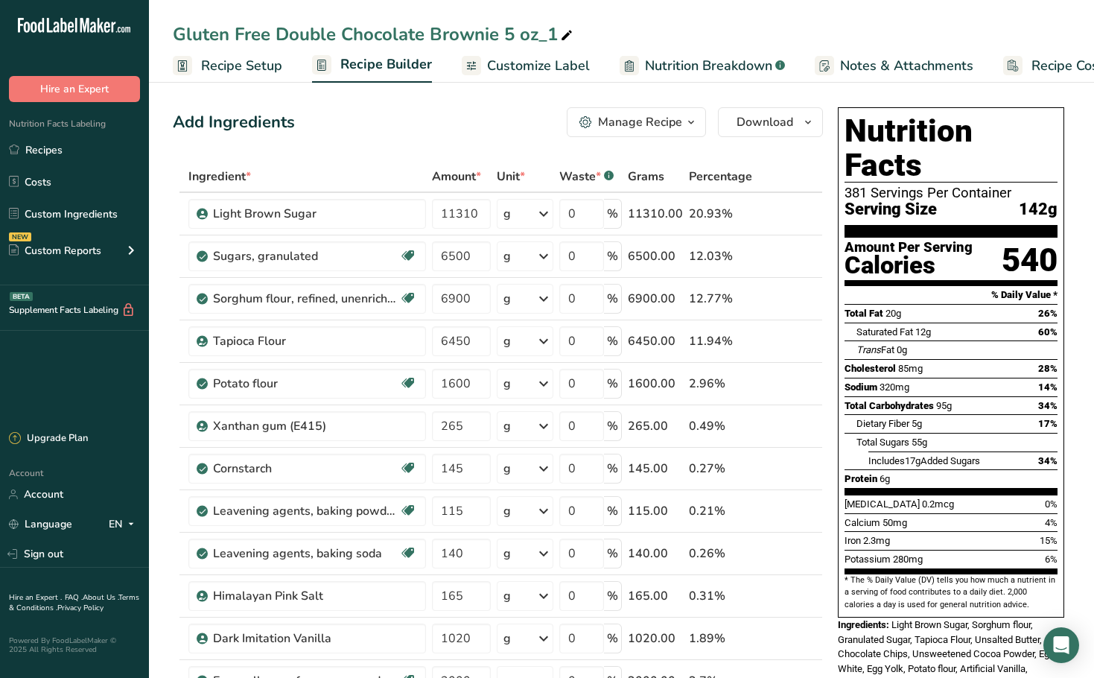
drag, startPoint x: 551, startPoint y: 31, endPoint x: 503, endPoint y: 31, distance: 47.7
click at [503, 31] on div "Gluten Free Double Chocolate Brownie 5 oz_1" at bounding box center [374, 34] width 403 height 27
type input "Gluten Free Double Chocolate Brownie 2.75 oz"
click at [207, 79] on link "Recipe Setup" at bounding box center [227, 66] width 109 height 34
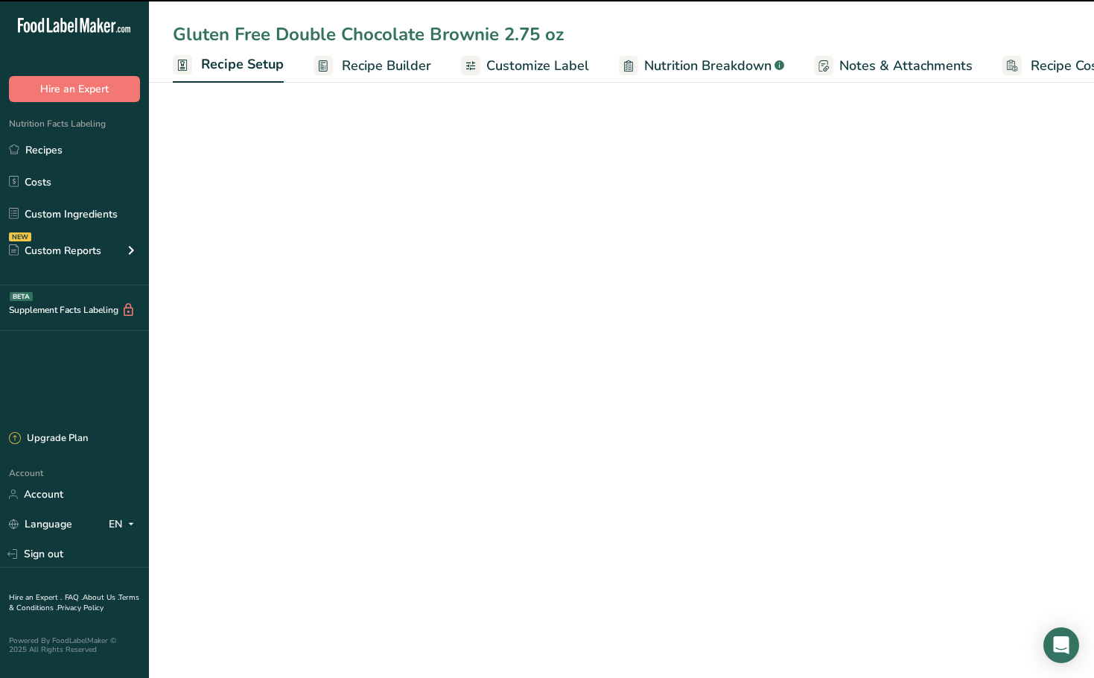
scroll to position [0, 5]
select select "5"
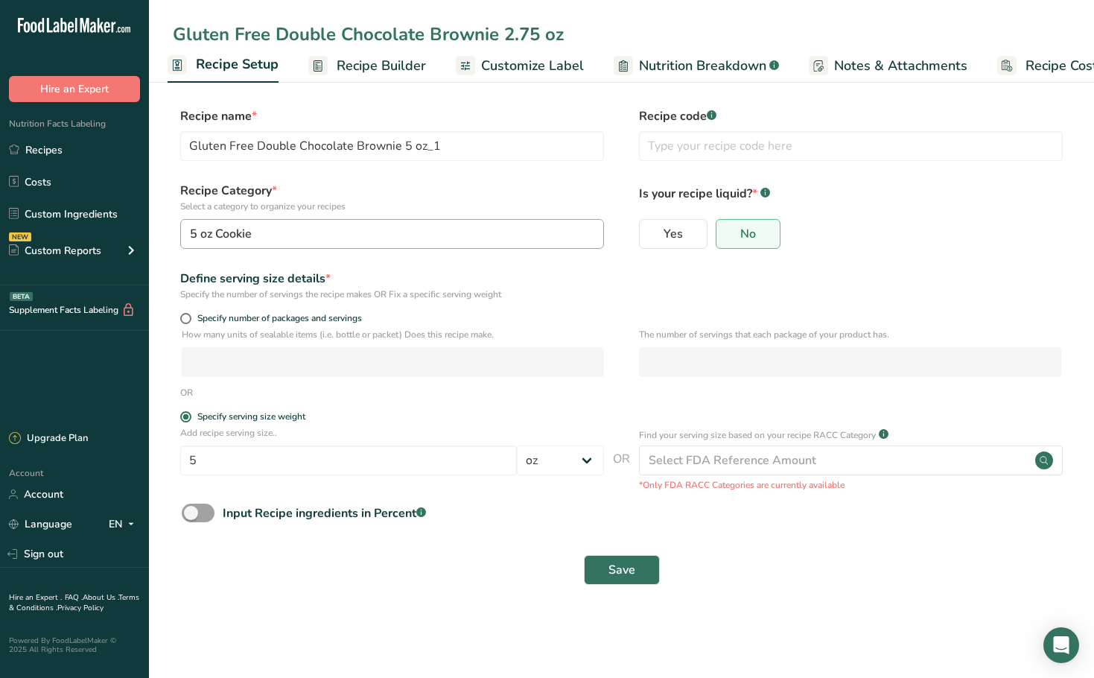
type input "Gluten Free Double Chocolate Brownie 2.75 oz"
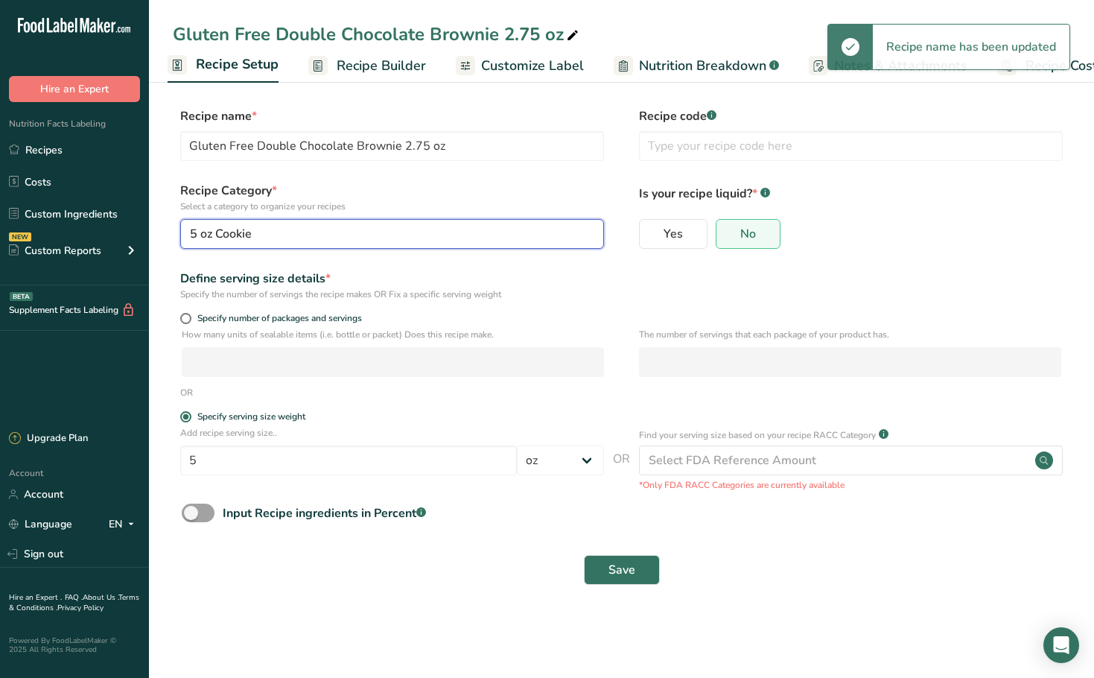
click at [288, 239] on div "5 oz Cookie" at bounding box center [387, 234] width 395 height 18
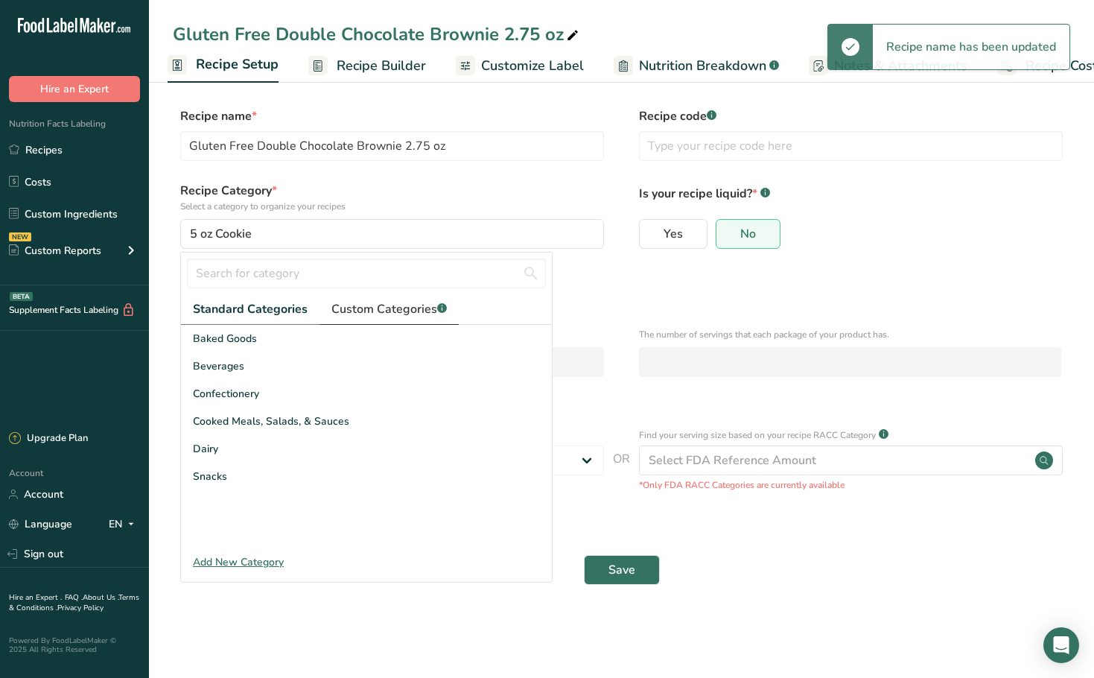
click at [364, 314] on span "Custom Categories .a-a{fill:#347362;}.b-a{fill:#fff;}" at bounding box center [388, 309] width 115 height 18
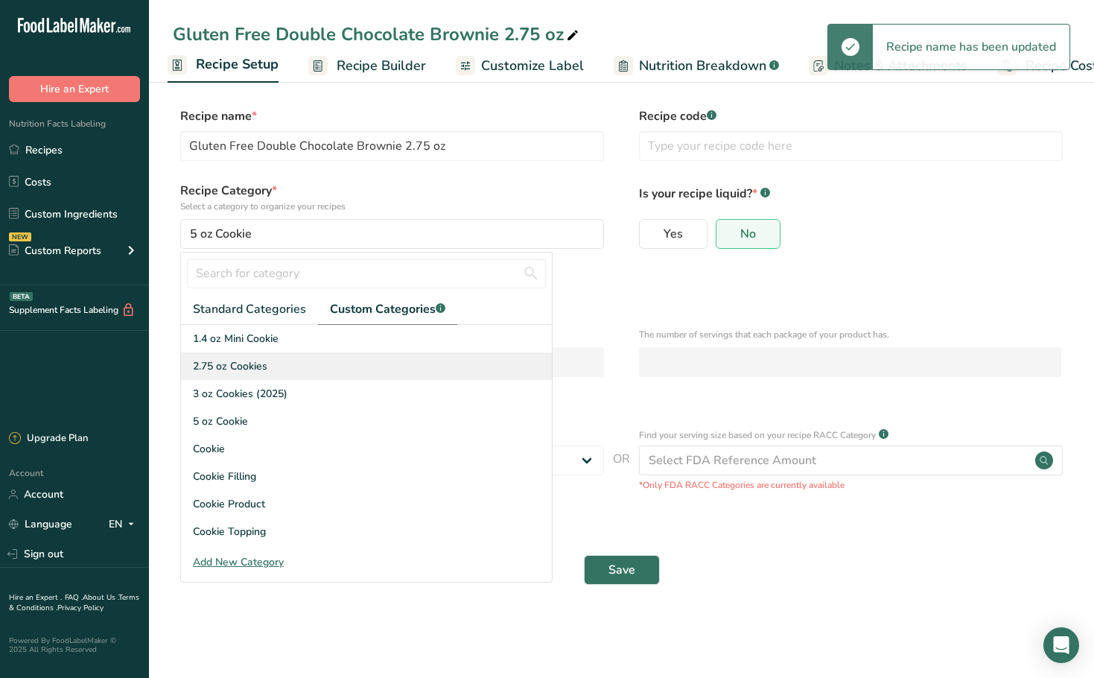
click at [253, 362] on span "2.75 oz Cookies" at bounding box center [230, 366] width 74 height 16
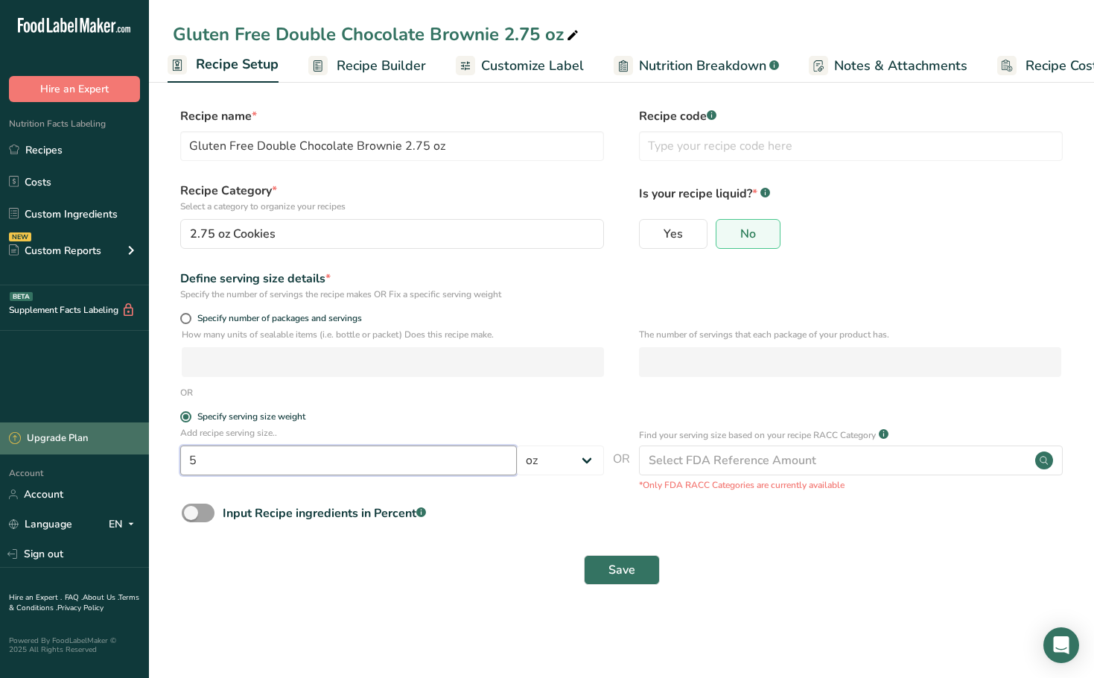
drag, startPoint x: 224, startPoint y: 454, endPoint x: 80, endPoint y: 451, distance: 143.8
click at [80, 451] on div ".a-20{fill:#fff;} Hire an Expert Nutrition Facts Labeling Recipes Costs Custom …" at bounding box center [547, 339] width 1094 height 678
type input "2.75"
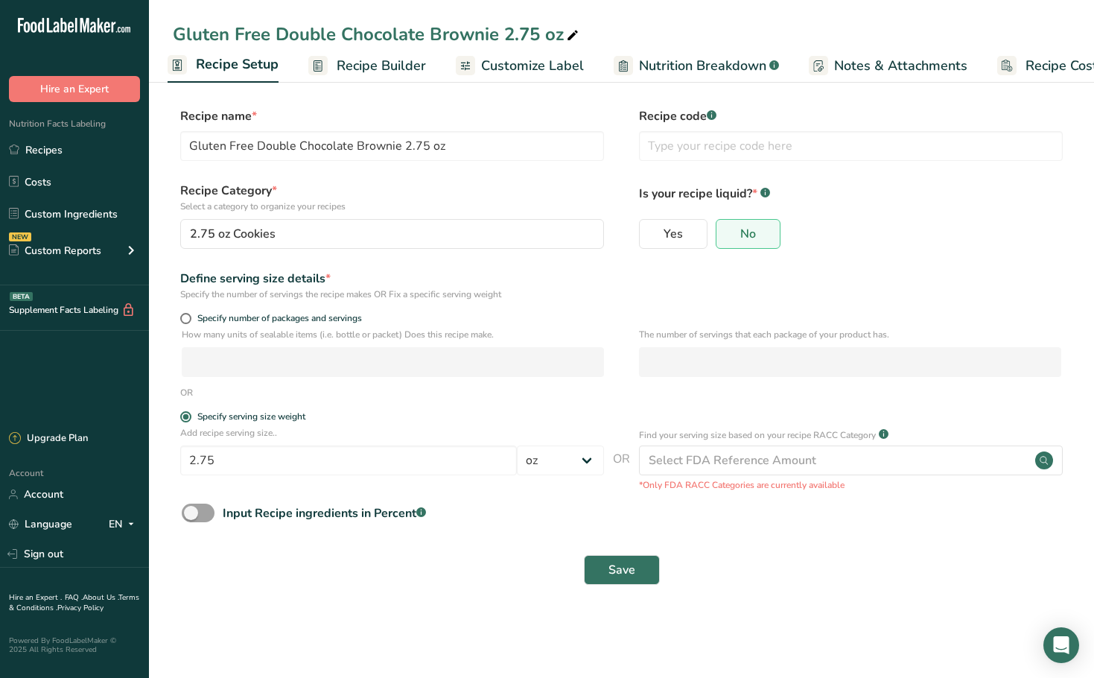
click at [424, 639] on main "Gluten Free Double Chocolate Brownie 2.75 oz Recipe Setup Recipe Builder Custom…" at bounding box center [547, 339] width 1094 height 678
click at [635, 581] on button "Save" at bounding box center [622, 570] width 76 height 30
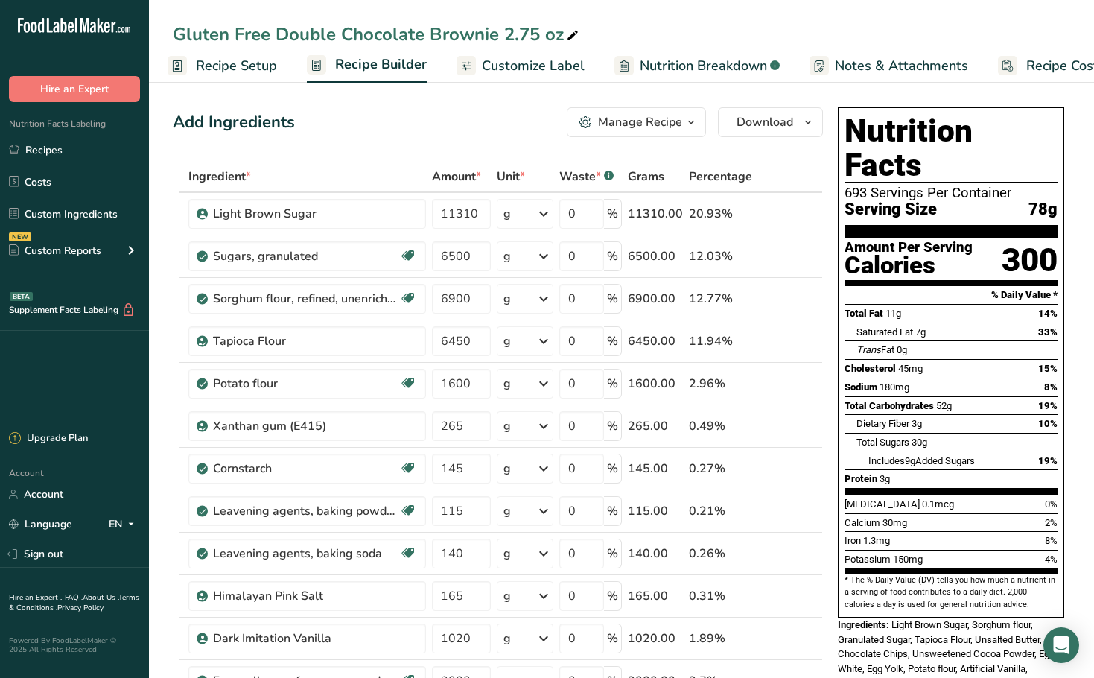
click at [16, 337] on div ".a-20{fill:#fff;} Hire an Expert Nutrition Facts Labeling Recipes Costs Custom …" at bounding box center [74, 211] width 149 height 398
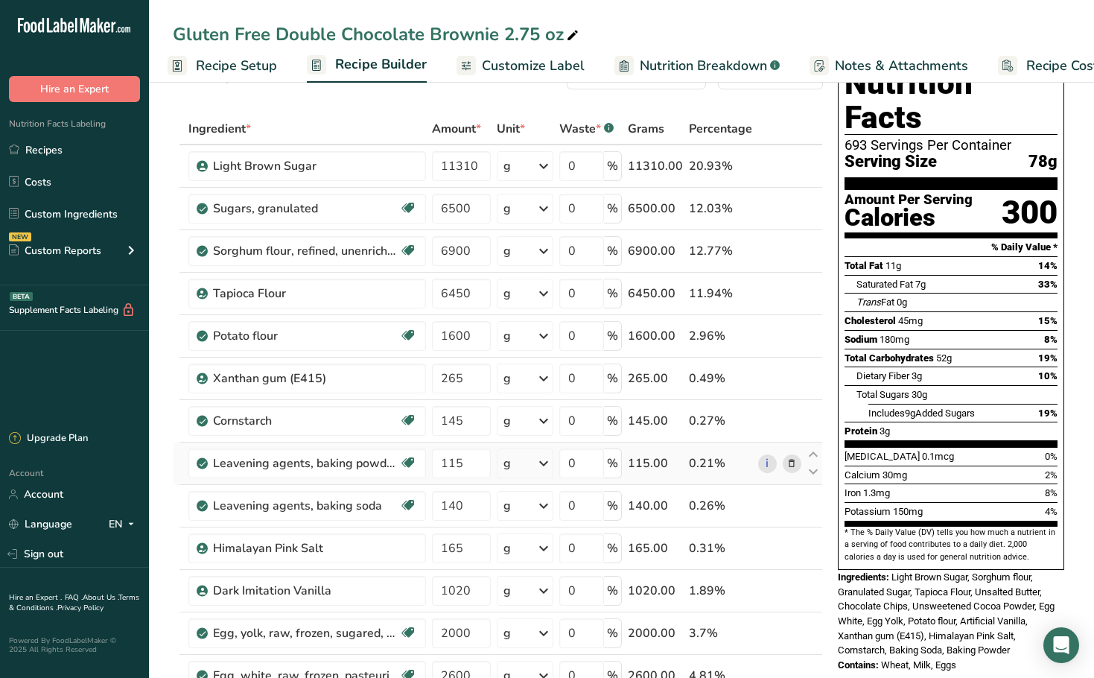
scroll to position [74, 0]
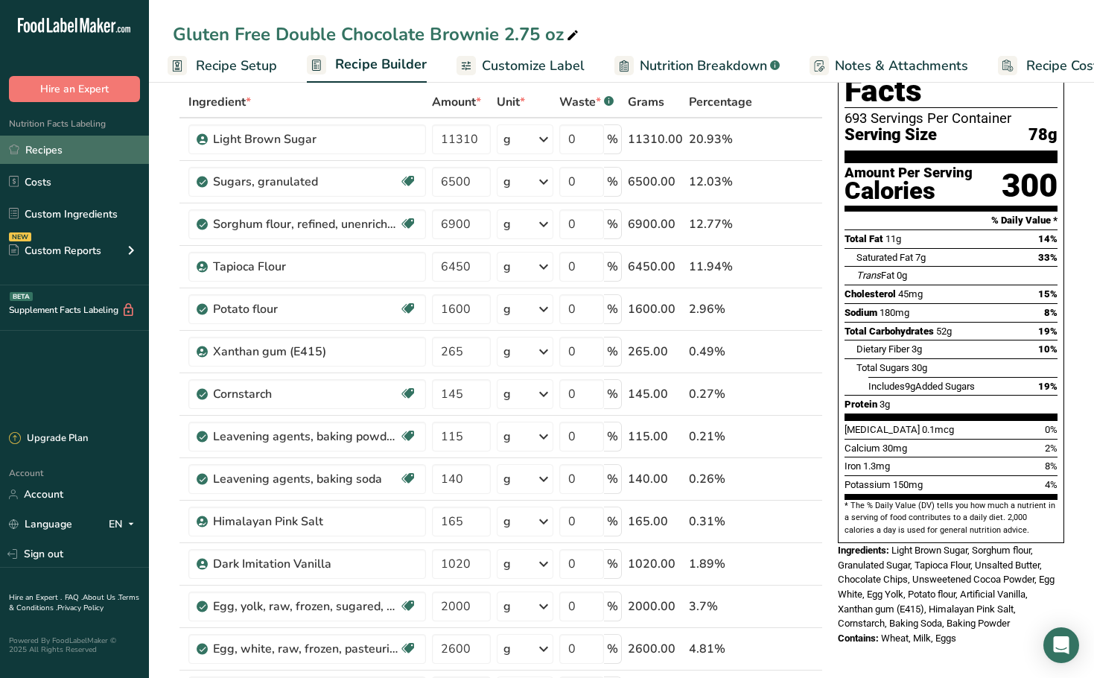
click at [63, 155] on link "Recipes" at bounding box center [74, 150] width 149 height 28
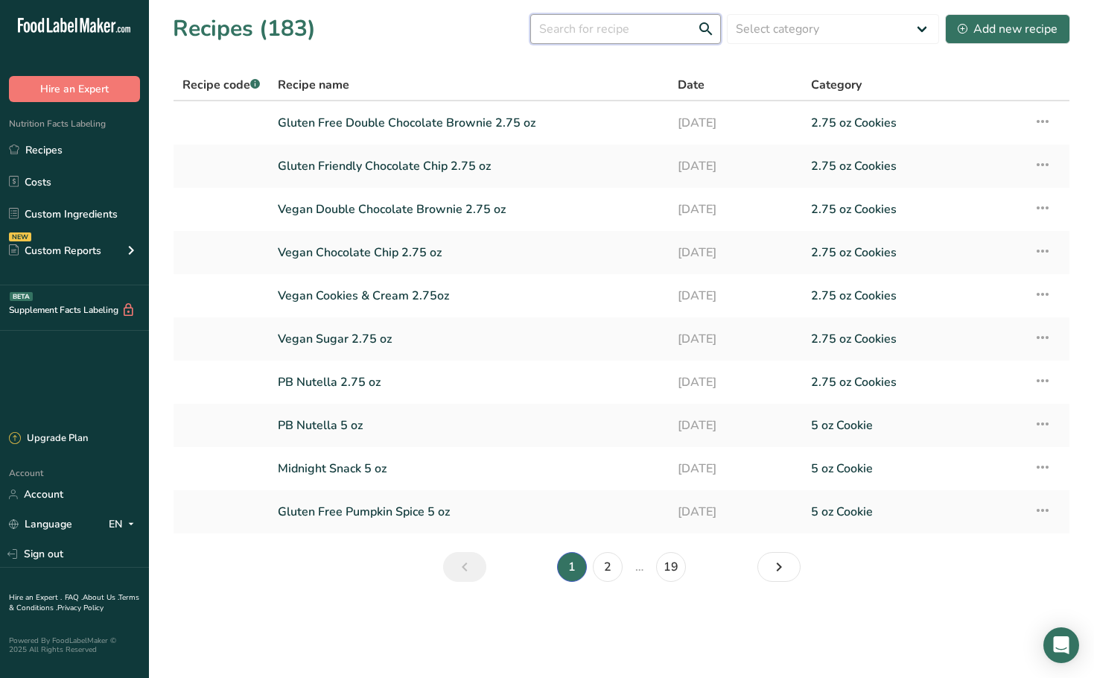
click at [647, 17] on input "text" at bounding box center [625, 29] width 191 height 30
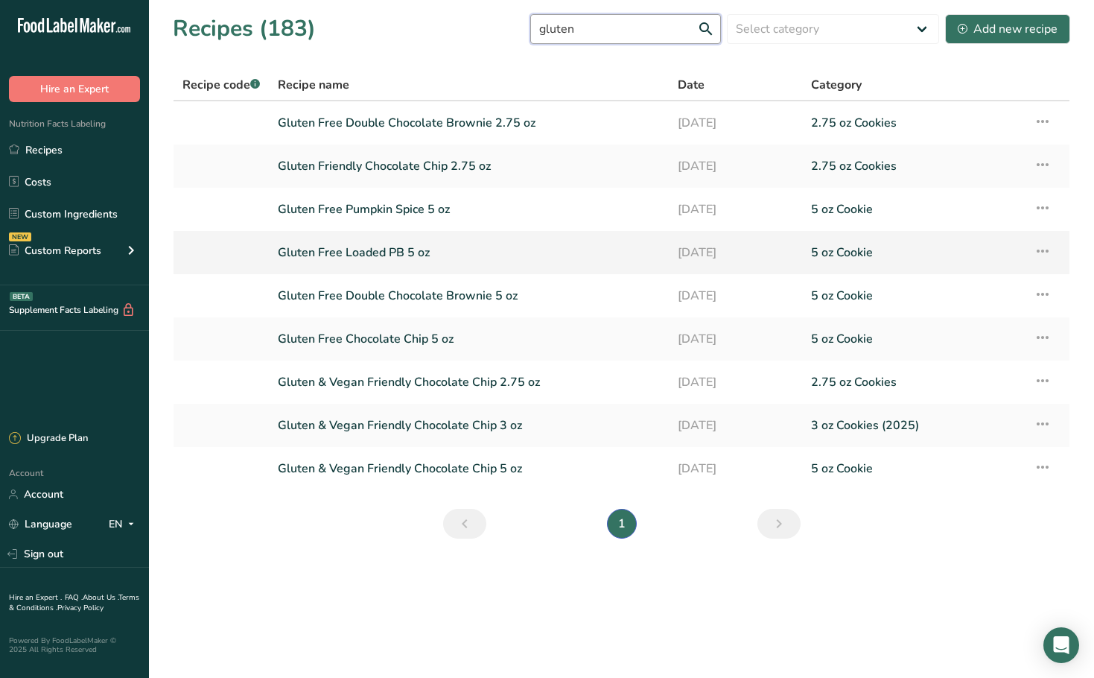
type input "gluten"
click at [424, 255] on link "Gluten Free Loaded PB 5 oz" at bounding box center [469, 252] width 382 height 31
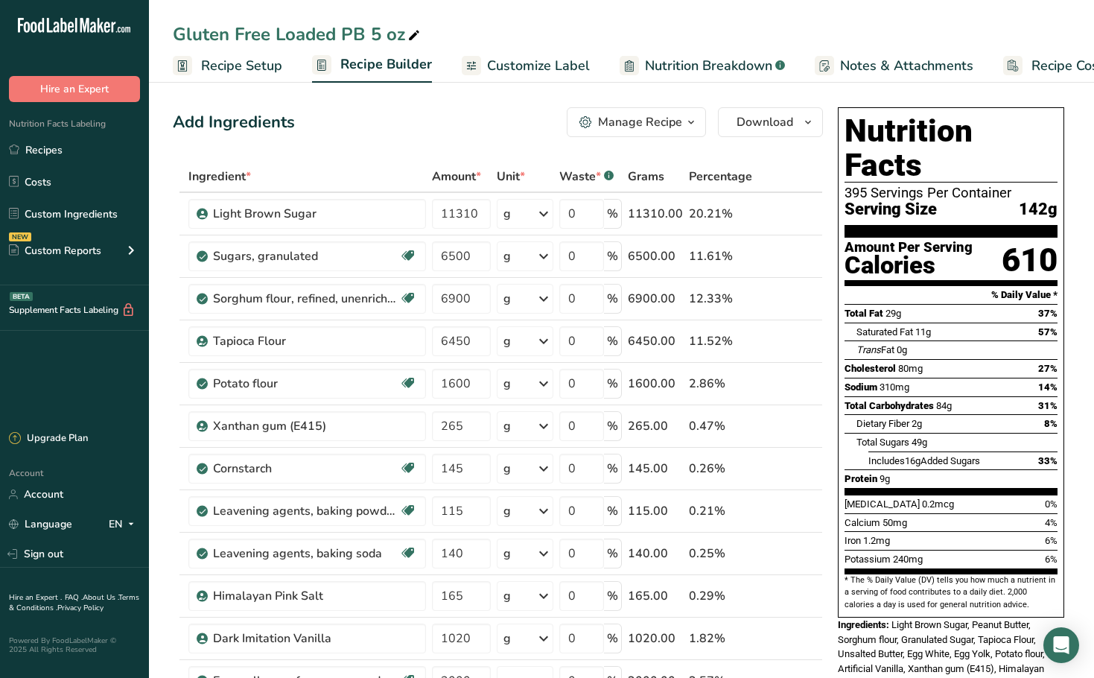
click at [555, 121] on div "Add Ingredients Manage Recipe Delete Recipe Duplicate Recipe Scale Recipe Save …" at bounding box center [498, 122] width 650 height 30
click at [584, 121] on icon "button" at bounding box center [585, 122] width 13 height 13
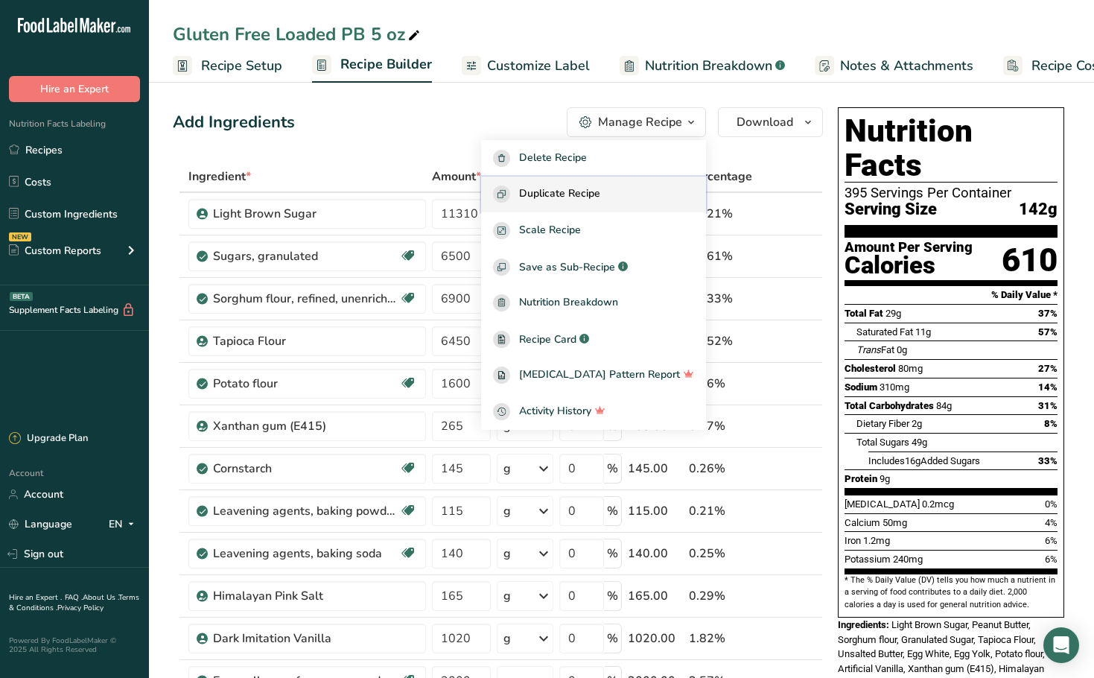
click at [596, 186] on span "Duplicate Recipe" at bounding box center [559, 193] width 81 height 17
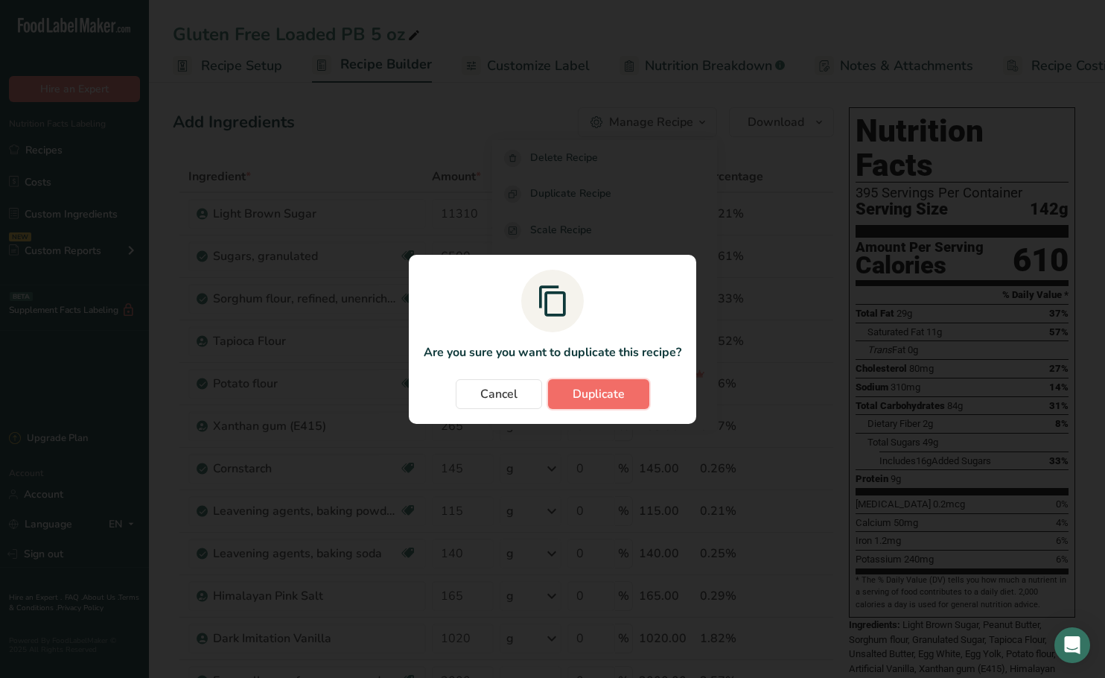
click at [637, 398] on button "Duplicate" at bounding box center [598, 394] width 101 height 30
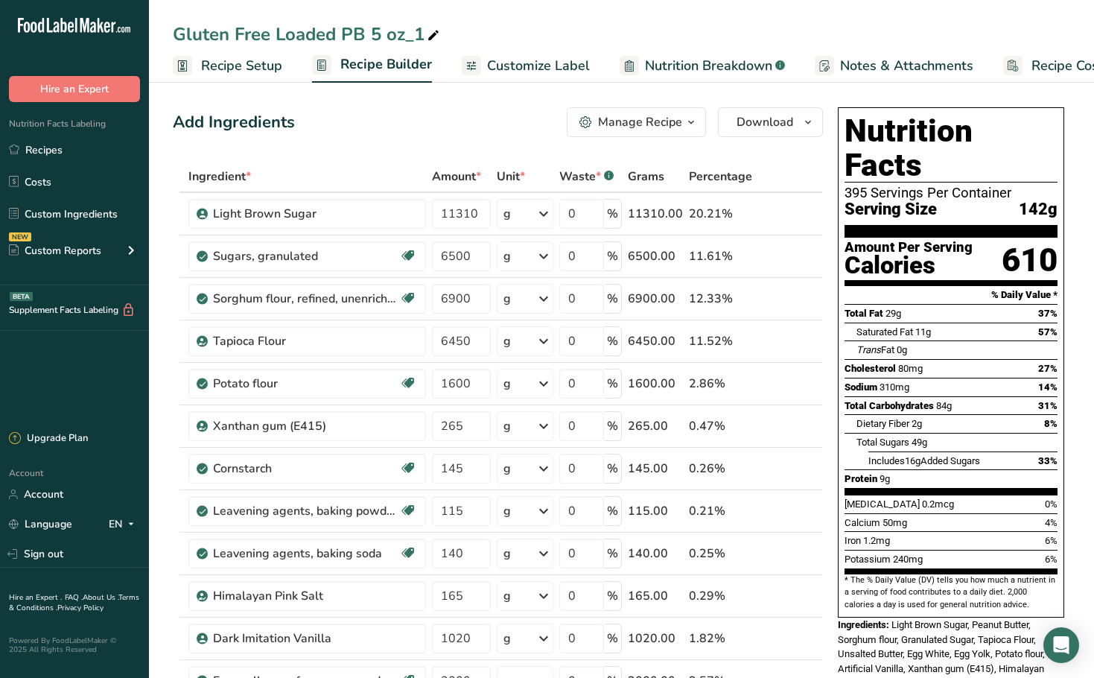
click at [416, 29] on div "Gluten Free Loaded PB 5 oz_1" at bounding box center [308, 34] width 270 height 27
drag, startPoint x: 416, startPoint y: 29, endPoint x: 374, endPoint y: 34, distance: 42.7
click at [374, 34] on input "Gluten Free Loaded PB 5 oz_1" at bounding box center [621, 34] width 897 height 27
type input "Gluten Free Loaded PB 2.75 oz"
click at [269, 74] on span "Recipe Setup" at bounding box center [241, 66] width 81 height 20
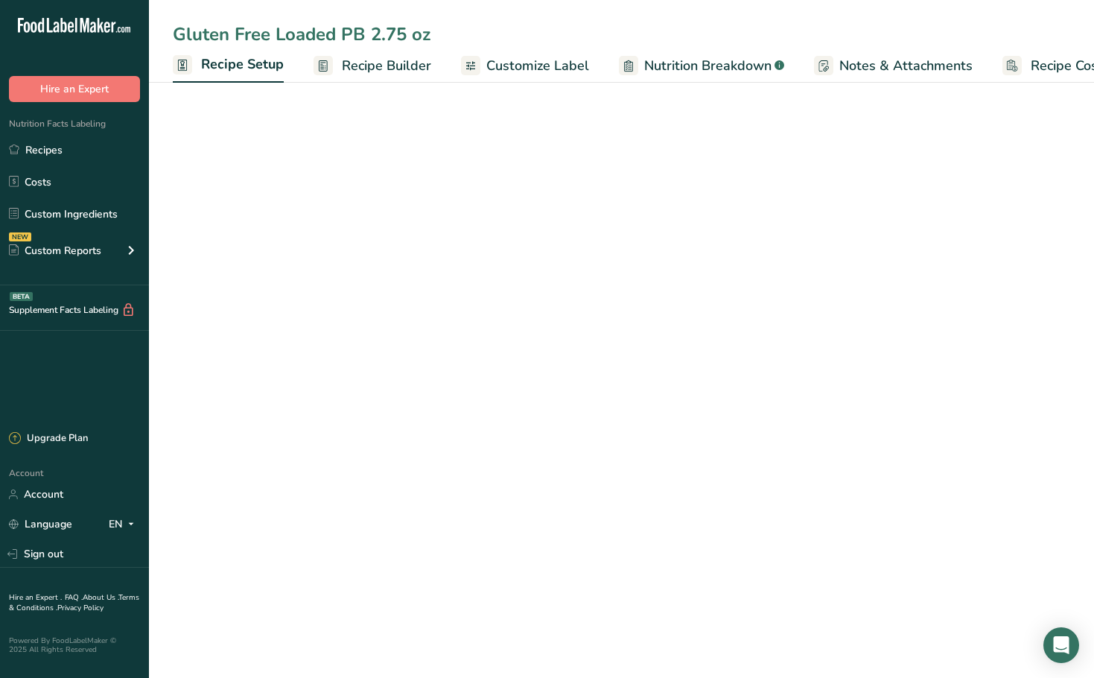
scroll to position [0, 5]
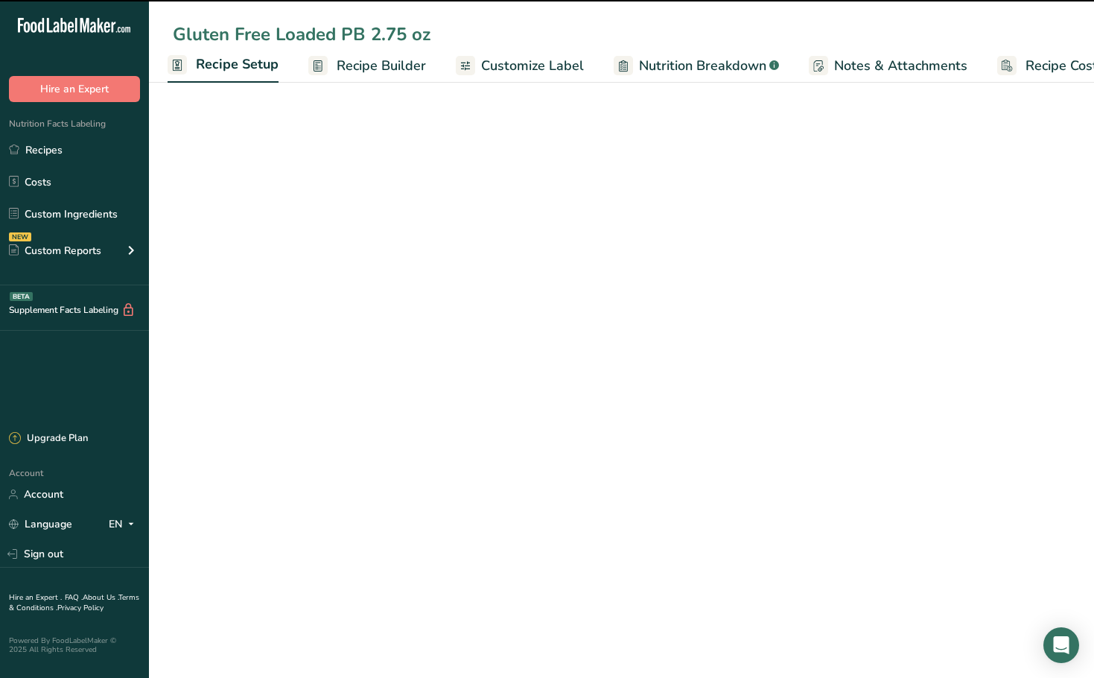
select select "5"
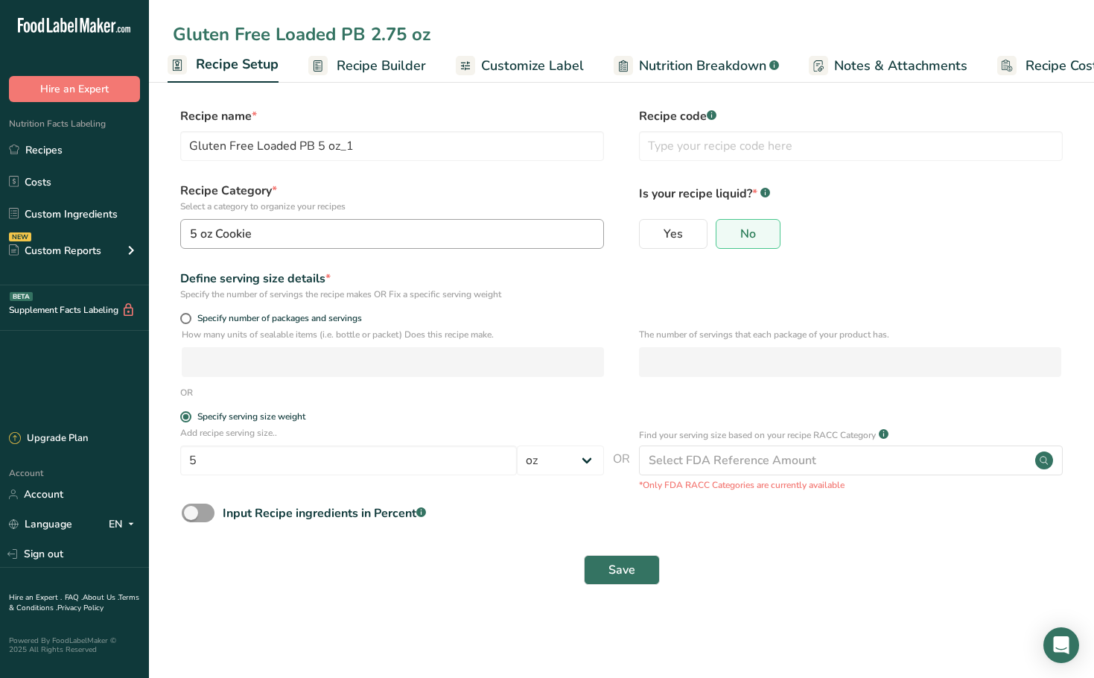
type input "Gluten Free Loaded PB 2.75 oz"
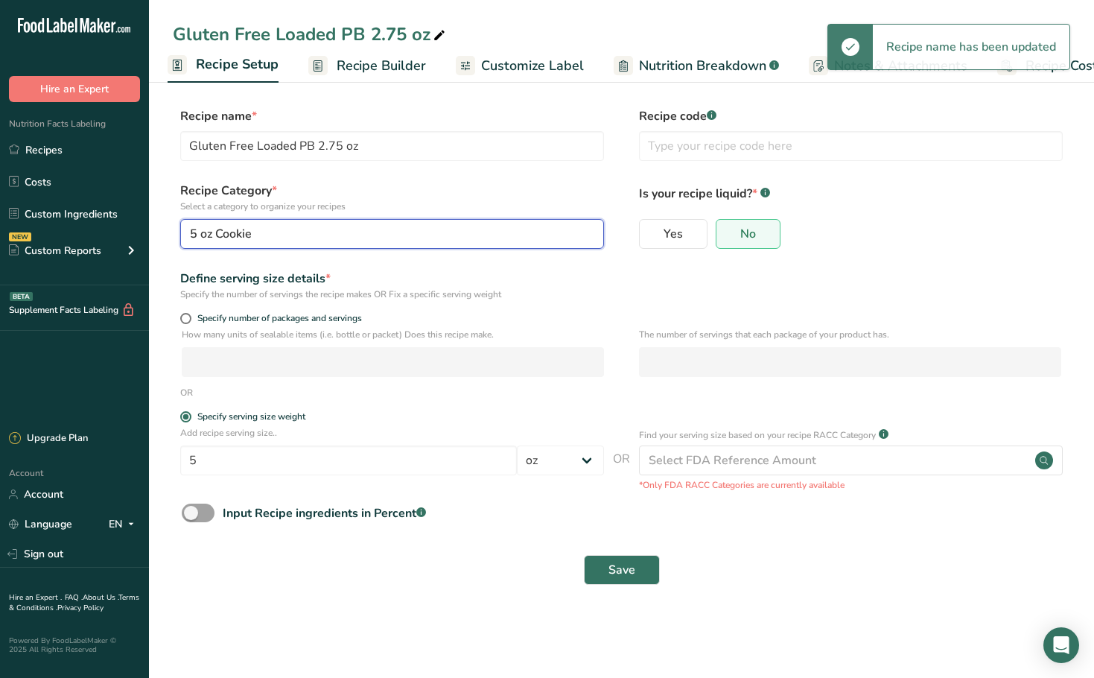
click at [360, 235] on div "5 oz Cookie" at bounding box center [387, 234] width 395 height 18
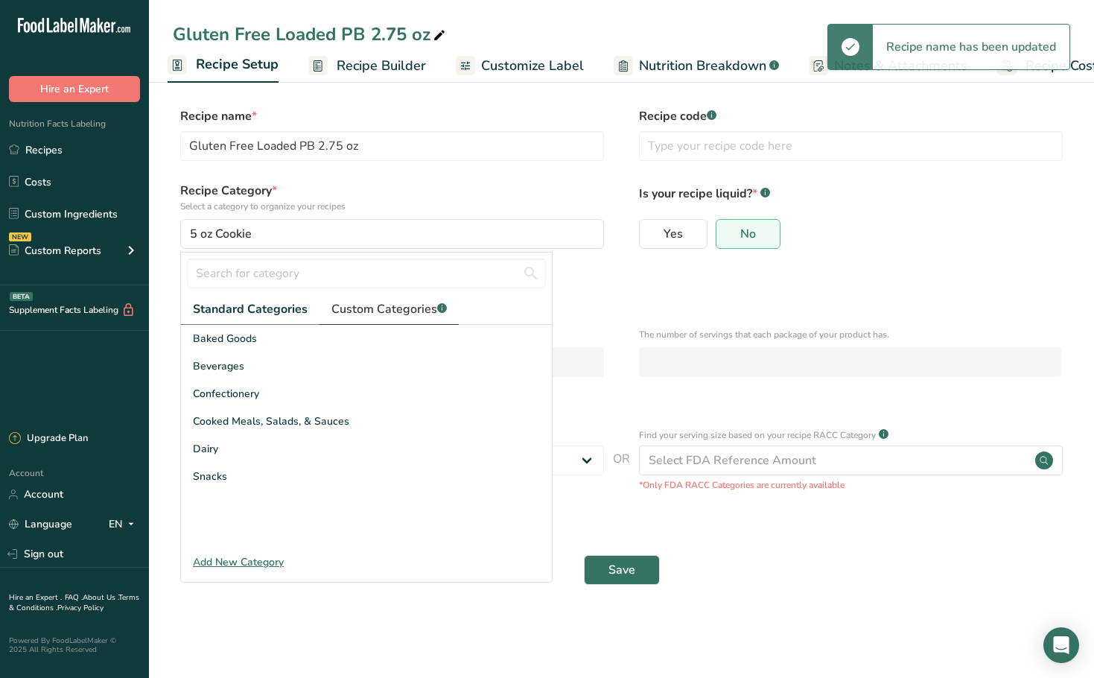
click at [399, 316] on span "Custom Categories .a-a{fill:#347362;}.b-a{fill:#fff;}" at bounding box center [388, 309] width 115 height 18
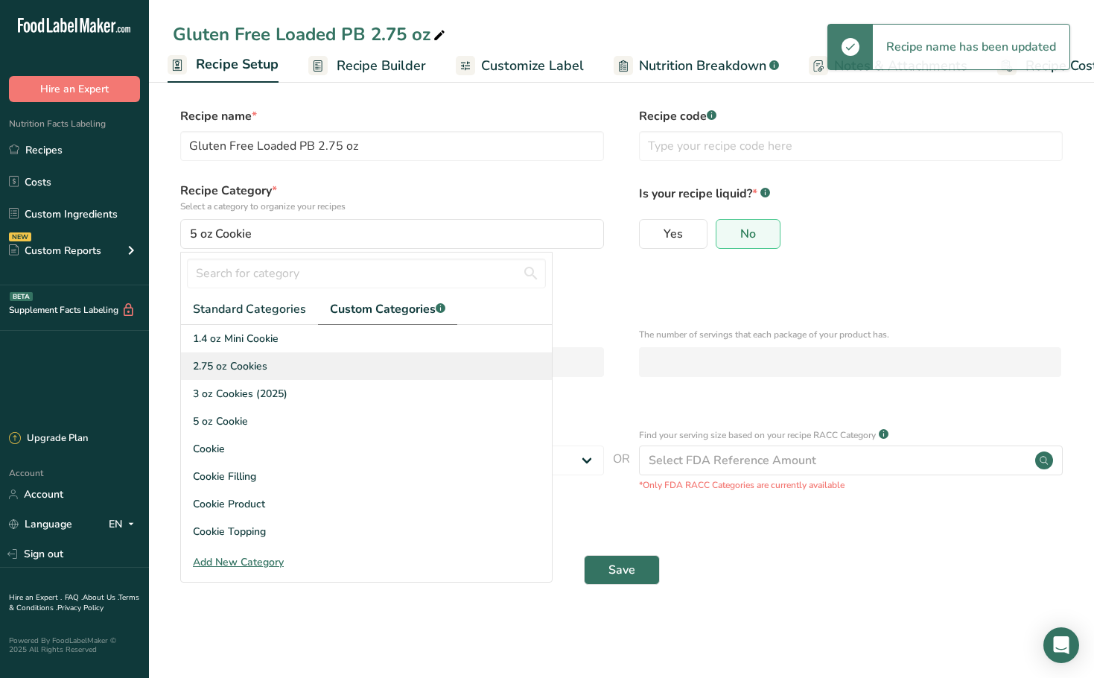
click at [254, 373] on span "2.75 oz Cookies" at bounding box center [230, 366] width 74 height 16
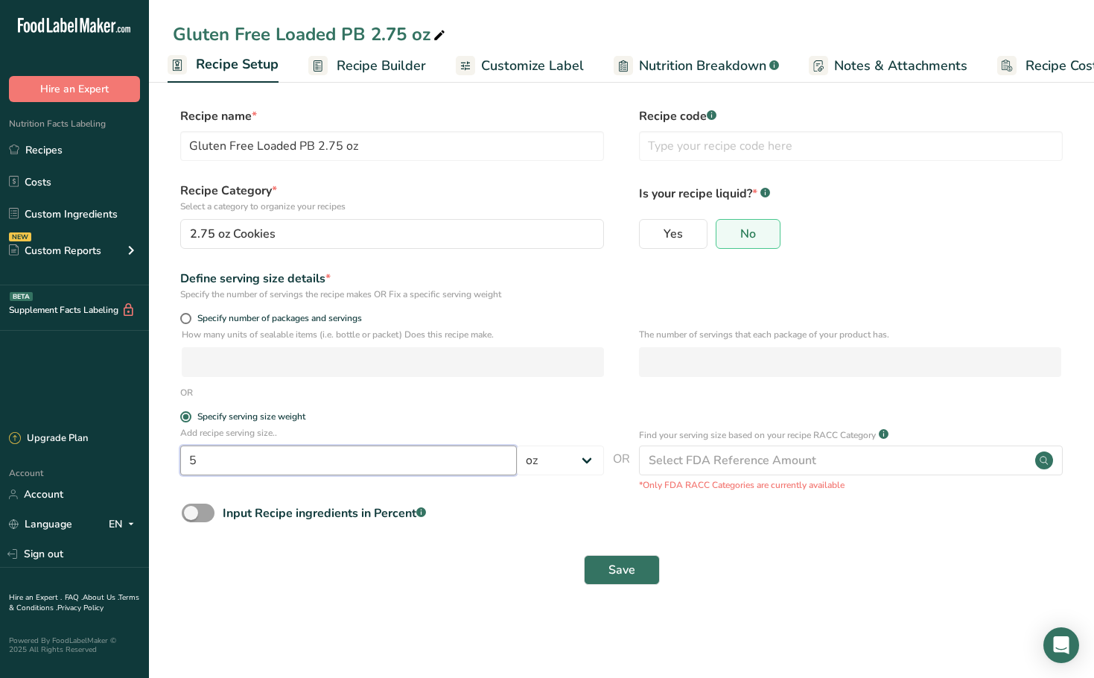
drag, startPoint x: 179, startPoint y: 461, endPoint x: 133, endPoint y: 457, distance: 46.3
click at [135, 459] on div ".a-20{fill:#fff;} Hire an Expert Nutrition Facts Labeling Recipes Costs Custom …" at bounding box center [547, 339] width 1094 height 678
type input "2.75"
click at [354, 600] on section "Recipe name * Gluten Free Loaded PB 2.75 oz Recipe code .a-a{fill:#347362;}.b-a…" at bounding box center [621, 347] width 945 height 540
click at [614, 573] on span "Save" at bounding box center [621, 570] width 27 height 18
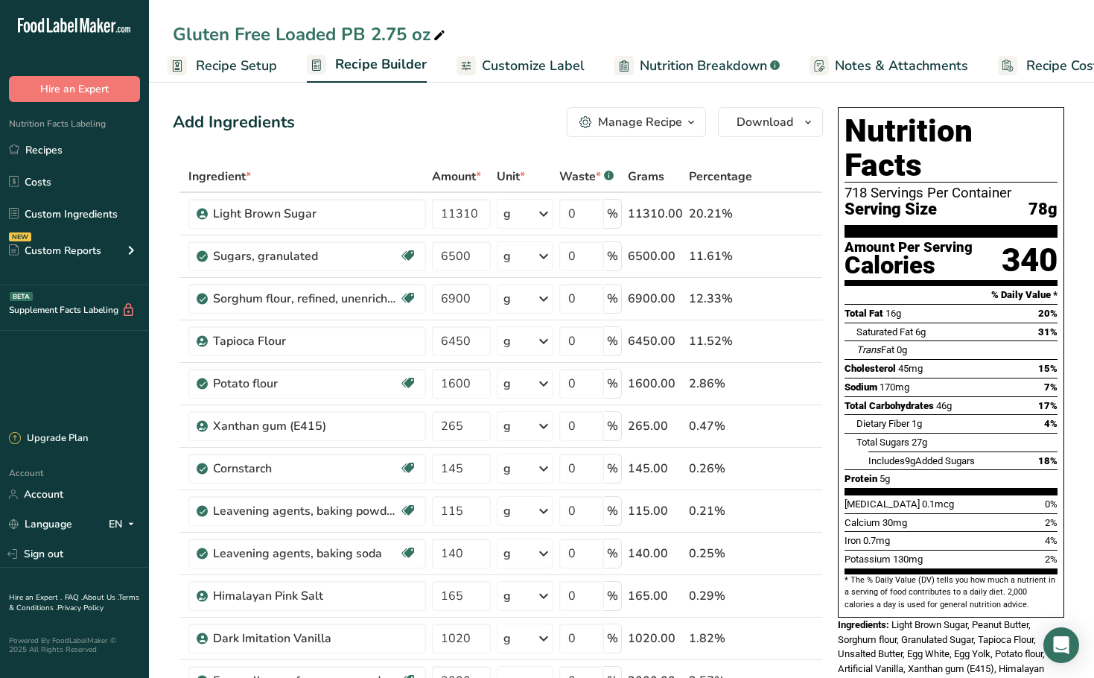
click at [644, 13] on div "Gluten Free Loaded PB 2.75 oz Recipe Setup Recipe Builder Customize Label Nutri…" at bounding box center [621, 41] width 945 height 83
click at [33, 150] on link "Recipes" at bounding box center [74, 150] width 149 height 28
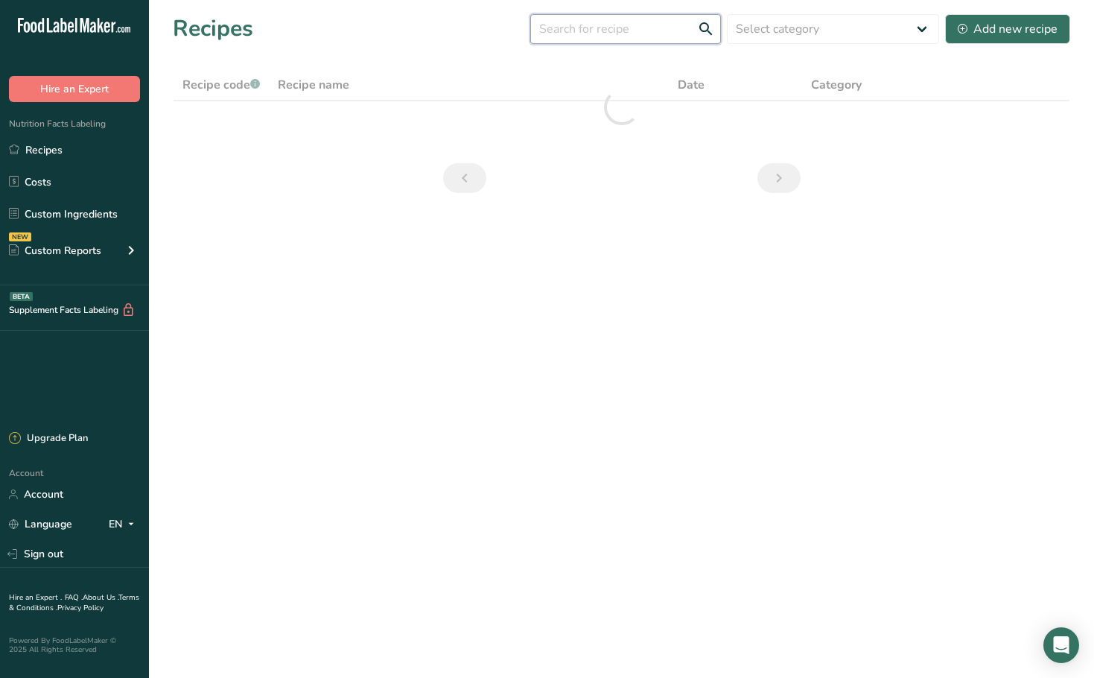
click at [704, 35] on input "text" at bounding box center [625, 29] width 191 height 30
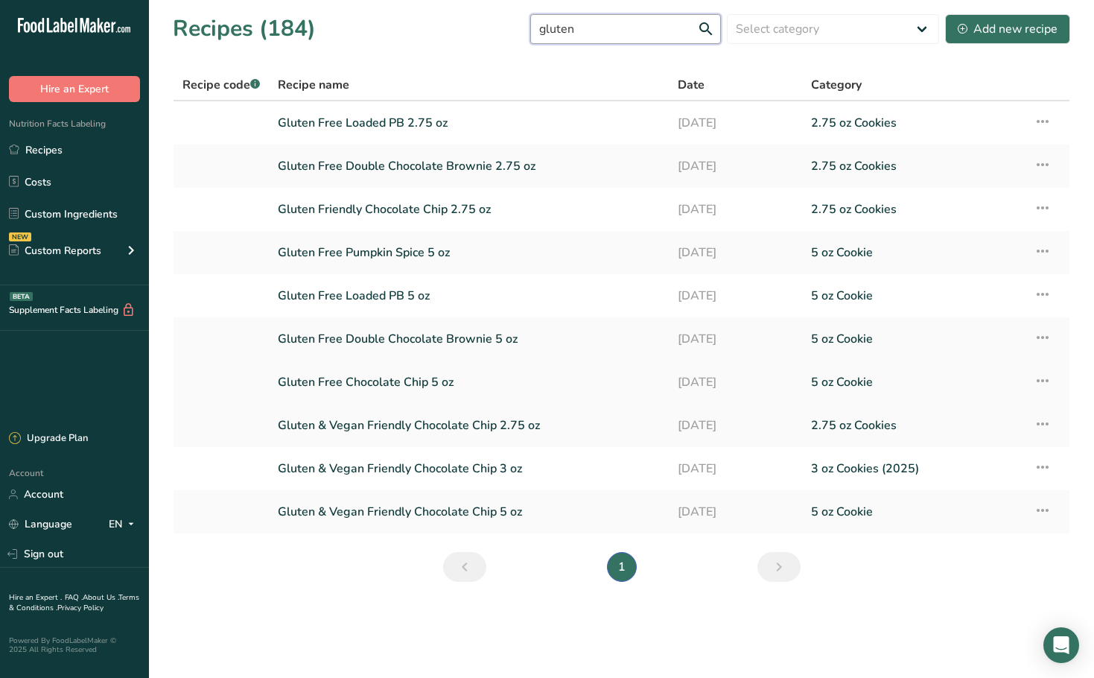
type input "gluten"
click at [421, 378] on link "Gluten Free Chocolate Chip 5 oz" at bounding box center [469, 381] width 382 height 31
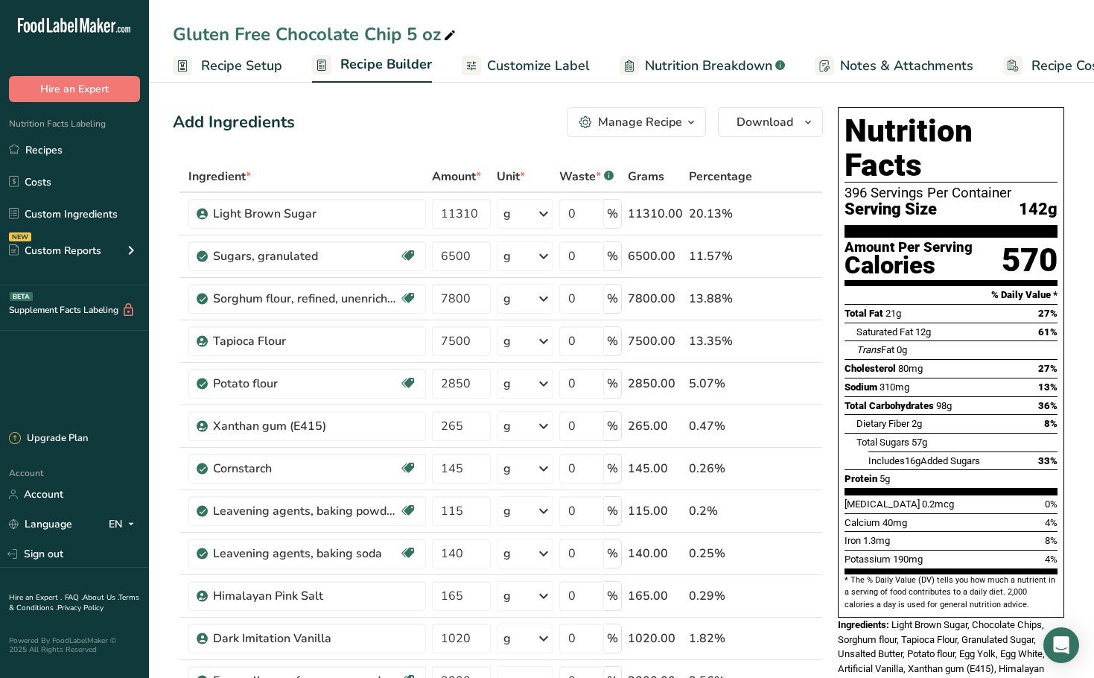
click at [268, 36] on div "Gluten Free Chocolate Chip 5 oz" at bounding box center [316, 34] width 286 height 27
drag, startPoint x: 268, startPoint y: 36, endPoint x: 246, endPoint y: 39, distance: 21.7
click at [246, 39] on input "Gluten Free Chocolate Chip 5 oz" at bounding box center [621, 34] width 897 height 27
click at [969, 36] on input "Gluten Friendly Chocolate Chip 5 oz" at bounding box center [621, 34] width 897 height 27
type input "Gluten Friendly Chocolate Chip 5 oz"
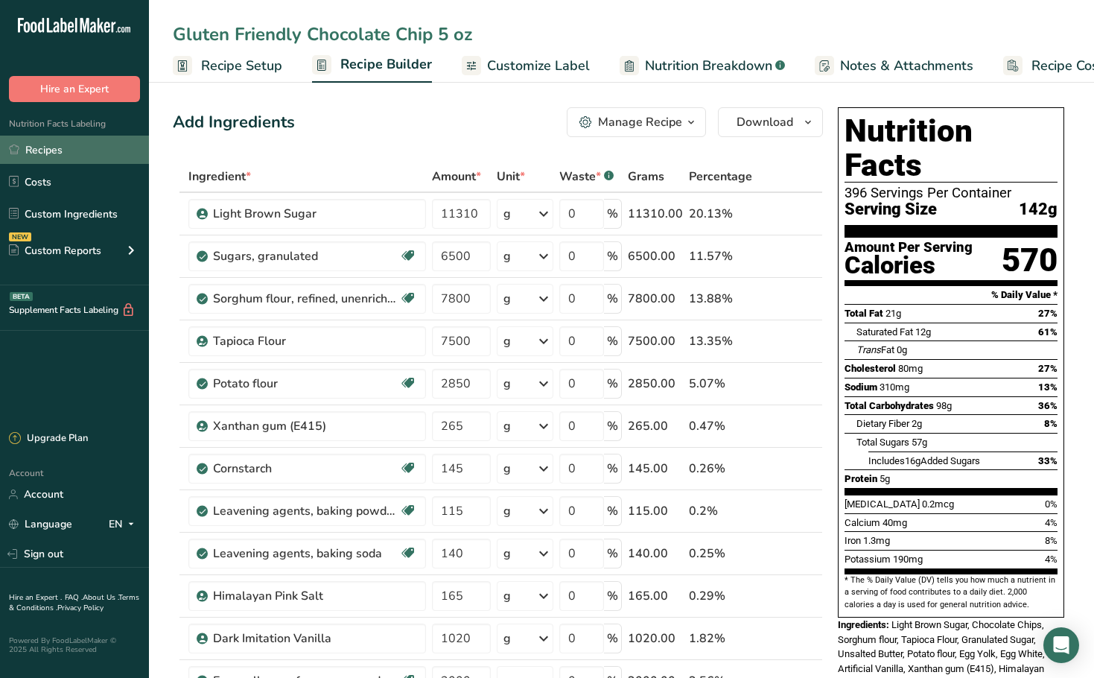
click at [73, 153] on link "Recipes" at bounding box center [74, 150] width 149 height 28
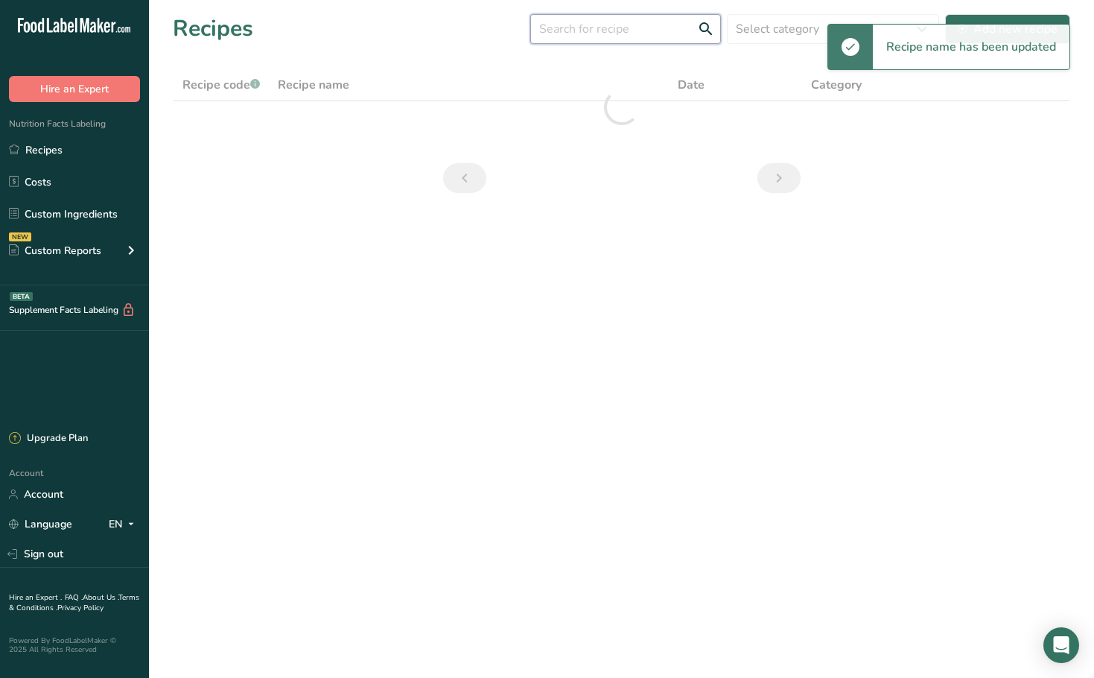
click at [627, 34] on input "text" at bounding box center [625, 29] width 191 height 30
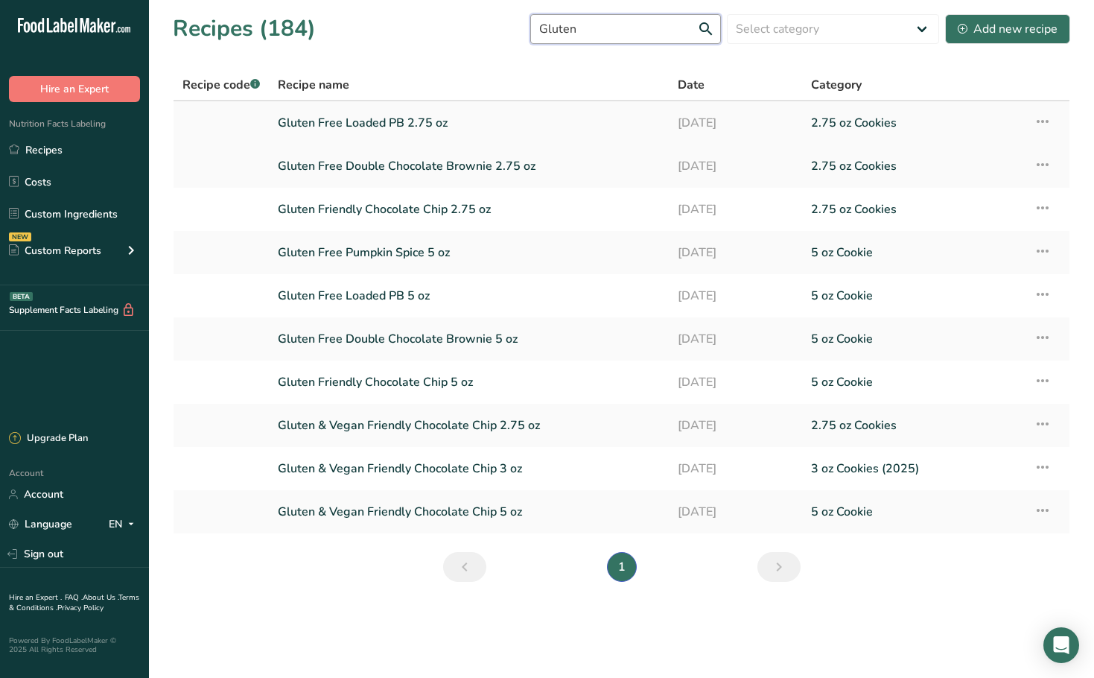
type input "Gluten"
click at [406, 135] on link "Gluten Free Loaded PB 2.75 oz" at bounding box center [469, 122] width 382 height 31
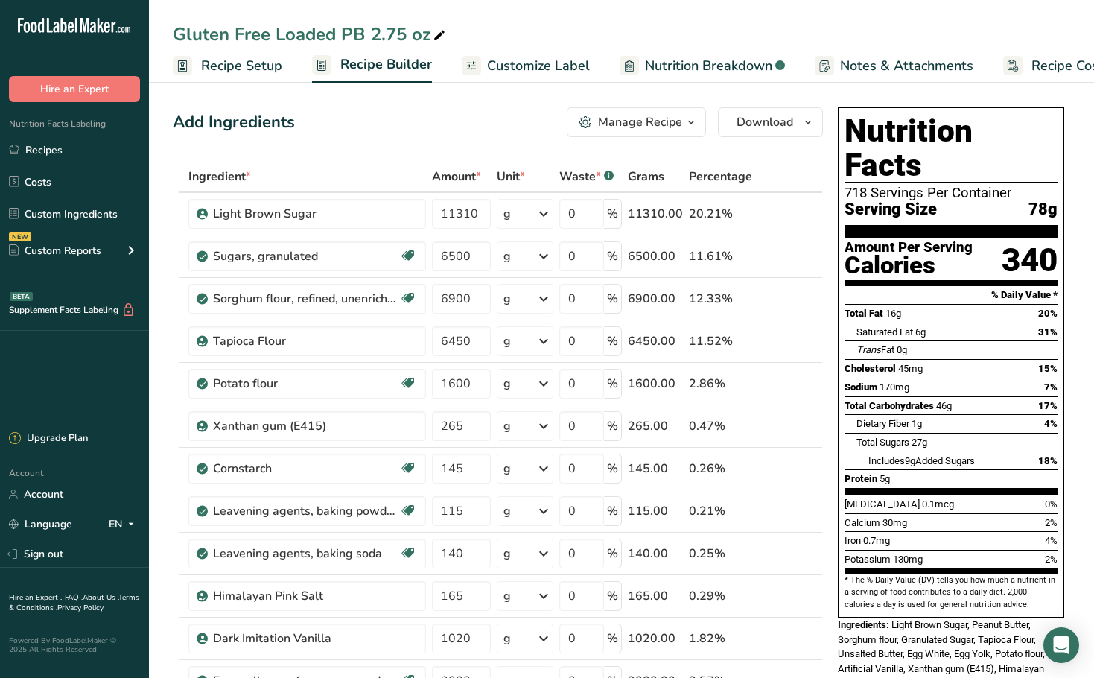
click at [267, 36] on div "Gluten Free Loaded PB 2.75 oz" at bounding box center [311, 34] width 276 height 27
click at [267, 28] on input "Gluten Free Loaded PB 2.75 oz" at bounding box center [621, 34] width 897 height 27
type input "Gluten Friendly Loaded PB 2.75 oz"
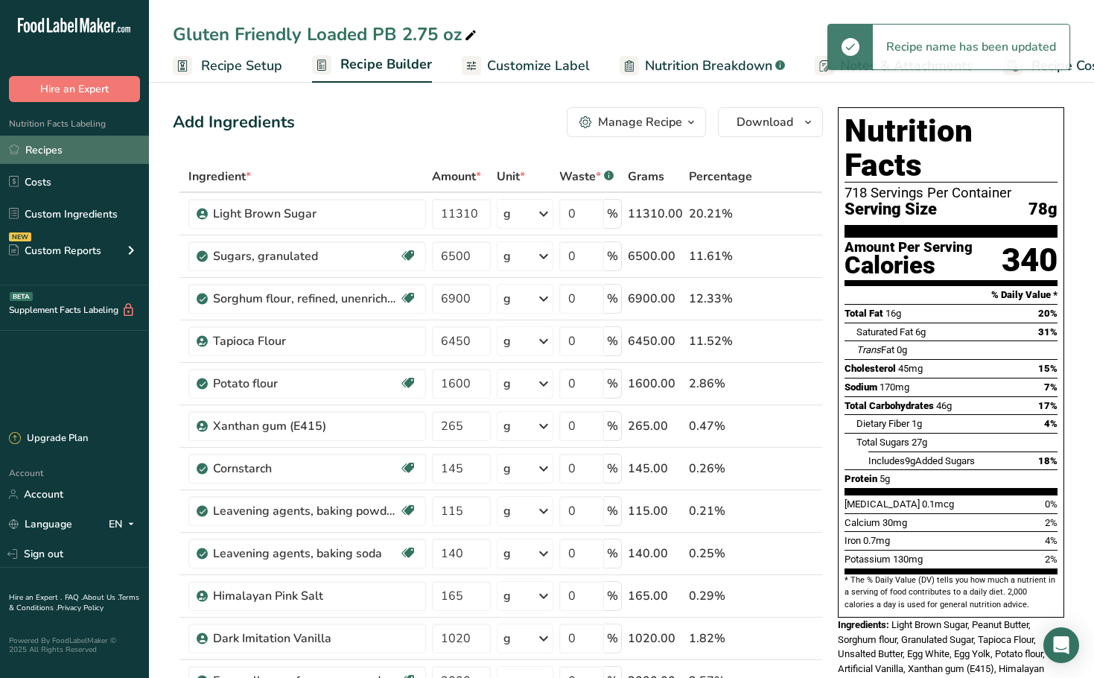
click at [35, 150] on link "Recipes" at bounding box center [74, 150] width 149 height 28
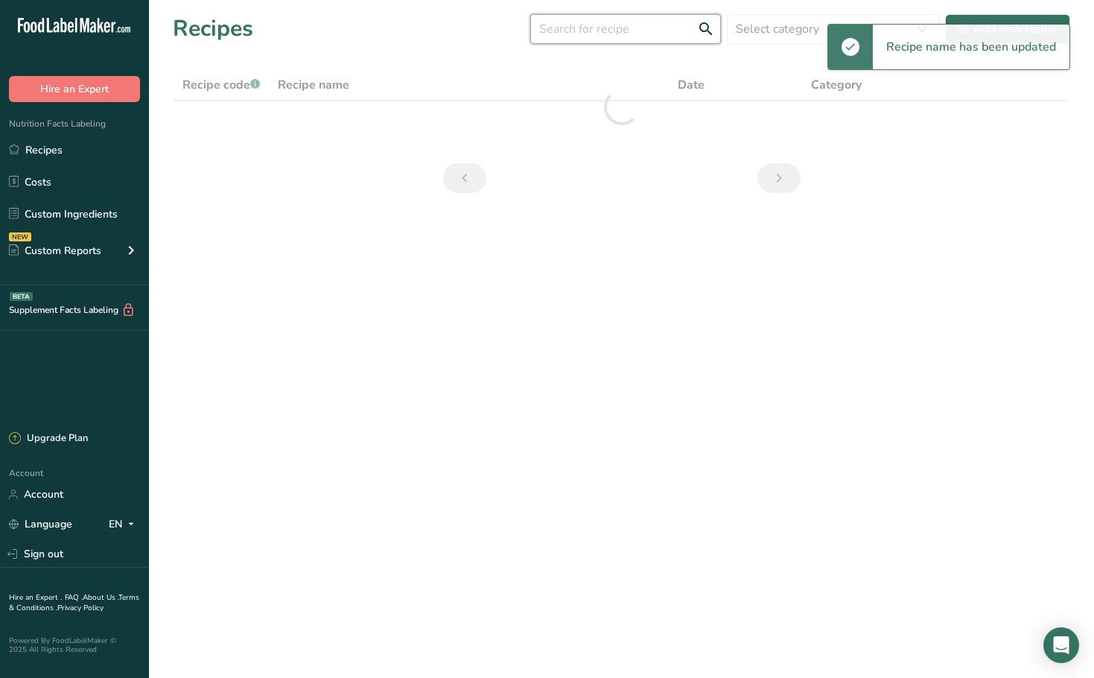
click at [576, 36] on input "text" at bounding box center [625, 29] width 191 height 30
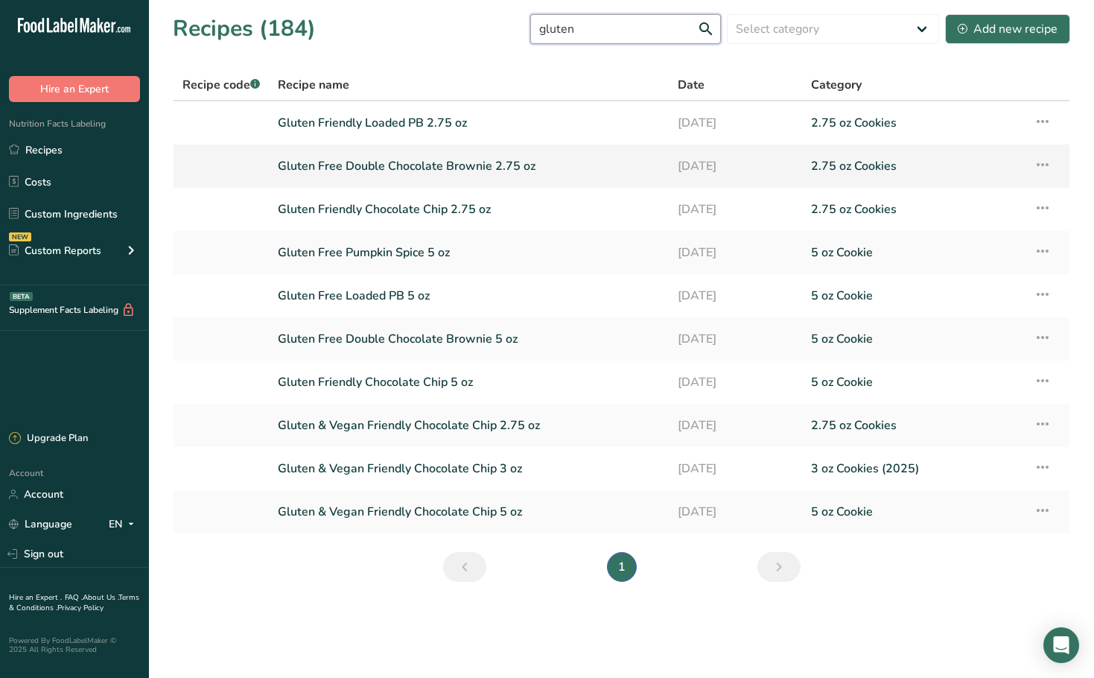
type input "gluten"
click at [350, 162] on link "Gluten Free Double Chocolate Brownie 2.75 oz" at bounding box center [469, 165] width 382 height 31
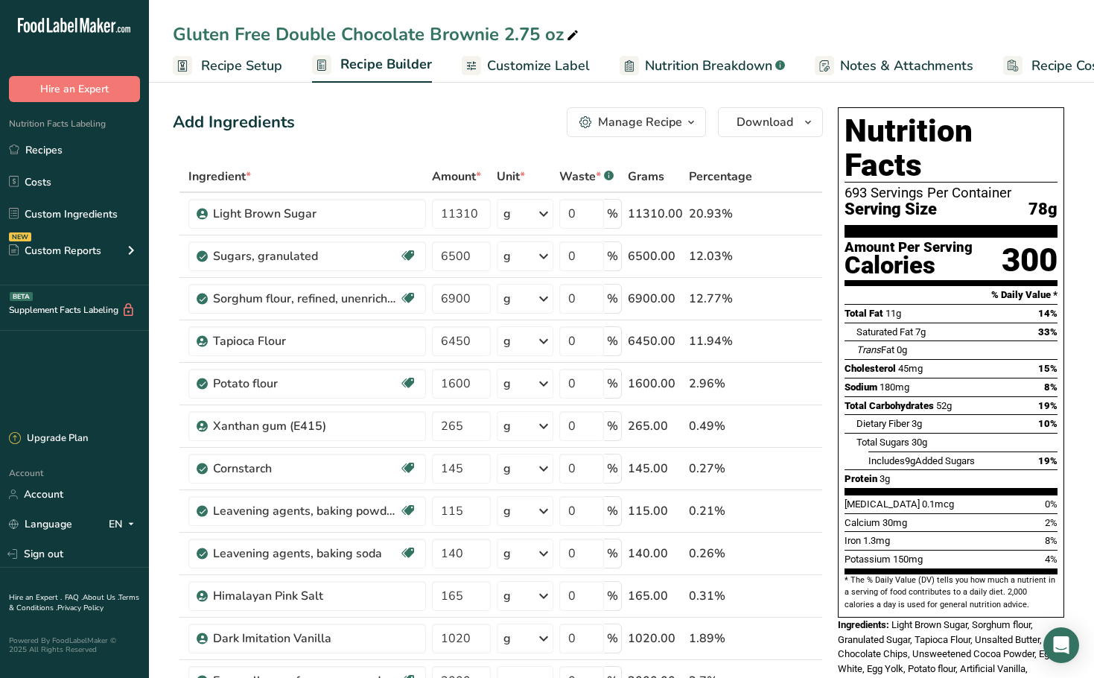
click at [269, 36] on div "Gluten Free Double Chocolate Brownie 2.75 oz" at bounding box center [377, 34] width 409 height 27
click at [269, 36] on input "Gluten Free Double Chocolate Brownie 2.75 oz" at bounding box center [621, 34] width 897 height 27
click at [270, 36] on input "Gluten Free Double Chocolate Brownie 2.75 oz" at bounding box center [621, 34] width 897 height 27
type input "Gluten Friendly Double Chocolate Brownie 2.75 oz"
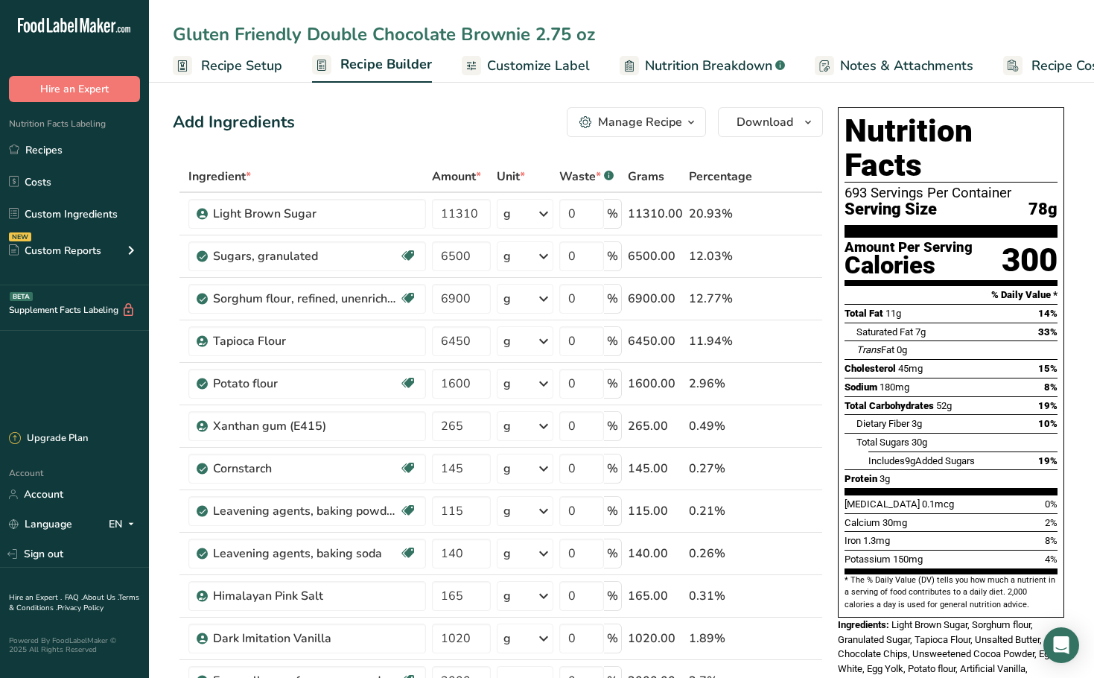
click at [334, 115] on div "Add Ingredients Manage Recipe Delete Recipe Duplicate Recipe Scale Recipe Save …" at bounding box center [498, 122] width 650 height 30
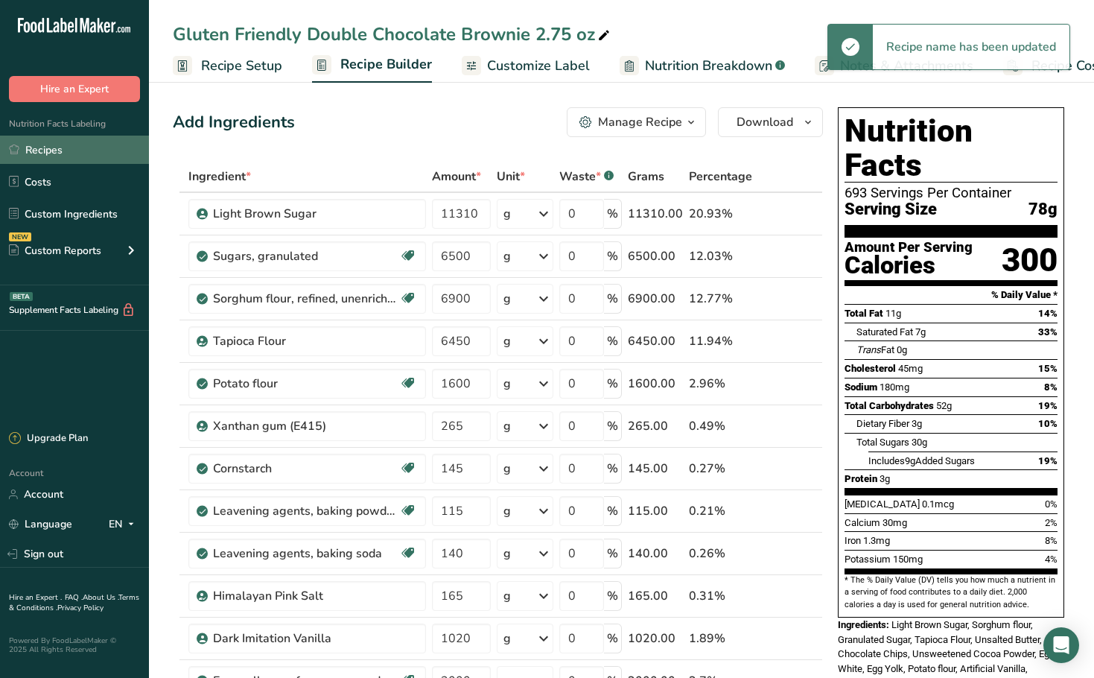
click at [57, 155] on link "Recipes" at bounding box center [74, 150] width 149 height 28
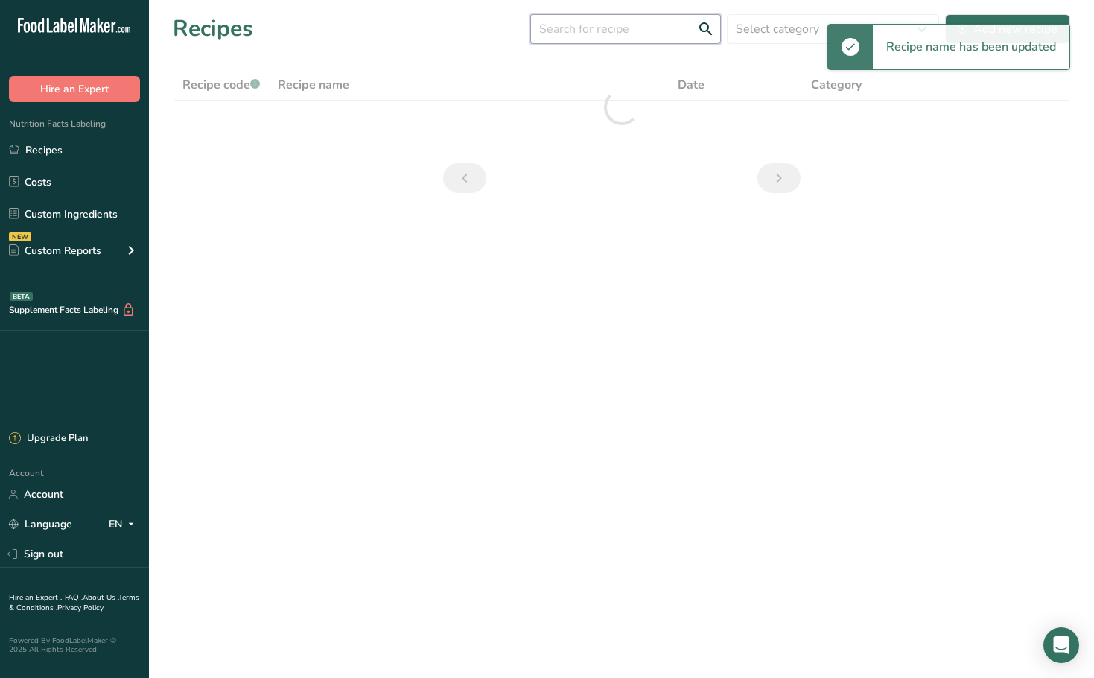
click at [640, 34] on input "text" at bounding box center [625, 29] width 191 height 30
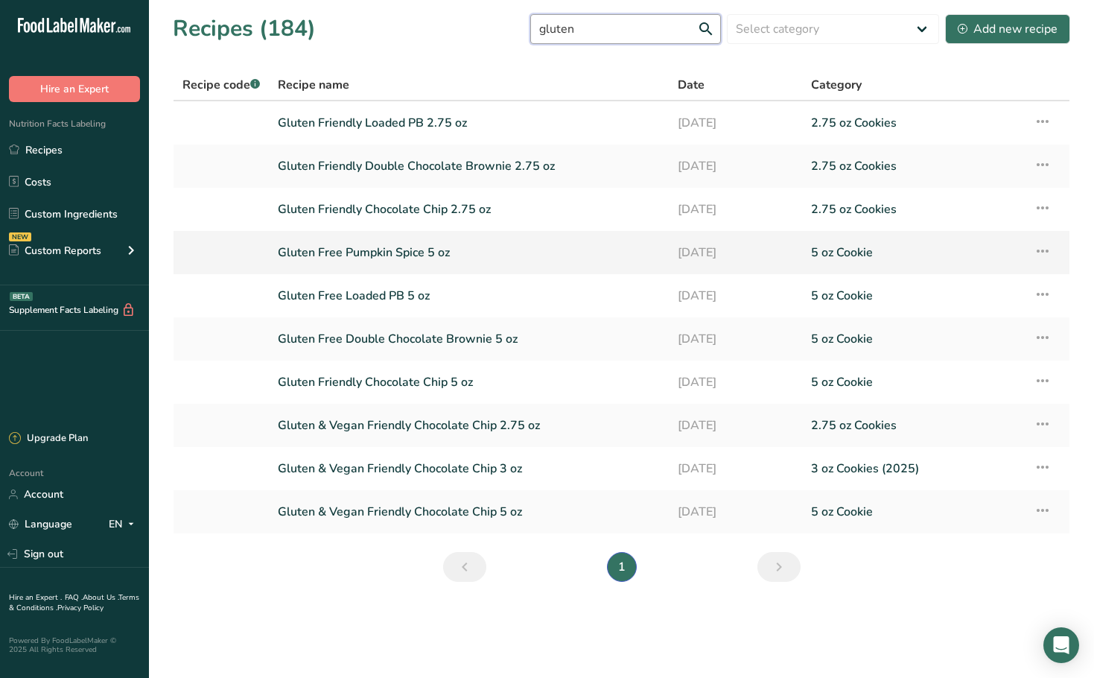
type input "gluten"
click at [401, 249] on link "Gluten Free Pumpkin Spice 5 oz" at bounding box center [469, 252] width 382 height 31
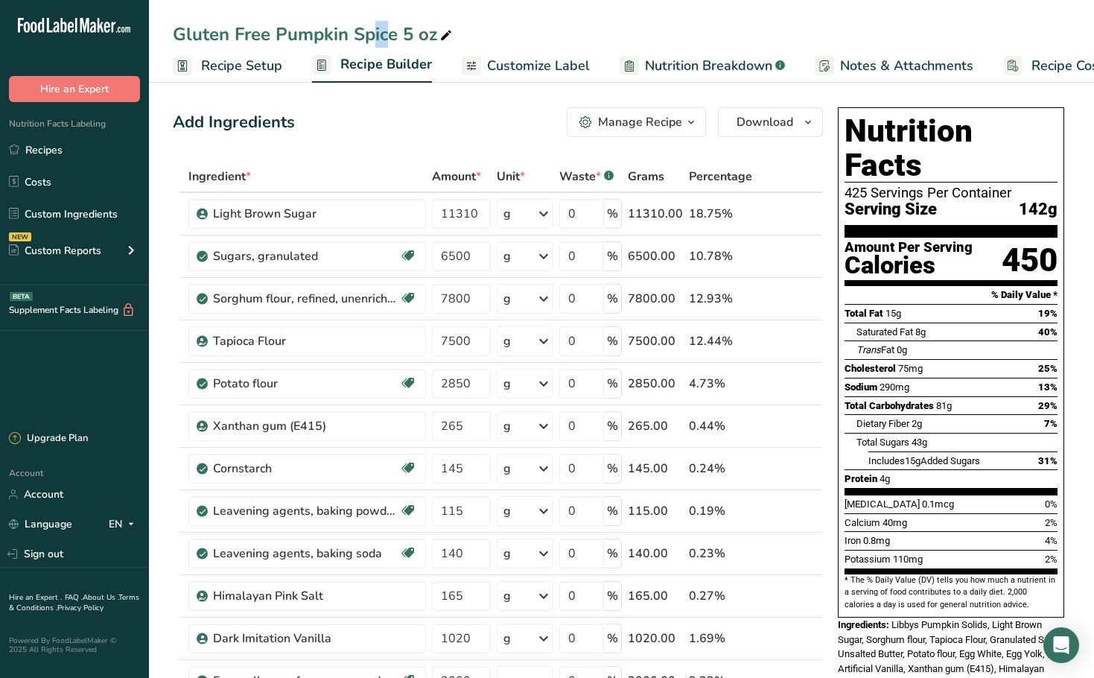
drag, startPoint x: 267, startPoint y: 34, endPoint x: 250, endPoint y: 34, distance: 16.4
click at [250, 34] on div "Gluten Free Pumpkin Spice 5 oz" at bounding box center [314, 34] width 282 height 27
click at [267, 33] on input "Gluten Free Pumpkin Spice 5 oz" at bounding box center [621, 34] width 897 height 27
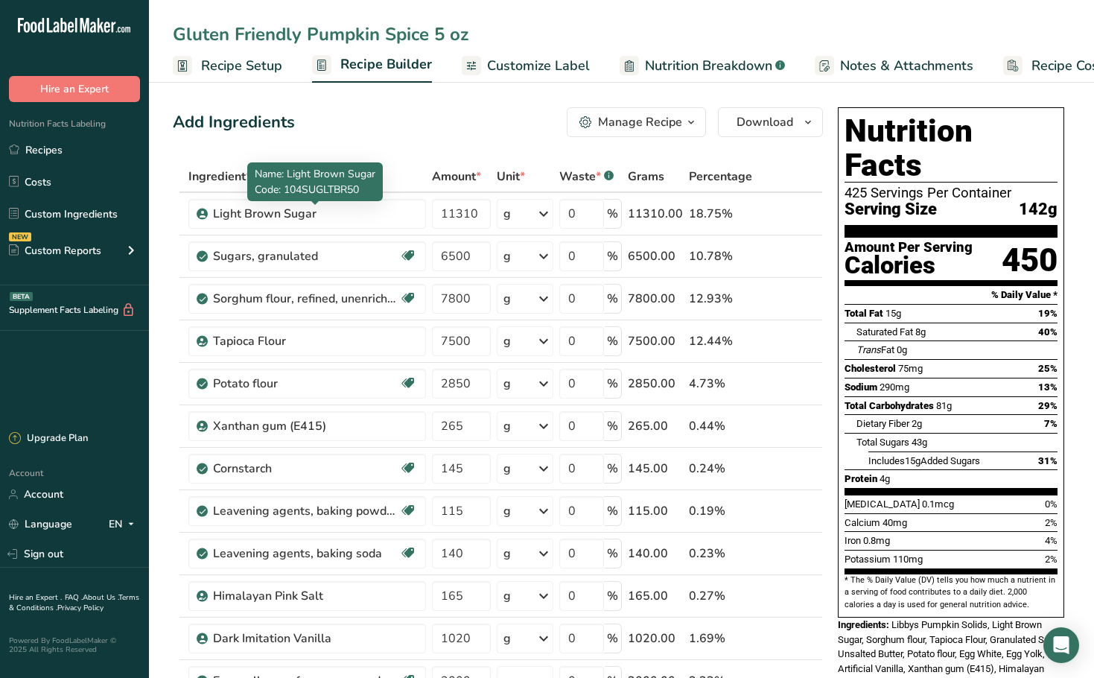
type input "Gluten Friendly Pumpkin Spice 5 oz"
drag, startPoint x: 386, startPoint y: 130, endPoint x: 424, endPoint y: 130, distance: 38.0
click at [386, 130] on div "Add Ingredients Manage Recipe Delete Recipe Duplicate Recipe Scale Recipe Save …" at bounding box center [498, 122] width 650 height 30
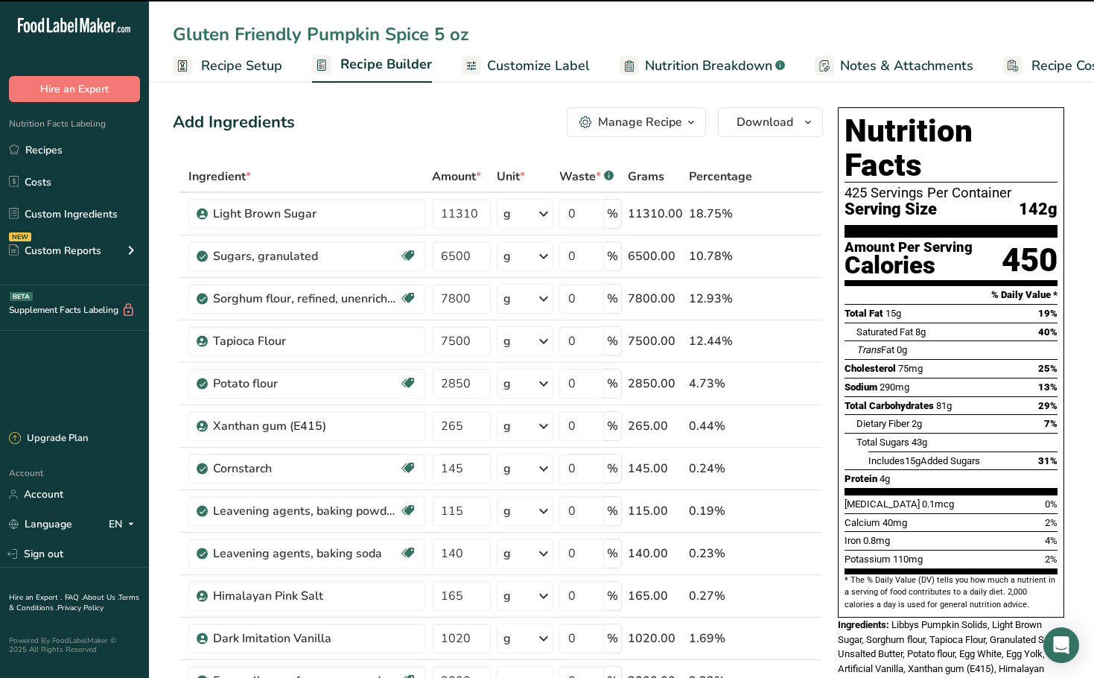
click at [591, 124] on icon "button" at bounding box center [585, 122] width 13 height 13
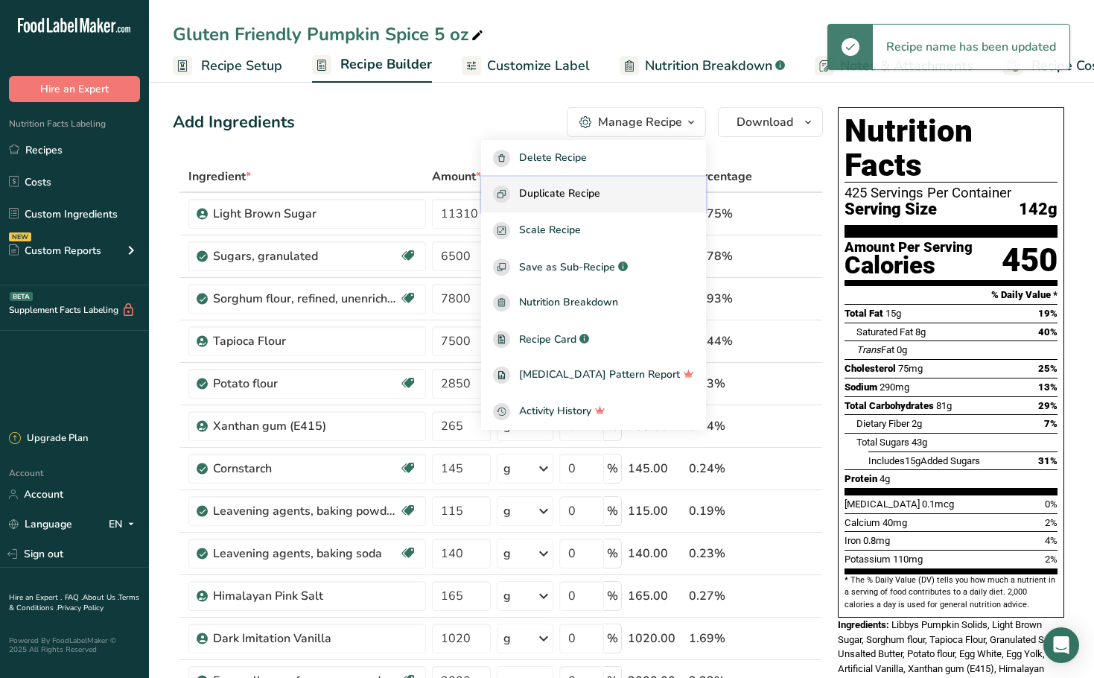
click at [586, 187] on span "Duplicate Recipe" at bounding box center [559, 193] width 81 height 17
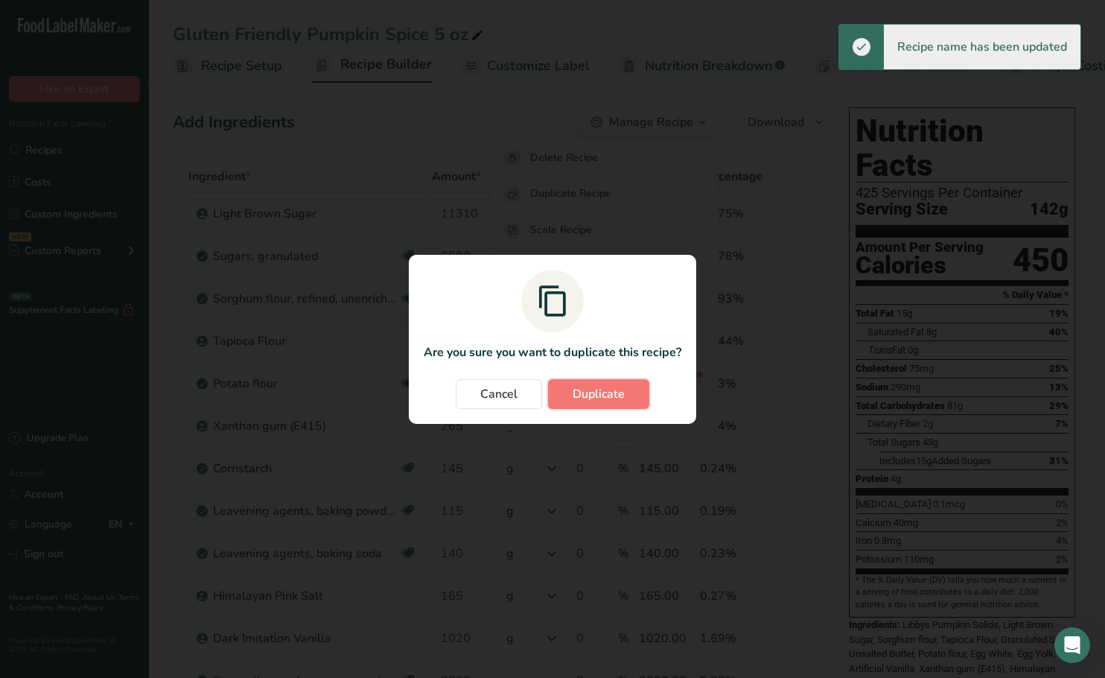
click at [596, 394] on span "Duplicate" at bounding box center [599, 394] width 52 height 18
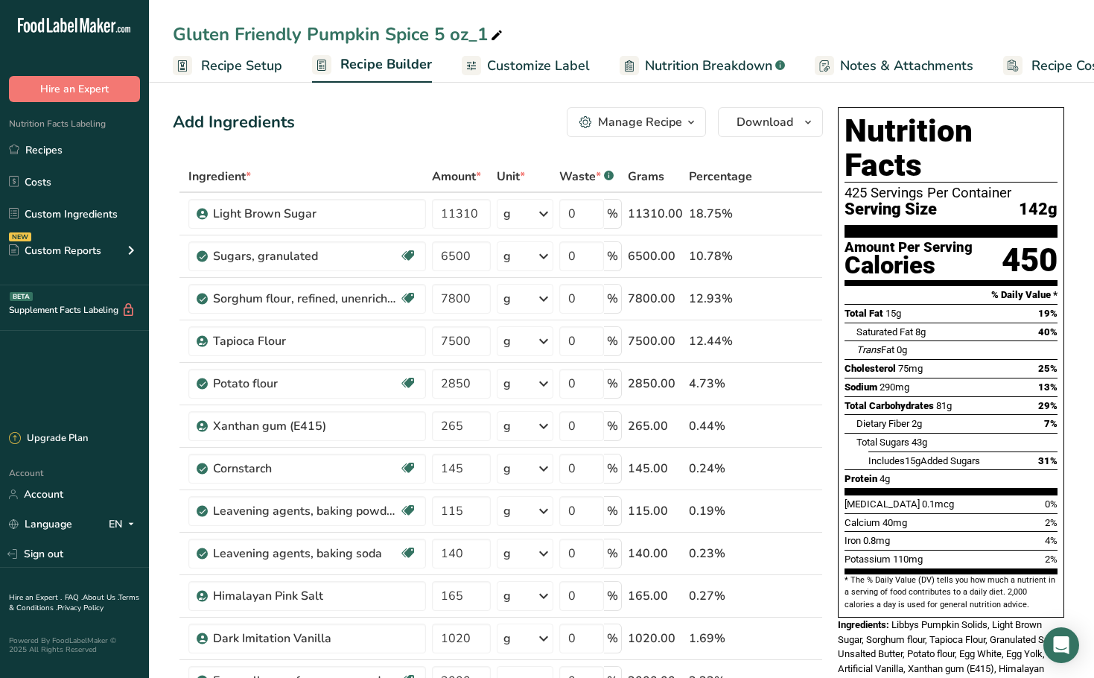
click at [492, 35] on icon at bounding box center [496, 35] width 13 height 21
drag, startPoint x: 488, startPoint y: 35, endPoint x: 431, endPoint y: 38, distance: 56.7
click at [431, 38] on input "Gluten Friendly Pumpkin Spice 5 oz_1" at bounding box center [621, 34] width 897 height 27
type input "Gluten Friendly Pumpkin Spice 2.75 oz"
click at [268, 68] on span "Recipe Setup" at bounding box center [241, 66] width 81 height 20
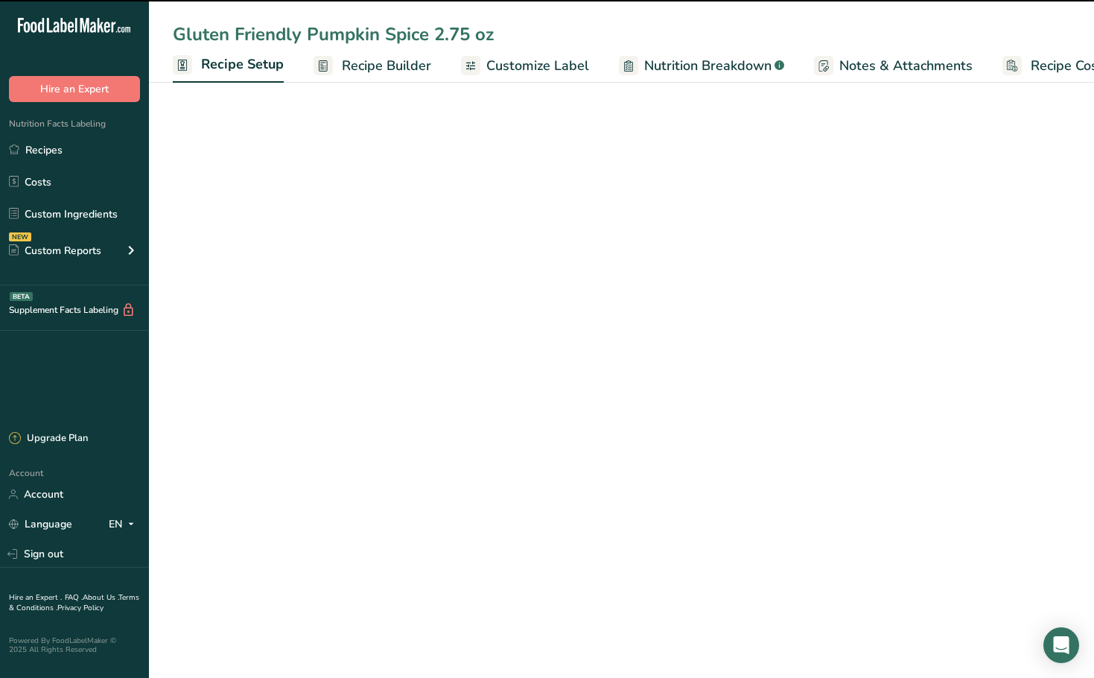
scroll to position [0, 5]
select select "5"
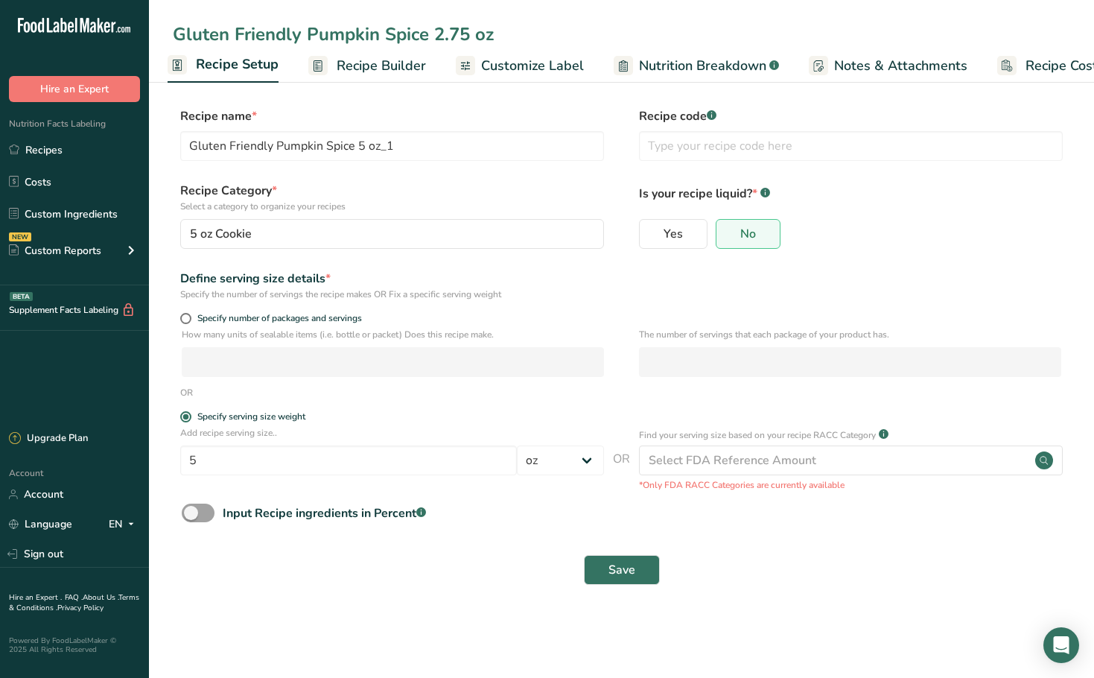
type input "Gluten Friendly Pumpkin Spice 2.75 oz"
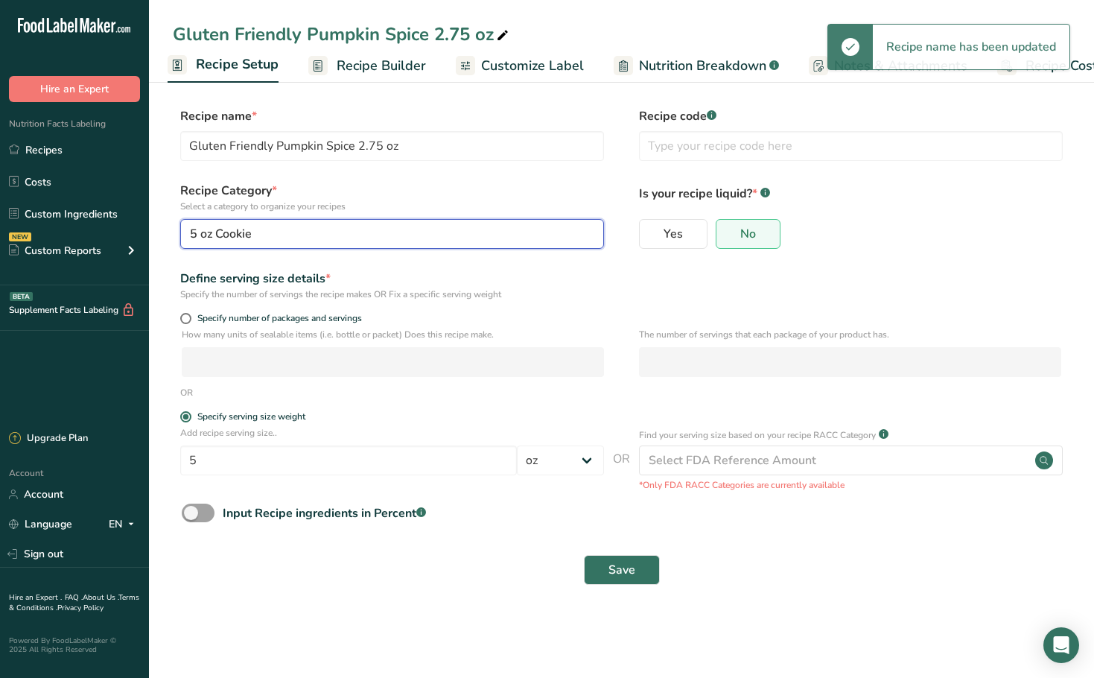
click at [333, 244] on button "5 oz Cookie" at bounding box center [392, 234] width 424 height 30
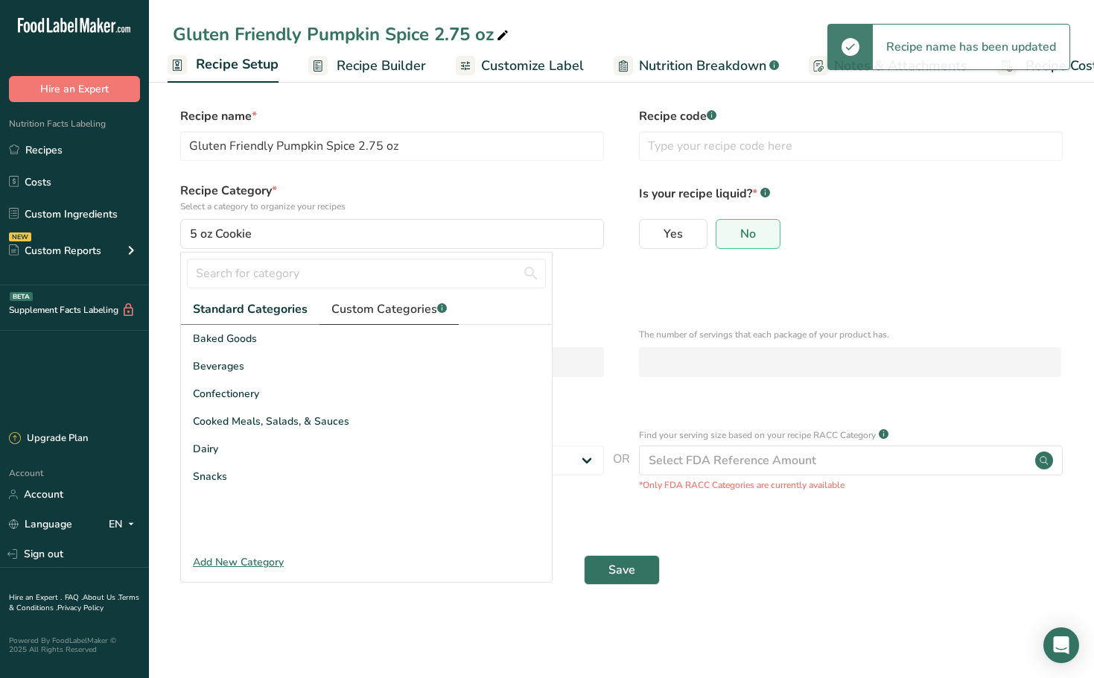
click at [416, 302] on span "Custom Categories .a-a{fill:#347362;}.b-a{fill:#fff;}" at bounding box center [388, 309] width 115 height 18
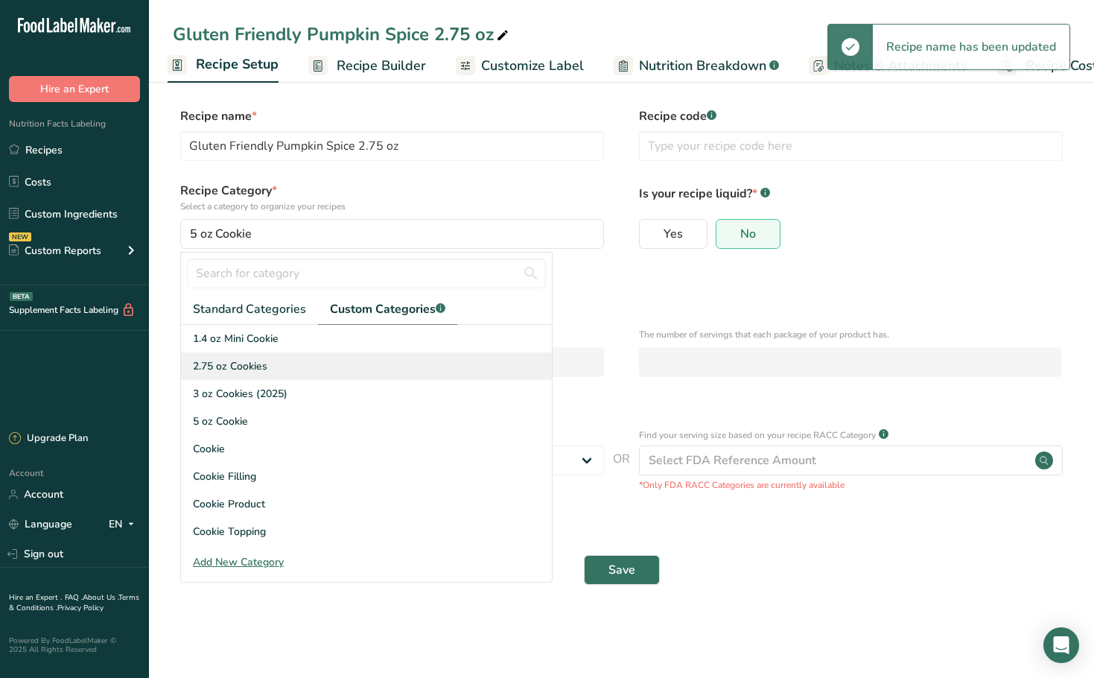
click at [252, 363] on span "2.75 oz Cookies" at bounding box center [230, 366] width 74 height 16
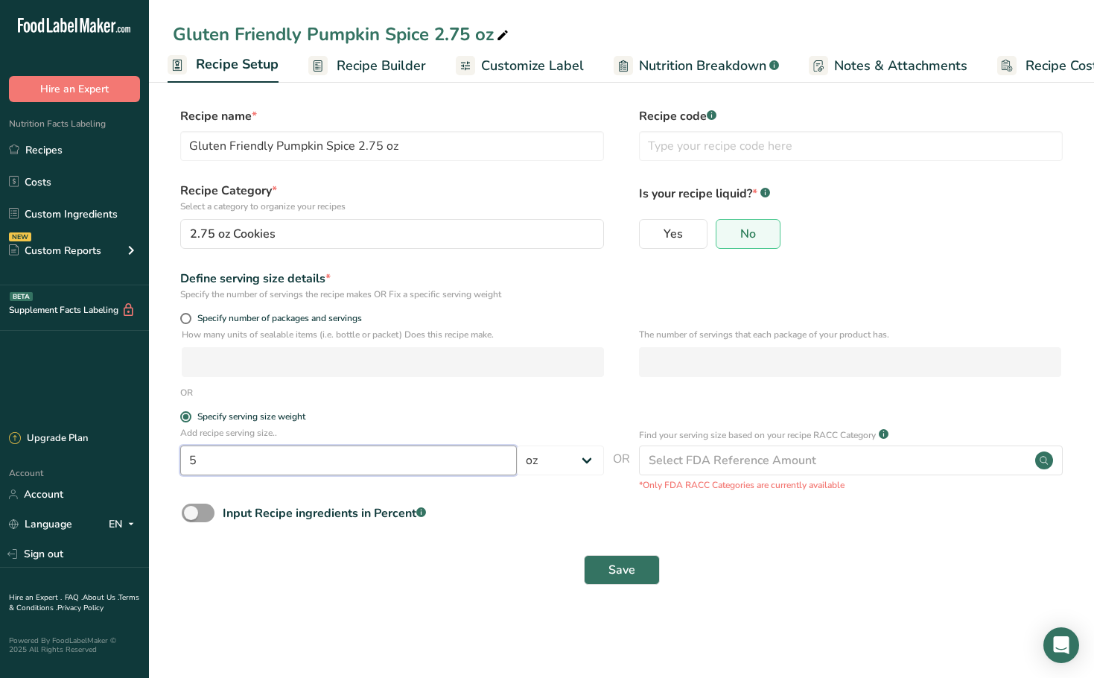
drag, startPoint x: 217, startPoint y: 465, endPoint x: 48, endPoint y: 461, distance: 169.8
click at [48, 466] on div ".a-20{fill:#fff;} Hire an Expert Nutrition Facts Labeling Recipes Costs Custom …" at bounding box center [547, 339] width 1094 height 678
type input "2.75"
click at [615, 573] on span "Save" at bounding box center [621, 570] width 27 height 18
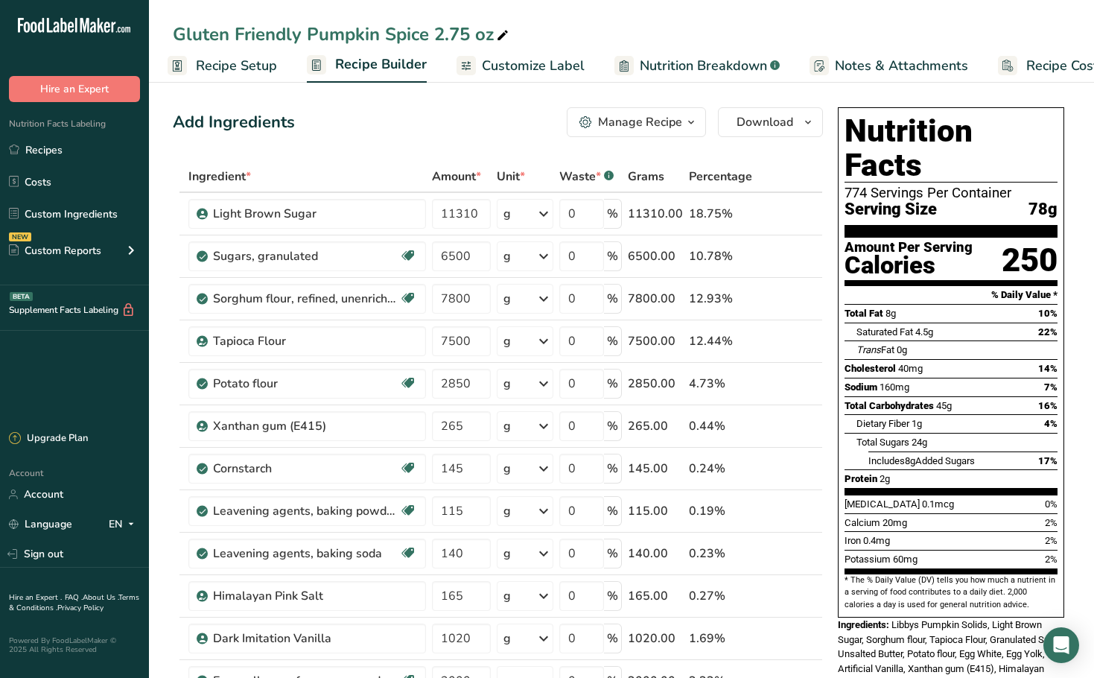
click at [526, 131] on div "Add Ingredients Manage Recipe Delete Recipe Duplicate Recipe Scale Recipe Save …" at bounding box center [498, 122] width 650 height 30
click at [754, 23] on div "Gluten Friendly Pumpkin Spice 2.75 oz" at bounding box center [621, 34] width 945 height 27
click at [685, 28] on div "Gluten Friendly Pumpkin Spice 2.75 oz" at bounding box center [621, 34] width 945 height 27
click at [92, 158] on link "Recipes" at bounding box center [74, 150] width 149 height 28
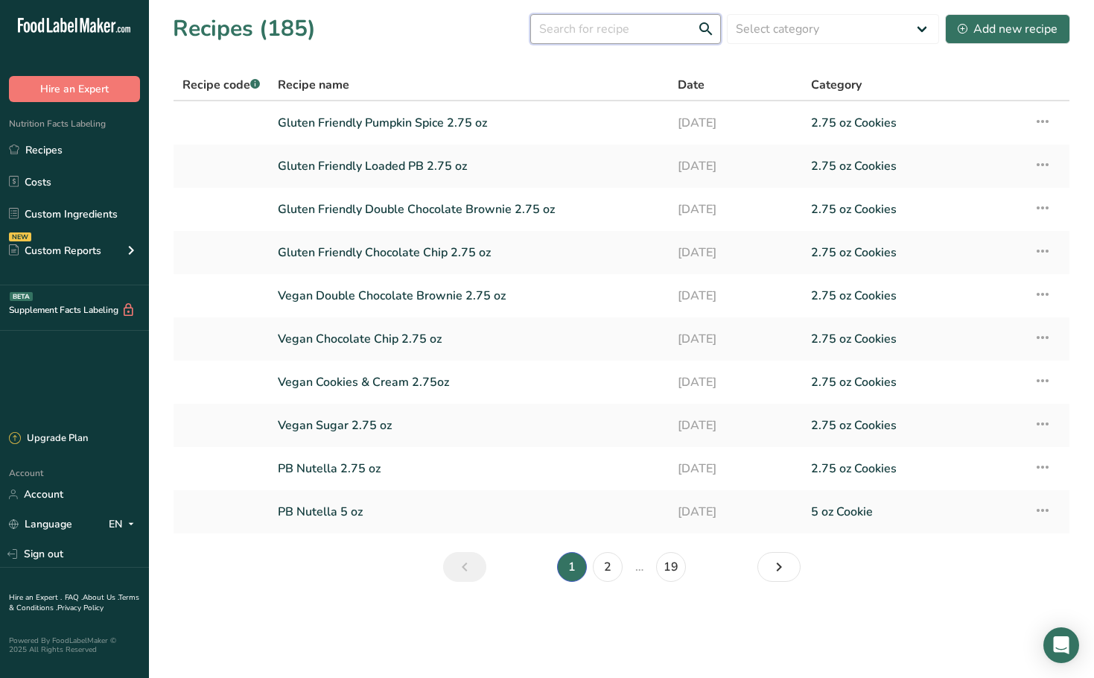
click at [599, 34] on input "text" at bounding box center [625, 29] width 191 height 30
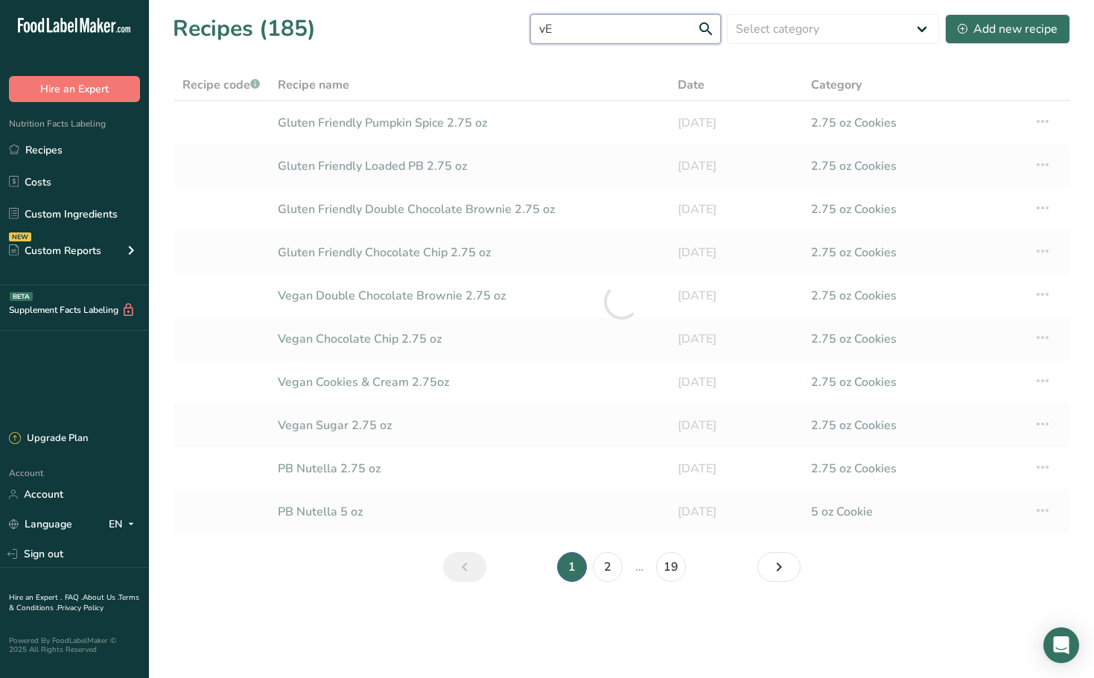
type input "v"
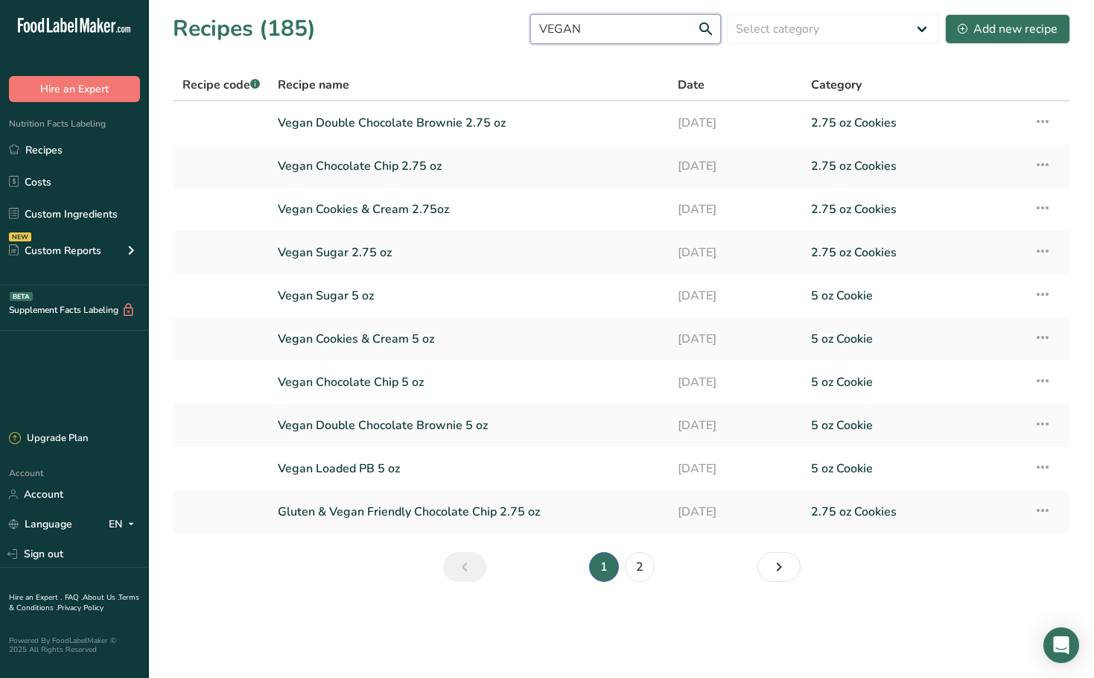
drag, startPoint x: 628, startPoint y: 23, endPoint x: 465, endPoint y: 34, distance: 163.5
click at [465, 34] on div "Recipes (185) VEGAN Select category All 1.4 oz Mini Cookie 2.75 oz Cookies 3 oz…" at bounding box center [621, 29] width 897 height 34
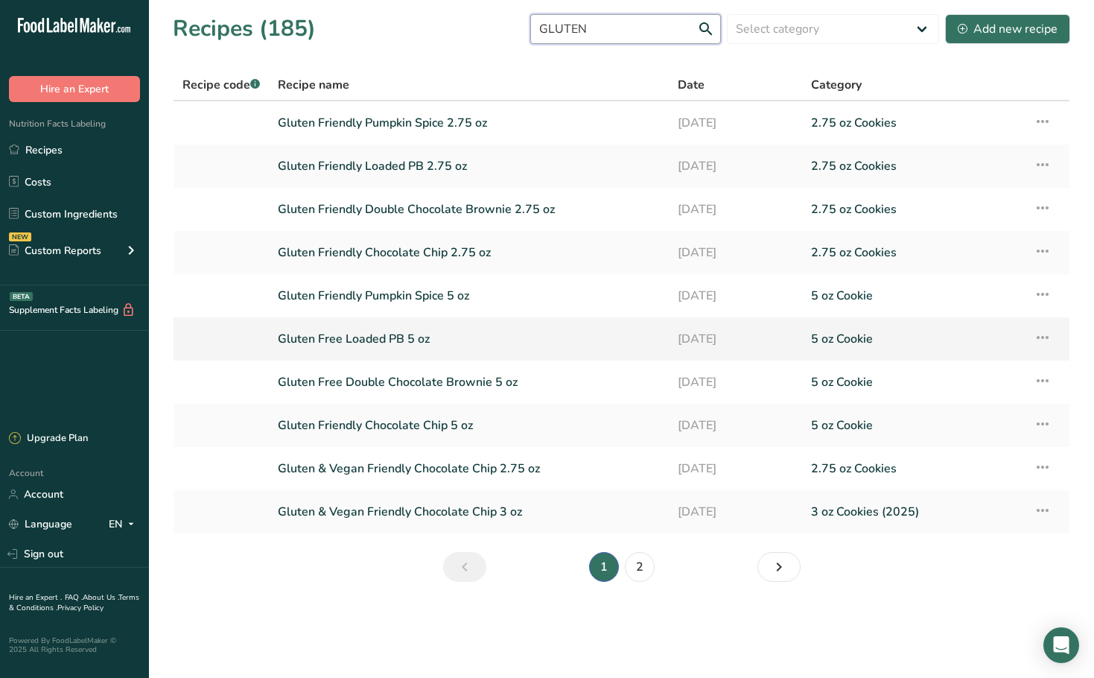
type input "GLUTEN"
click at [416, 340] on link "Gluten Free Loaded PB 5 oz" at bounding box center [469, 338] width 382 height 31
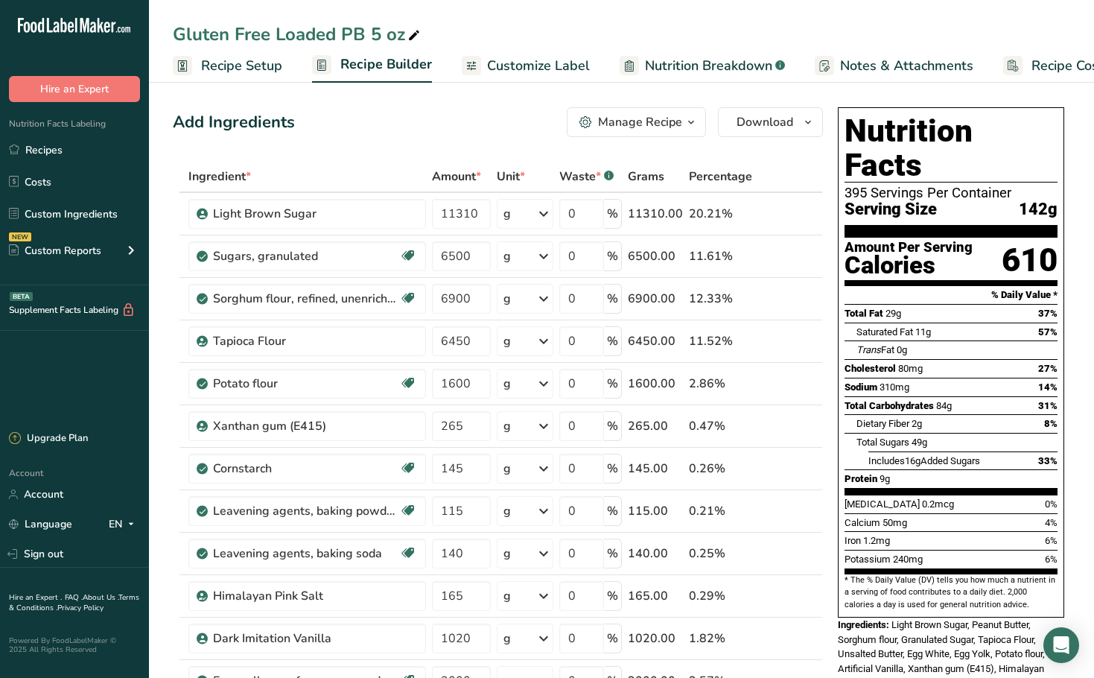
click at [266, 39] on div "Gluten Free Loaded PB 5 oz" at bounding box center [298, 34] width 250 height 27
click at [266, 39] on input "Gluten Free Loaded PB 5 oz" at bounding box center [621, 34] width 897 height 27
click at [267, 38] on input "Gluten Free Loaded PB 5 oz" at bounding box center [621, 34] width 897 height 27
click at [267, 37] on input "Gluten Free Loaded PB 5 oz" at bounding box center [621, 34] width 897 height 27
click at [267, 36] on input "Gluten Free Loaded PB 5 oz" at bounding box center [621, 34] width 897 height 27
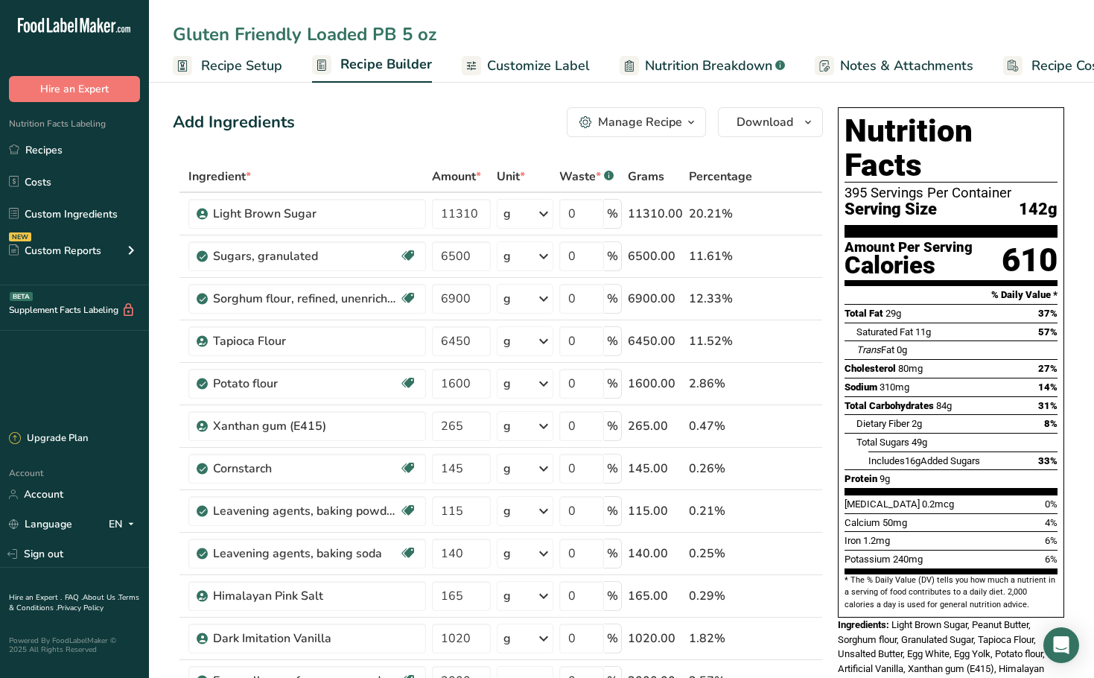
type input "Gluten Friendly Loaded PB 5 oz"
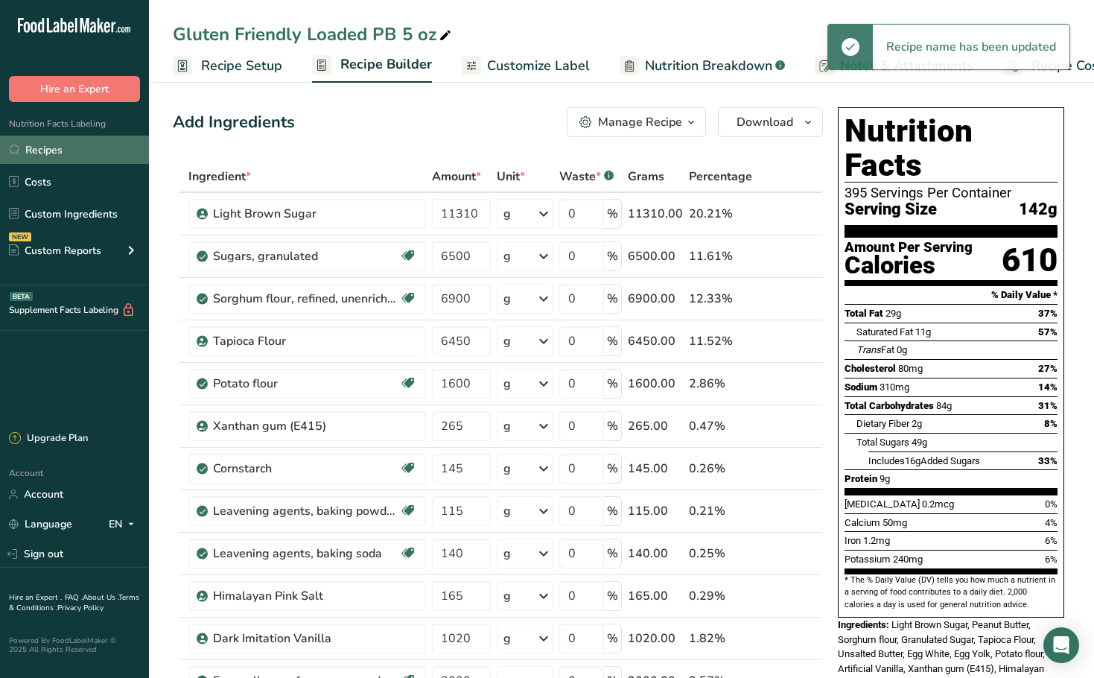
click at [63, 145] on link "Recipes" at bounding box center [74, 150] width 149 height 28
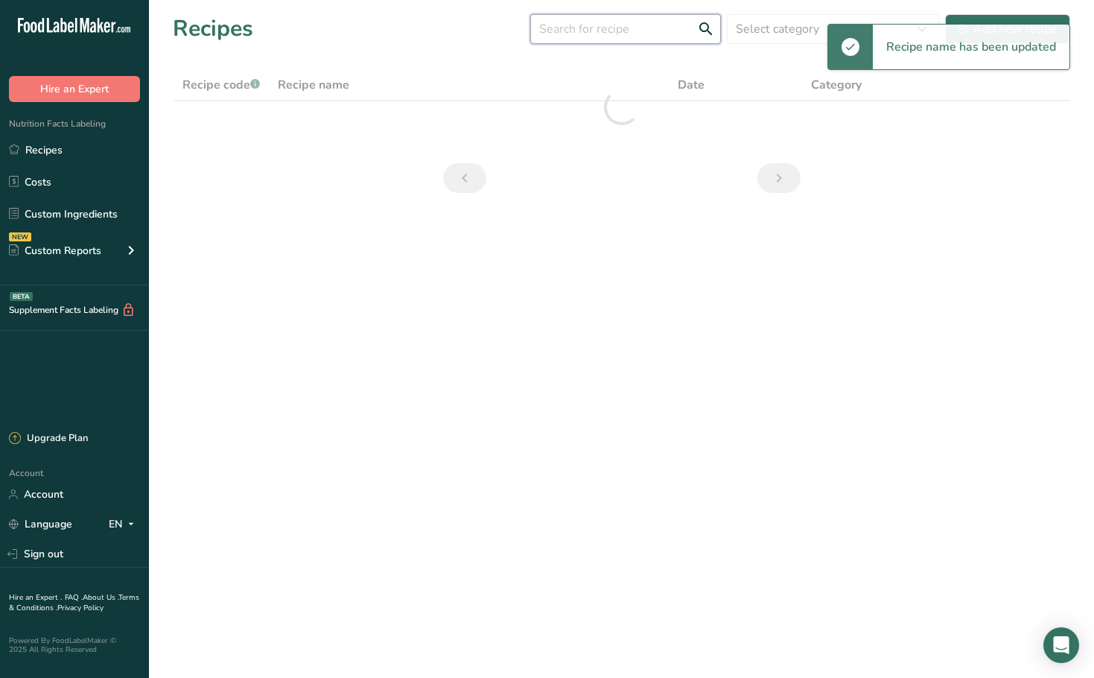
click at [599, 39] on input "text" at bounding box center [625, 29] width 191 height 30
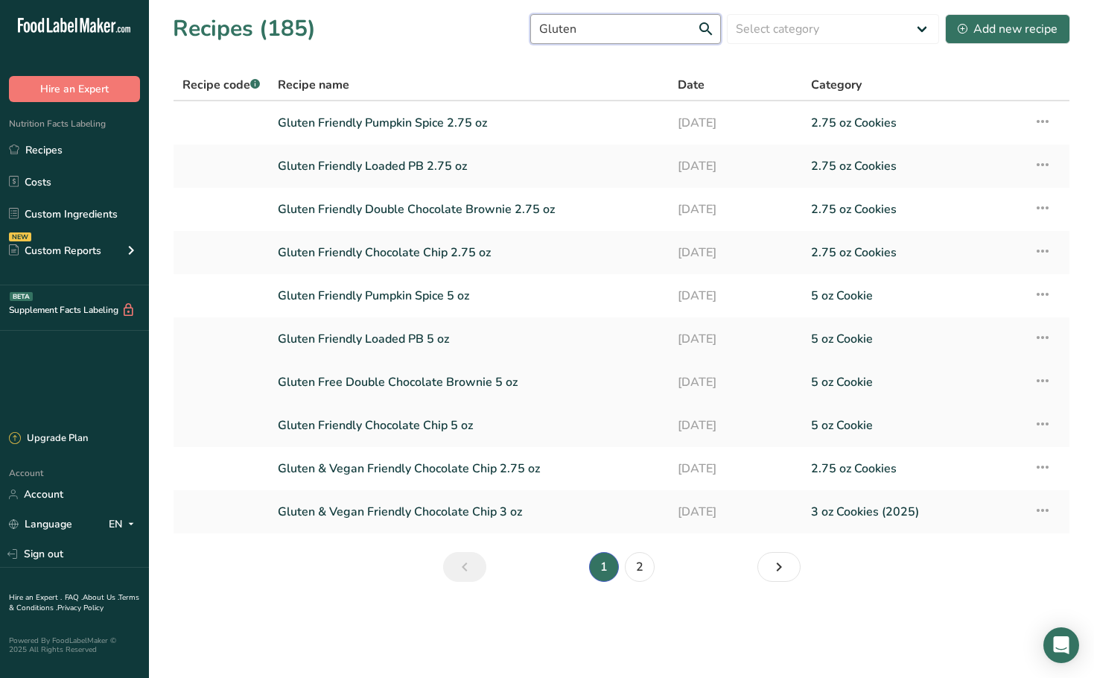
type input "Gluten"
click at [422, 389] on link "Gluten Free Double Chocolate Brownie 5 oz" at bounding box center [469, 381] width 382 height 31
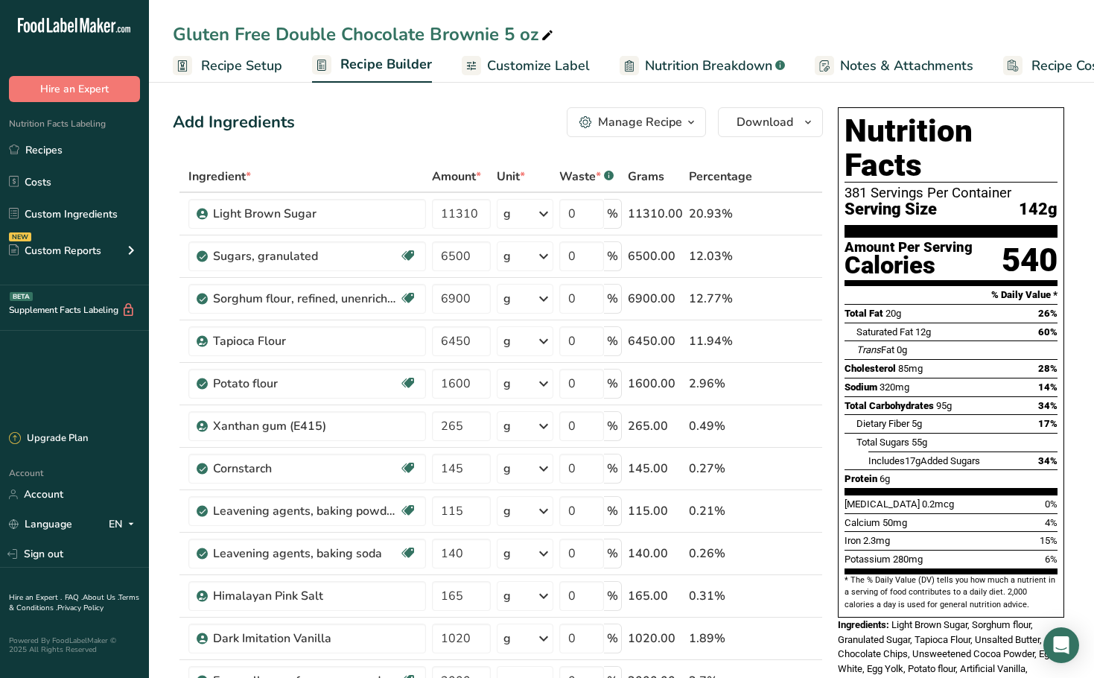
click at [547, 36] on icon at bounding box center [547, 35] width 13 height 21
click at [270, 31] on input "Gluten Free Double Chocolate Brownie 5 oz" at bounding box center [621, 34] width 897 height 27
type input "Gluten Friendly Double Chocolate Brownie 5 oz"
click at [467, 118] on div "Add Ingredients Manage Recipe Delete Recipe Duplicate Recipe Scale Recipe Save …" at bounding box center [498, 122] width 650 height 30
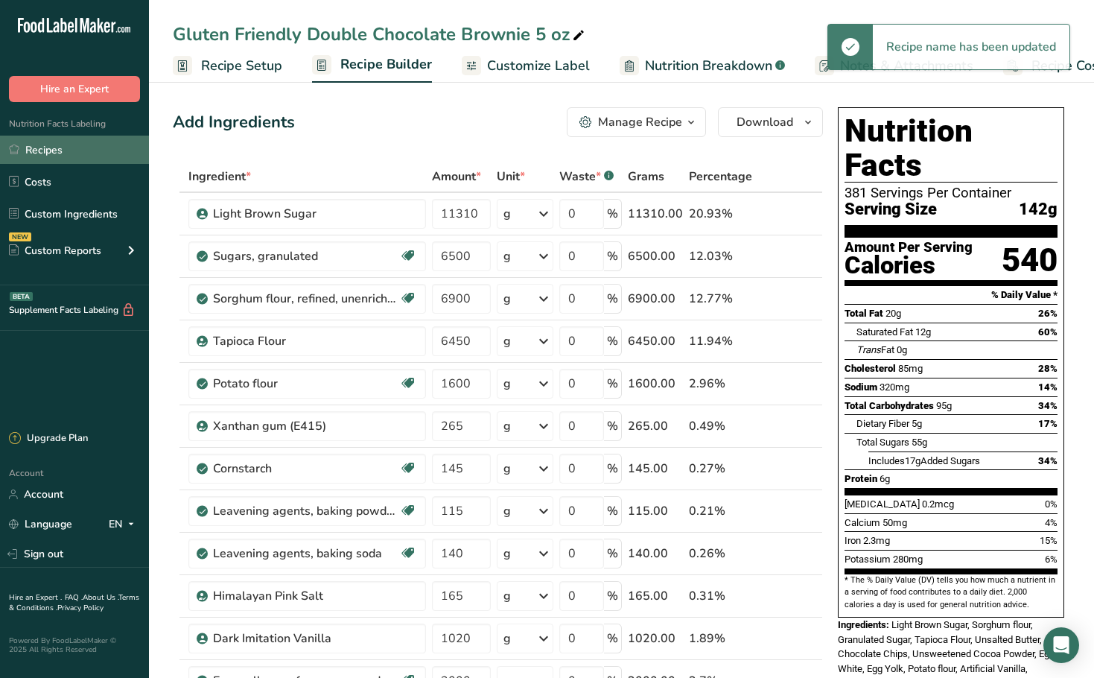
click at [45, 146] on link "Recipes" at bounding box center [74, 150] width 149 height 28
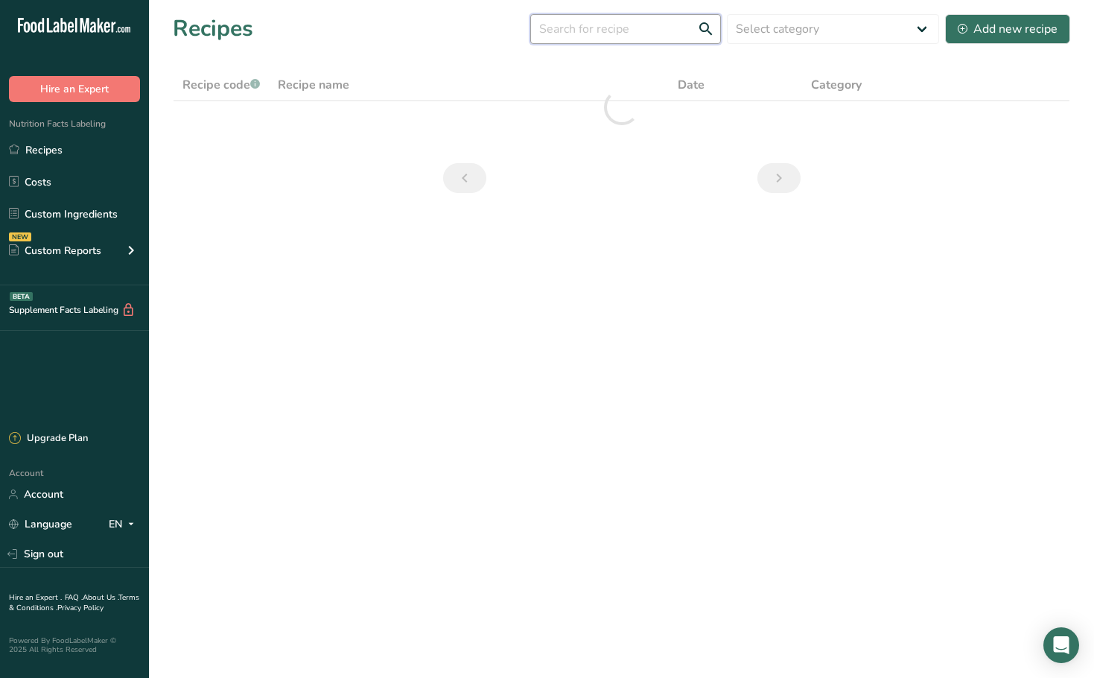
click at [696, 26] on input "text" at bounding box center [625, 29] width 191 height 30
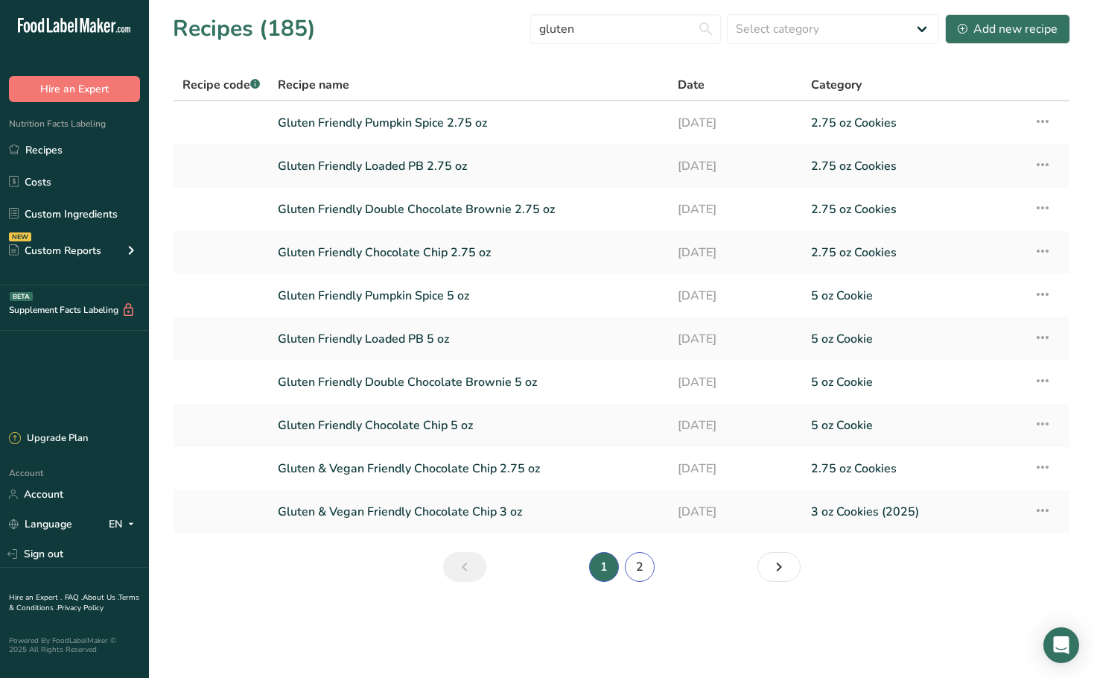
click at [636, 565] on link "2" at bounding box center [640, 567] width 30 height 30
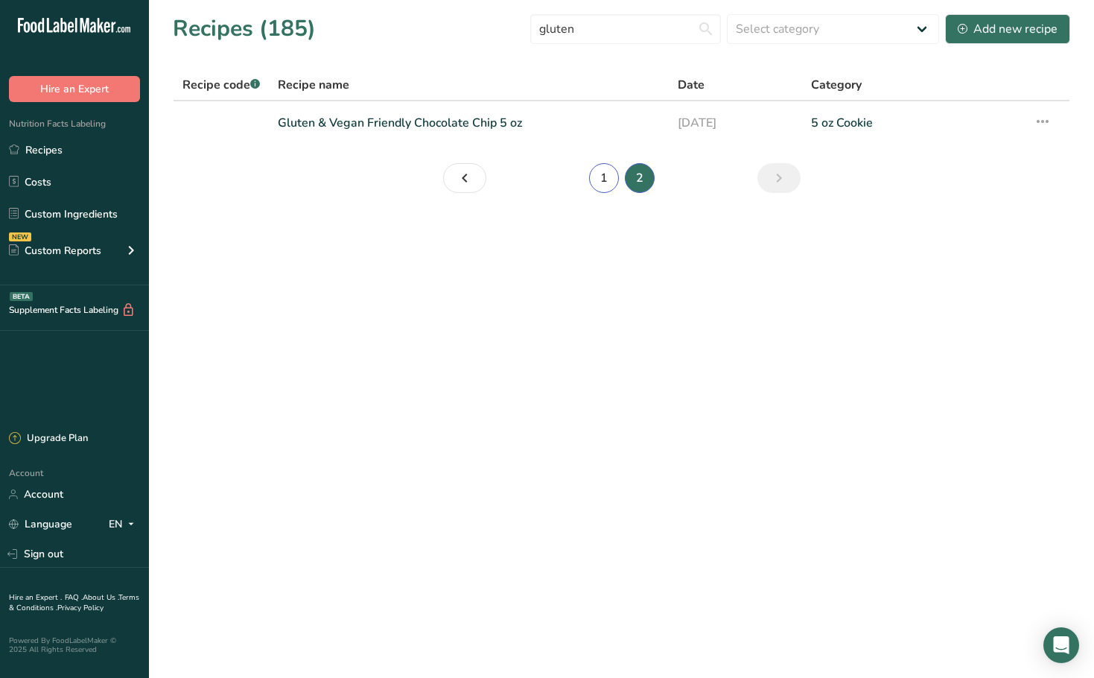
click at [595, 182] on link "1" at bounding box center [604, 178] width 30 height 30
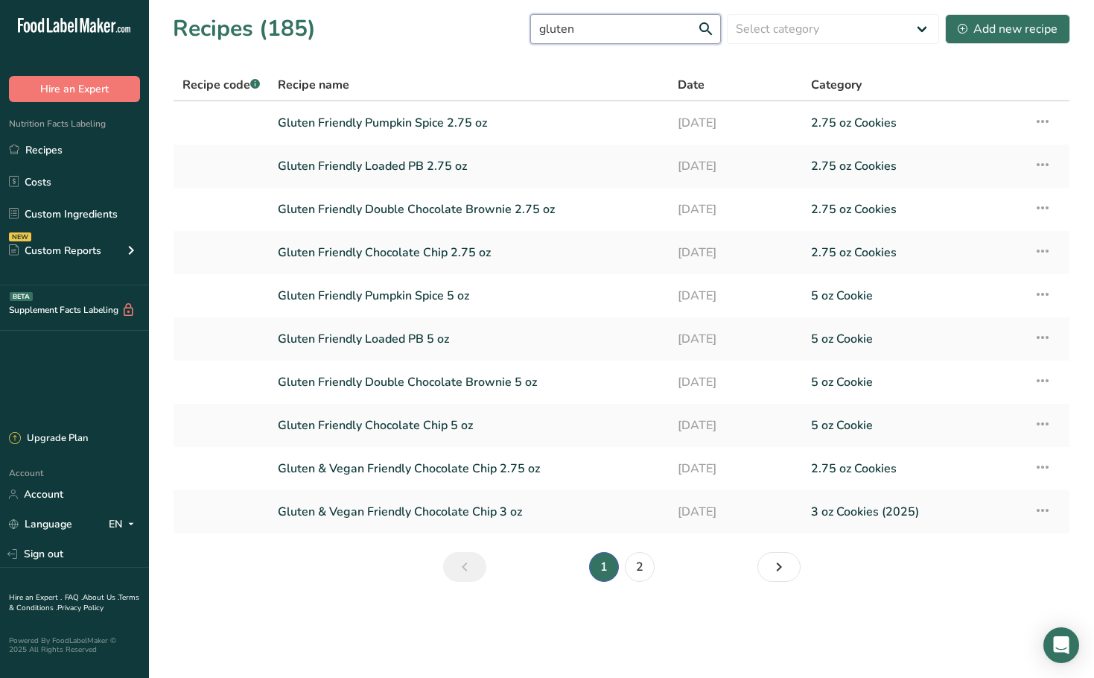
drag, startPoint x: 651, startPoint y: 25, endPoint x: 238, endPoint y: 57, distance: 413.8
click at [240, 57] on section "Recipes (185) gluten Select category All 1.4 oz Mini Cookie 2.75 oz Cookies 3 o…" at bounding box center [621, 302] width 945 height 605
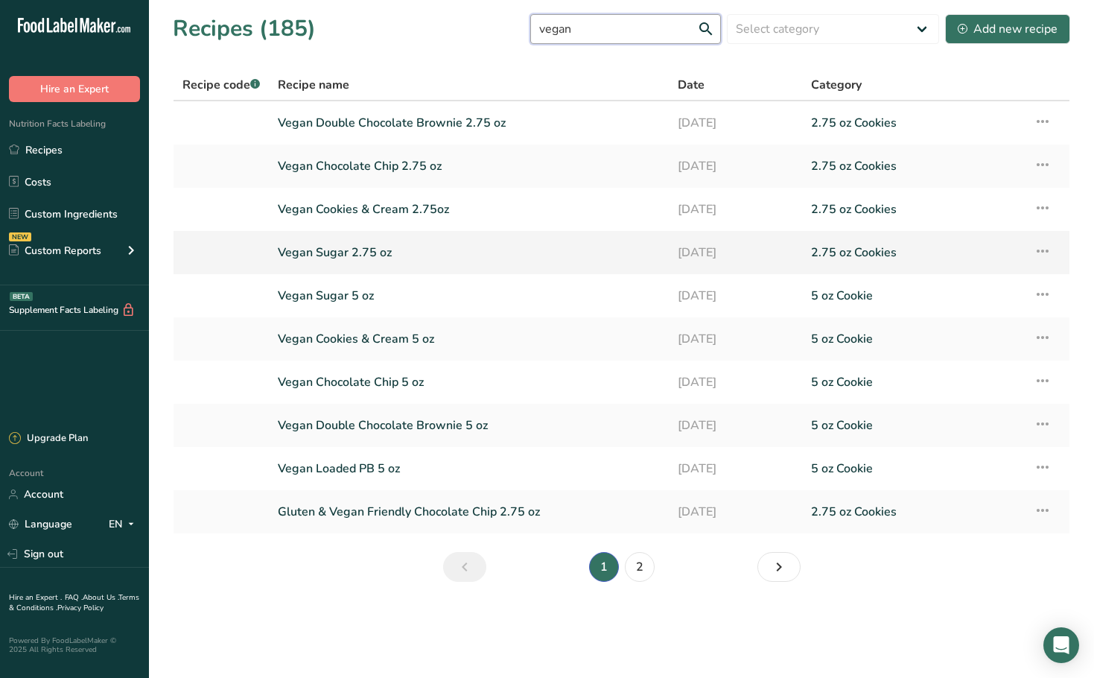
type input "vegan"
click at [420, 256] on link "Vegan Sugar 2.75 oz" at bounding box center [469, 252] width 382 height 31
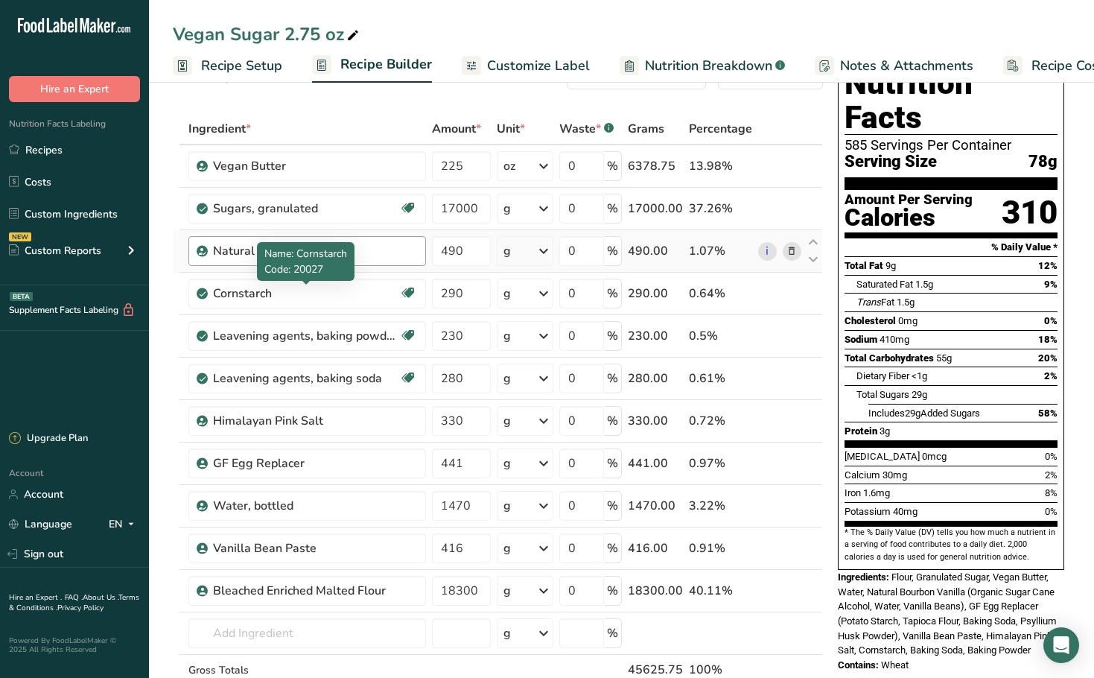
scroll to position [74, 0]
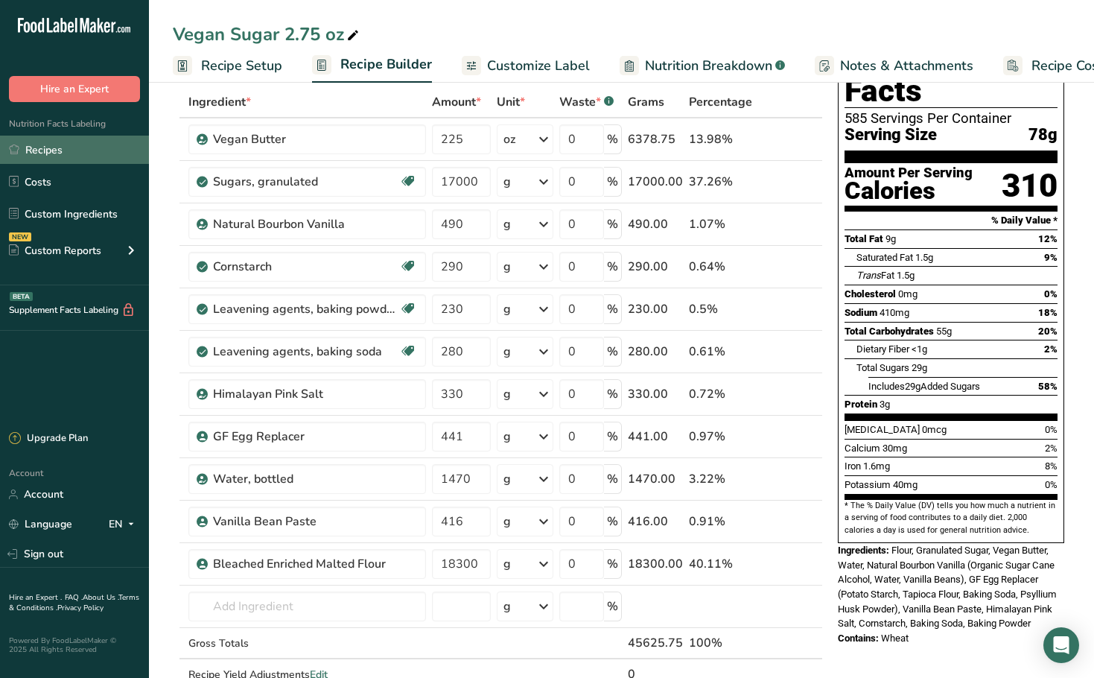
click at [59, 146] on link "Recipes" at bounding box center [74, 150] width 149 height 28
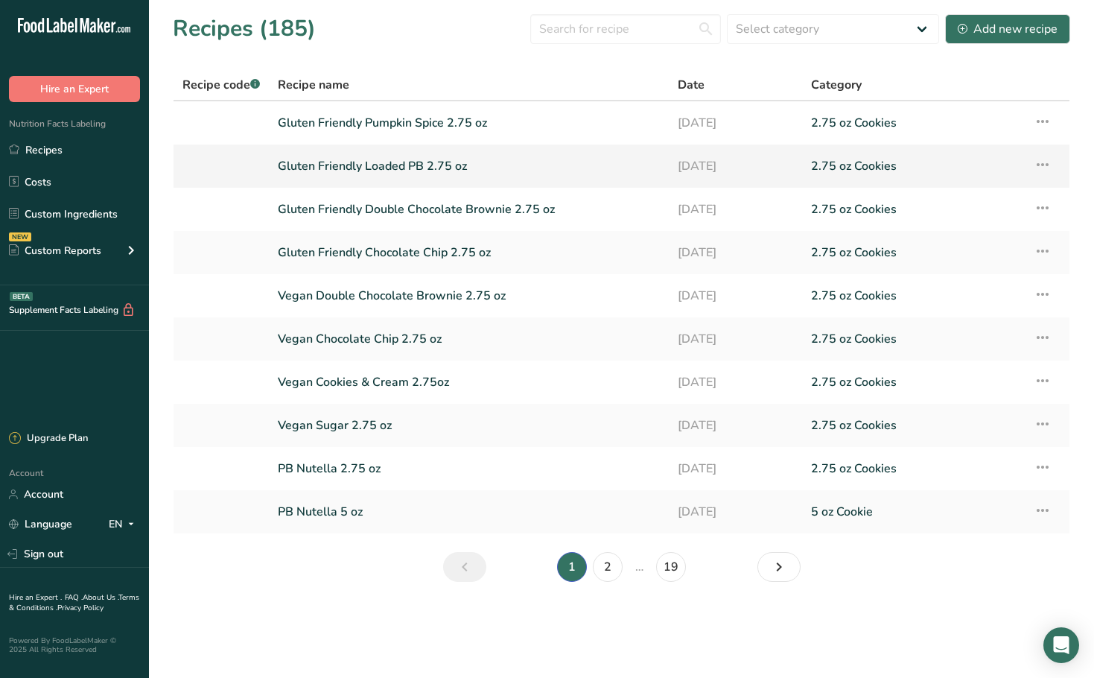
click at [372, 158] on link "Gluten Friendly Loaded PB 2.75 oz" at bounding box center [469, 165] width 382 height 31
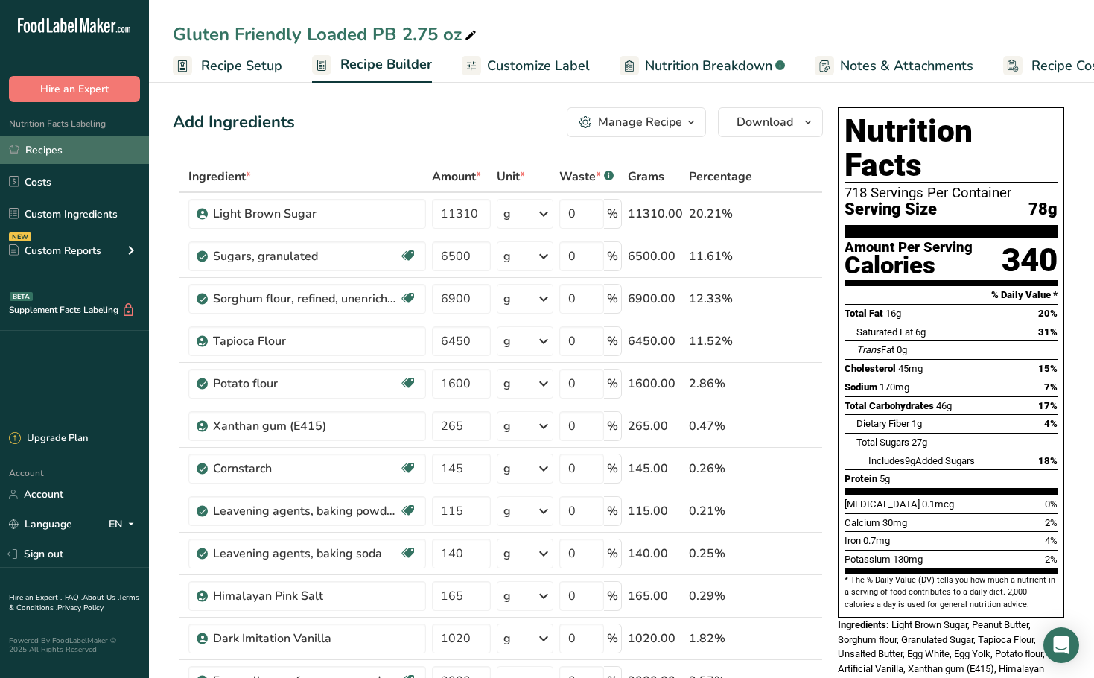
click at [95, 158] on link "Recipes" at bounding box center [74, 150] width 149 height 28
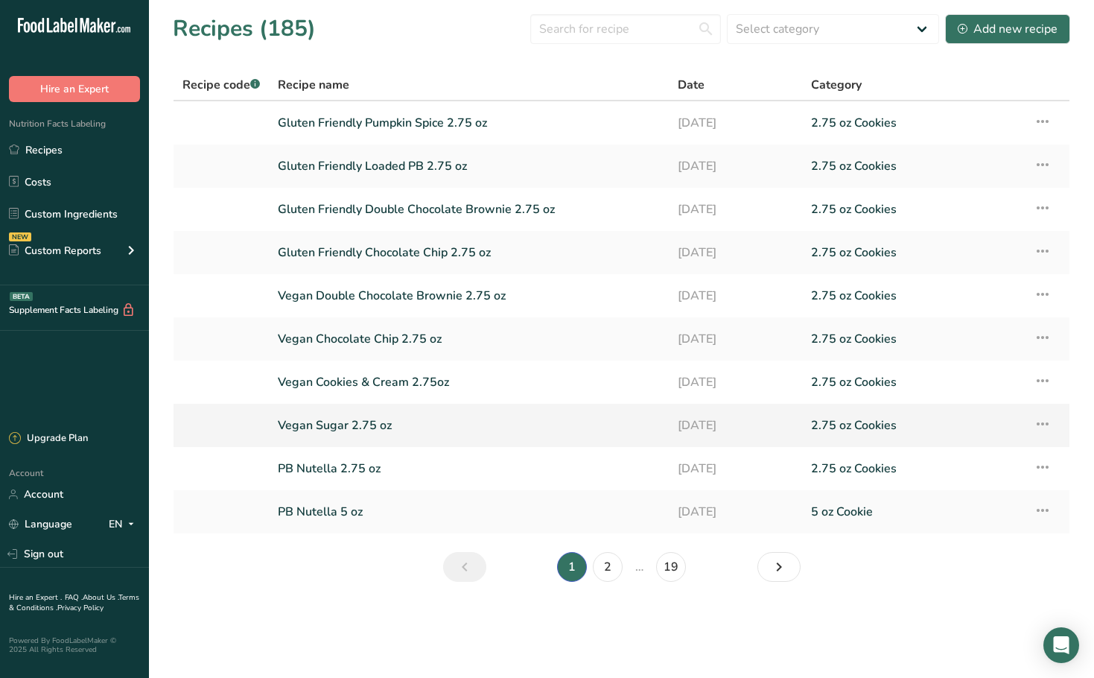
click at [399, 422] on link "Vegan Sugar 2.75 oz" at bounding box center [469, 425] width 382 height 31
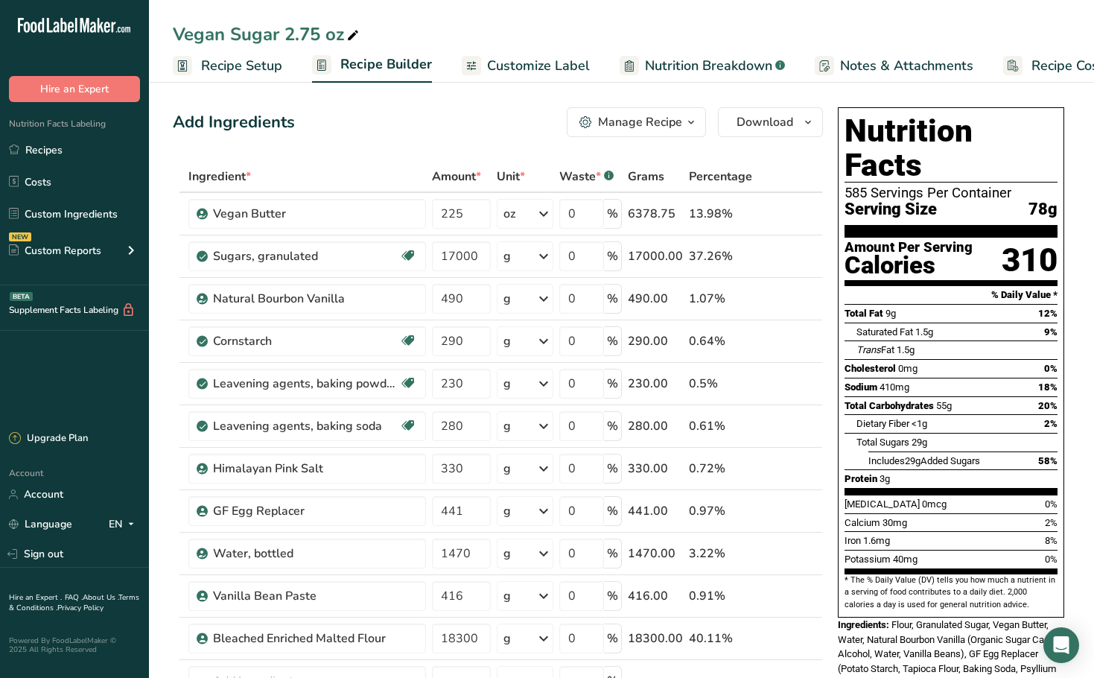
click at [649, 31] on div "Vegan Sugar 2.75 oz" at bounding box center [621, 34] width 945 height 27
click at [73, 141] on link "Recipes" at bounding box center [74, 150] width 149 height 28
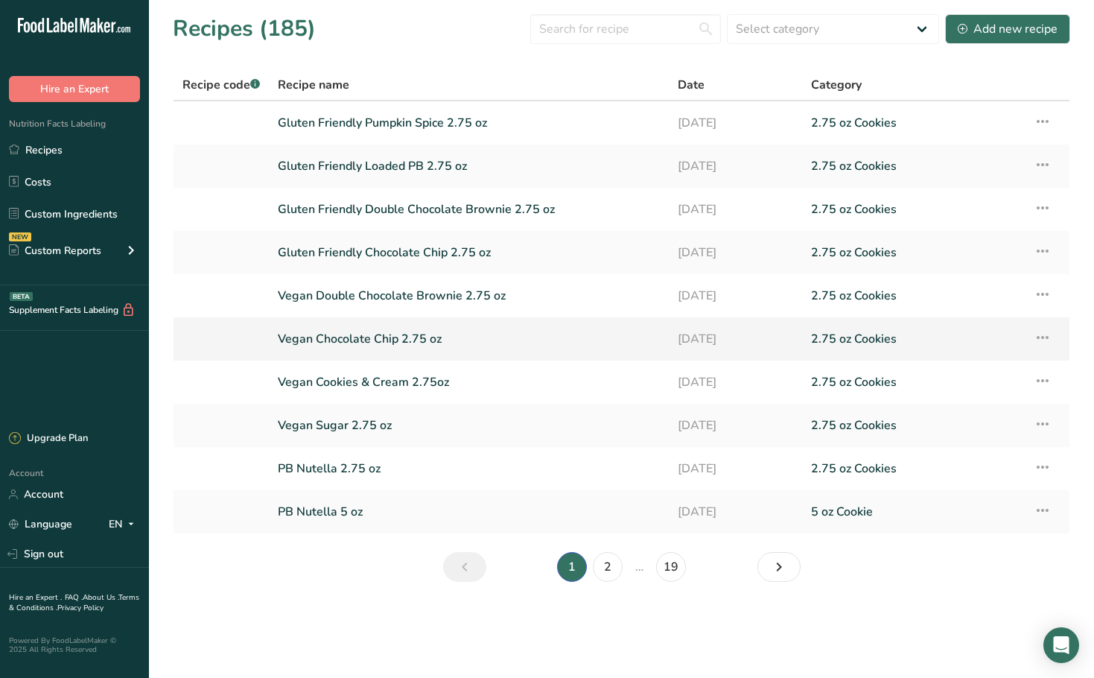
click at [378, 338] on link "Vegan Chocolate Chip 2.75 oz" at bounding box center [469, 338] width 382 height 31
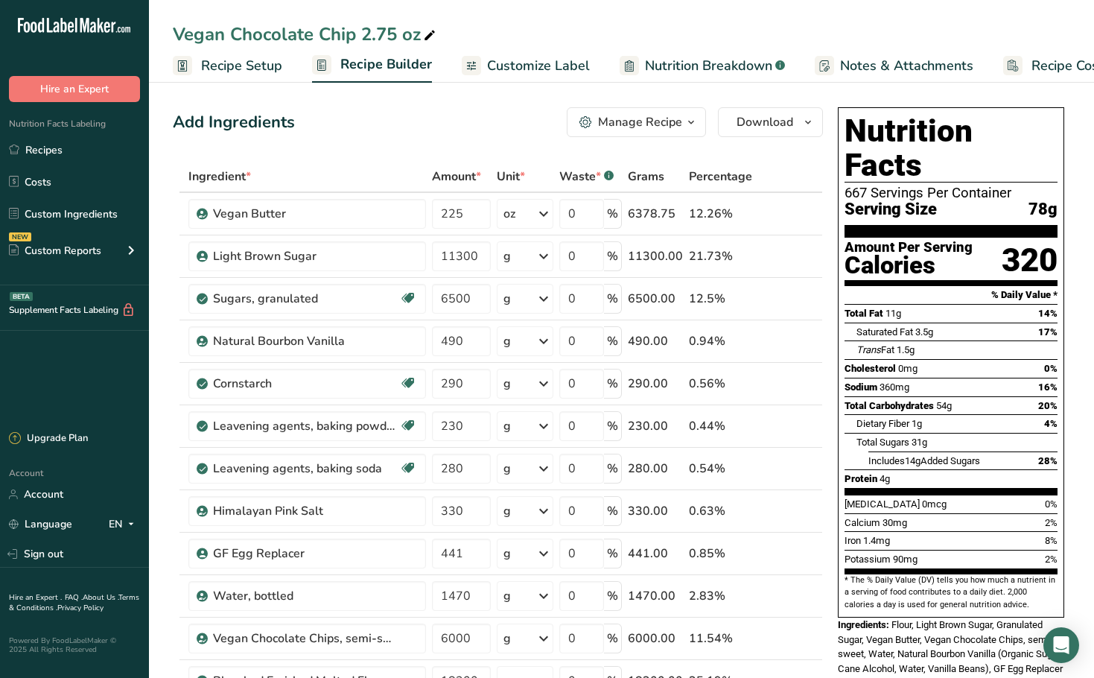
click at [617, 41] on div "Vegan Chocolate Chip 2.75 oz" at bounding box center [621, 34] width 945 height 27
click at [48, 156] on link "Recipes" at bounding box center [74, 150] width 149 height 28
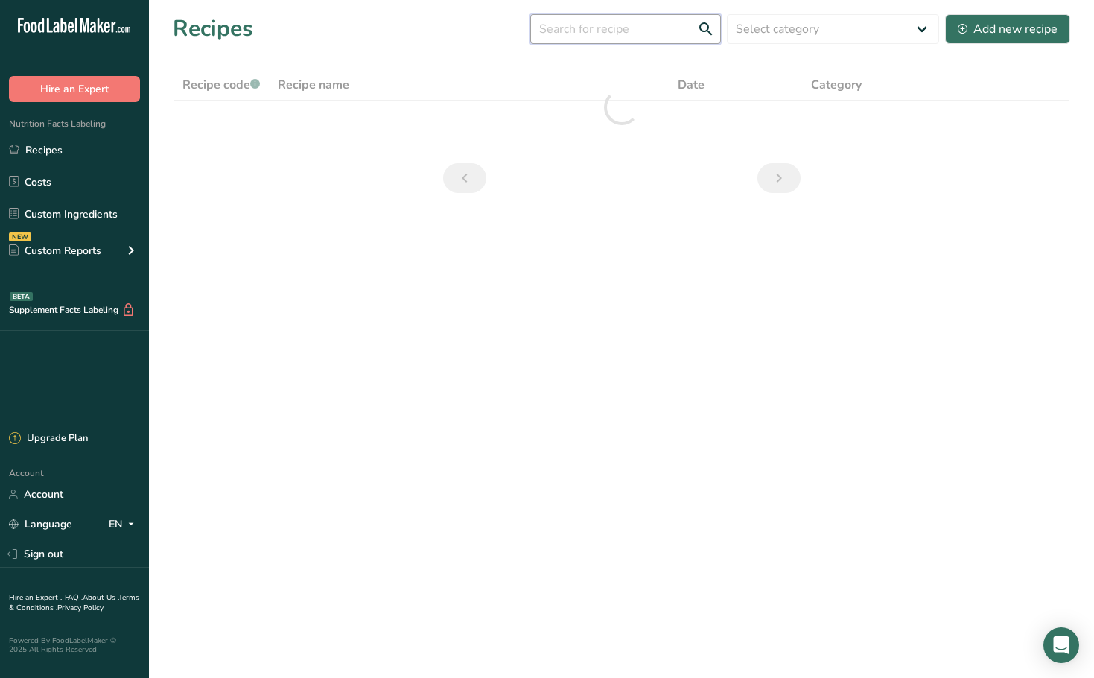
click at [638, 37] on input "text" at bounding box center [625, 29] width 191 height 30
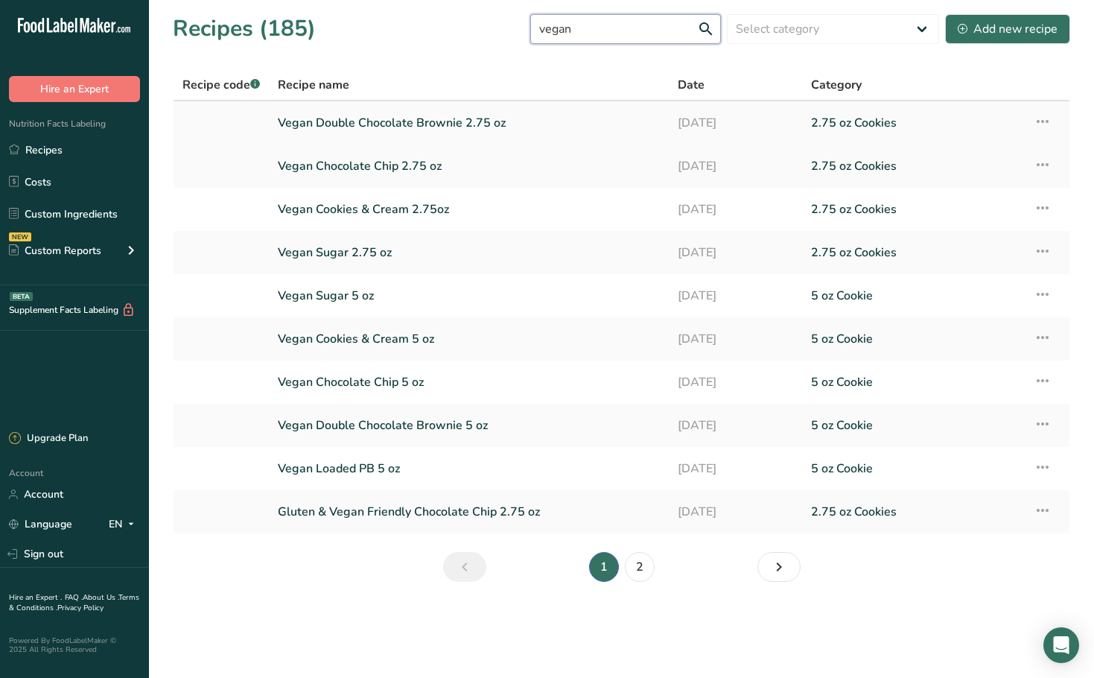
type input "vegan"
click at [413, 129] on link "Vegan Double Chocolate Brownie 2.75 oz" at bounding box center [469, 122] width 382 height 31
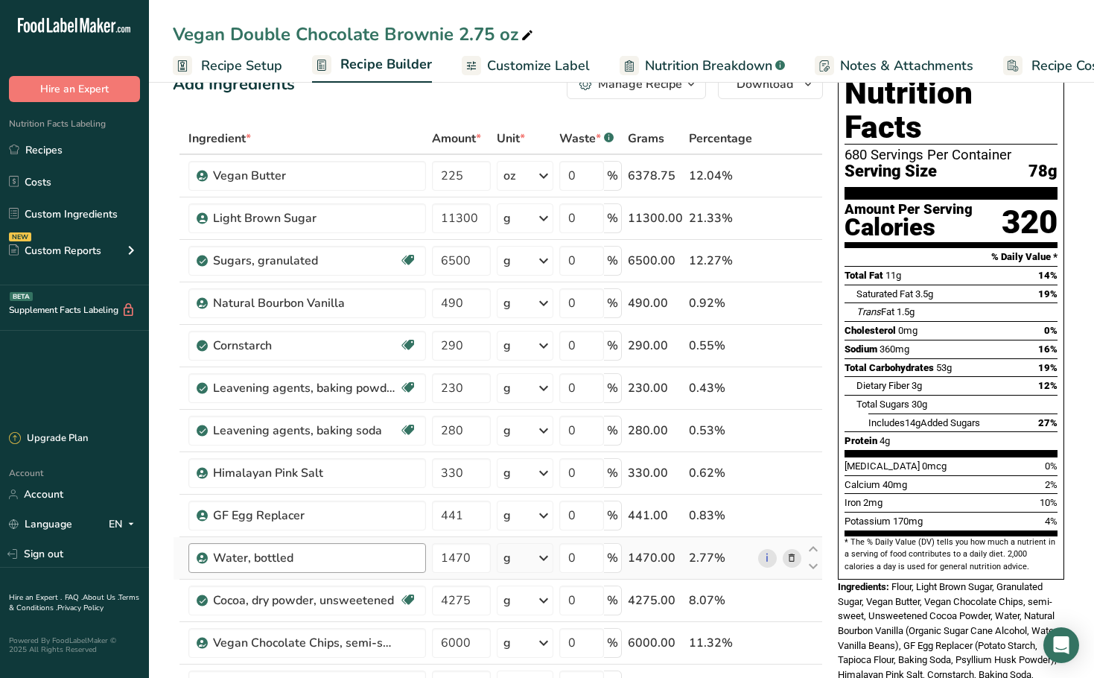
scroll to position [74, 0]
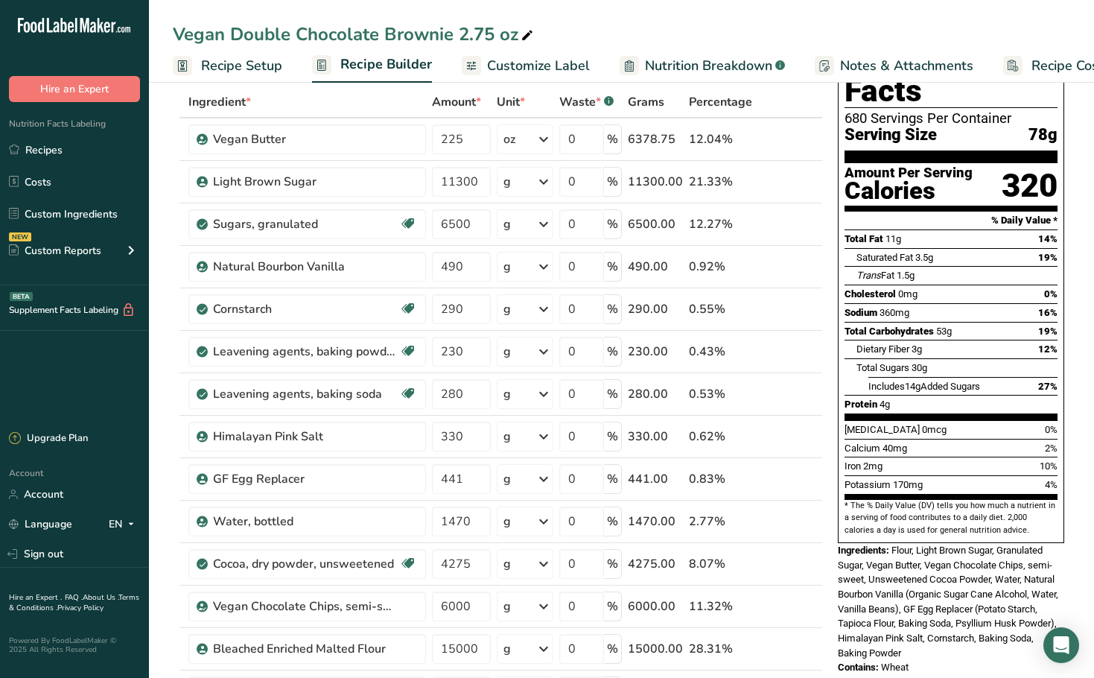
click at [607, 30] on div "Vegan Double Chocolate Brownie 2.75 oz" at bounding box center [621, 34] width 945 height 27
click at [70, 360] on div ".a-20{fill:#fff;} Hire an Expert Nutrition Facts Labeling Recipes Costs Custom …" at bounding box center [74, 211] width 149 height 398
click at [628, 23] on div "Vegan Double Chocolate Brownie 2.75 oz" at bounding box center [621, 34] width 945 height 27
click at [54, 149] on link "Recipes" at bounding box center [74, 150] width 149 height 28
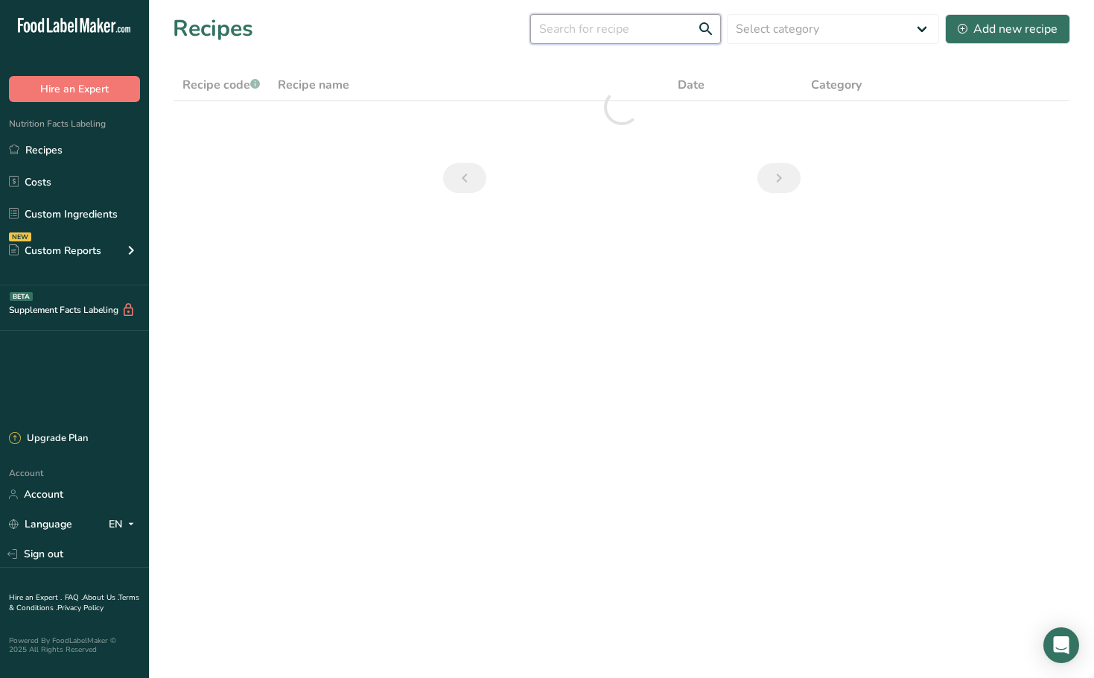
click at [706, 28] on input "text" at bounding box center [625, 29] width 191 height 30
click at [803, 31] on select "Select category All 1.4 oz Mini Cookie 2.75 oz Cookies 3 oz Cookies (2025) 5 oz…" at bounding box center [833, 29] width 212 height 30
click at [608, 30] on input "text" at bounding box center [625, 29] width 191 height 30
type input "vegan"
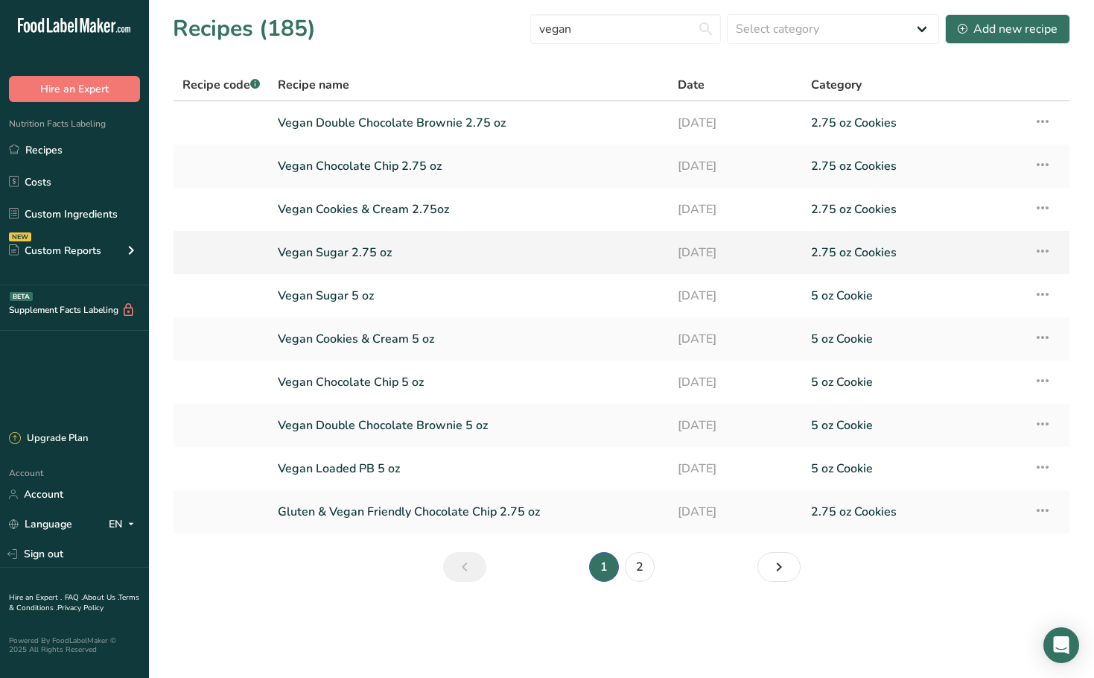
click at [407, 249] on link "Vegan Sugar 2.75 oz" at bounding box center [469, 252] width 382 height 31
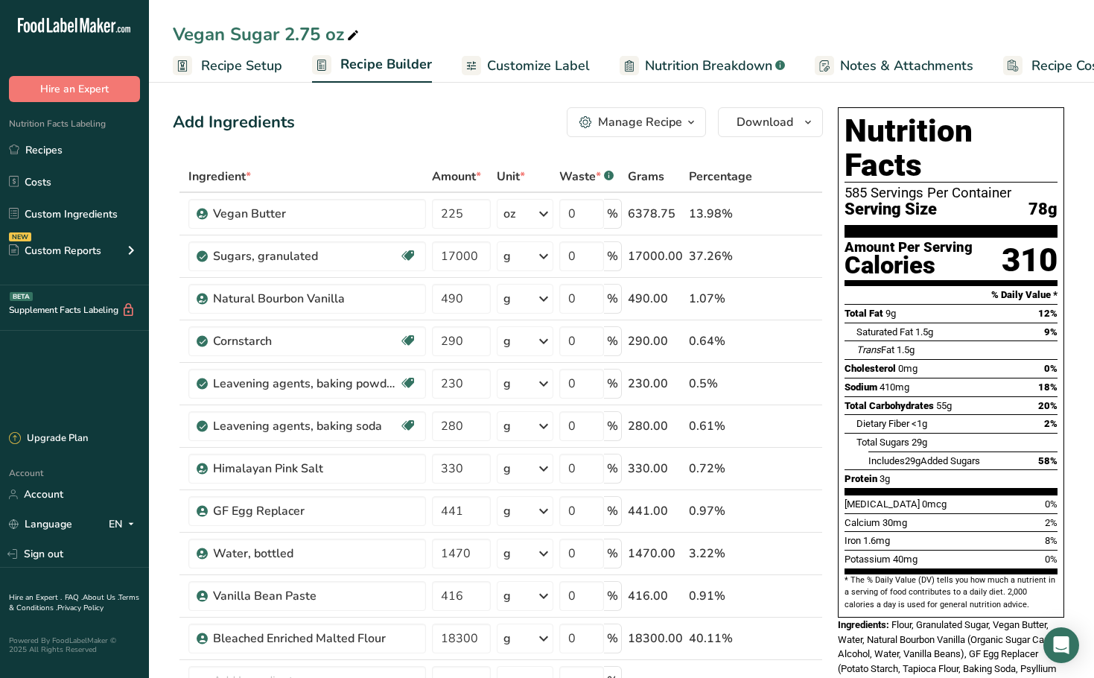
click at [656, 16] on div "Vegan Sugar 2.75 oz Recipe Setup Recipe Builder Customize Label Nutrition Break…" at bounding box center [621, 41] width 945 height 83
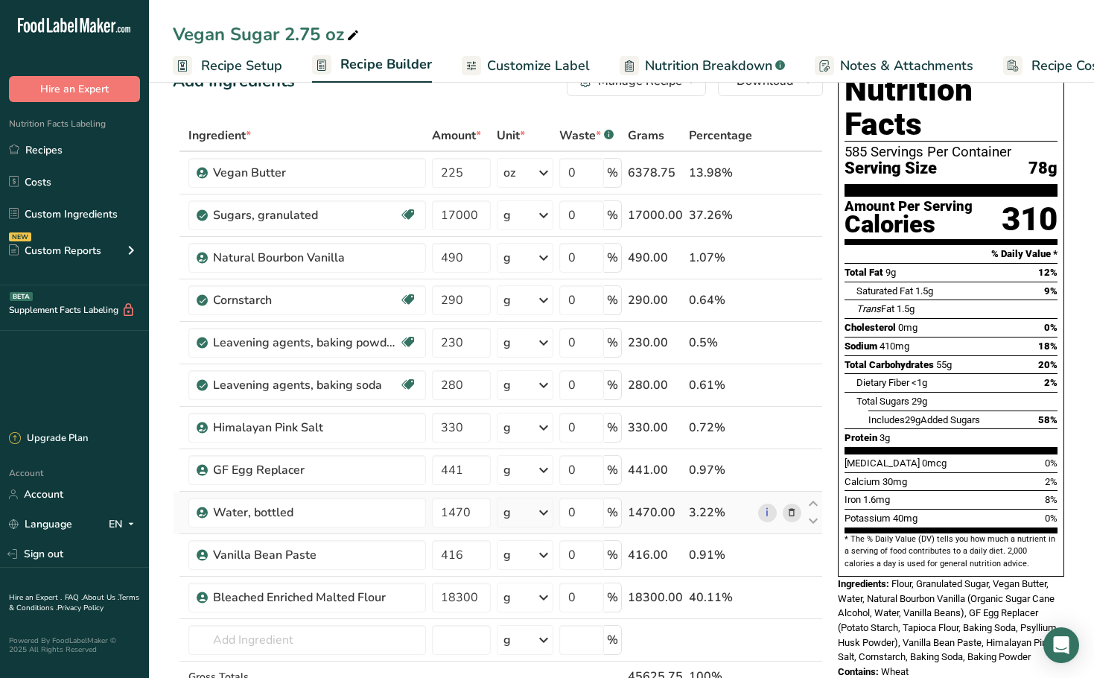
scroll to position [74, 0]
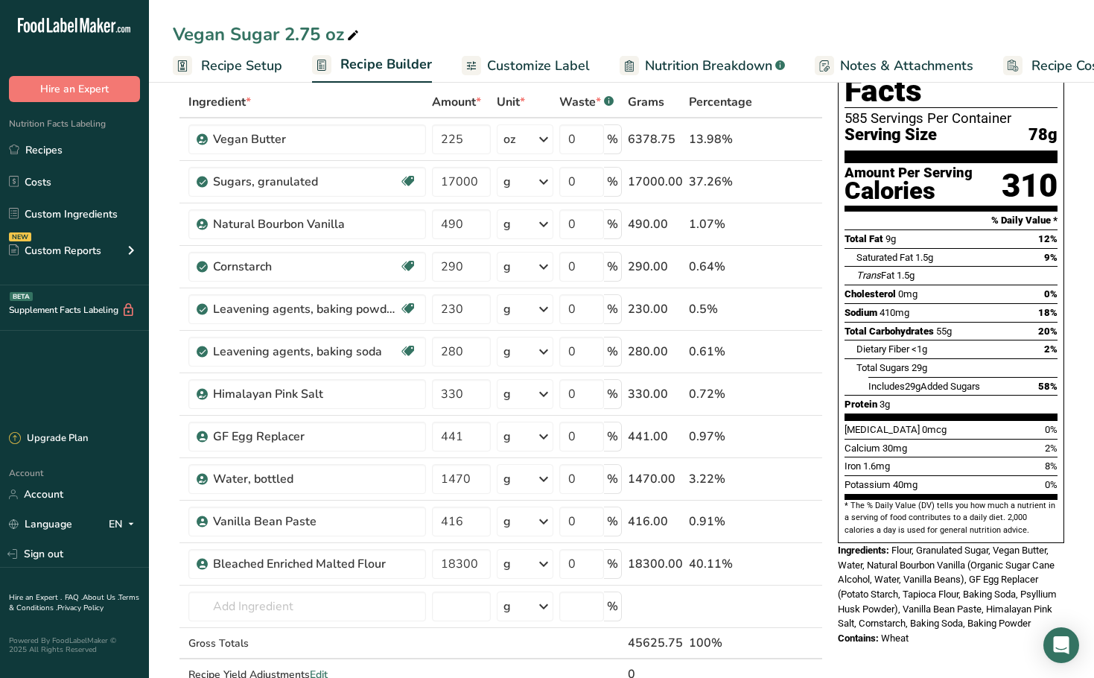
click at [787, 22] on div "Vegan Sugar 2.75 oz" at bounding box center [621, 34] width 945 height 27
click at [82, 143] on link "Recipes" at bounding box center [74, 150] width 149 height 28
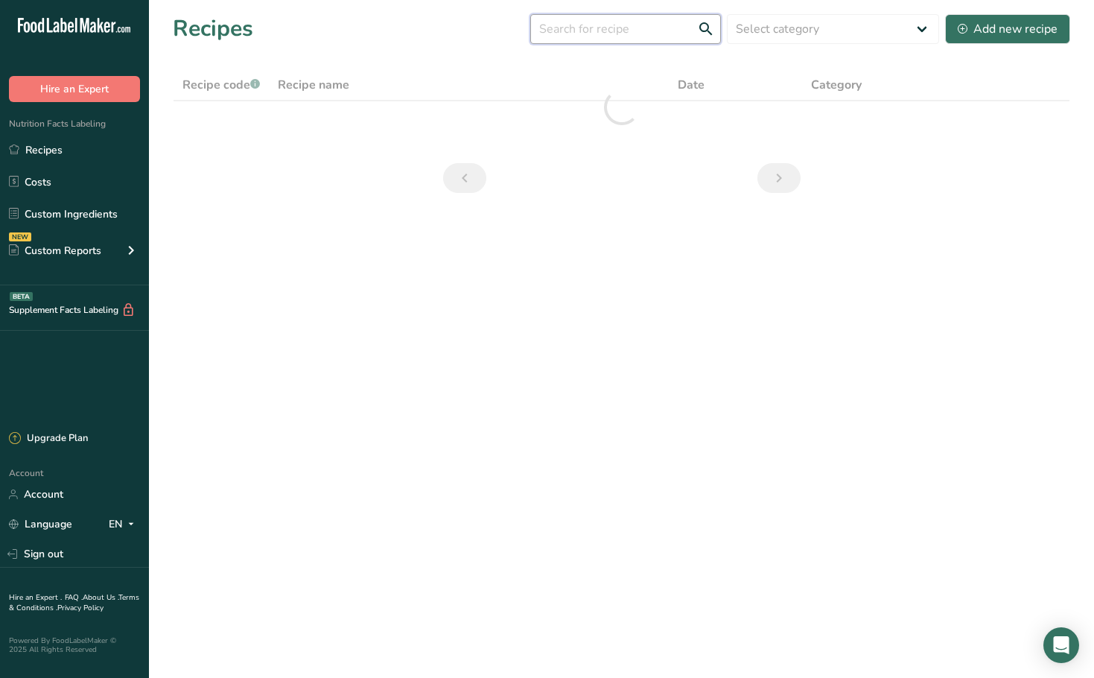
click at [634, 21] on input "text" at bounding box center [625, 29] width 191 height 30
type input "vegan"
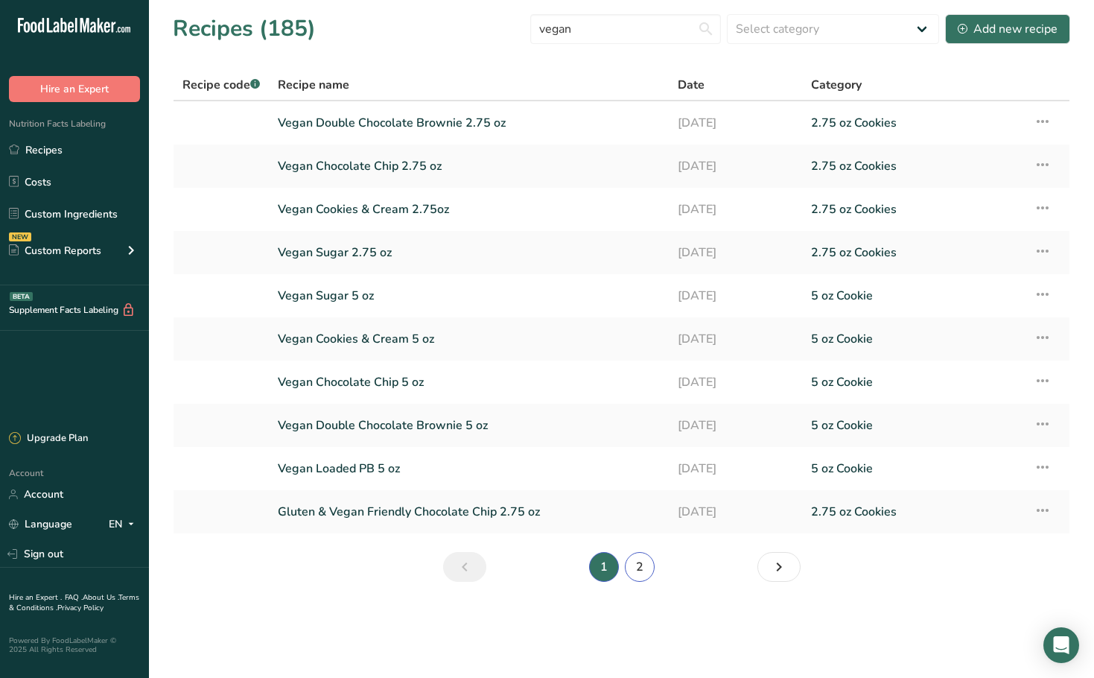
click at [648, 578] on link "2" at bounding box center [640, 567] width 30 height 30
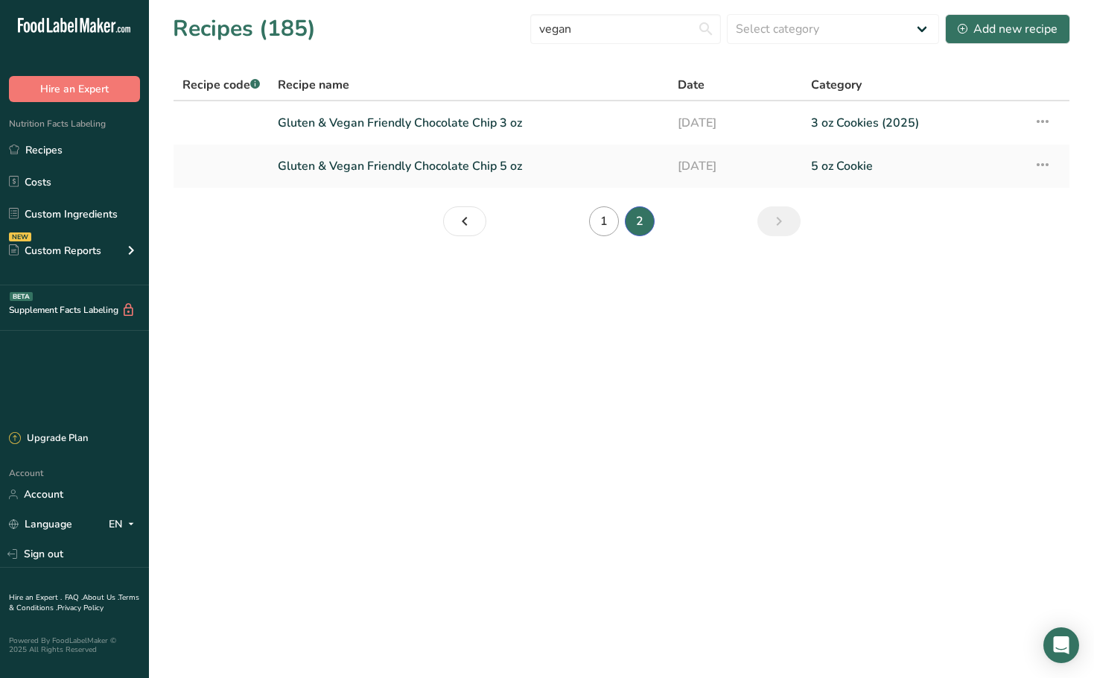
click at [596, 567] on main "Recipes (185) vegan Select category All 1.4 oz Mini Cookie 2.75 oz Cookies 3 oz…" at bounding box center [547, 339] width 1094 height 678
click at [617, 224] on link "1" at bounding box center [604, 221] width 30 height 30
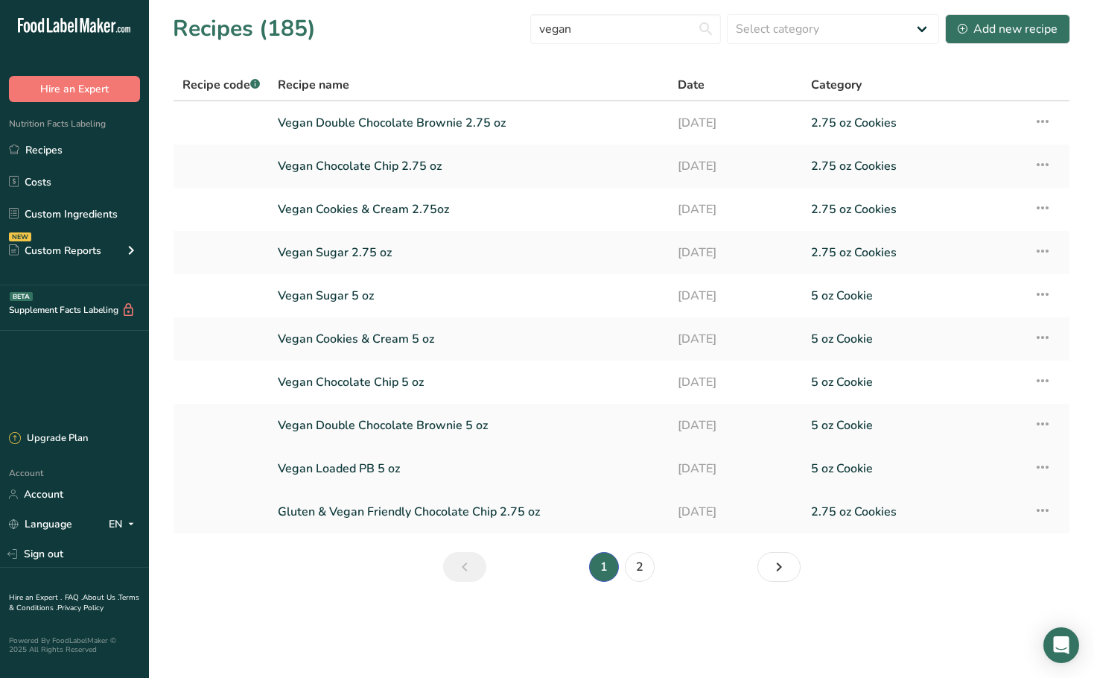
click at [392, 469] on link "Vegan Loaded PB 5 oz" at bounding box center [469, 468] width 382 height 31
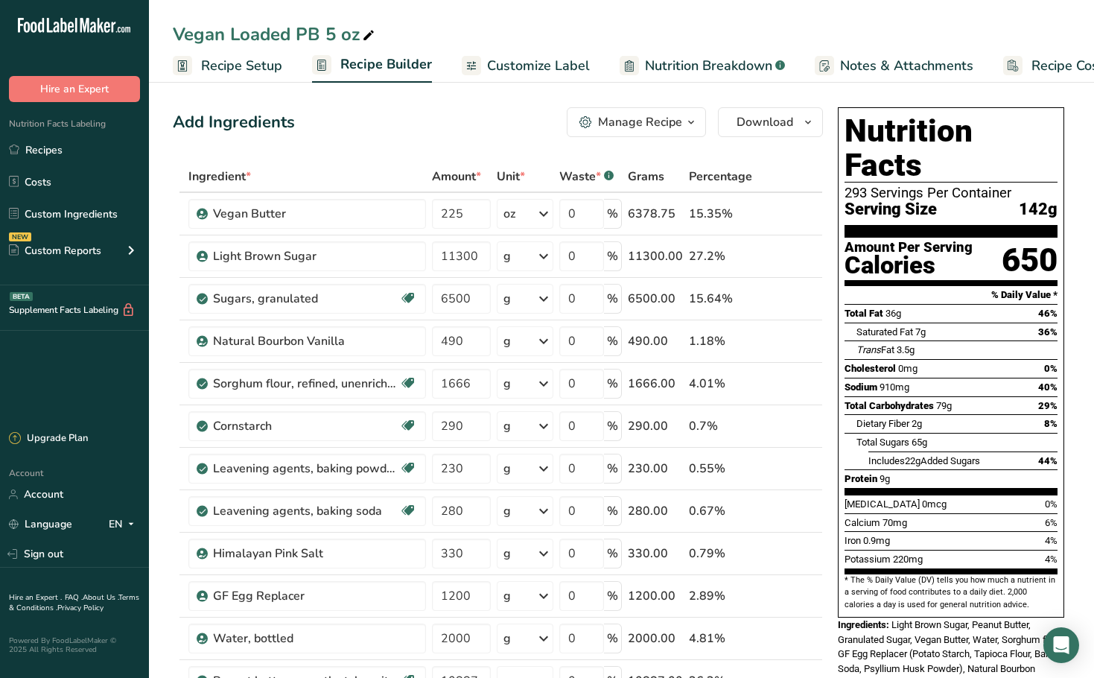
click at [664, 127] on div "Manage Recipe" at bounding box center [640, 122] width 84 height 18
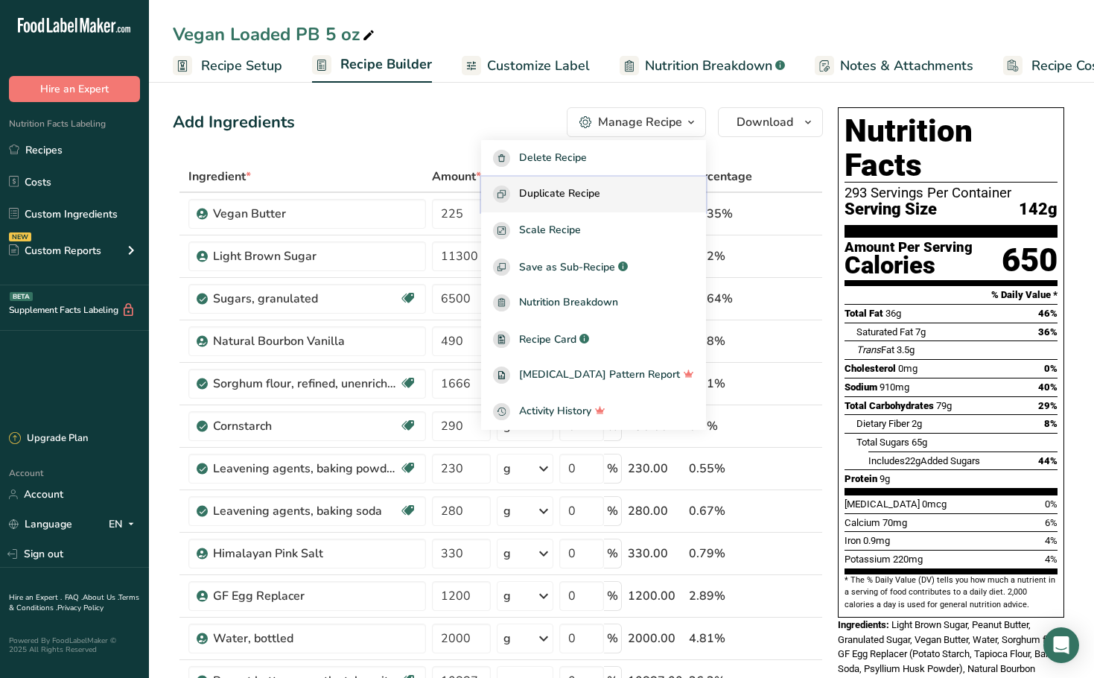
click at [631, 202] on div "Duplicate Recipe" at bounding box center [593, 193] width 201 height 17
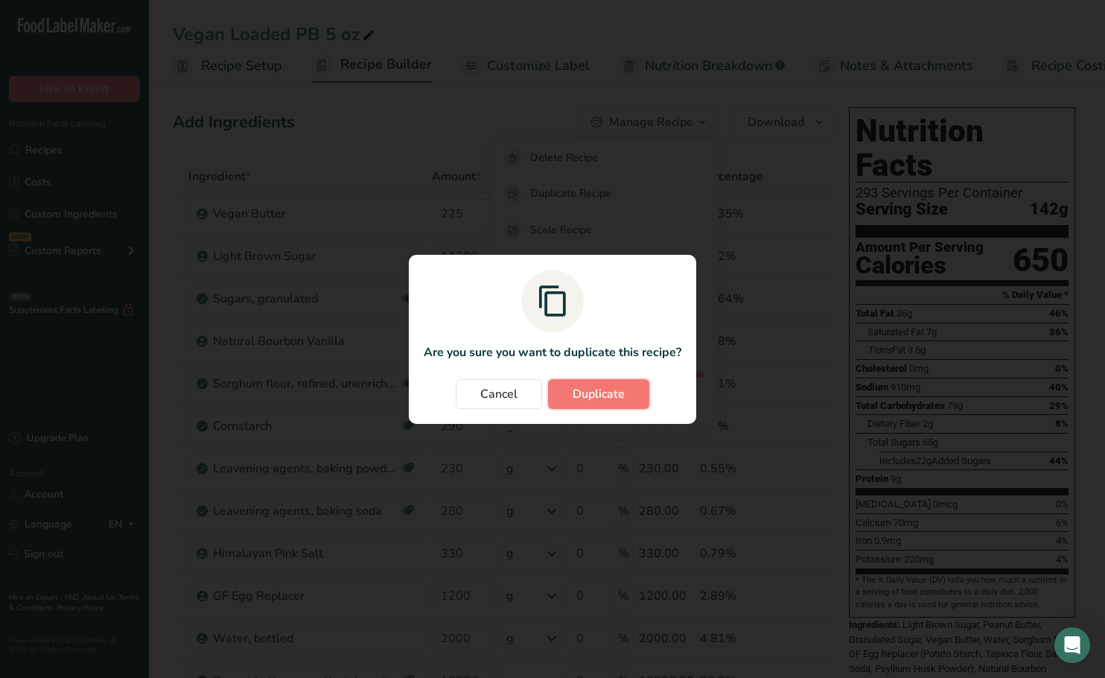
click at [615, 386] on span "Duplicate" at bounding box center [599, 394] width 52 height 18
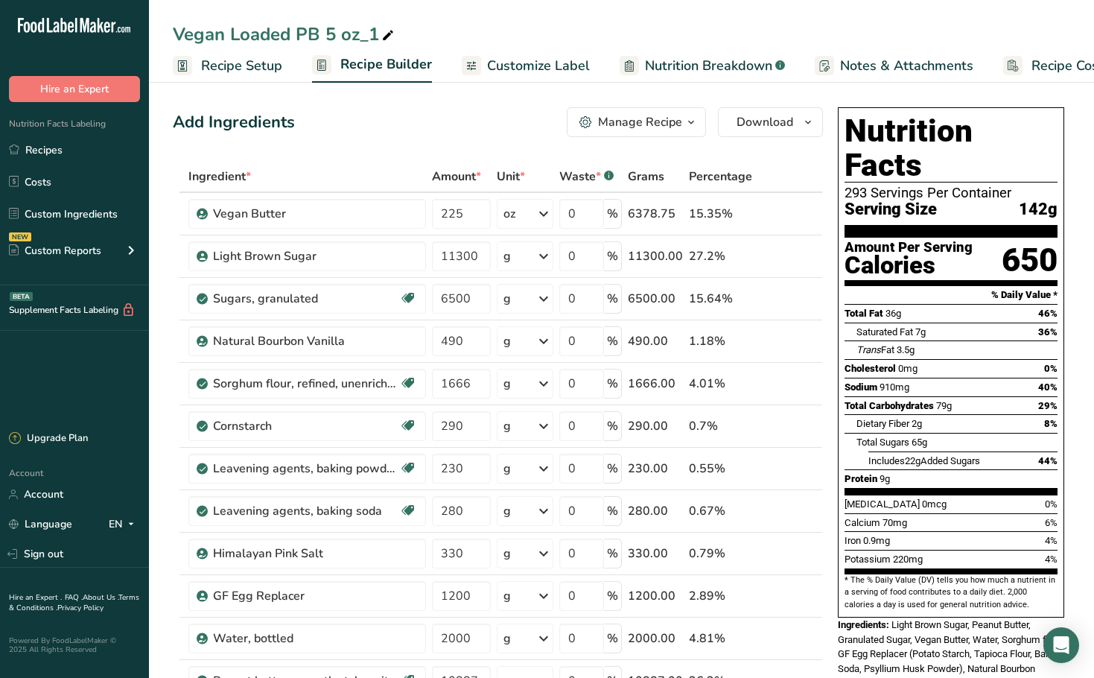
click at [384, 38] on icon at bounding box center [387, 35] width 13 height 21
drag, startPoint x: 367, startPoint y: 36, endPoint x: 326, endPoint y: 38, distance: 41.0
click at [326, 38] on input "Vegan Loaded PB 5 oz_1" at bounding box center [621, 34] width 897 height 27
type input "Vegan Loaded PB 2.75 oz"
click at [197, 60] on link "Recipe Setup" at bounding box center [227, 66] width 109 height 34
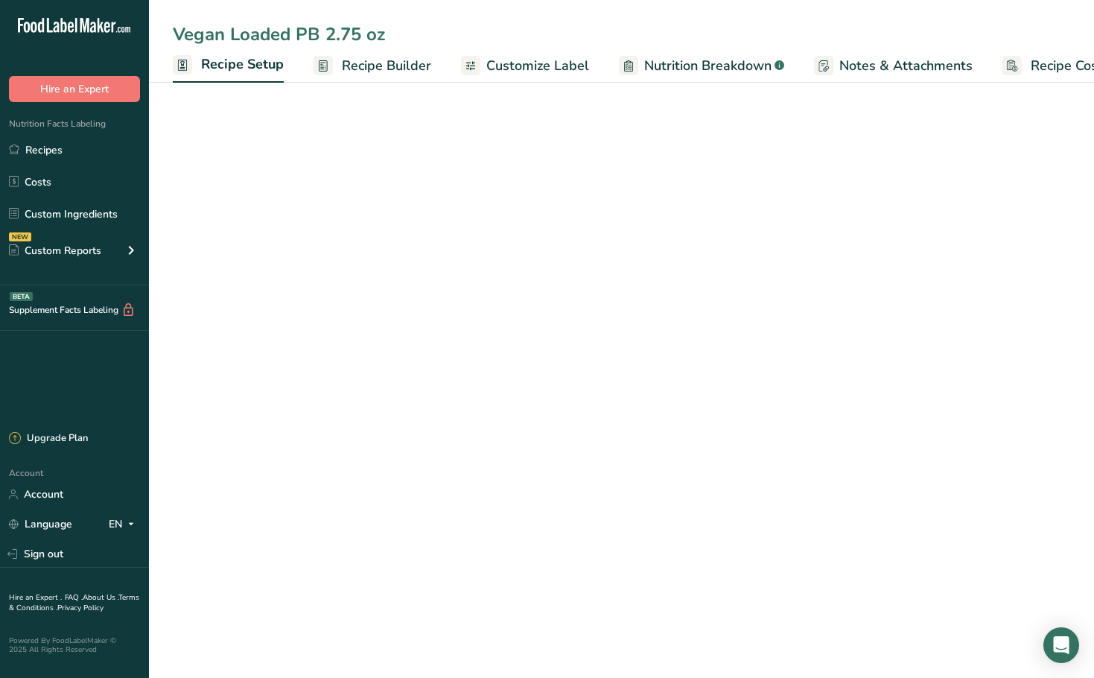
scroll to position [0, 5]
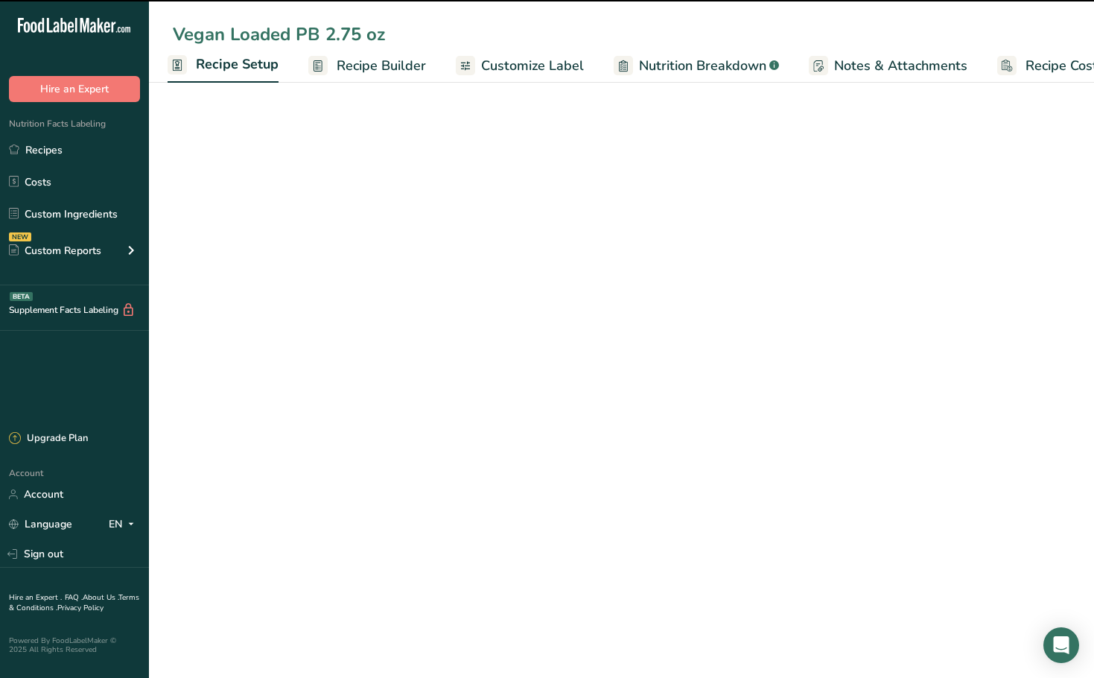
select select "5"
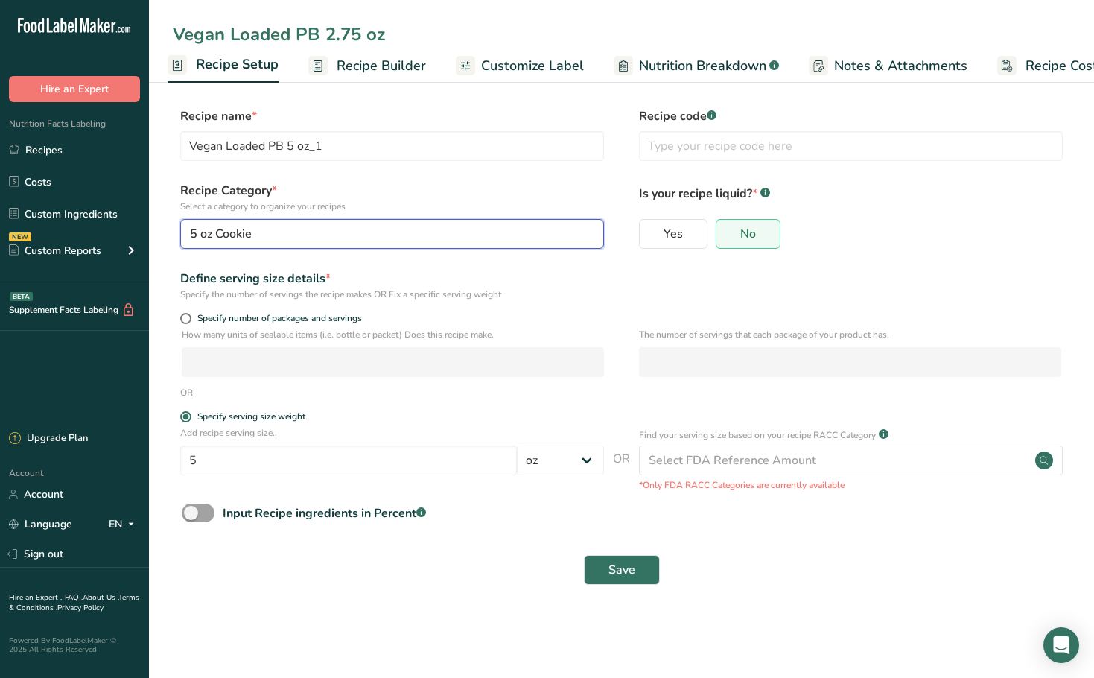
click at [272, 235] on div "5 oz Cookie" at bounding box center [387, 234] width 395 height 18
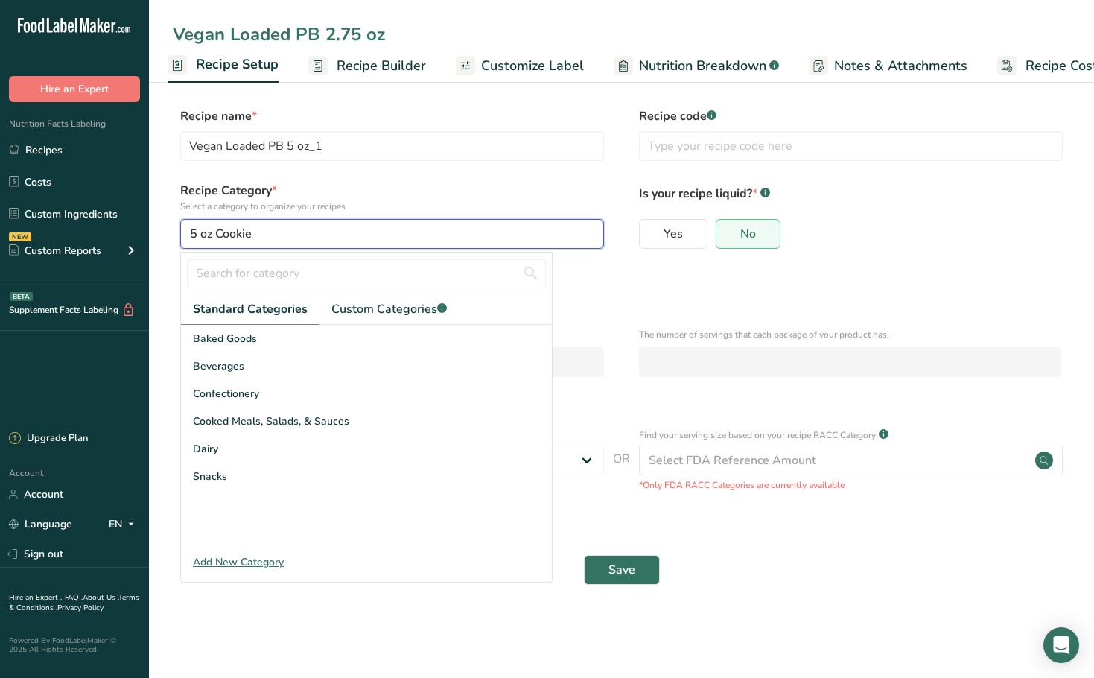
type input "Vegan Loaded PB 2.75 oz"
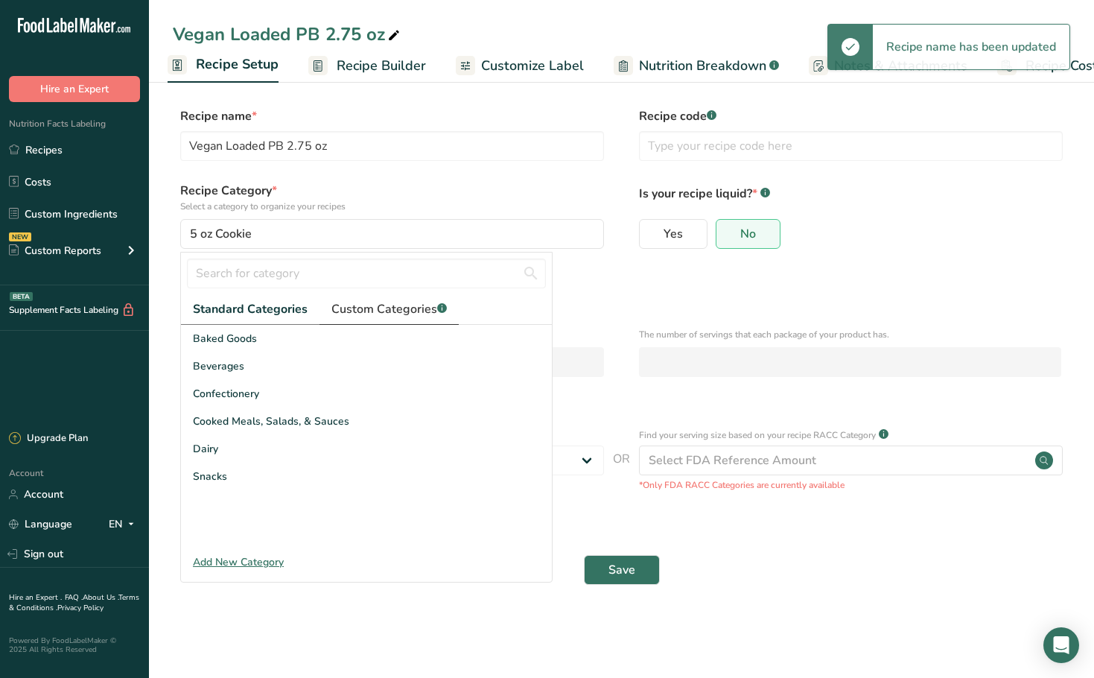
click at [375, 302] on span "Custom Categories .a-a{fill:#347362;}.b-a{fill:#fff;}" at bounding box center [388, 309] width 115 height 18
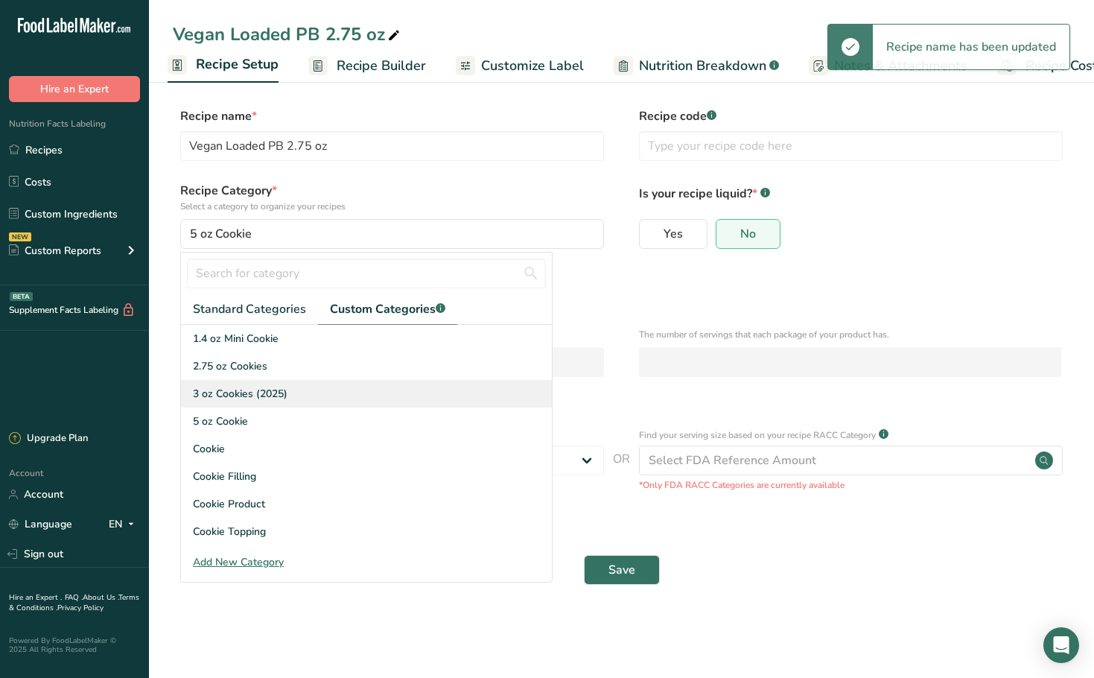
click at [232, 395] on span "3 oz Cookies (2025)" at bounding box center [240, 394] width 95 height 16
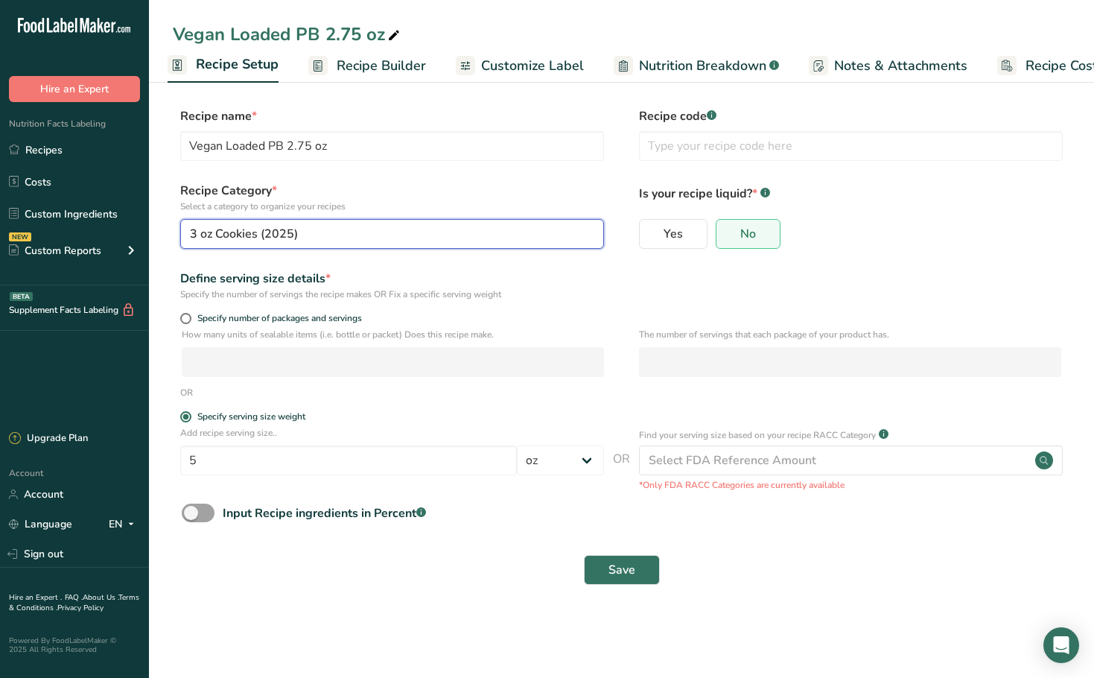
click at [302, 236] on div "3 oz Cookies (2025)" at bounding box center [387, 234] width 395 height 18
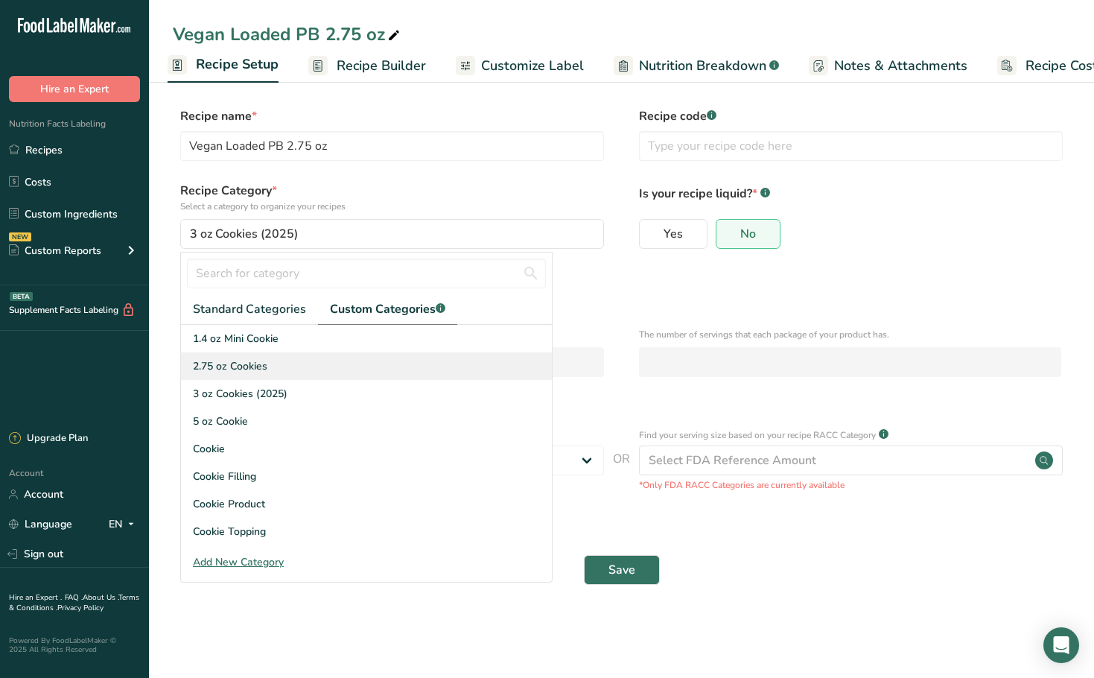
click at [256, 364] on span "2.75 oz Cookies" at bounding box center [230, 366] width 74 height 16
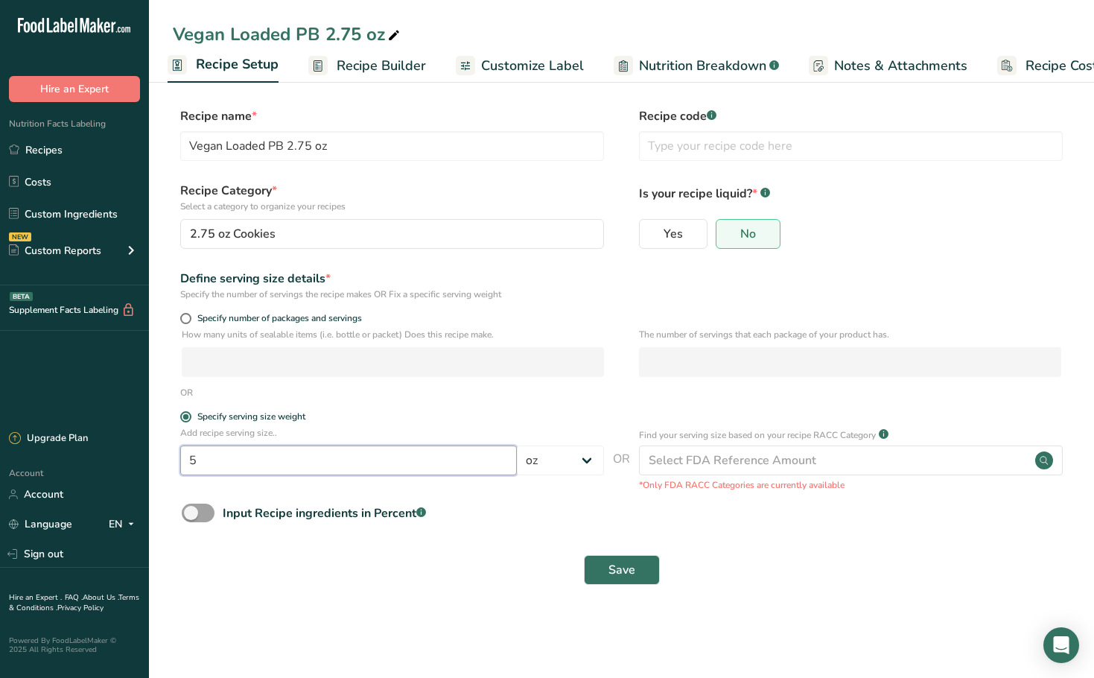
drag, startPoint x: 223, startPoint y: 459, endPoint x: 109, endPoint y: 467, distance: 114.2
click at [109, 467] on div ".a-20{fill:#fff;} Hire an Expert Nutrition Facts Labeling Recipes Costs Custom …" at bounding box center [547, 339] width 1094 height 678
type input "2.75"
click at [284, 547] on div "Save" at bounding box center [621, 570] width 897 height 48
click at [600, 559] on button "Save" at bounding box center [622, 570] width 76 height 30
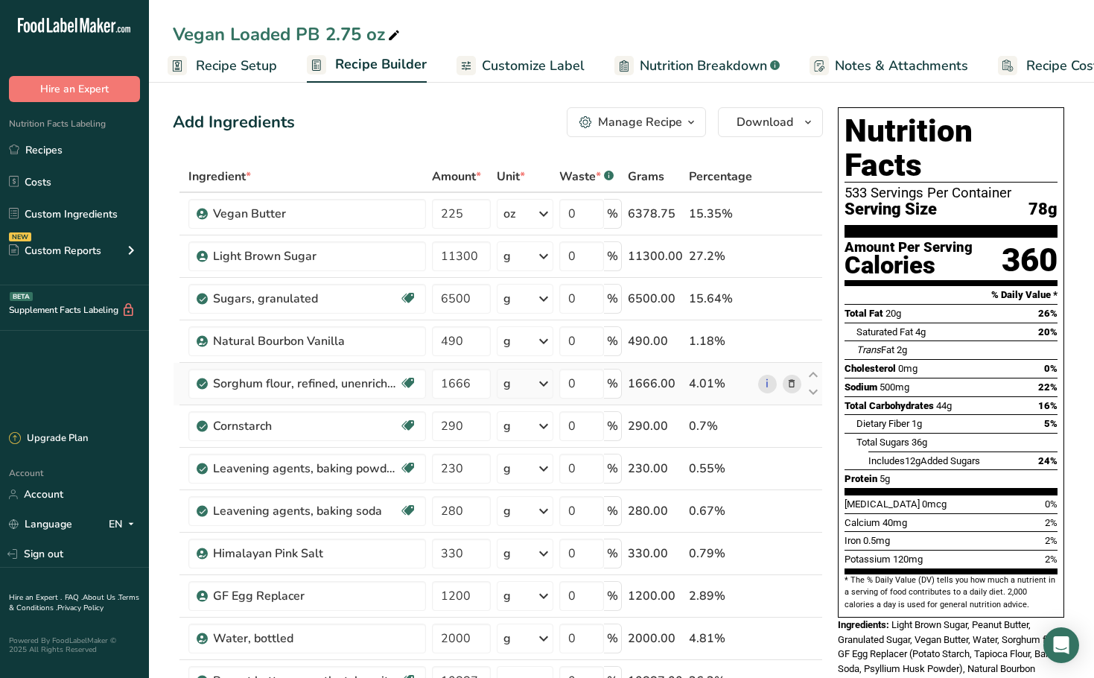
scroll to position [74, 0]
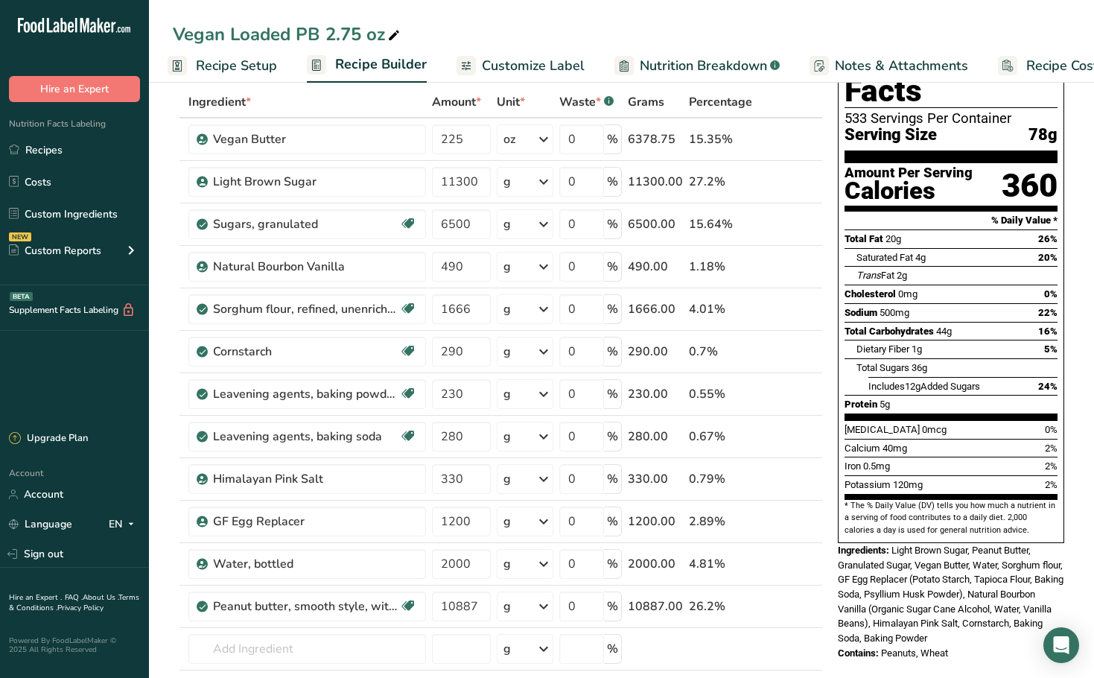
click at [876, 644] on div "Nutrition Facts 533 Servings Per Container Serving Size 78g Amount Per Serving …" at bounding box center [951, 646] width 238 height 1239
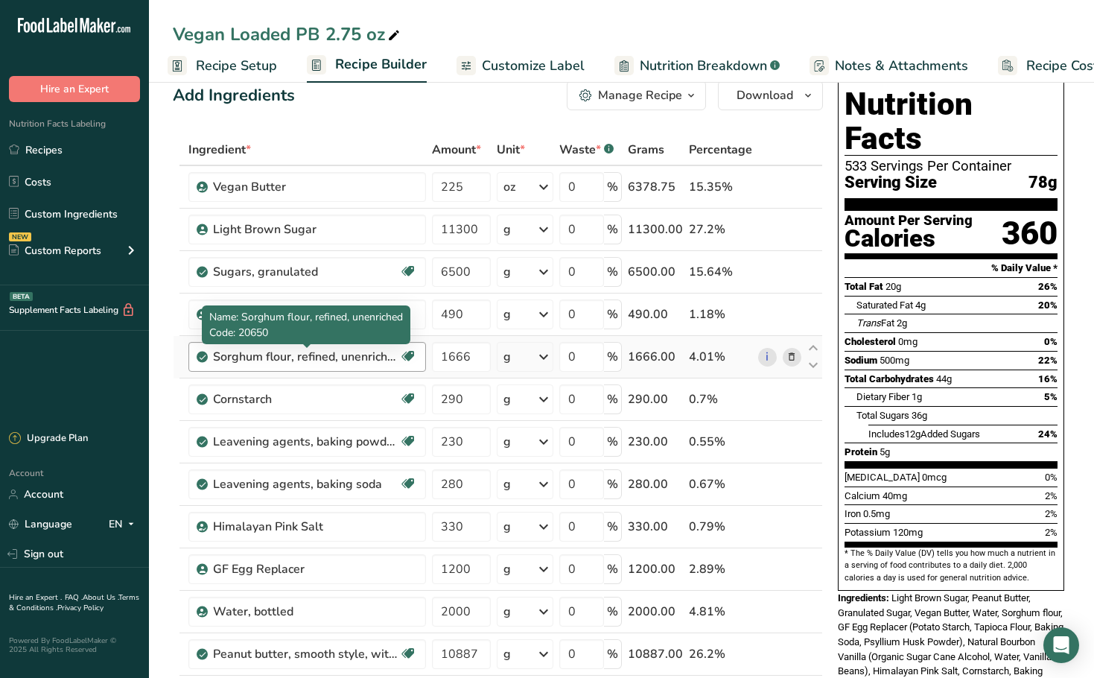
scroll to position [0, 0]
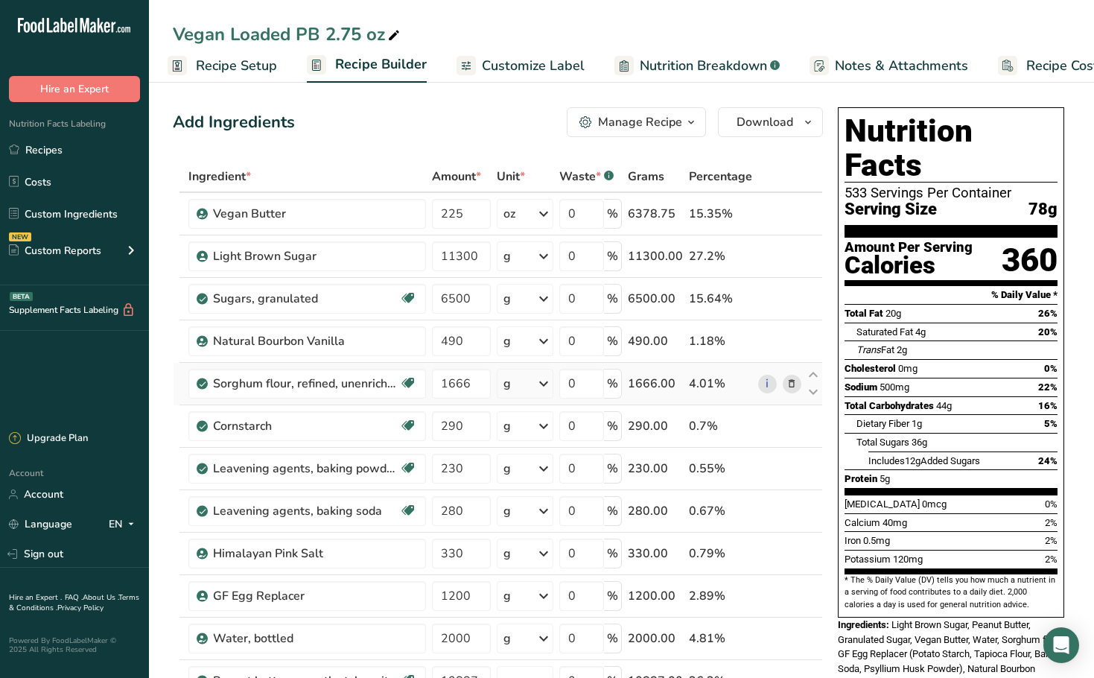
click at [796, 385] on icon at bounding box center [791, 384] width 10 height 16
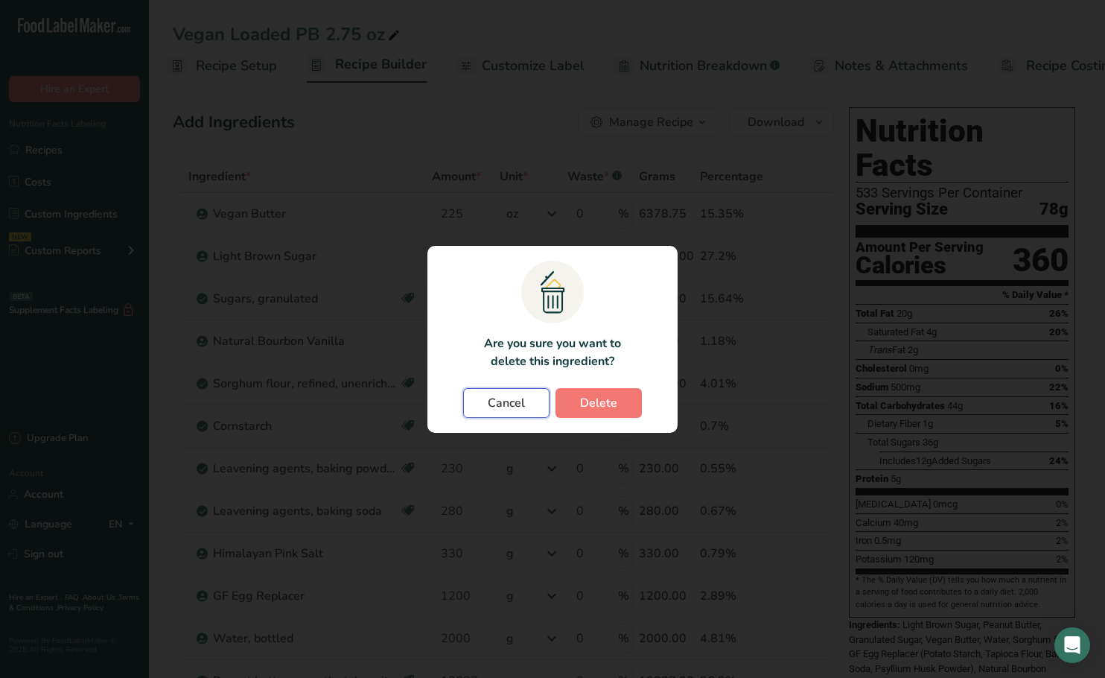
click at [514, 408] on span "Cancel" at bounding box center [506, 403] width 37 height 18
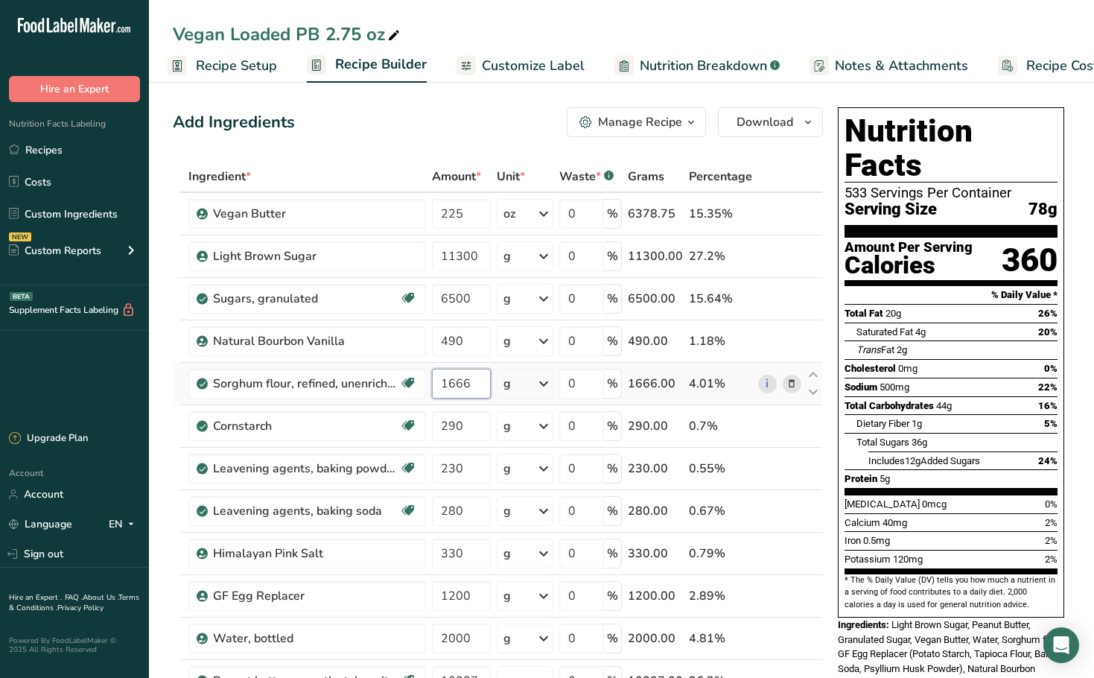
click at [479, 387] on input "1666" at bounding box center [461, 384] width 59 height 30
drag, startPoint x: 480, startPoint y: 387, endPoint x: 296, endPoint y: 386, distance: 183.9
click at [296, 386] on tr "Sorghum flour, refined, unenriched Dairy free Vegan Vegetarian Soy free 1666 g …" at bounding box center [498, 384] width 649 height 42
type input "15500"
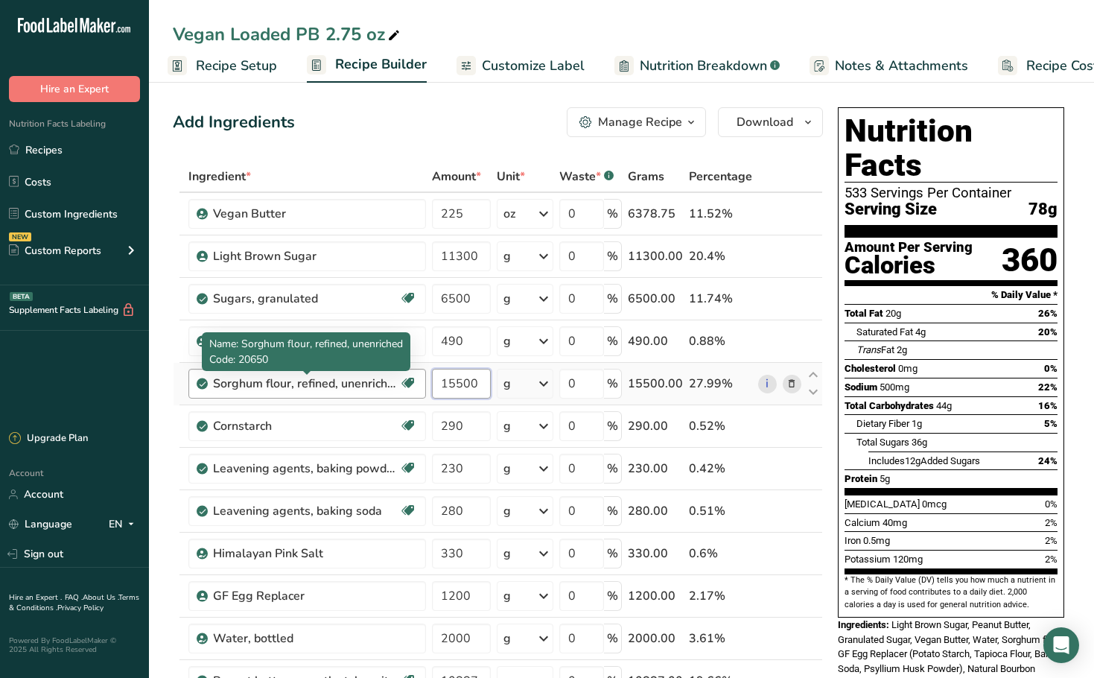
drag, startPoint x: 480, startPoint y: 384, endPoint x: 398, endPoint y: 389, distance: 82.0
click at [398, 389] on tr "Sorghum flour, refined, unenriched Dairy free Vegan Vegetarian Soy free 15500 g…" at bounding box center [498, 384] width 649 height 42
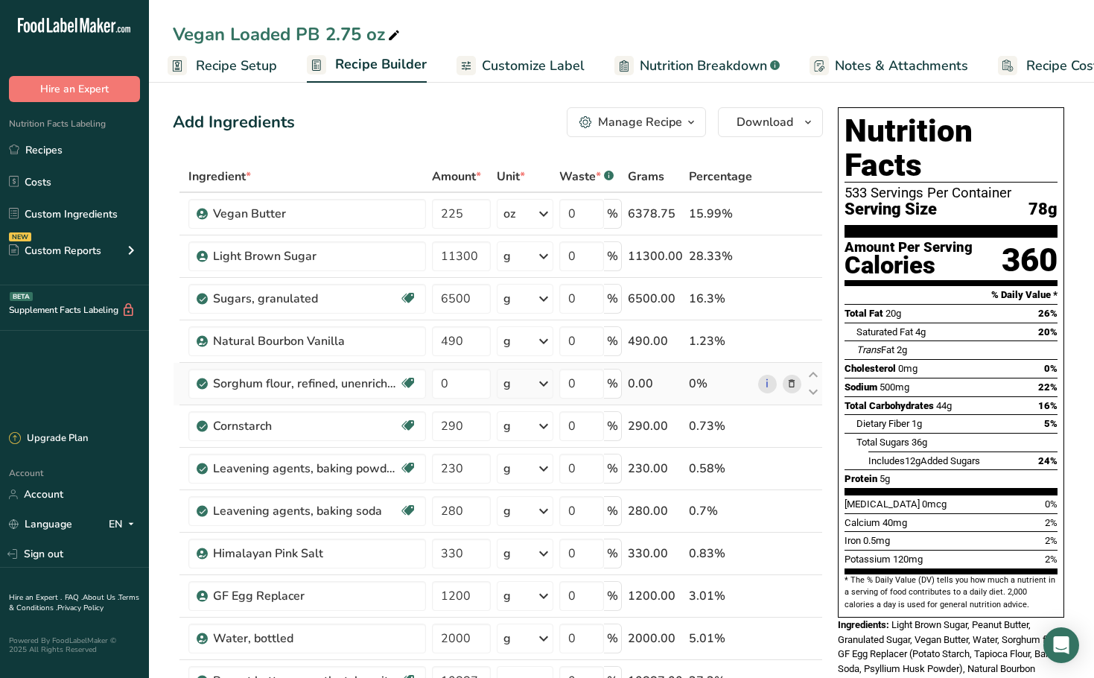
click at [792, 371] on div "Ingredient * Amount * Unit * Waste * .a-a{fill:#347362;}.b-a{fill:#fff;} Grams …" at bounding box center [498, 499] width 650 height 677
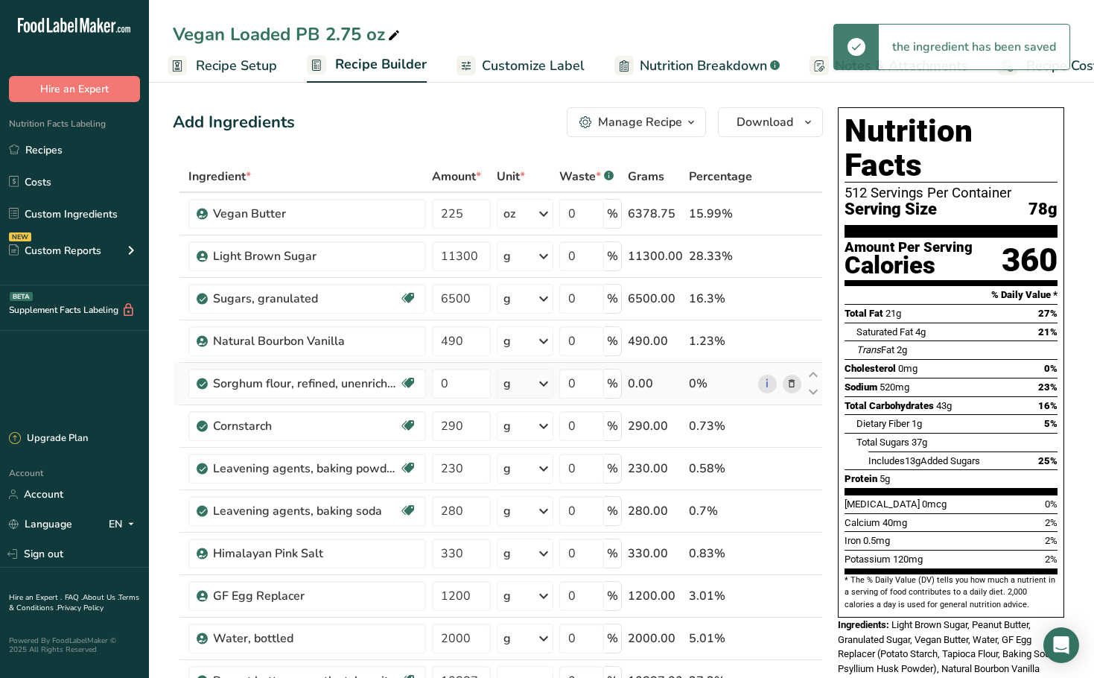
click at [794, 390] on icon at bounding box center [791, 384] width 10 height 16
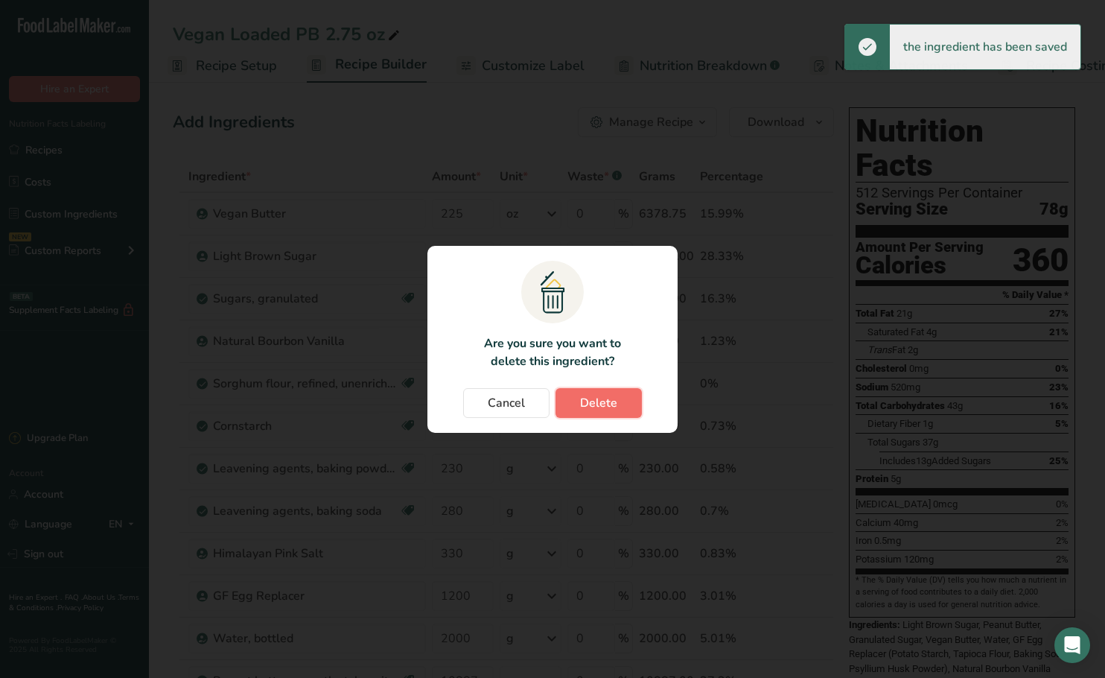
click at [564, 404] on button "Delete" at bounding box center [599, 403] width 86 height 30
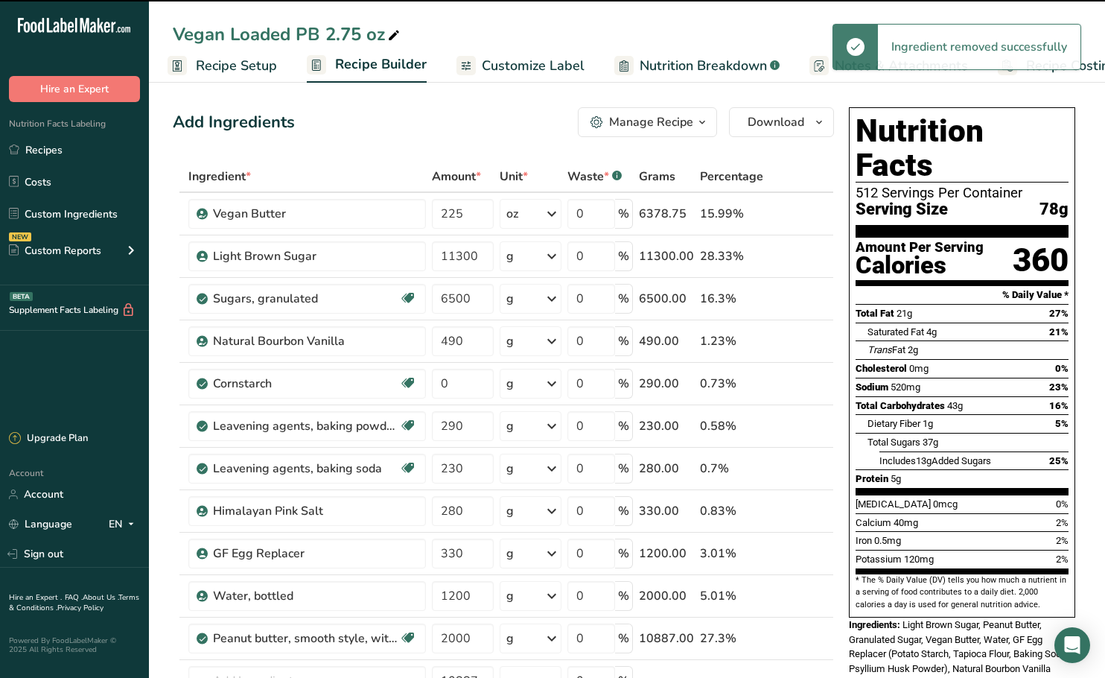
type input "290"
type input "230"
type input "280"
type input "330"
type input "1200"
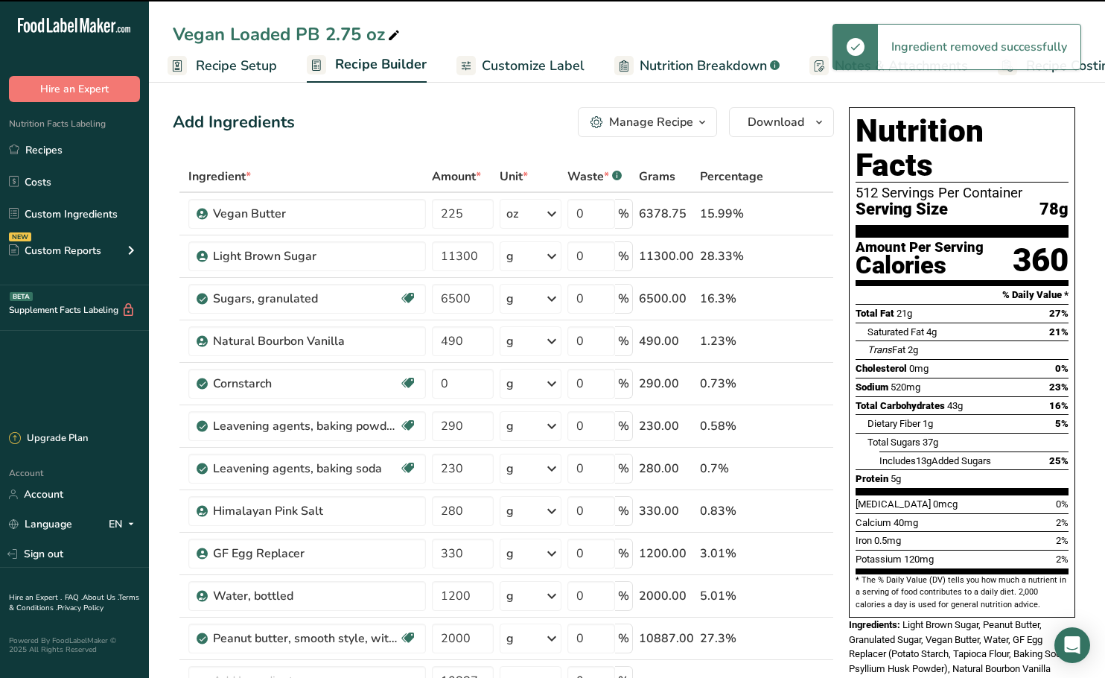
type input "2000"
type input "10887"
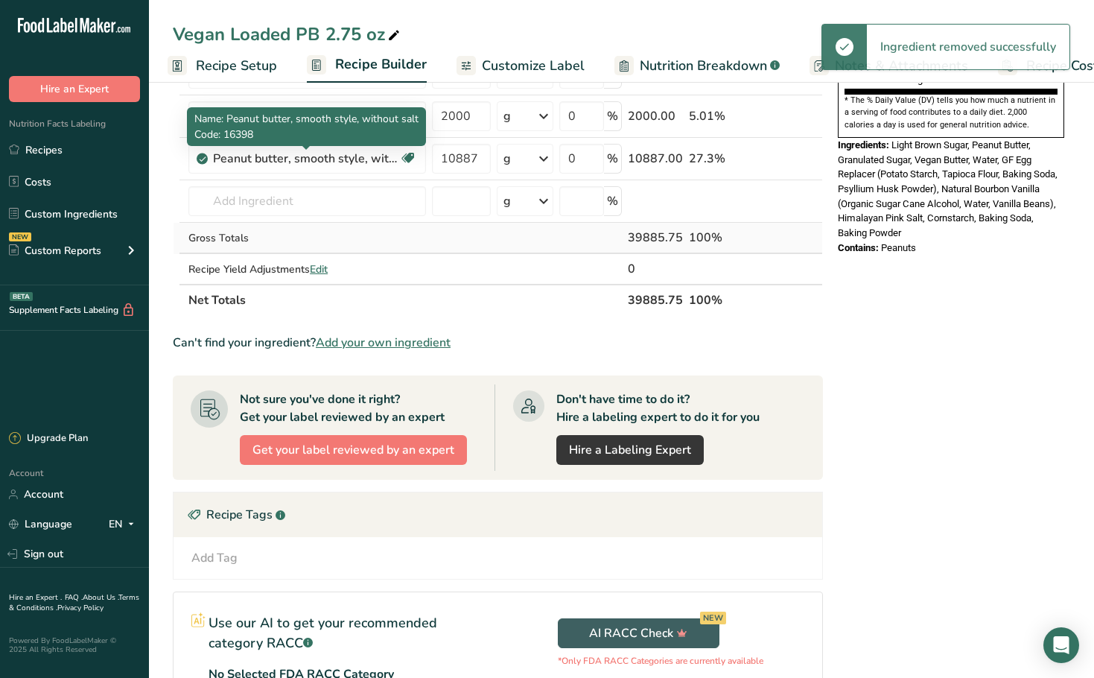
scroll to position [447, 0]
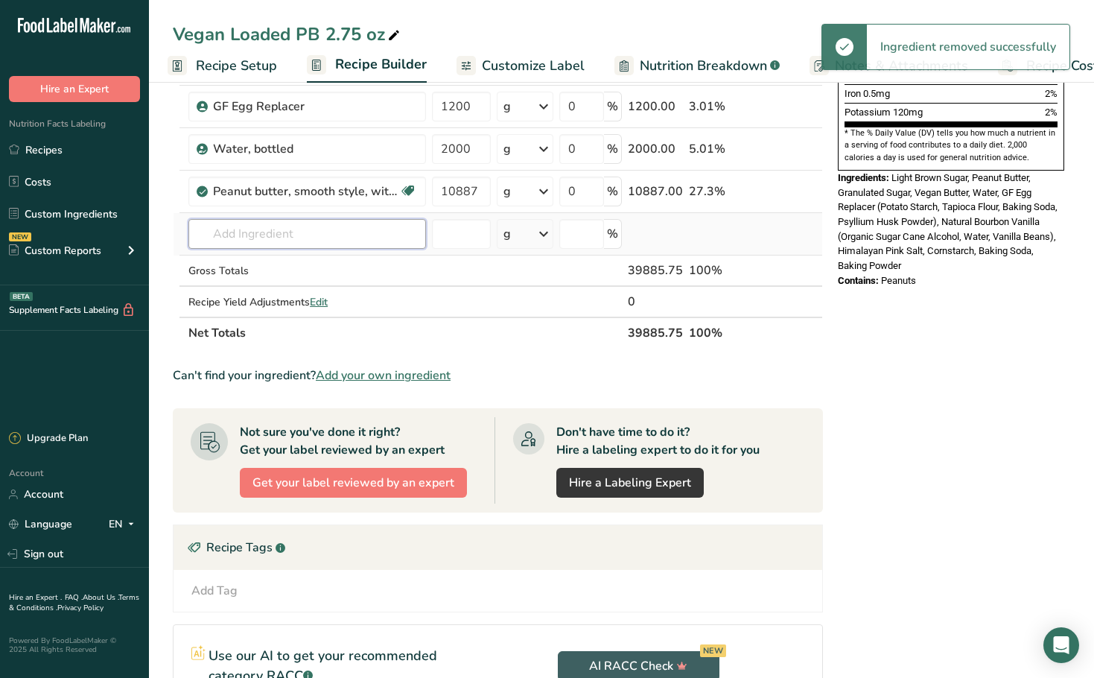
click at [260, 232] on input "text" at bounding box center [307, 234] width 238 height 30
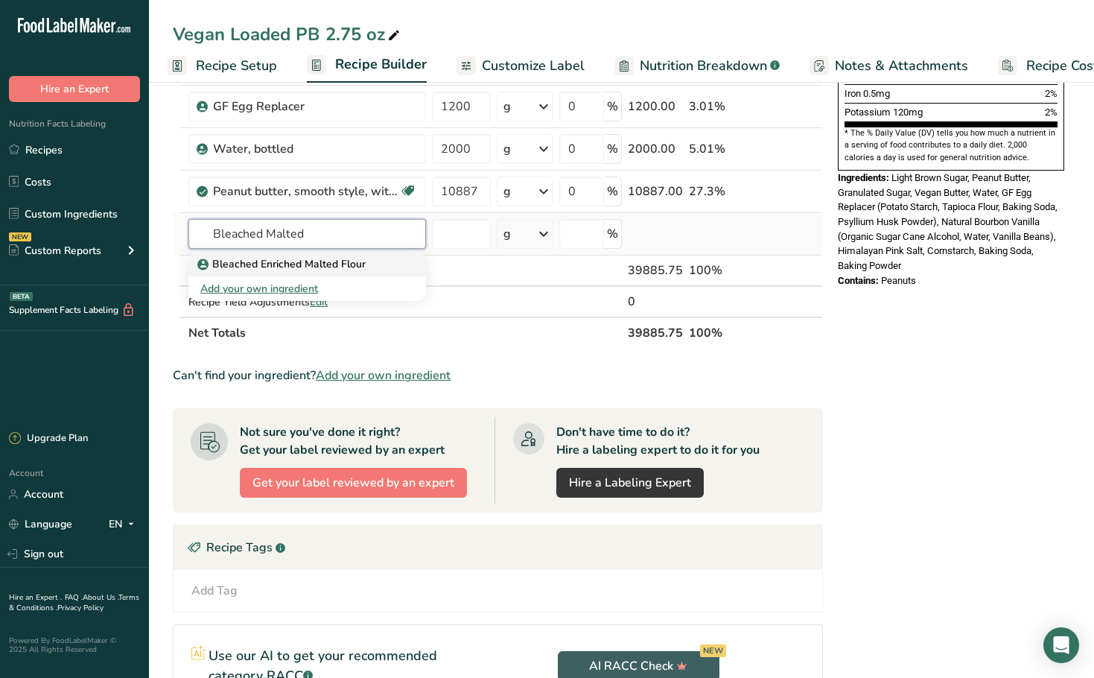
type input "Bleached Malted"
click at [260, 267] on p "Bleached Enriched Malted Flour" at bounding box center [282, 264] width 165 height 16
type input "Bleached Enriched Malted Flour"
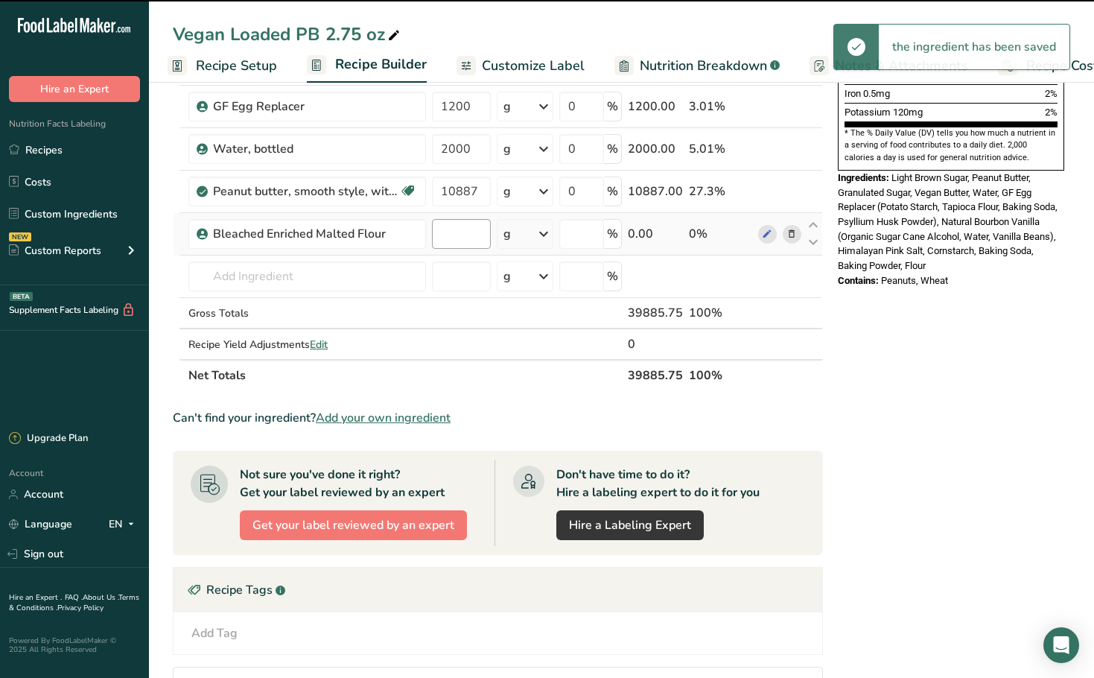
type input "0"
click at [473, 241] on input "0" at bounding box center [461, 234] width 59 height 30
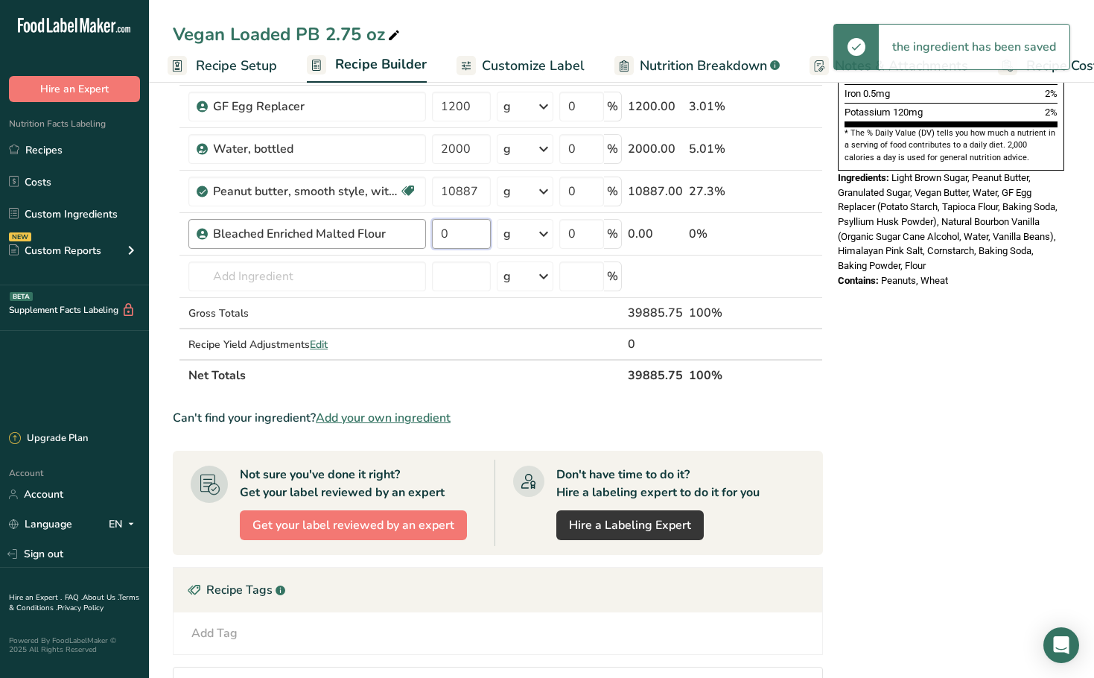
drag, startPoint x: 473, startPoint y: 241, endPoint x: 406, endPoint y: 241, distance: 67.0
click at [406, 241] on tr "Bleached Enriched Malted Flour 0 g Weight Units g kg mg See more Volume Units l…" at bounding box center [498, 234] width 649 height 42
paste input "1550"
type input "15500"
click at [483, 351] on div "Ingredient * Amount * Unit * Waste * .a-a{fill:#347362;}.b-a{fill:#fff;} Grams …" at bounding box center [498, 52] width 650 height 677
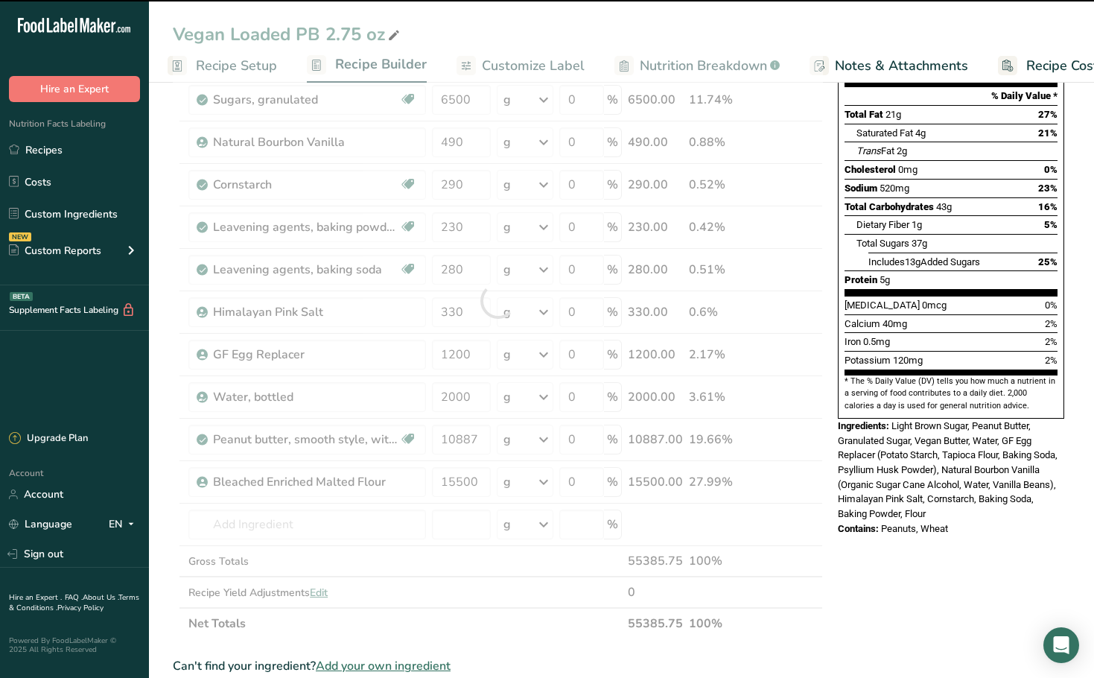
scroll to position [0, 0]
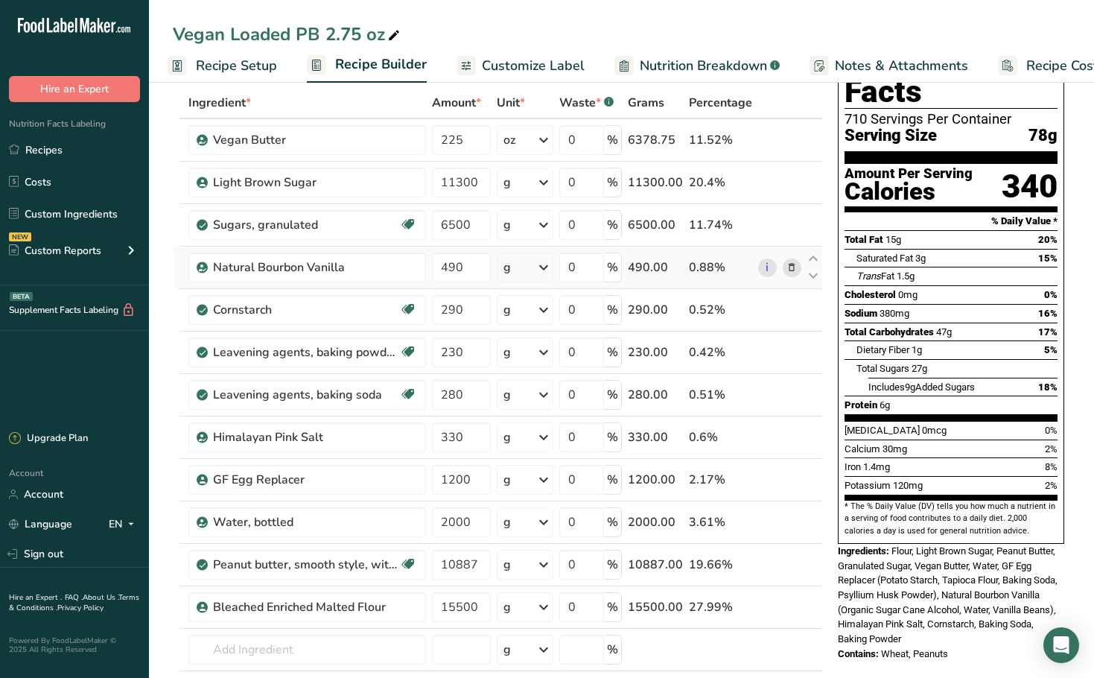
scroll to position [74, 0]
click at [45, 146] on link "Recipes" at bounding box center [74, 150] width 149 height 28
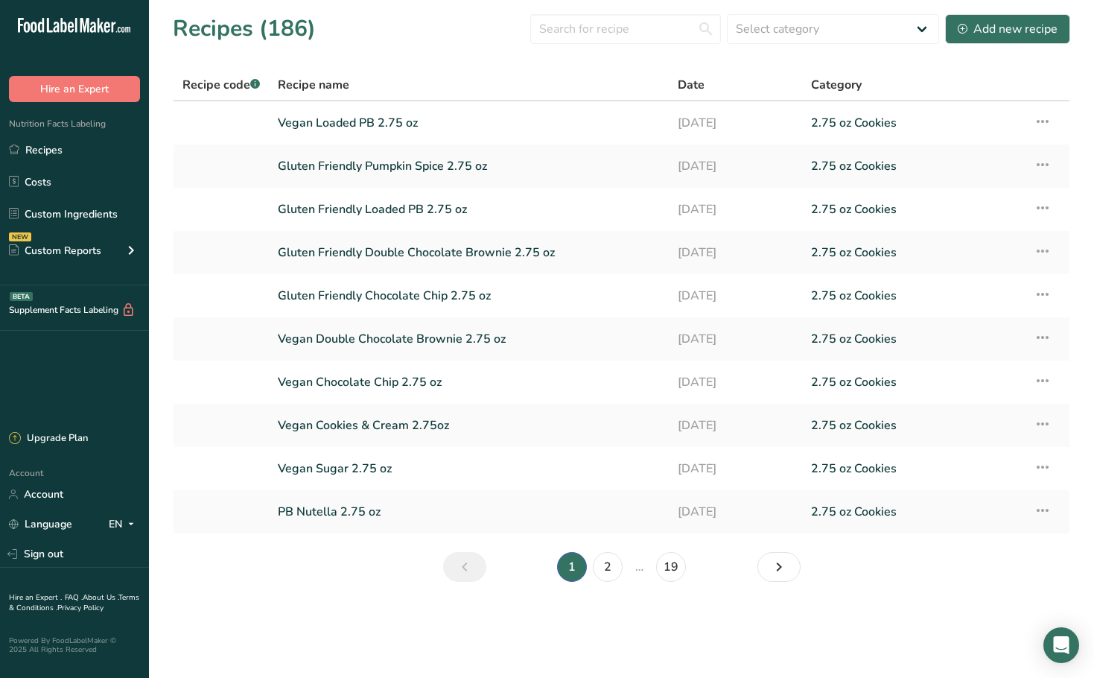
click at [836, 621] on main "Recipes (186) Select category All 1.4 oz Mini Cookie 2.75 oz Cookies 3 oz Cooki…" at bounding box center [547, 339] width 1094 height 678
click at [588, 36] on input "text" at bounding box center [625, 29] width 191 height 30
type input "vegan"
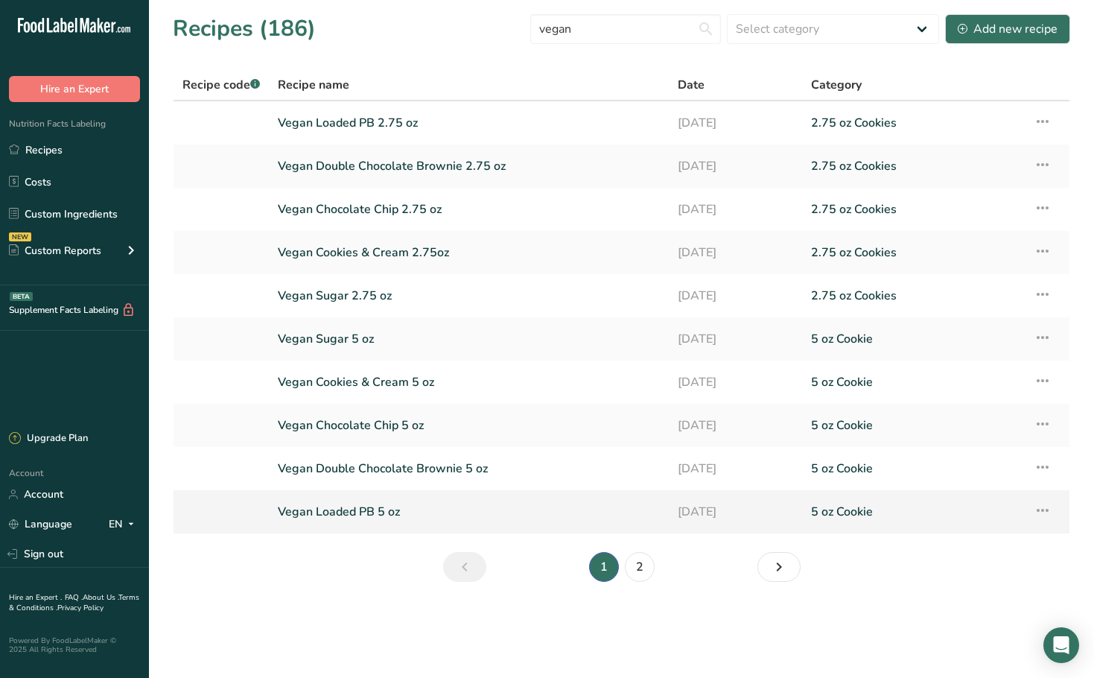
click at [445, 517] on link "Vegan Loaded PB 5 oz" at bounding box center [469, 511] width 382 height 31
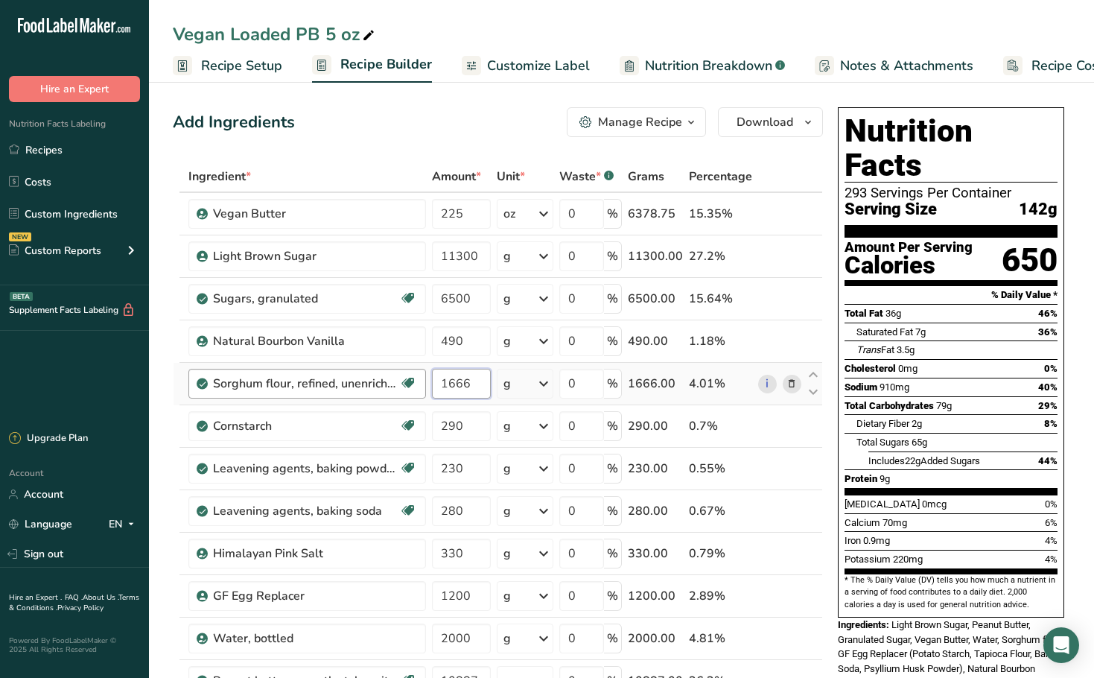
drag, startPoint x: 481, startPoint y: 384, endPoint x: 361, endPoint y: 377, distance: 120.1
click at [361, 377] on tr "Sorghum flour, refined, unenriched Dairy free Vegan Vegetarian Soy free 1666 g …" at bounding box center [498, 384] width 649 height 42
paste input "5500"
click at [792, 386] on div "Ingredient * Amount * Unit * Waste * .a-a{fill:#347362;}.b-a{fill:#fff;} Grams …" at bounding box center [498, 499] width 650 height 677
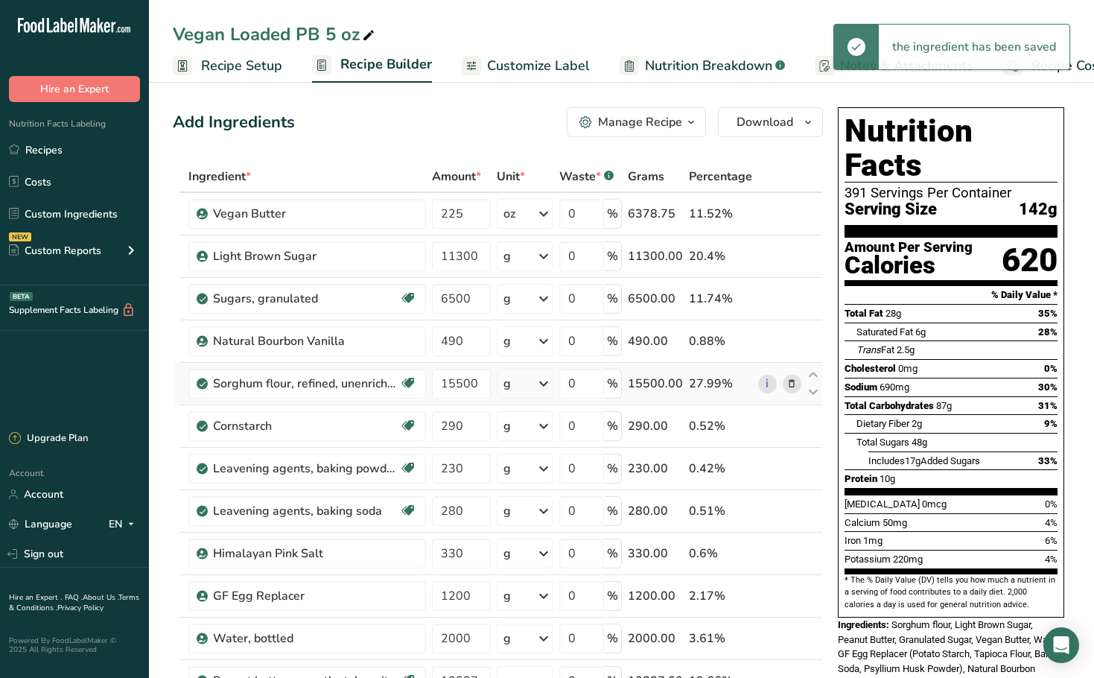
click at [793, 386] on icon at bounding box center [791, 384] width 10 height 16
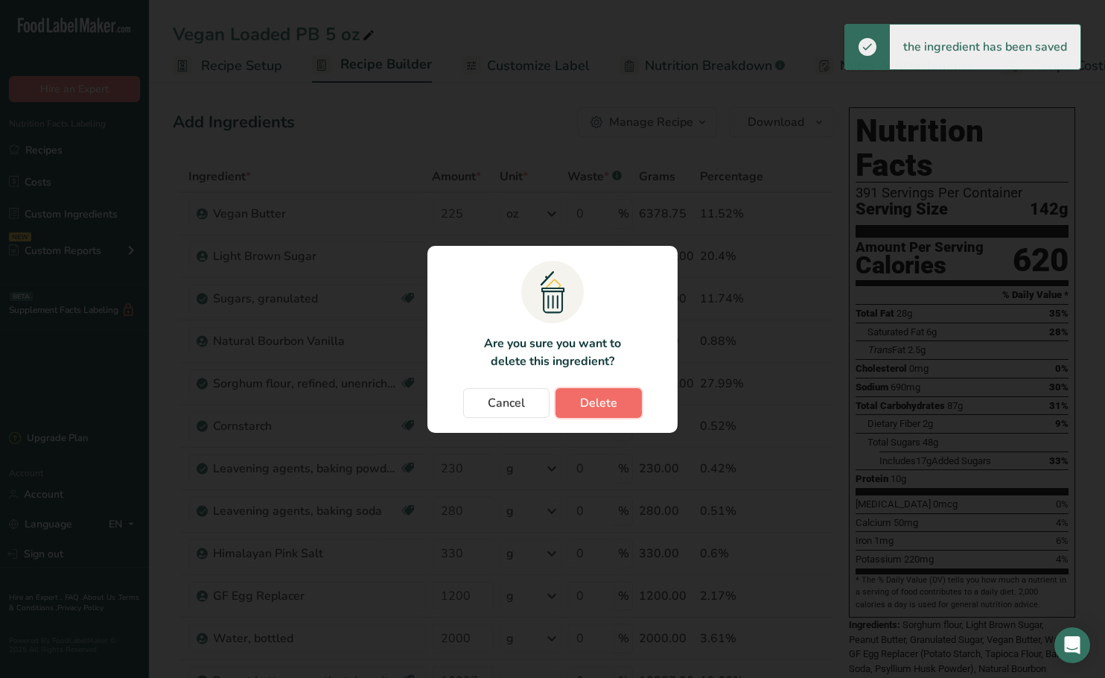
click at [589, 398] on span "Delete" at bounding box center [598, 403] width 37 height 18
type input "290"
type input "230"
type input "280"
type input "330"
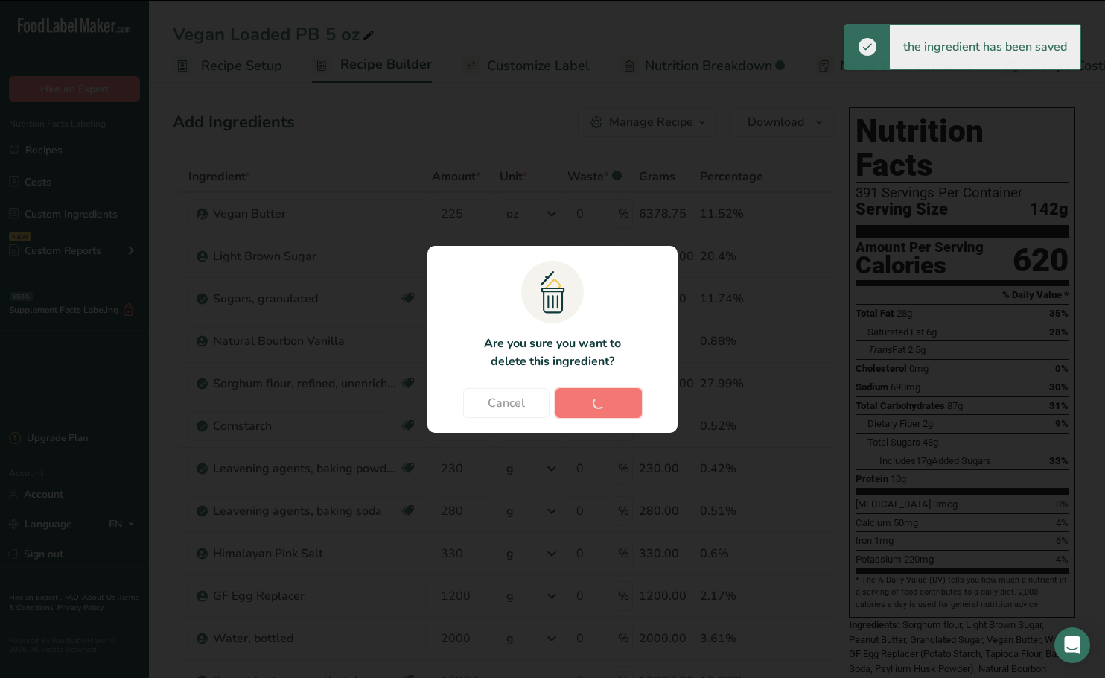
type input "1200"
type input "2000"
type input "10887"
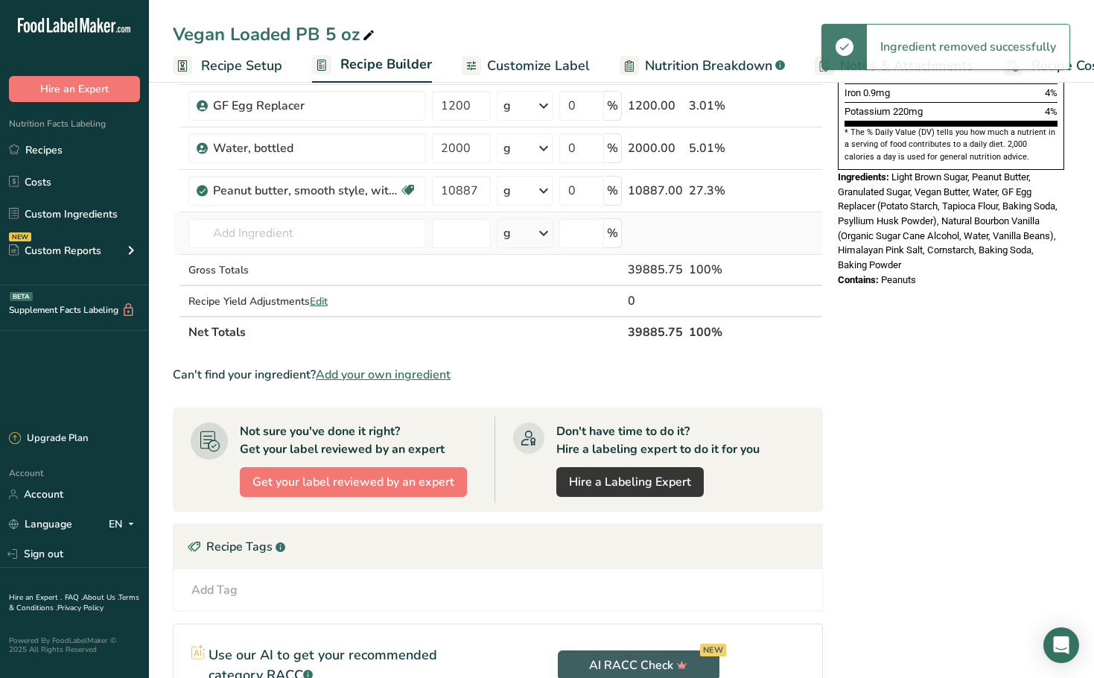
scroll to position [223, 0]
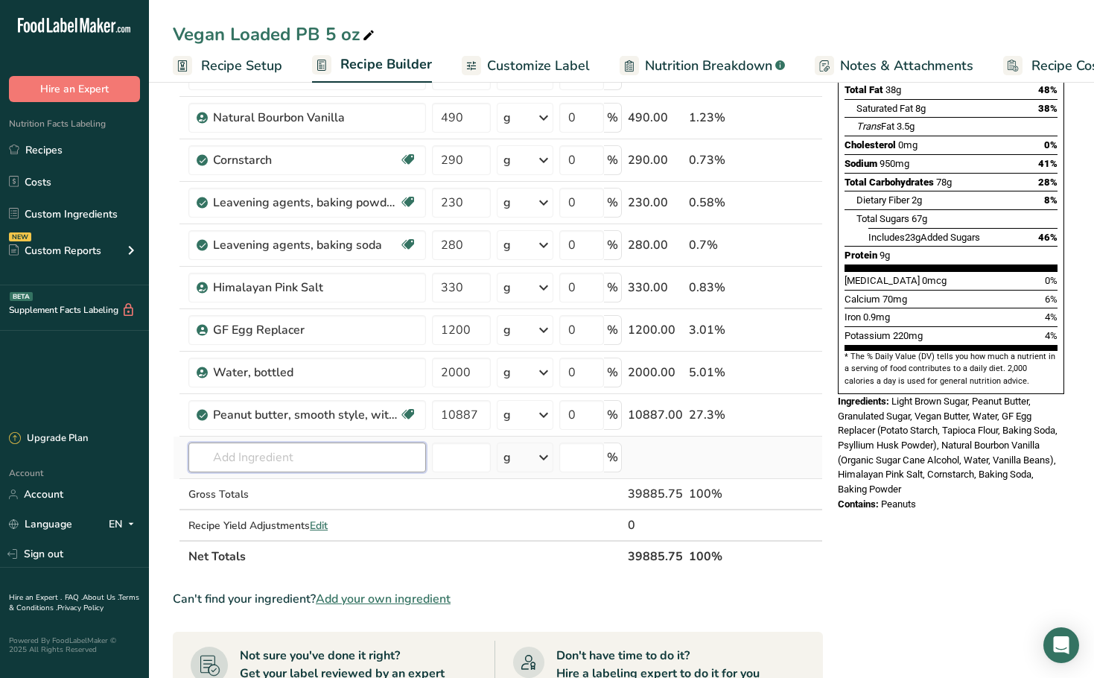
click at [302, 450] on input "text" at bounding box center [307, 457] width 238 height 30
type input "Bleached Malted"
click at [255, 483] on p "Bleached Enriched Malted Flour" at bounding box center [282, 488] width 165 height 16
type input "Bleached Enriched Malted Flour"
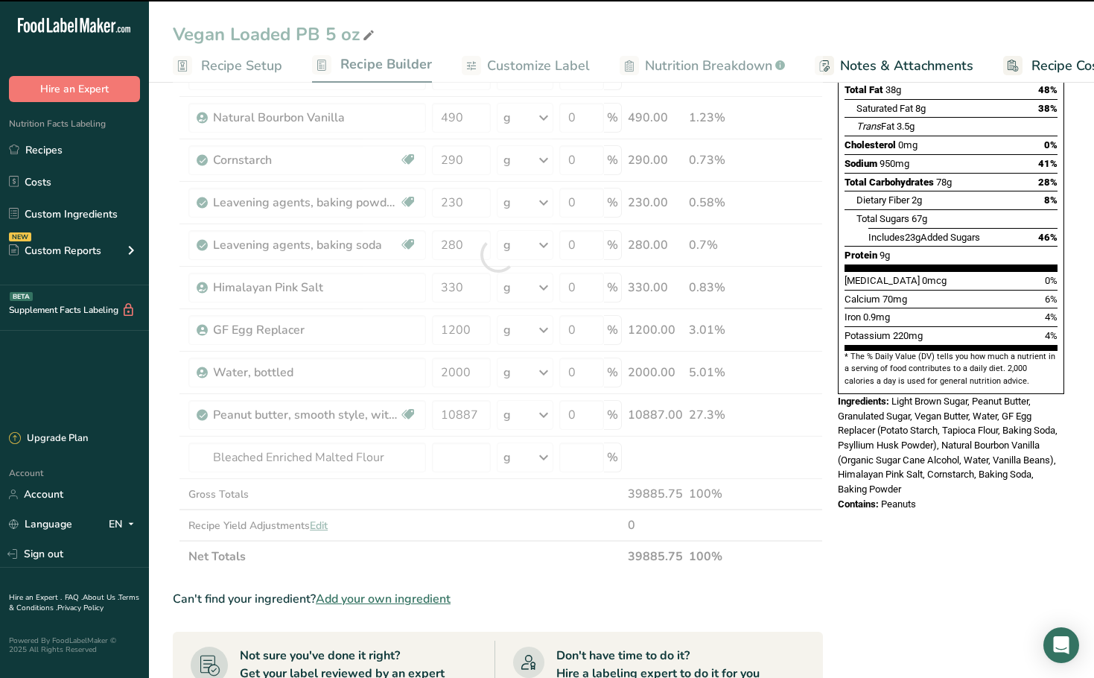
type input "0"
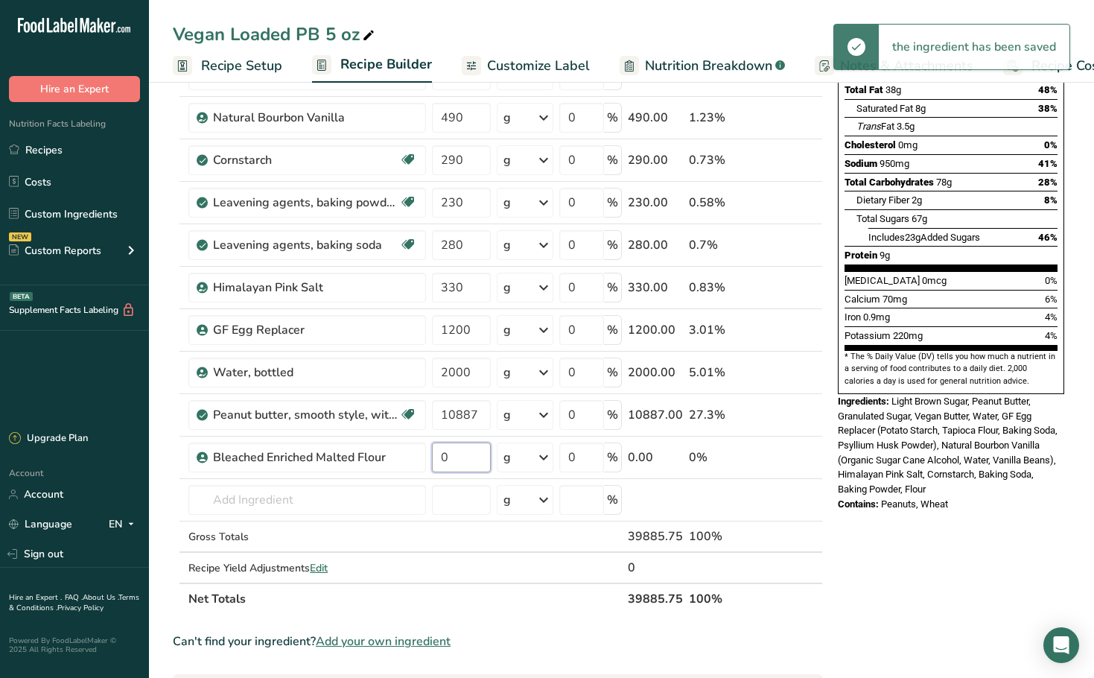
click at [471, 456] on input "0" at bounding box center [461, 457] width 59 height 30
drag, startPoint x: 471, startPoint y: 456, endPoint x: 423, endPoint y: 457, distance: 47.7
click at [423, 457] on tr "Bleached Enriched Malted Flour 0 g Weight Units g kg mg See more Volume Units l…" at bounding box center [498, 457] width 649 height 42
paste input "1550"
type input "15500"
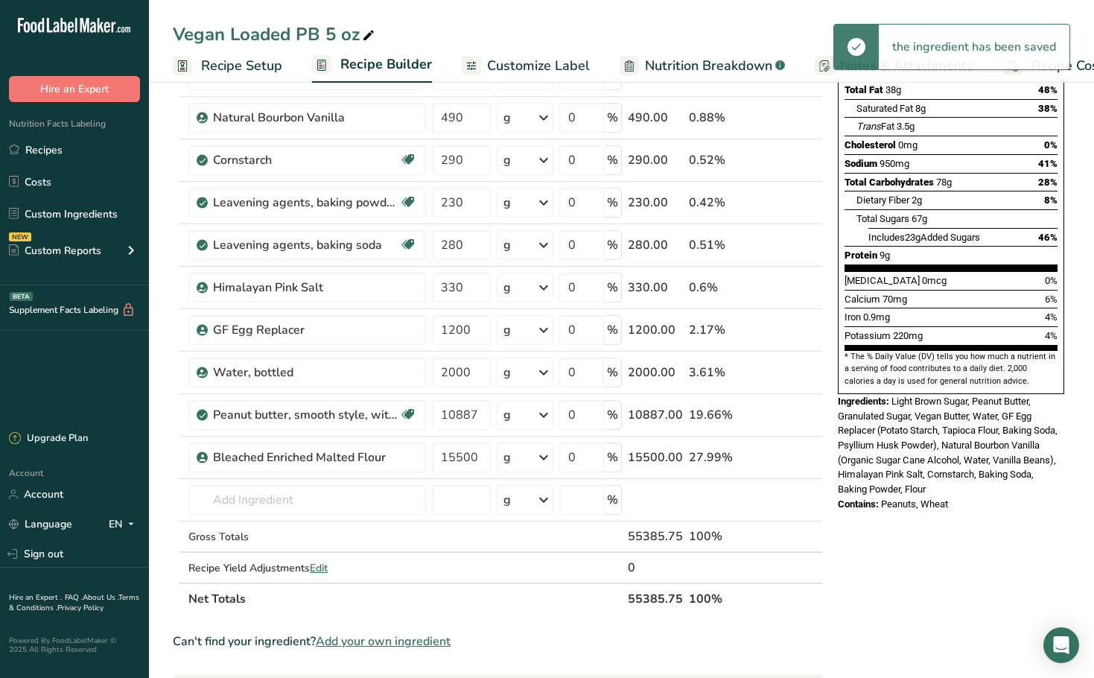
click at [518, 616] on section "Ingredient * Amount * Unit * Waste * .a-a{fill:#347362;}.b-a{fill:#fff;} Grams …" at bounding box center [498, 515] width 650 height 1156
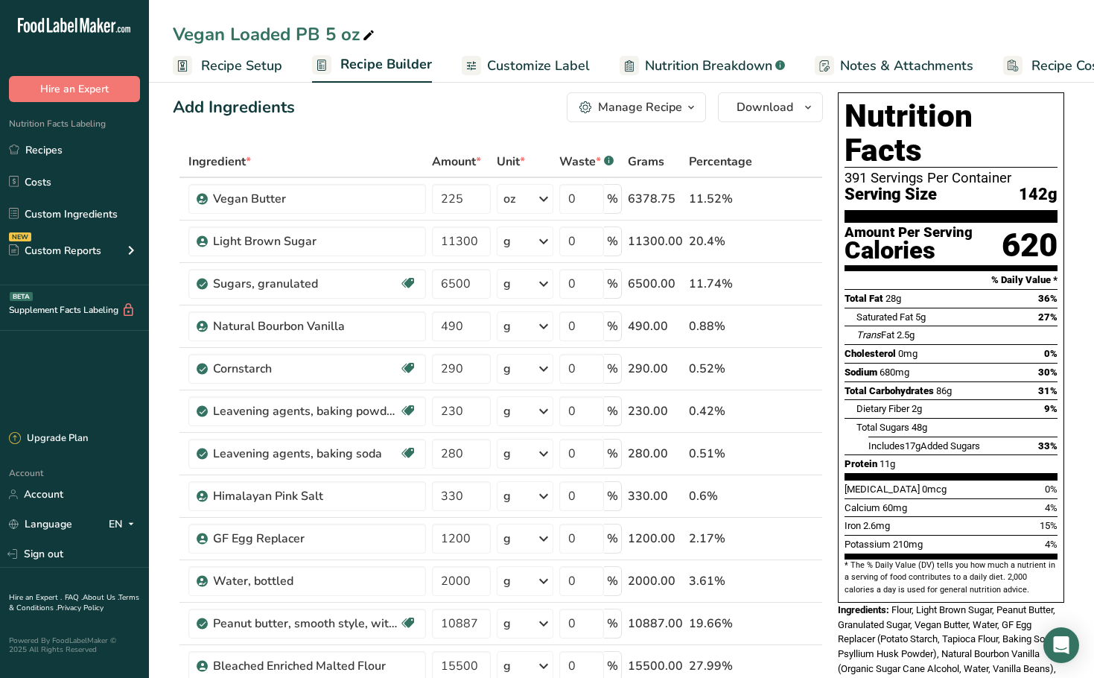
scroll to position [0, 0]
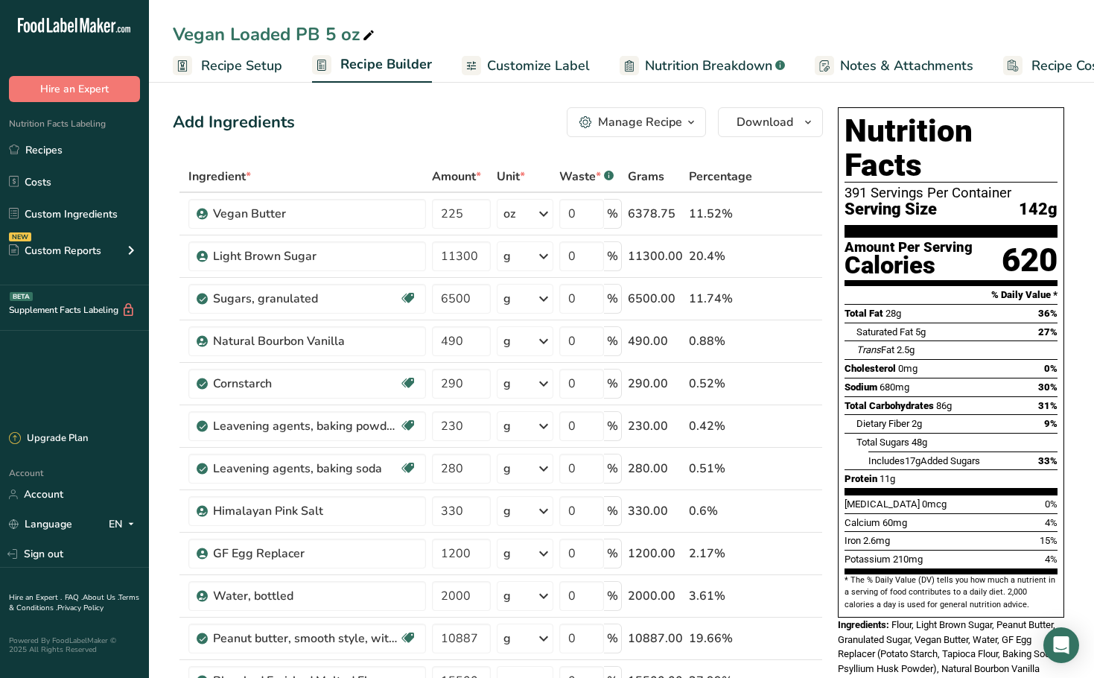
click at [259, 64] on span "Recipe Setup" at bounding box center [241, 66] width 81 height 20
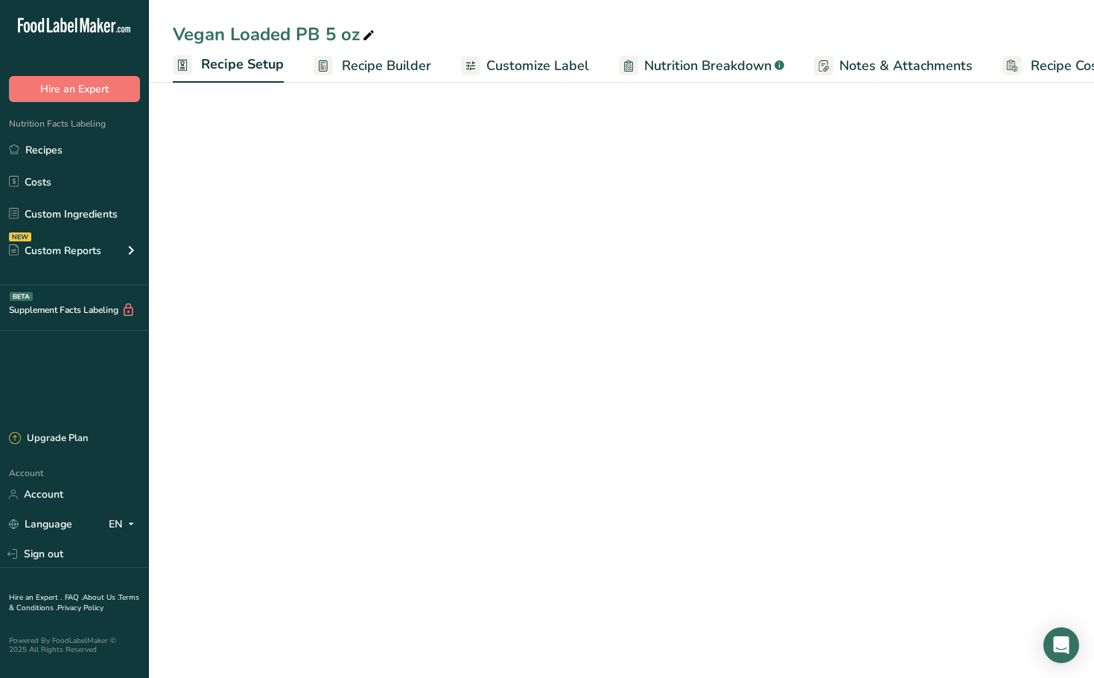
scroll to position [0, 5]
select select "5"
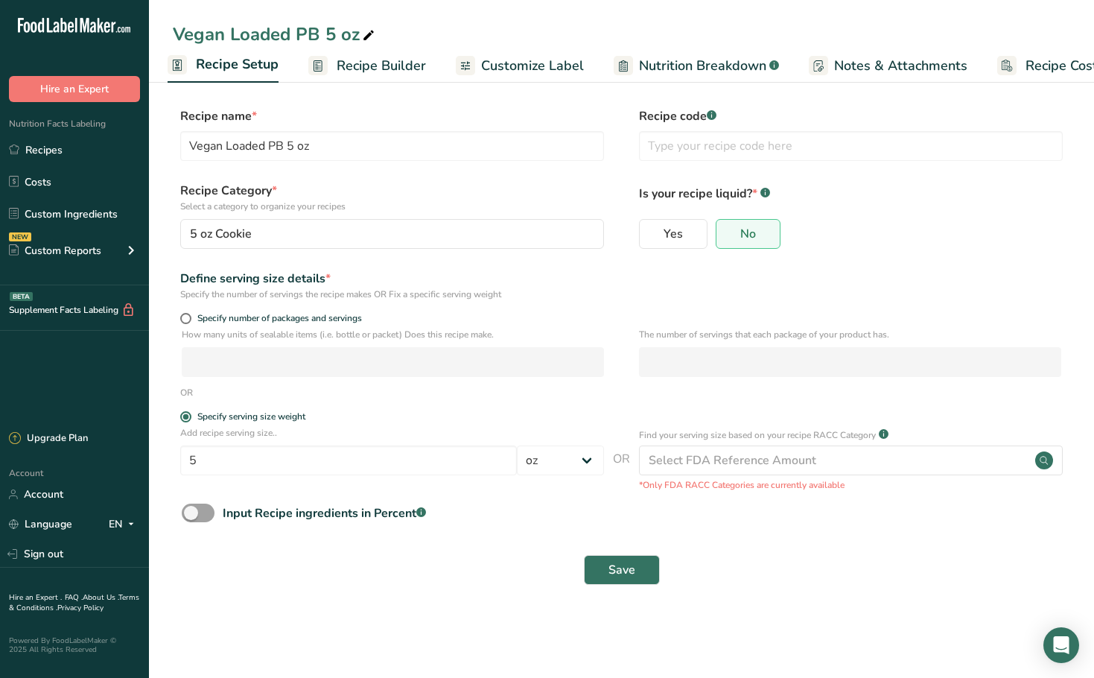
click at [974, 191] on p "Is your recipe liquid? * .a-a{fill:#347362;}.b-a{fill:#fff;}" at bounding box center [851, 192] width 424 height 21
click at [48, 145] on link "Recipes" at bounding box center [74, 150] width 149 height 28
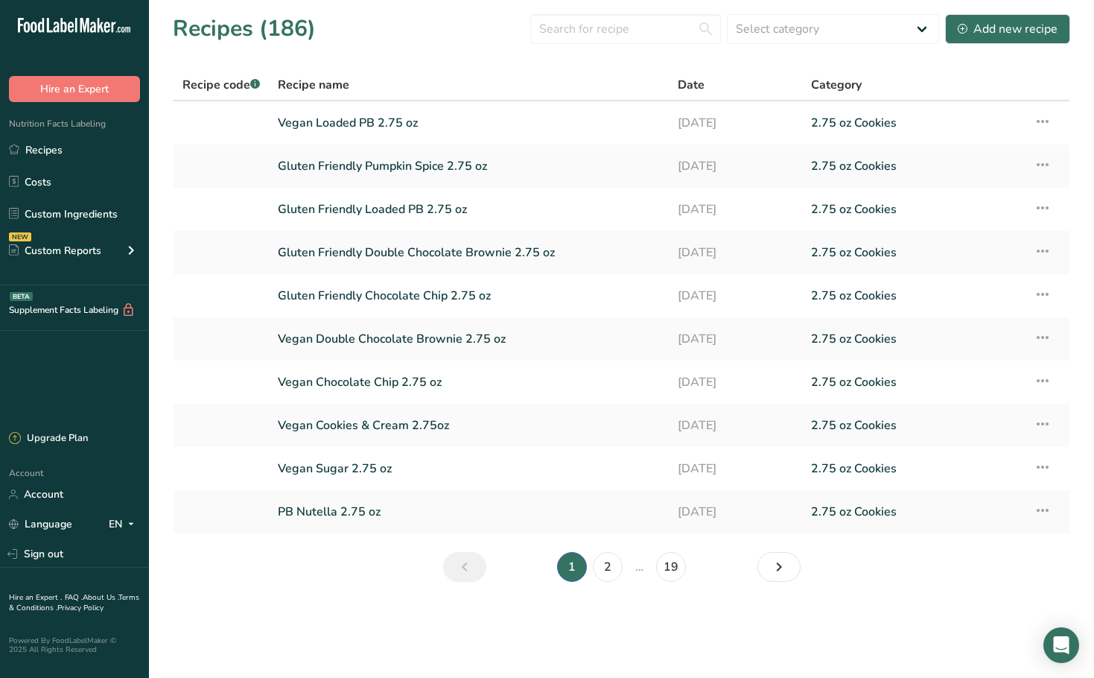
click at [605, 74] on th "Recipe name" at bounding box center [469, 85] width 400 height 31
click at [640, 31] on input "text" at bounding box center [625, 29] width 191 height 30
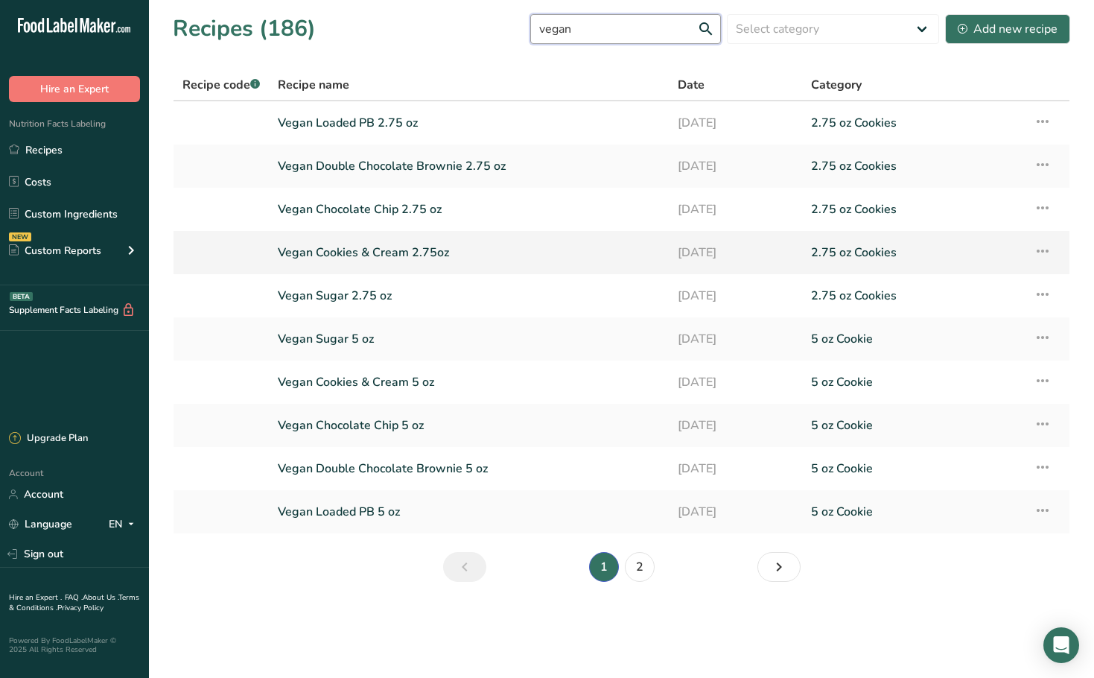
type input "vegan"
click at [388, 266] on link "Vegan Cookies & Cream 2.75oz" at bounding box center [469, 252] width 382 height 31
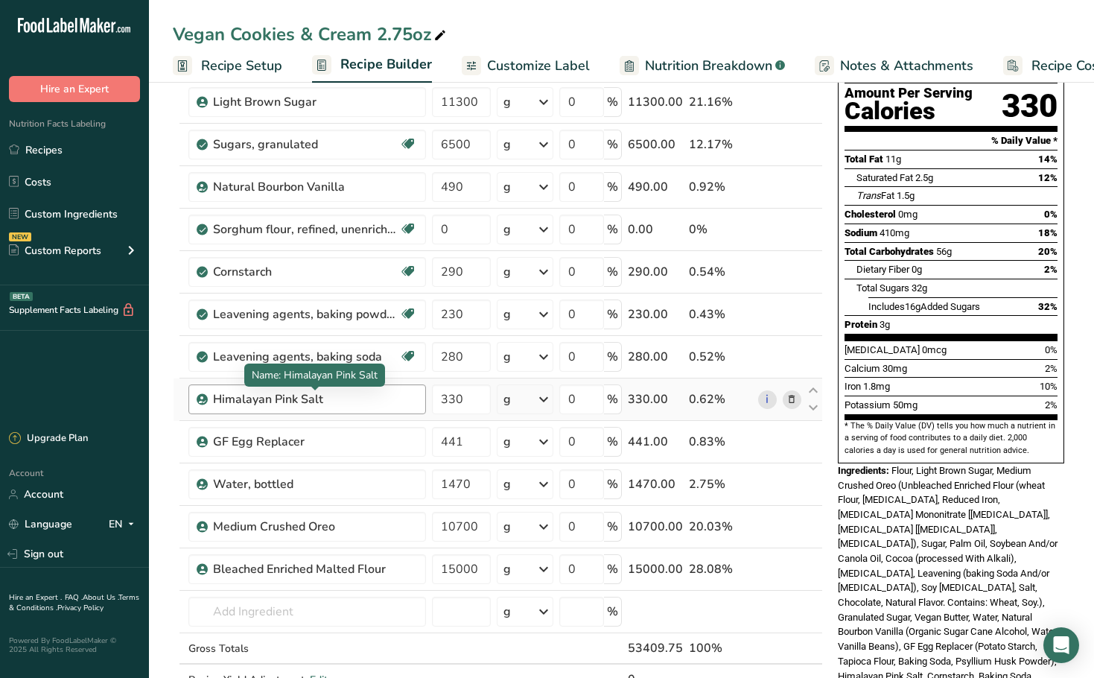
scroll to position [74, 0]
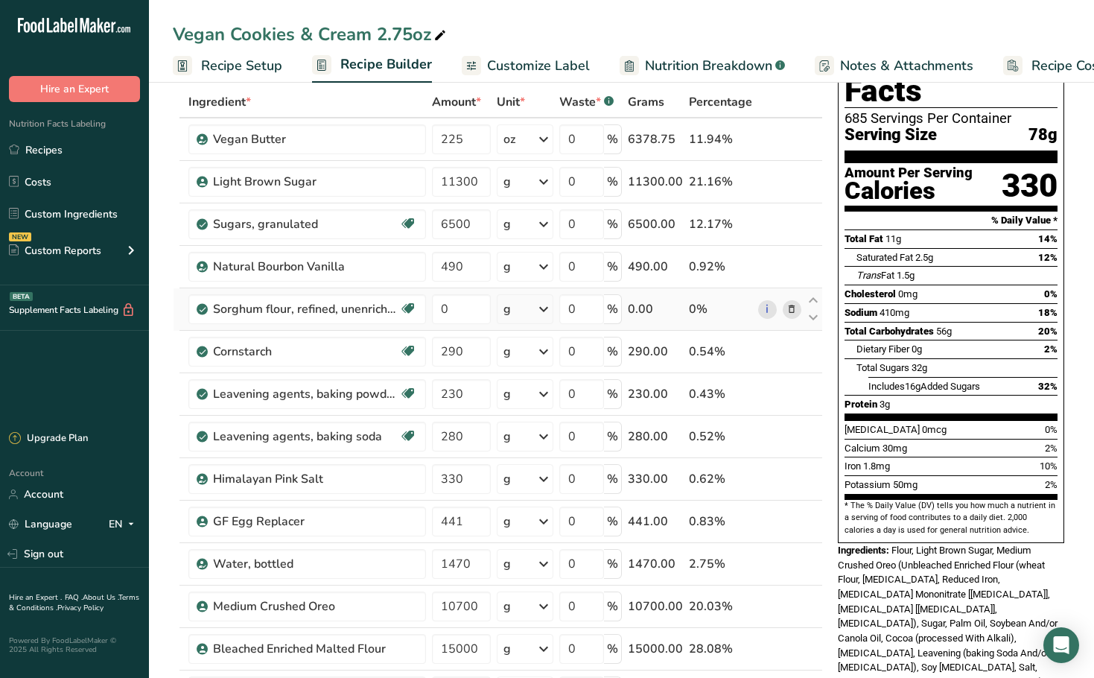
click at [796, 311] on icon at bounding box center [791, 310] width 10 height 16
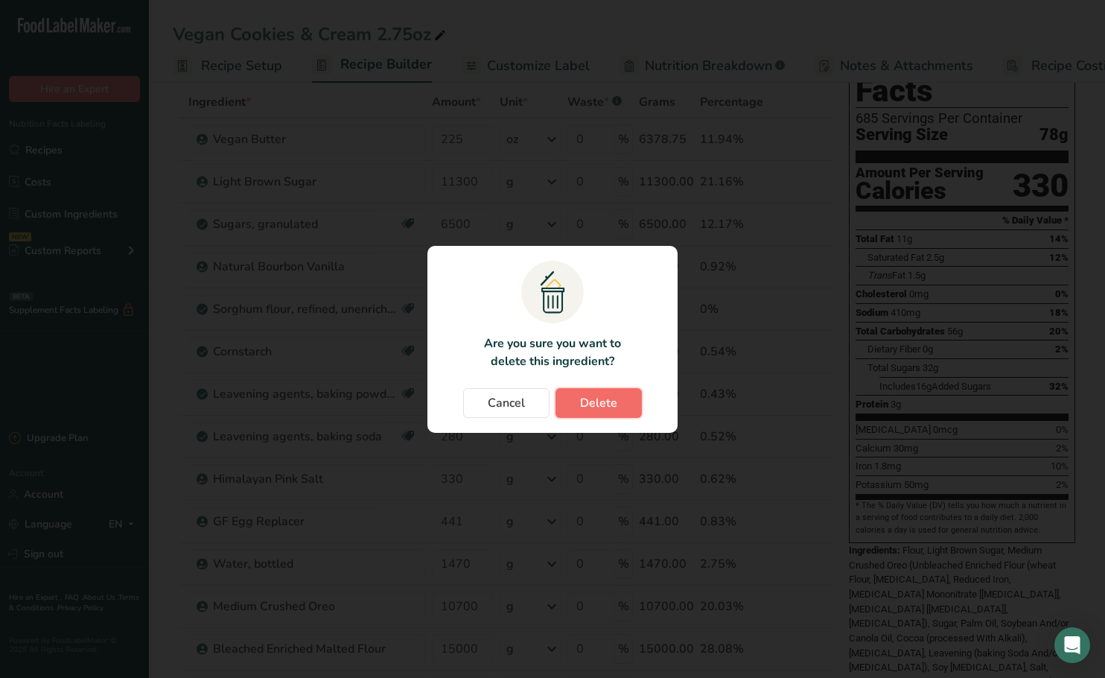
click at [639, 407] on button "Delete" at bounding box center [599, 403] width 86 height 30
type input "290"
type input "230"
type input "280"
type input "330"
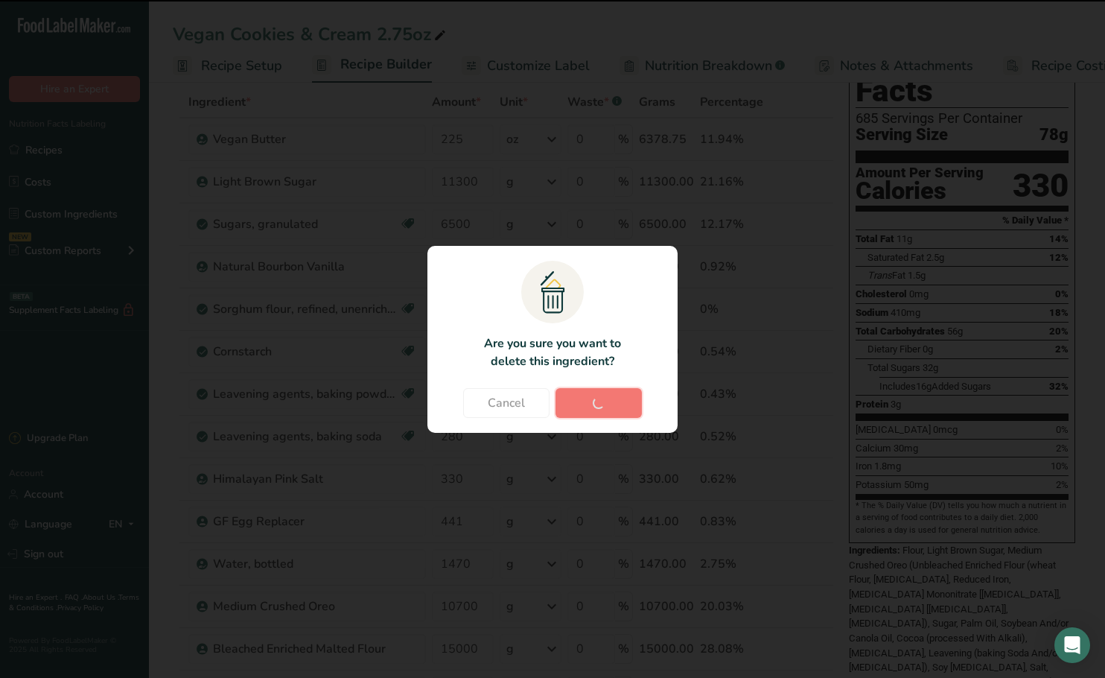
type input "441"
type input "1470"
type input "10700"
type input "15000"
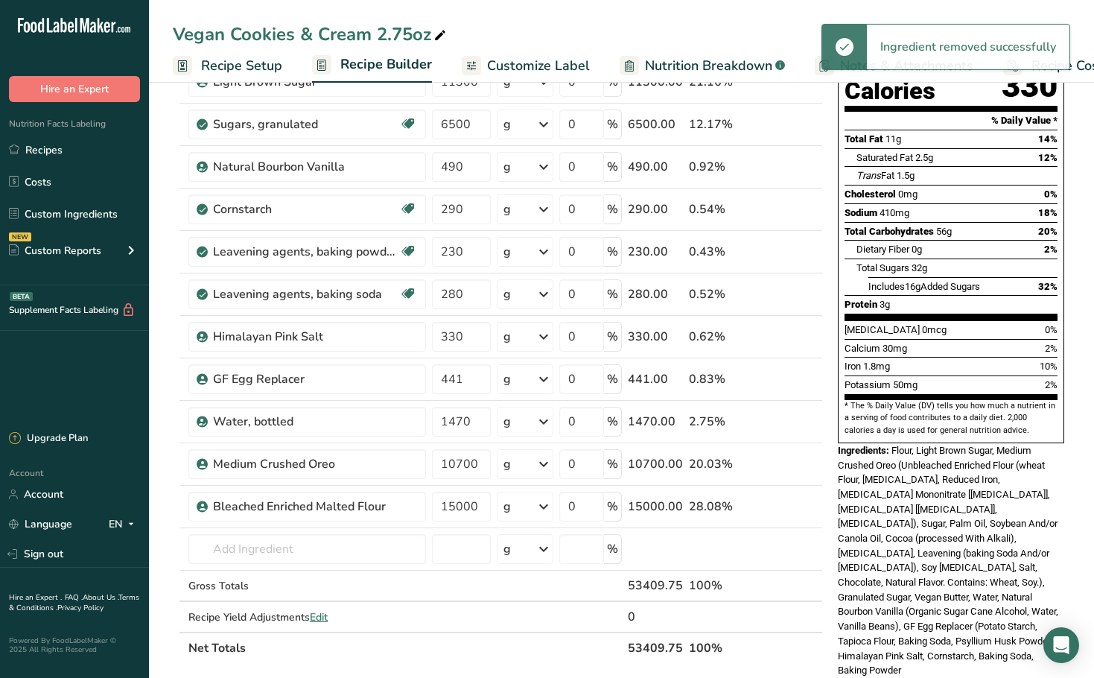
scroll to position [223, 0]
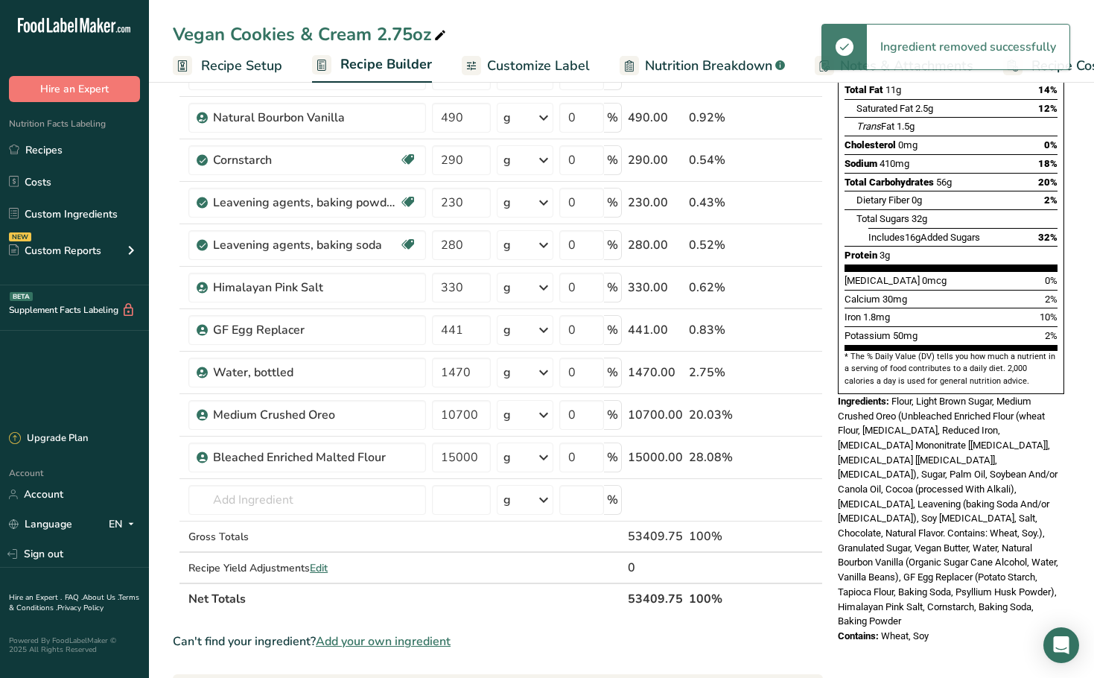
click at [925, 634] on div "Nutrition Facts 685 Servings Per Container Serving Size 78g Amount Per Serving …" at bounding box center [951, 497] width 238 height 1239
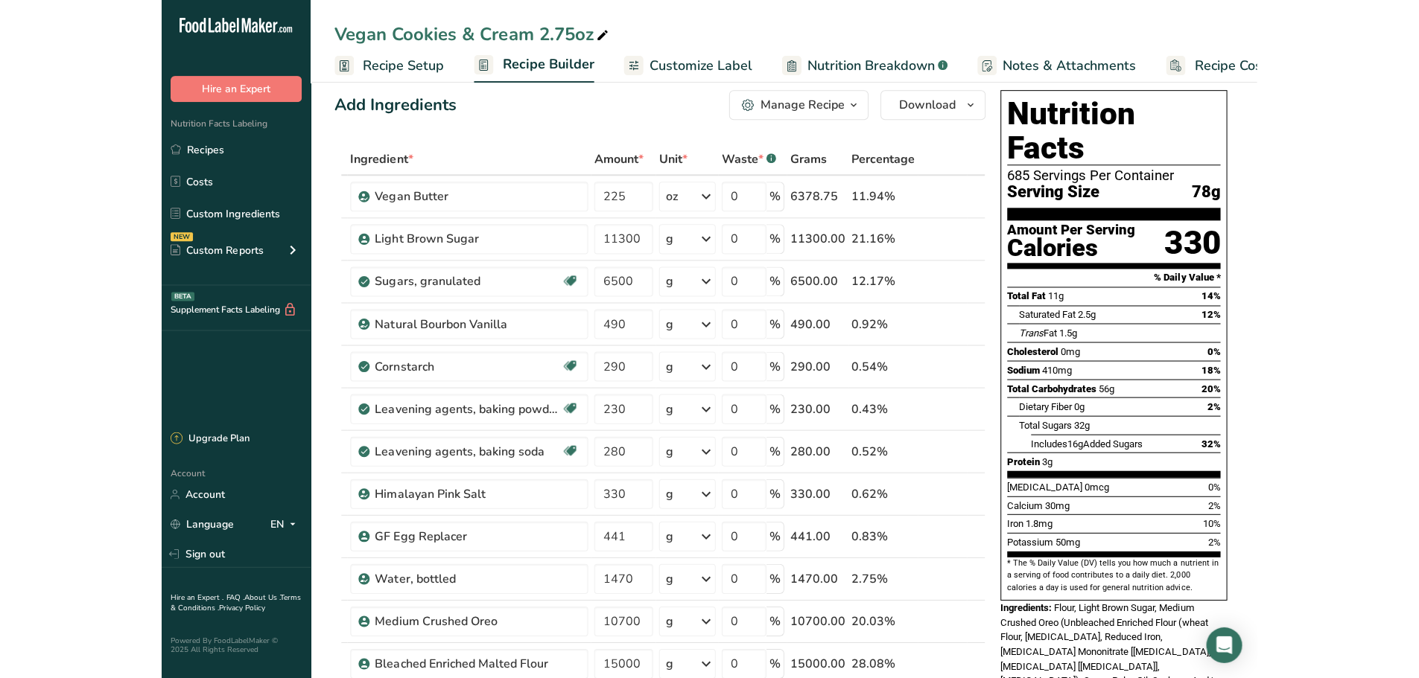
scroll to position [0, 0]
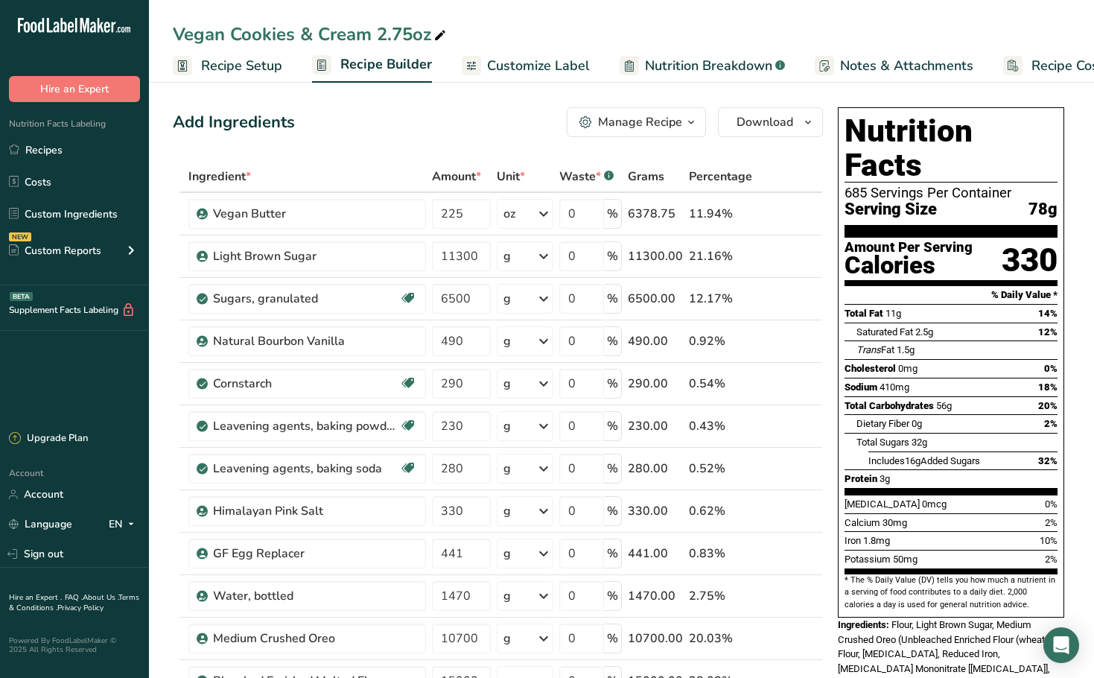
drag, startPoint x: 565, startPoint y: 13, endPoint x: 529, endPoint y: 20, distance: 37.2
click at [564, 14] on div "Vegan Cookies & Cream 2.75oz Recipe Setup Recipe Builder Customize Label Nutrit…" at bounding box center [621, 41] width 945 height 83
click at [61, 149] on link "Recipes" at bounding box center [74, 150] width 149 height 28
